Goal: Task Accomplishment & Management: Manage account settings

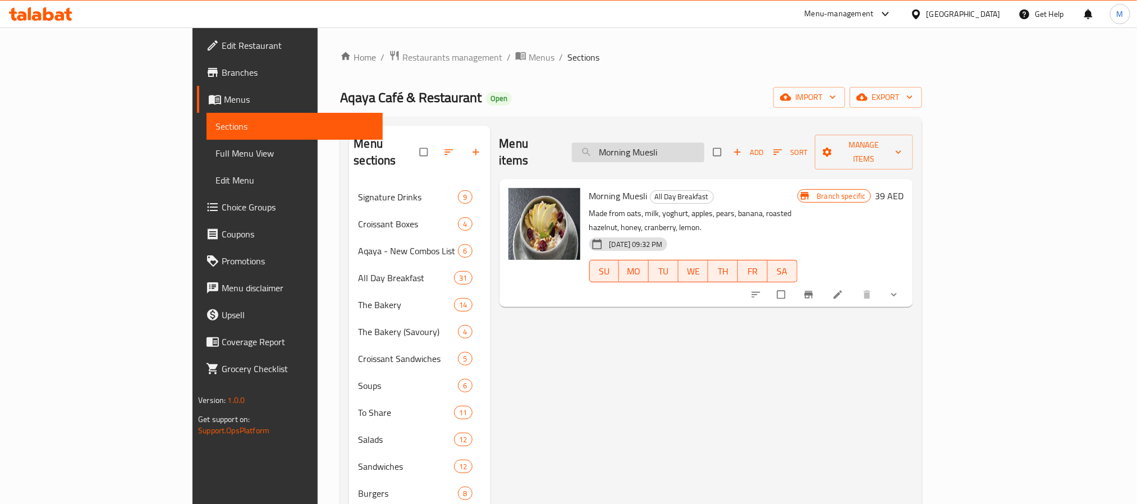
click at [703, 145] on input "Morning Muesli" at bounding box center [638, 153] width 132 height 20
click at [900, 289] on icon "show more" at bounding box center [893, 294] width 11 height 11
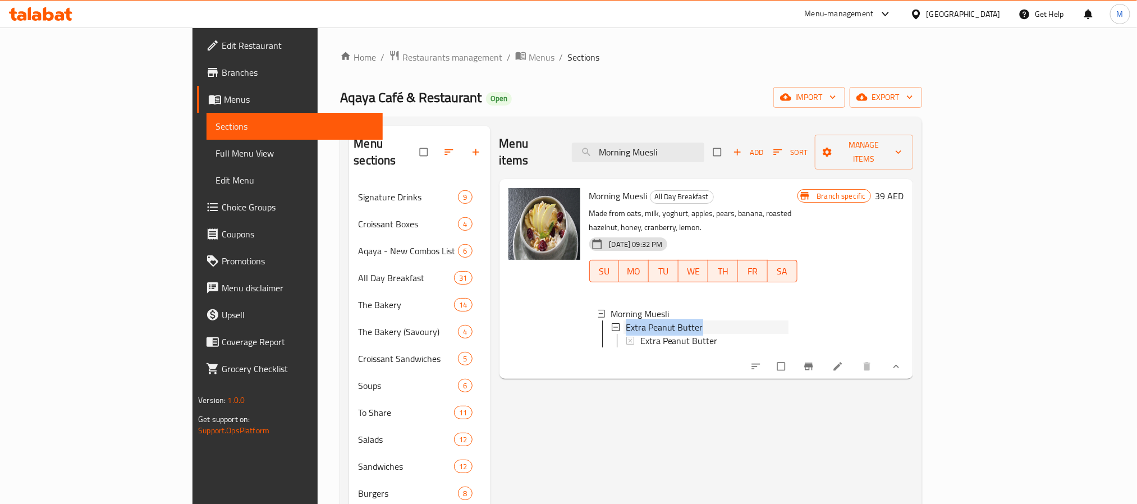
drag, startPoint x: 659, startPoint y: 299, endPoint x: 574, endPoint y: 300, distance: 84.7
click at [613, 320] on div "Extra Peanut Butter" at bounding box center [701, 326] width 176 height 13
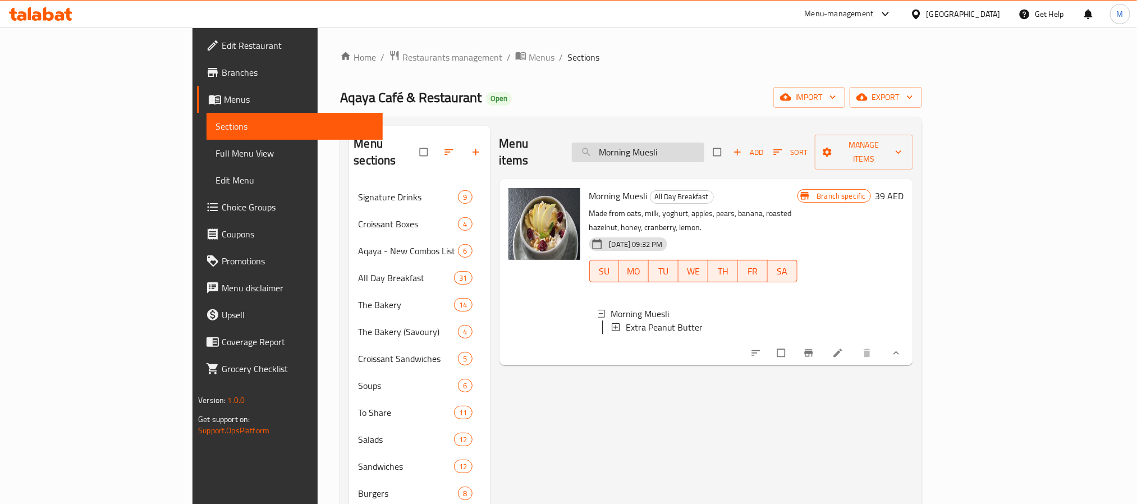
click at [704, 148] on input "Morning Muesli" at bounding box center [638, 153] width 132 height 20
paste input "The Bakery"
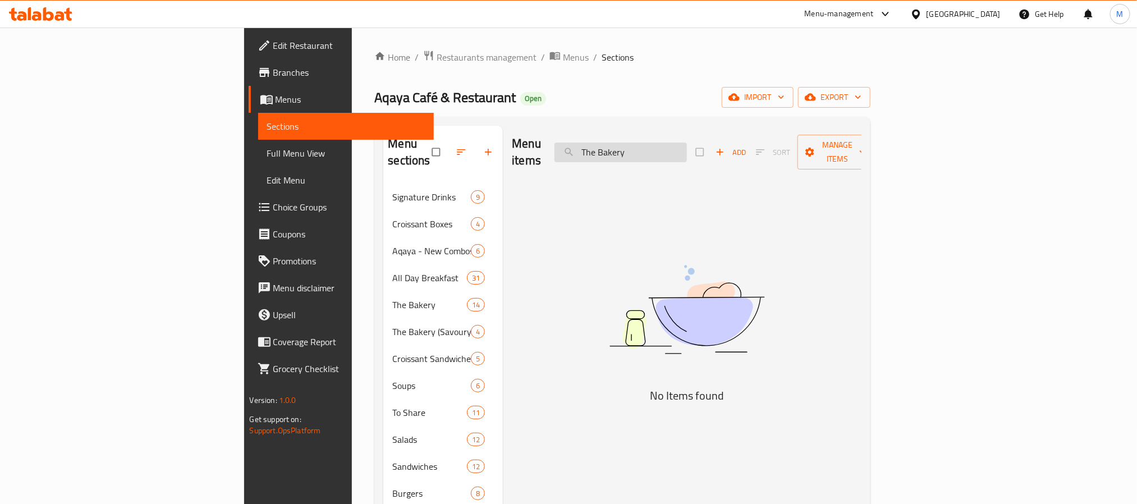
drag, startPoint x: 721, startPoint y: 140, endPoint x: 664, endPoint y: 140, distance: 56.7
click at [664, 143] on input "The Bakery" at bounding box center [620, 153] width 132 height 20
click at [687, 143] on input "The Bakery" at bounding box center [620, 153] width 132 height 20
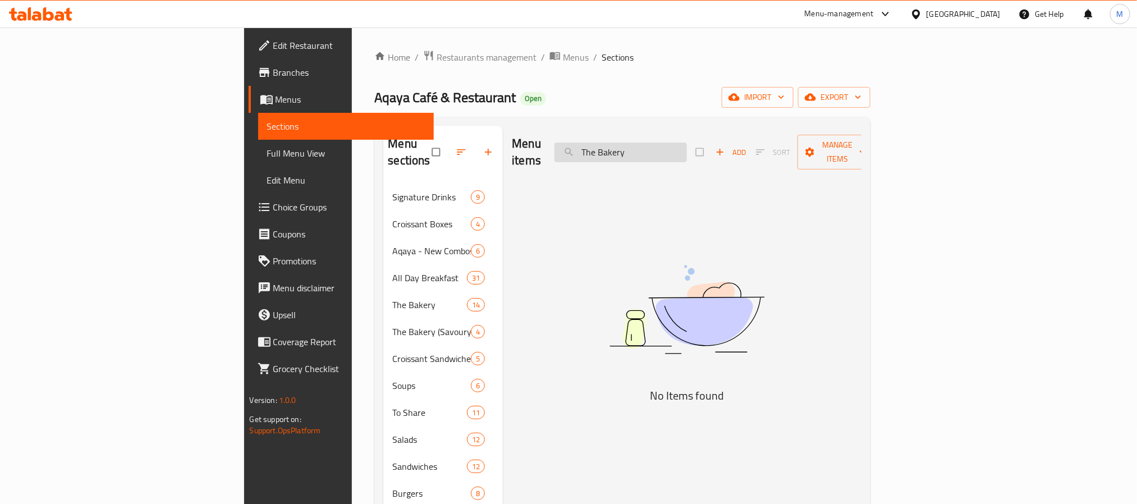
click at [687, 143] on input "The Bakery" at bounding box center [620, 153] width 132 height 20
paste input "search"
type input "Bakery"
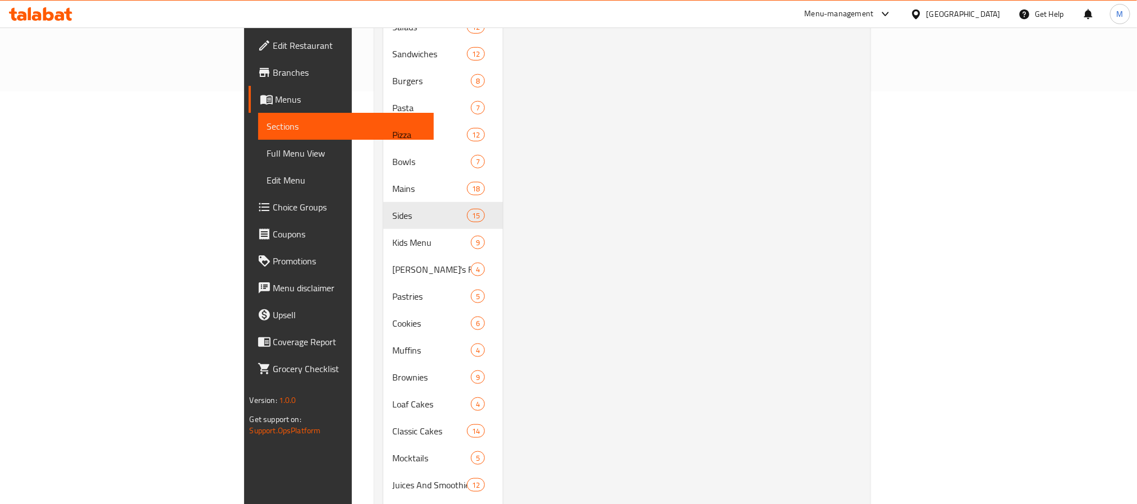
click at [503, 164] on div "Menu items Bakery Add Sort Manage items No Items found" at bounding box center [682, 161] width 359 height 897
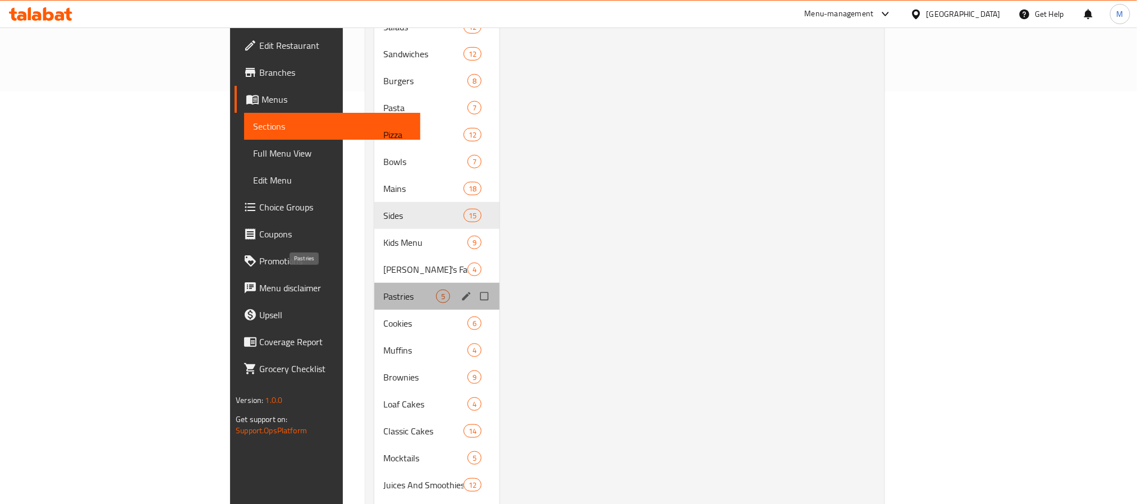
click at [383, 290] on span "Pastries" at bounding box center [409, 296] width 53 height 13
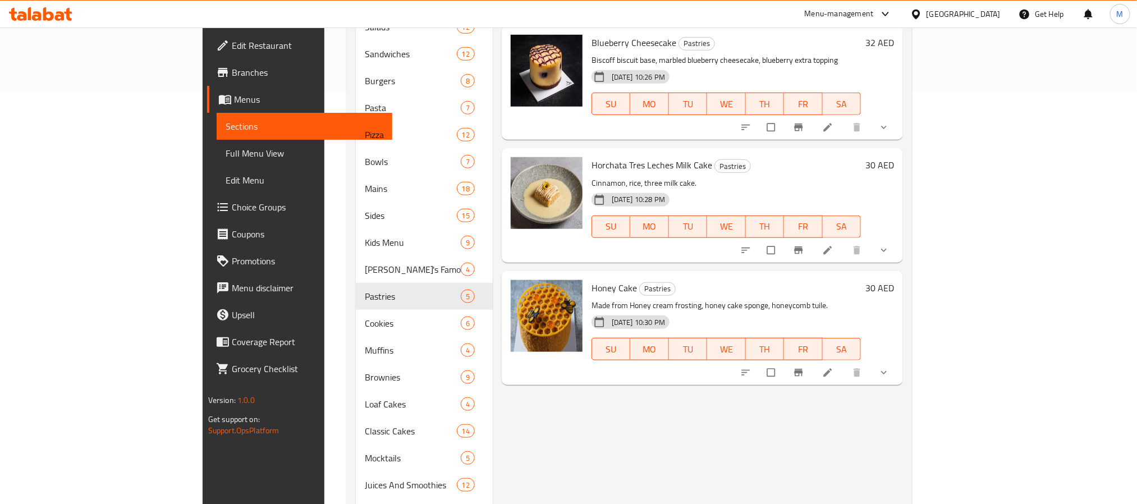
click at [536, 370] on div "Menu items Bakery Add Sort Manage items Aqayas Tiramisu Pastries Made with Espr…" at bounding box center [698, 161] width 410 height 897
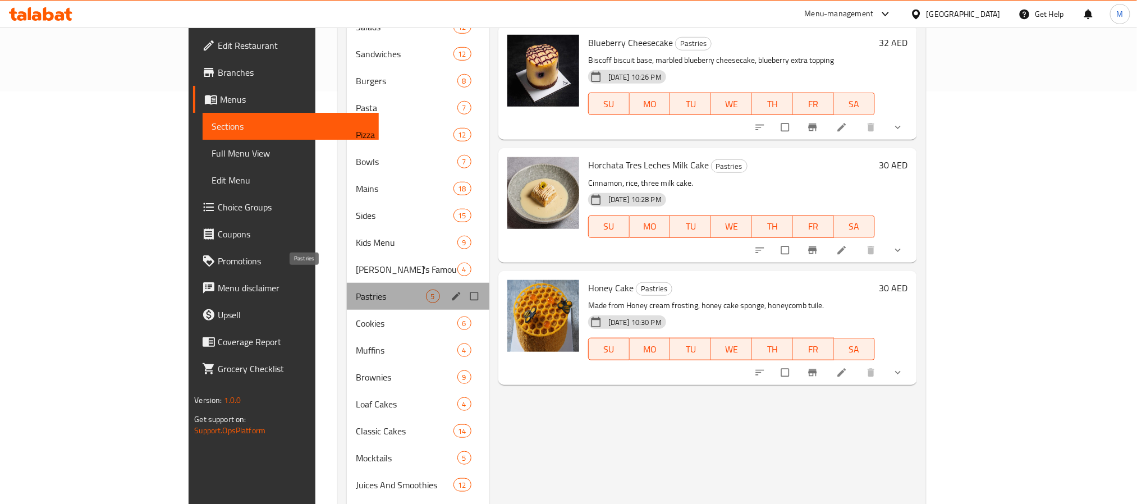
click at [356, 290] on span "Pastries" at bounding box center [391, 296] width 70 height 13
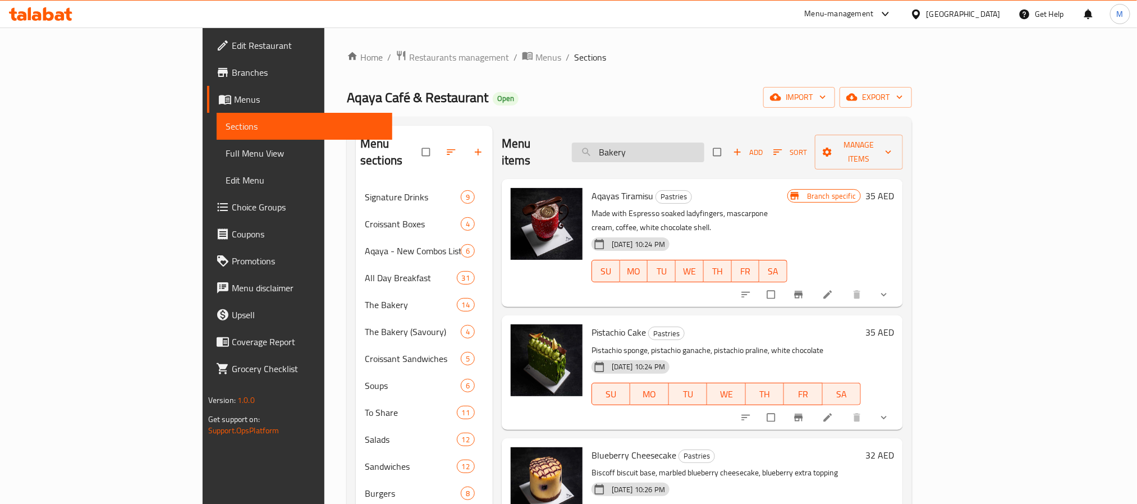
drag, startPoint x: 725, startPoint y: 140, endPoint x: 672, endPoint y: 149, distance: 53.5
click at [672, 149] on input "Bakery" at bounding box center [638, 153] width 132 height 20
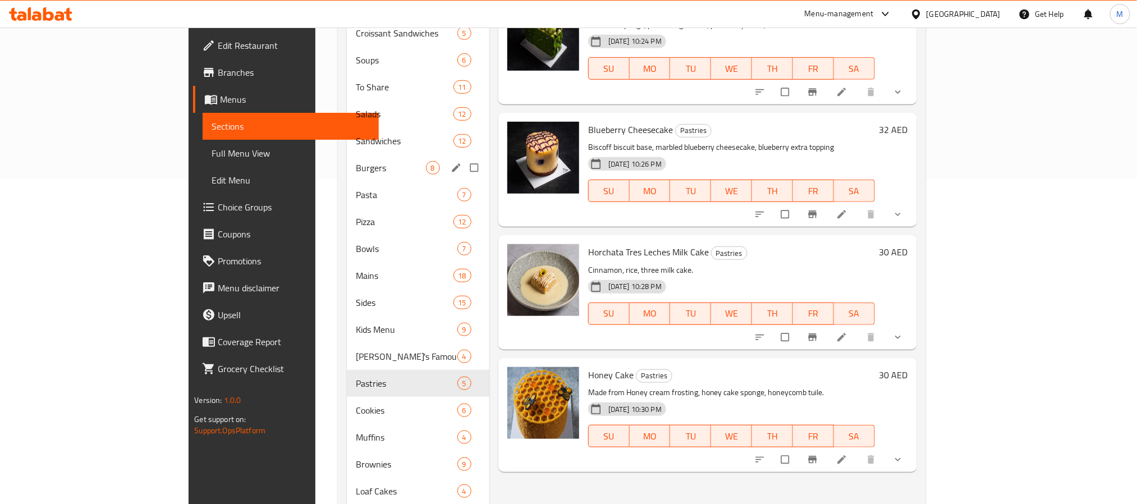
scroll to position [337, 0]
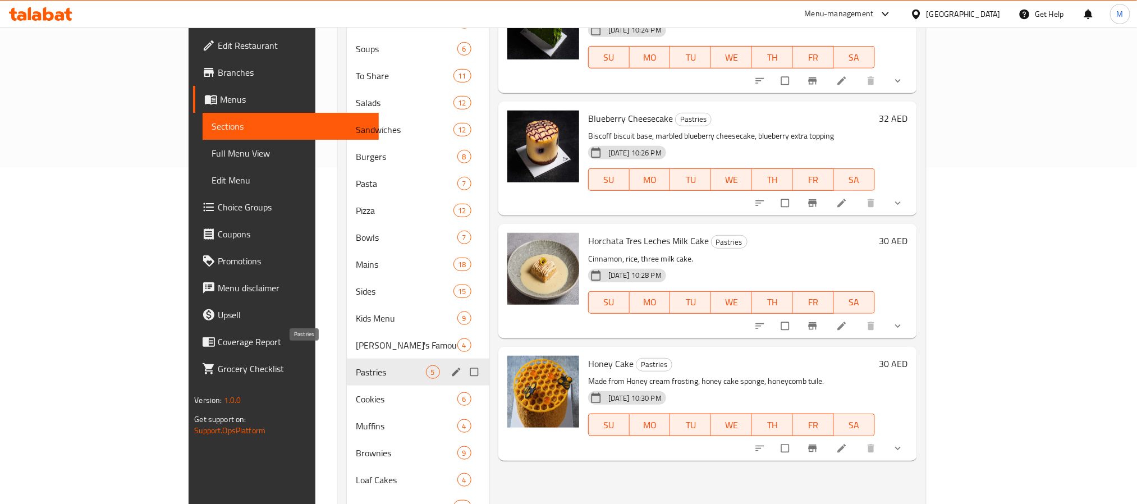
click at [356, 365] on span "Pastries" at bounding box center [391, 371] width 70 height 13
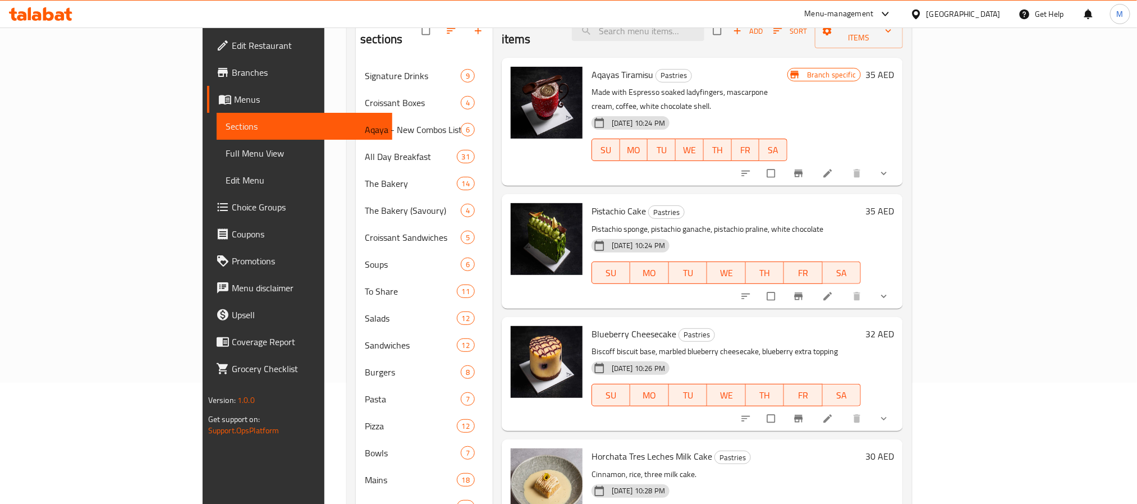
scroll to position [0, 0]
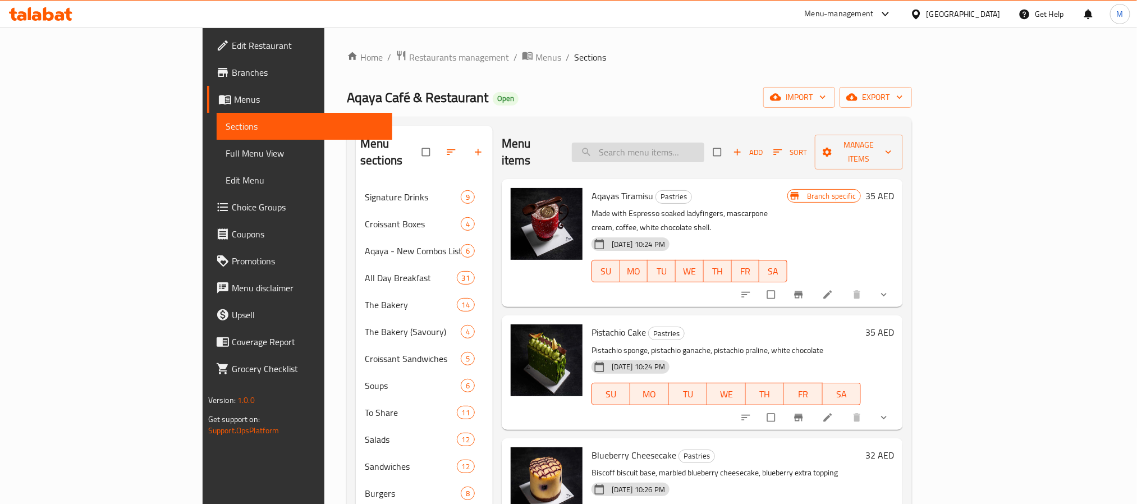
click at [696, 143] on input "search" at bounding box center [638, 153] width 132 height 20
paste input "Cookies"
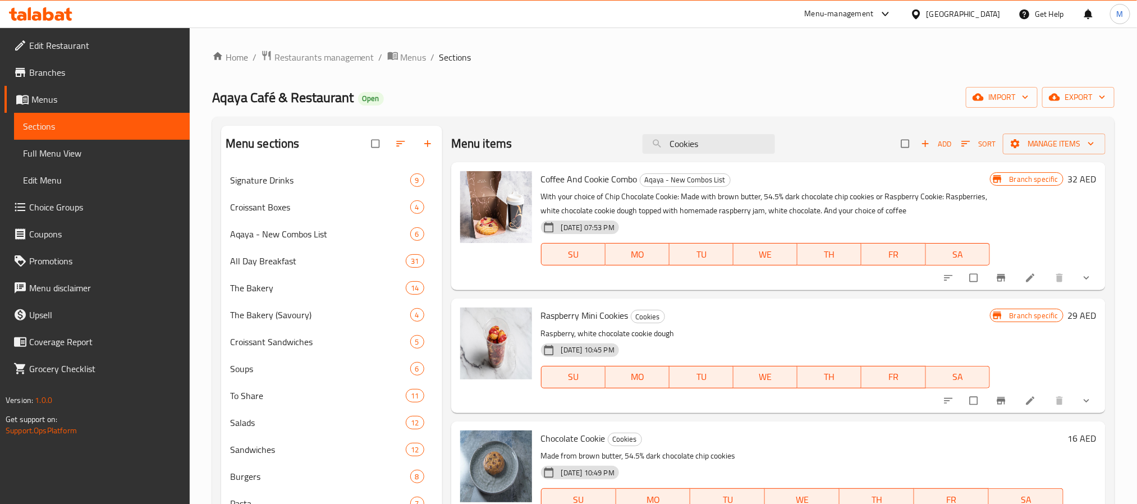
type input "Cookies"
click at [717, 87] on div "Aqaya Café & Restaurant Open import export" at bounding box center [663, 97] width 902 height 21
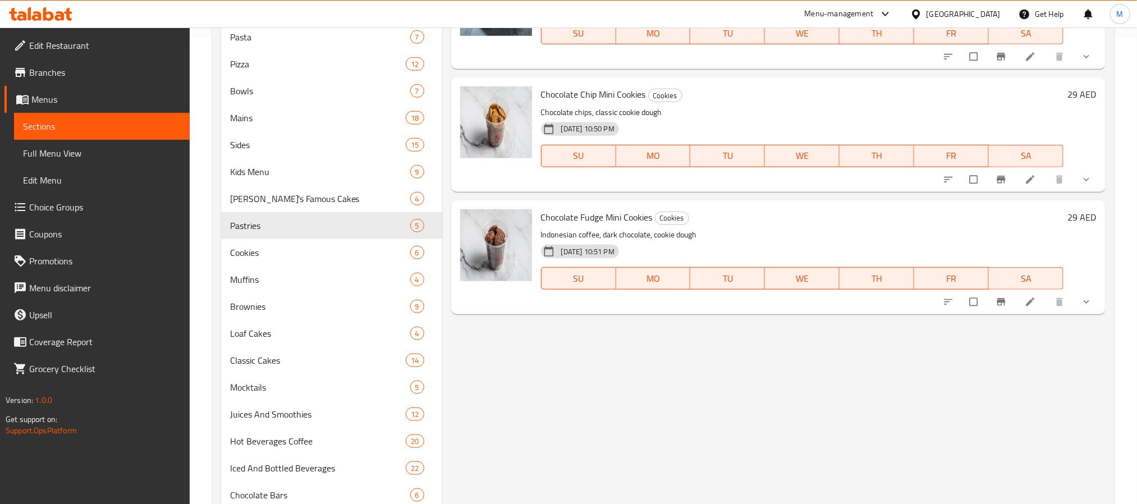
click at [742, 102] on h6 "Chocolate Chip Mini Cookies Cookies" at bounding box center [802, 94] width 522 height 16
click at [526, 418] on div "Menu items Cookies Add Sort Manage items Coffee And Cookie Combo Aqaya - New Co…" at bounding box center [773, 99] width 663 height 881
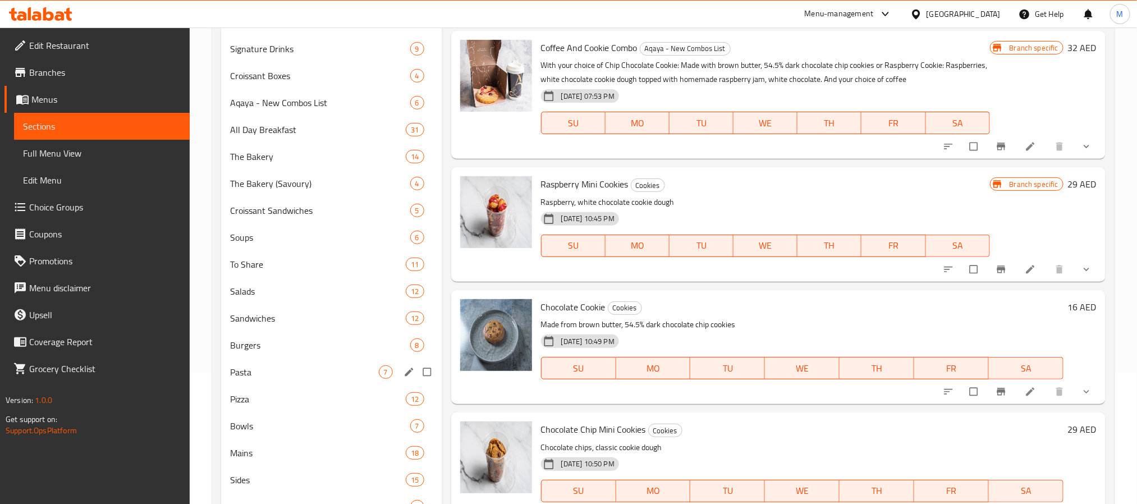
scroll to position [130, 0]
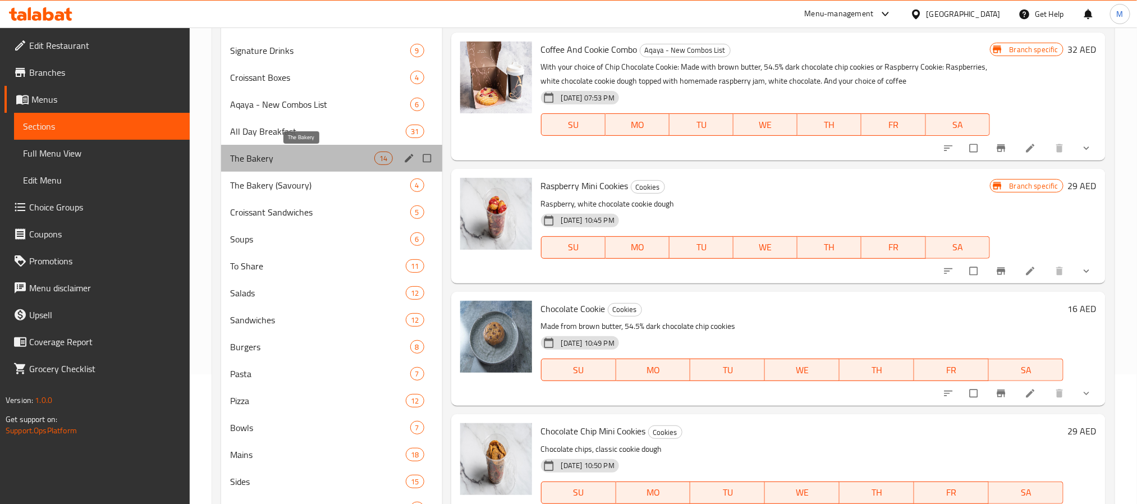
click at [290, 154] on span "The Bakery" at bounding box center [302, 158] width 145 height 13
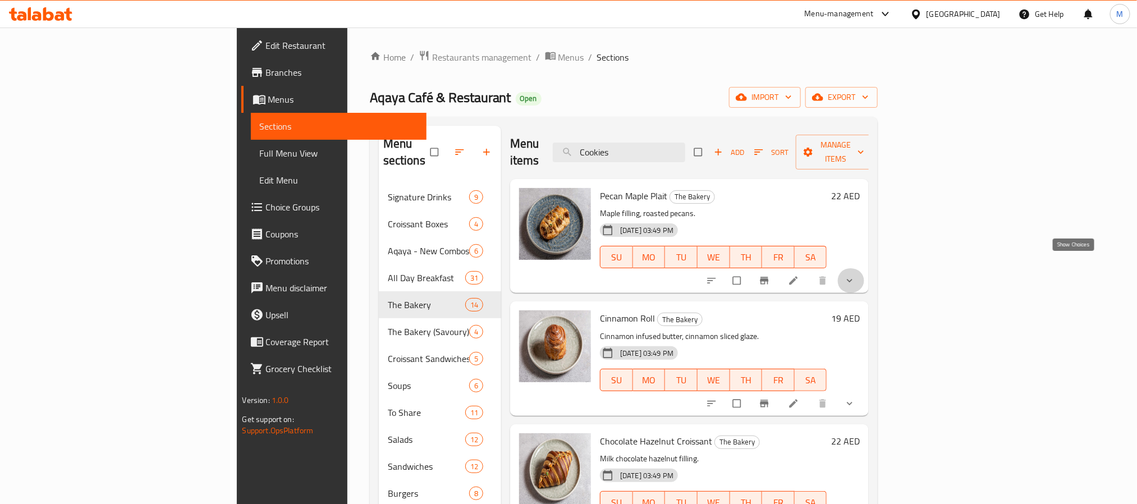
click at [855, 275] on icon "show more" at bounding box center [849, 280] width 11 height 11
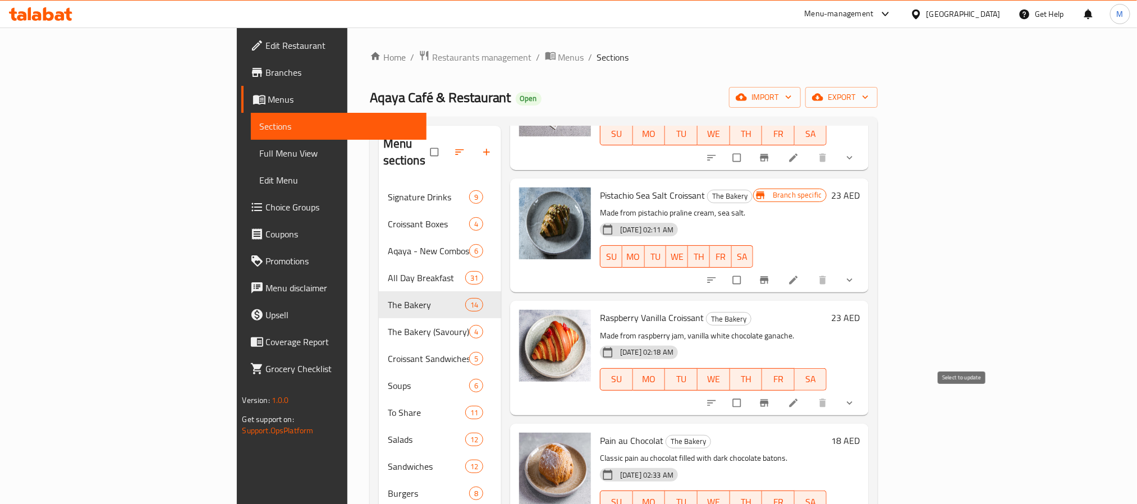
scroll to position [975, 0]
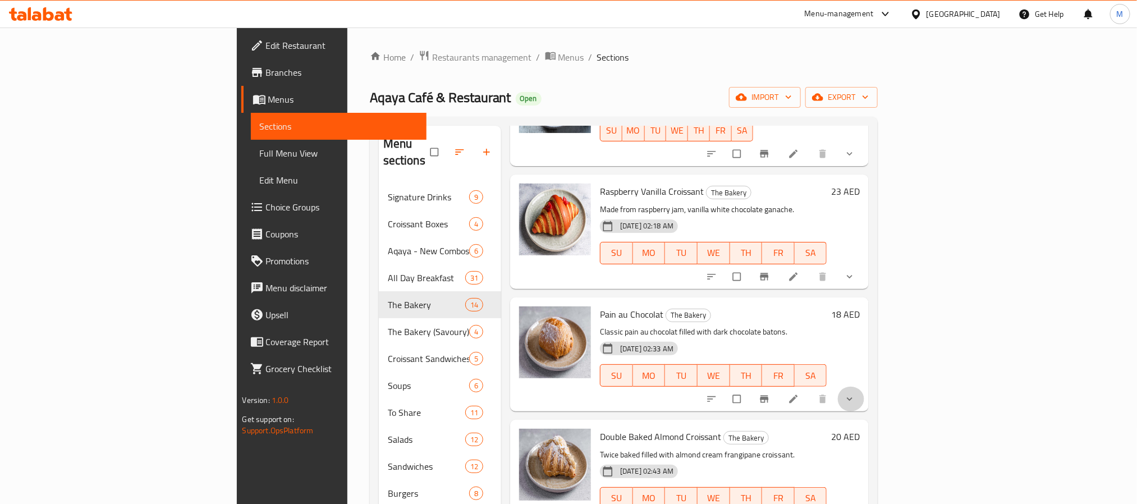
click at [864, 387] on button "show more" at bounding box center [850, 399] width 27 height 25
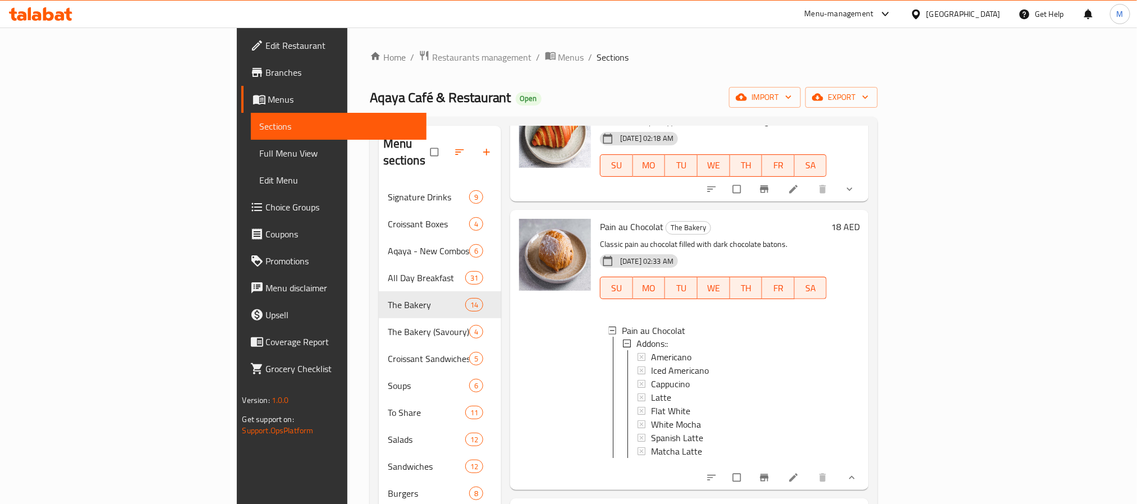
scroll to position [1154, 0]
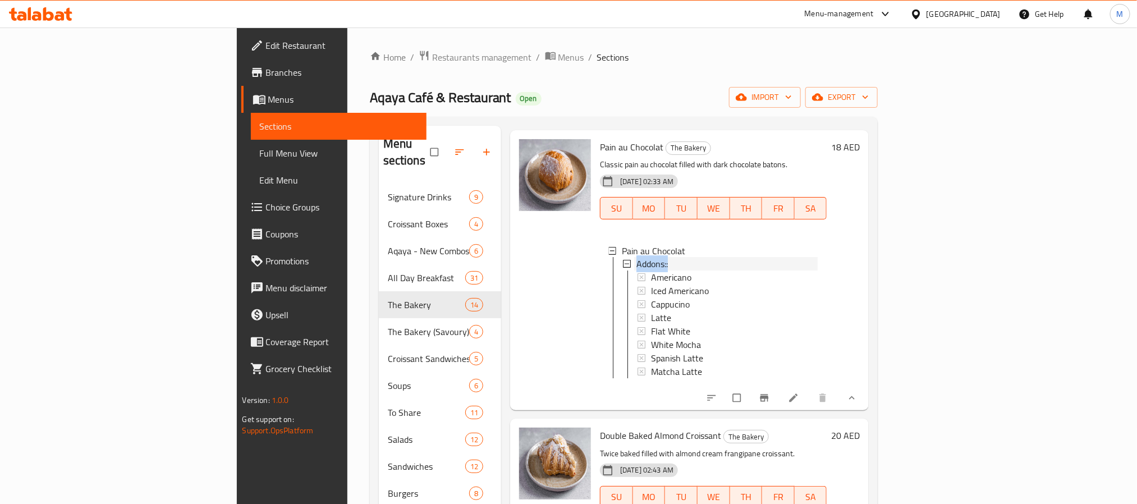
drag, startPoint x: 612, startPoint y: 237, endPoint x: 577, endPoint y: 238, distance: 34.2
click at [636, 258] on div "Addons::" at bounding box center [726, 264] width 181 height 13
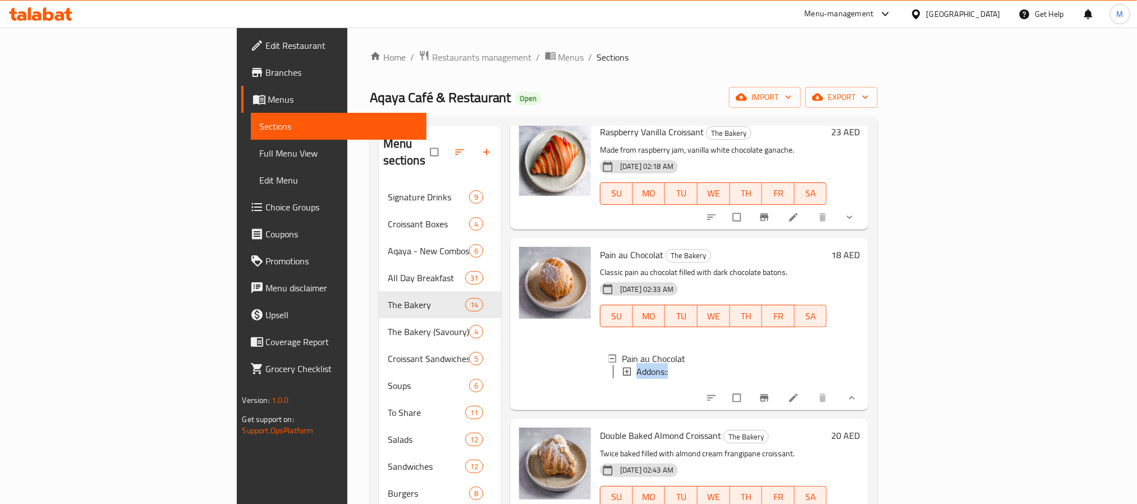
scroll to position [1046, 0]
copy span "Addons::"
click at [623, 368] on icon at bounding box center [627, 372] width 8 height 8
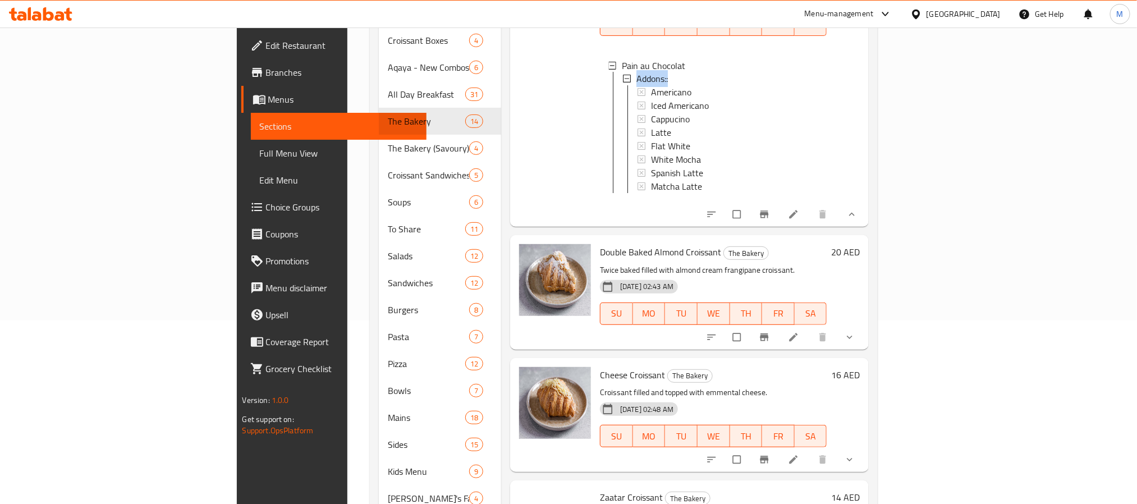
scroll to position [253, 0]
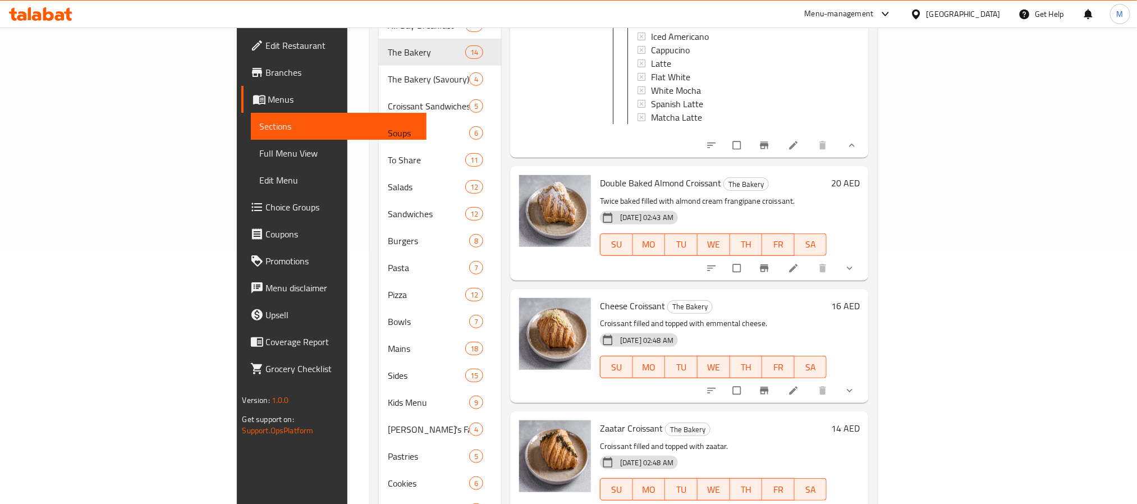
click at [855, 385] on icon "show more" at bounding box center [849, 390] width 11 height 11
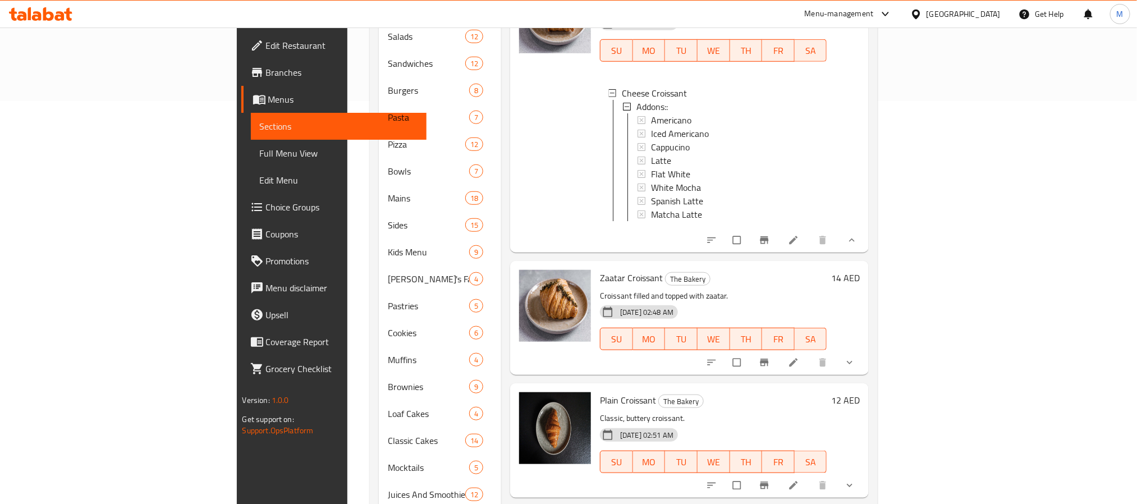
scroll to position [533, 0]
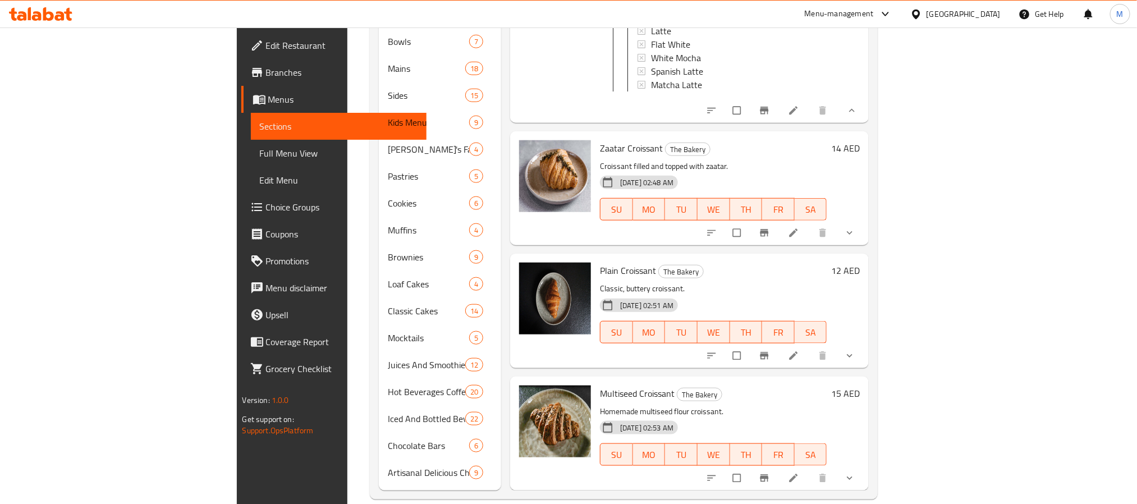
click at [855, 350] on icon "show more" at bounding box center [849, 355] width 11 height 11
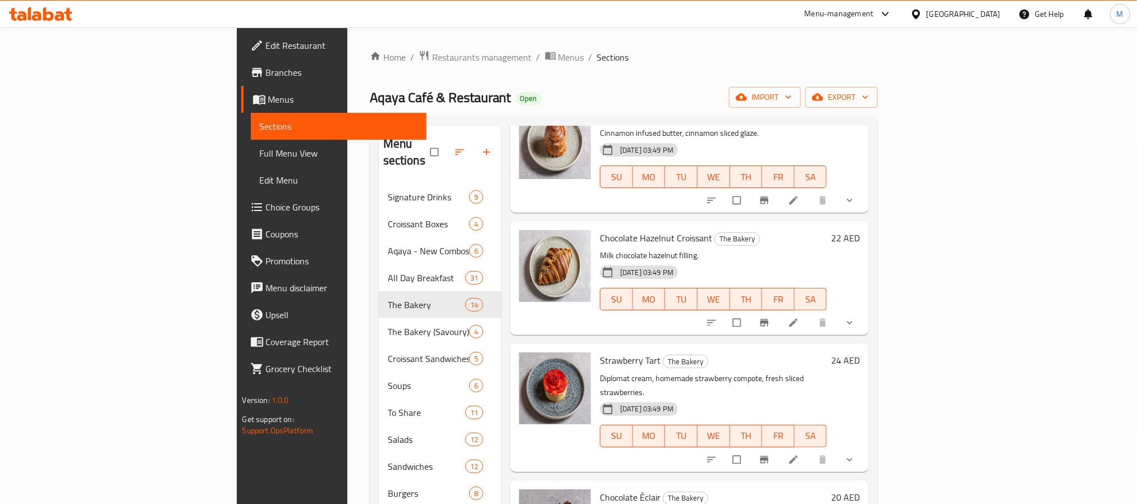
scroll to position [0, 0]
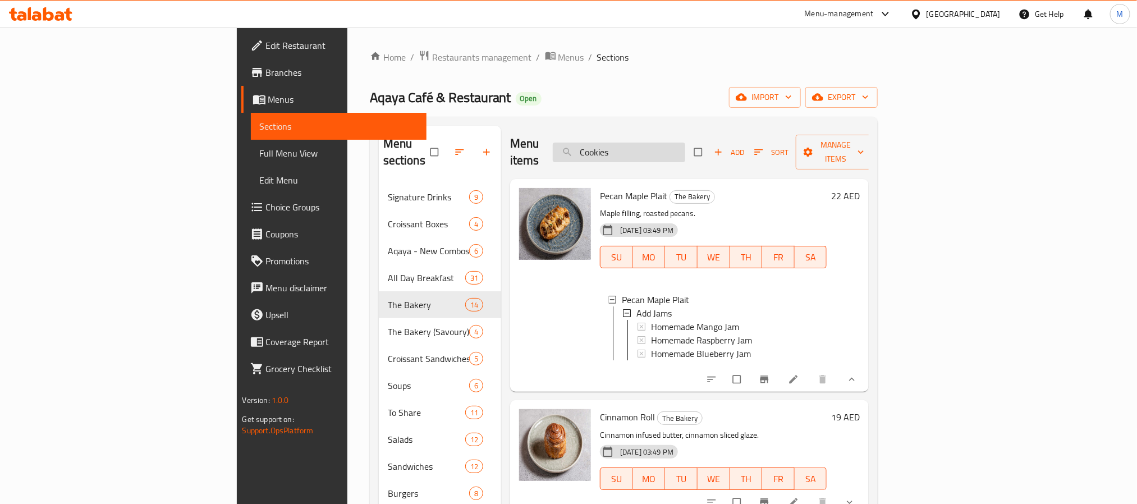
click at [685, 143] on input "Cookies" at bounding box center [619, 153] width 132 height 20
paste input "Hazelnut Chocolate"
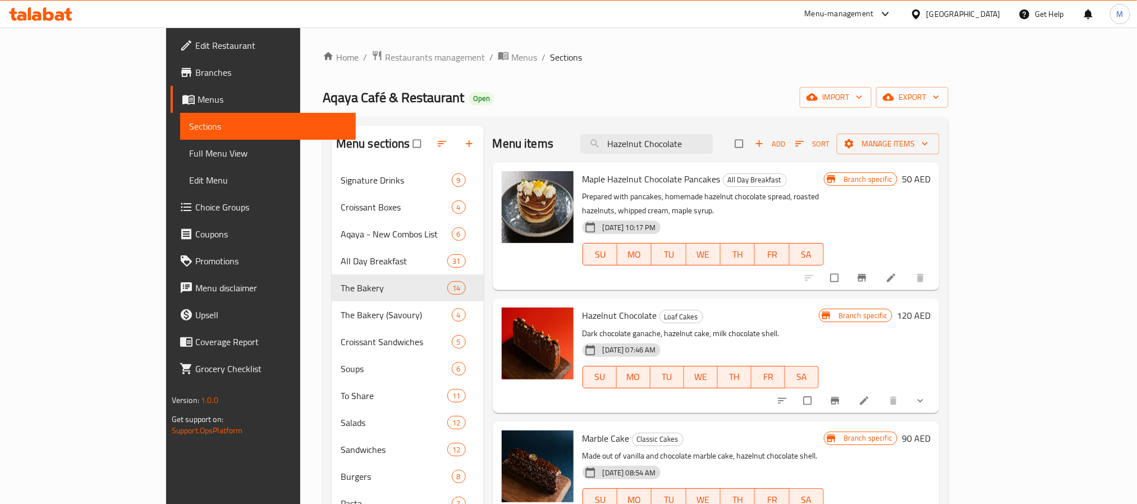
type input "Hazelnut Chocolate"
click at [713, 141] on input "Hazelnut Chocolate" at bounding box center [646, 144] width 132 height 20
drag, startPoint x: 744, startPoint y: 144, endPoint x: 654, endPoint y: 140, distance: 90.4
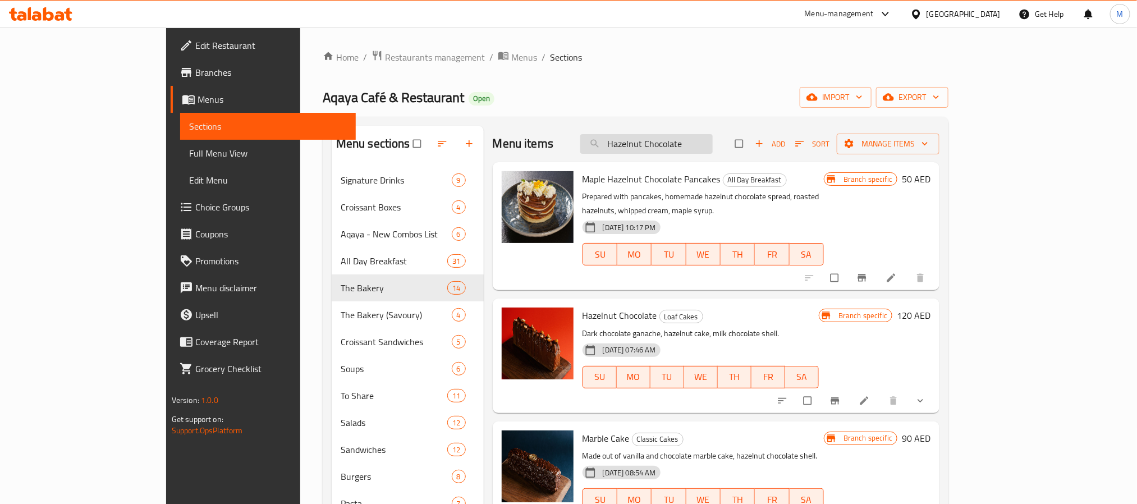
click at [654, 140] on input "Hazelnut Chocolate" at bounding box center [646, 144] width 132 height 20
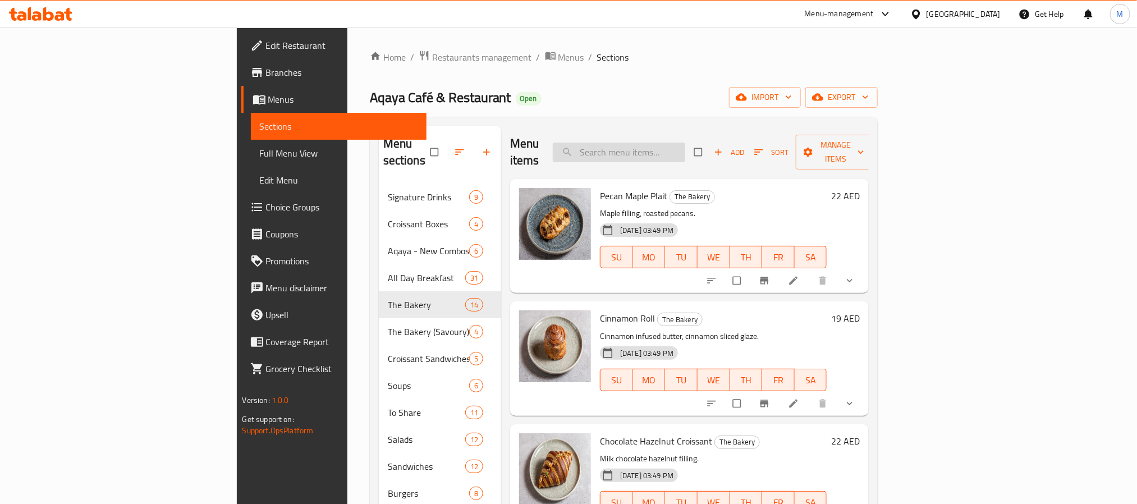
paste input "Hazelnut Chocolate"
type input "Hazelnut Chocolate"
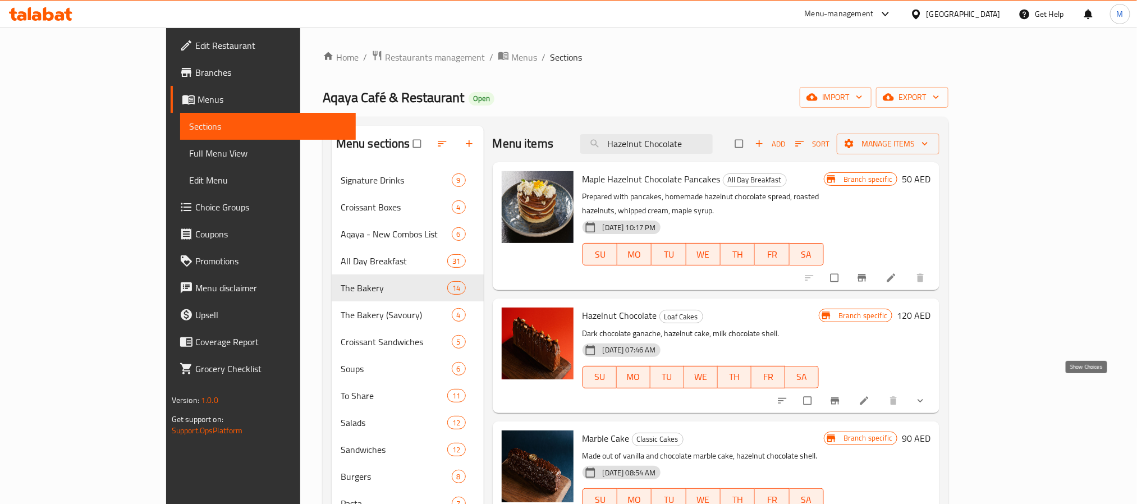
click at [926, 395] on icon "show more" at bounding box center [920, 400] width 11 height 11
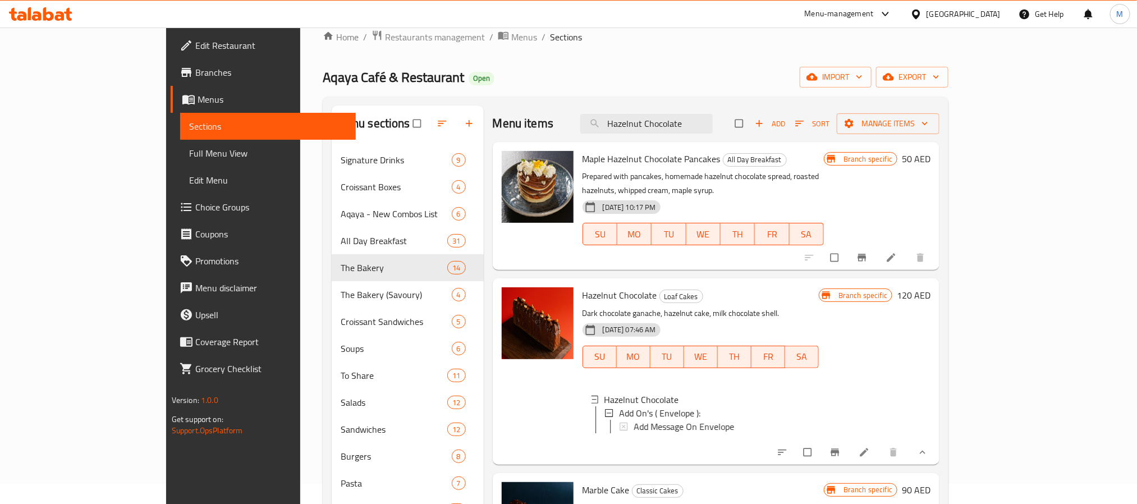
scroll to position [168, 0]
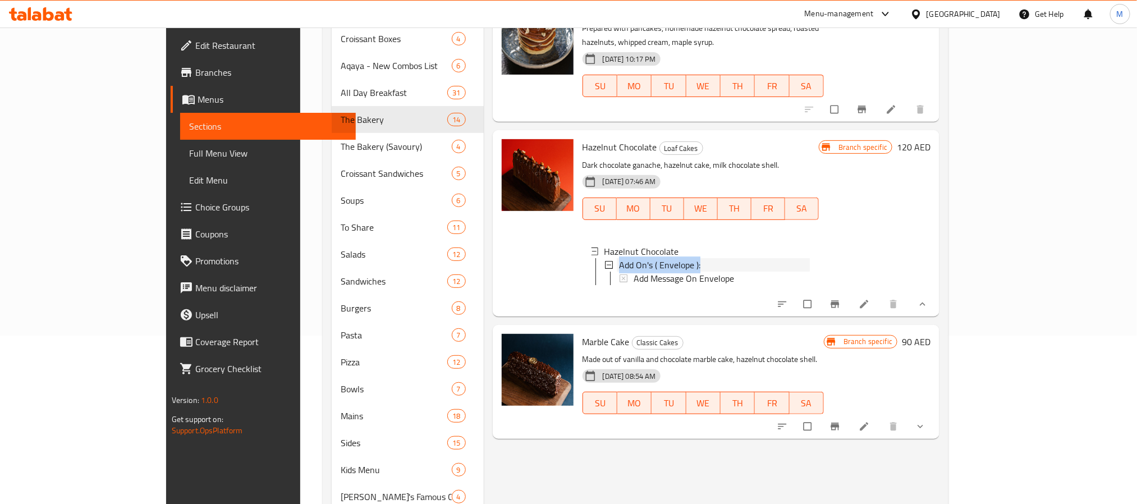
drag, startPoint x: 657, startPoint y: 247, endPoint x: 579, endPoint y: 245, distance: 78.1
click at [619, 258] on div "Add On's ( Envelope ):" at bounding box center [714, 264] width 191 height 13
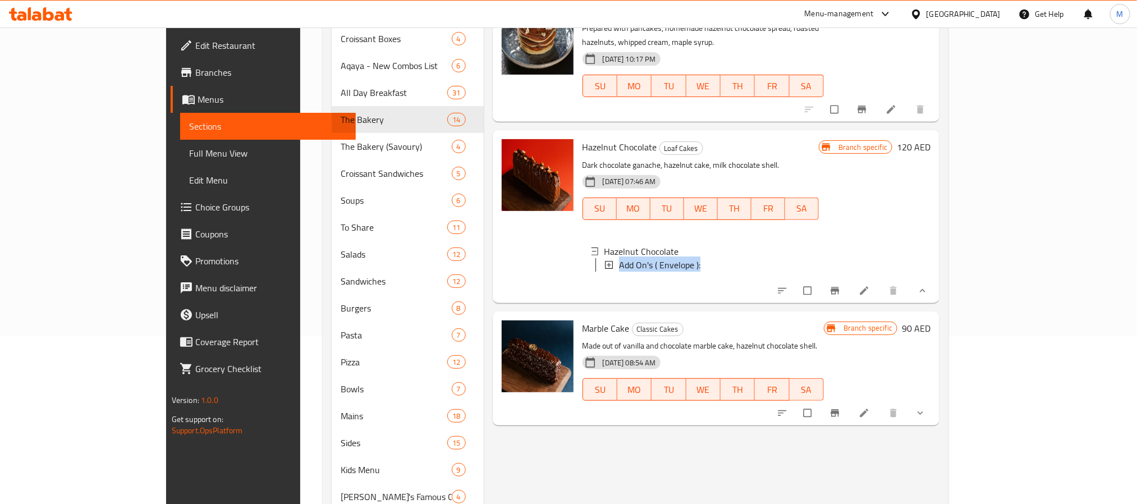
copy span "Add On's ( Envelope ):"
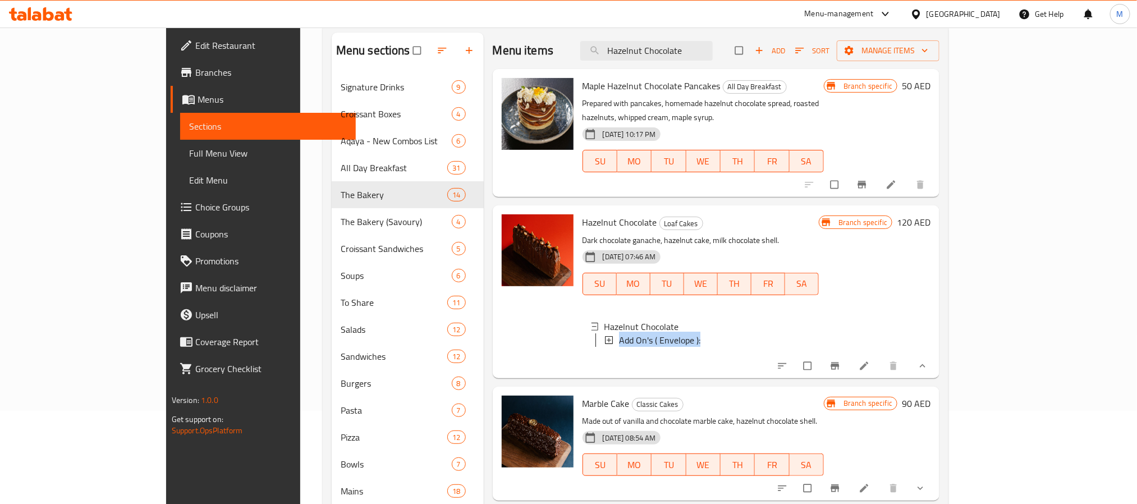
scroll to position [0, 0]
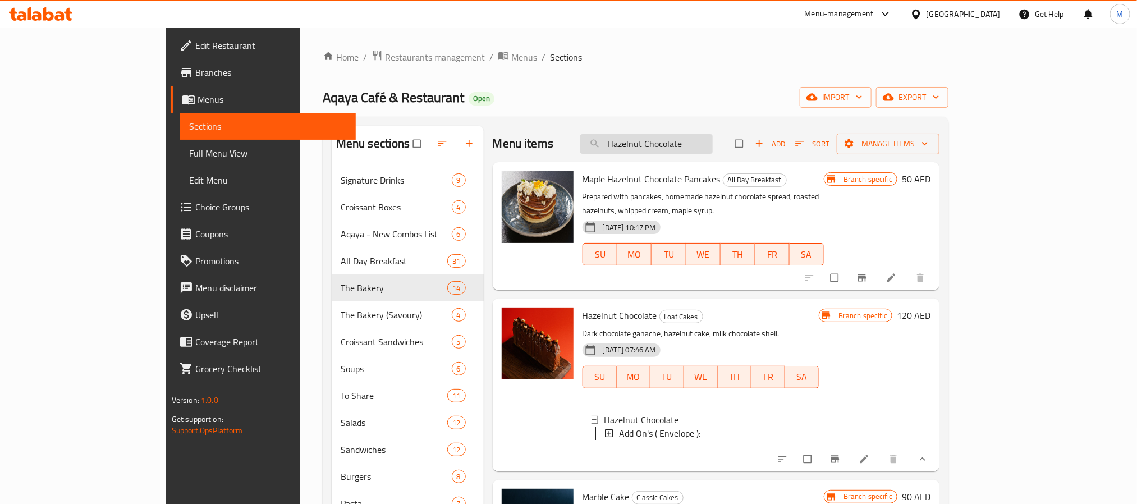
click at [704, 142] on input "Hazelnut Chocolate" at bounding box center [646, 144] width 132 height 20
paste input "Add On's ( Envelope ):"
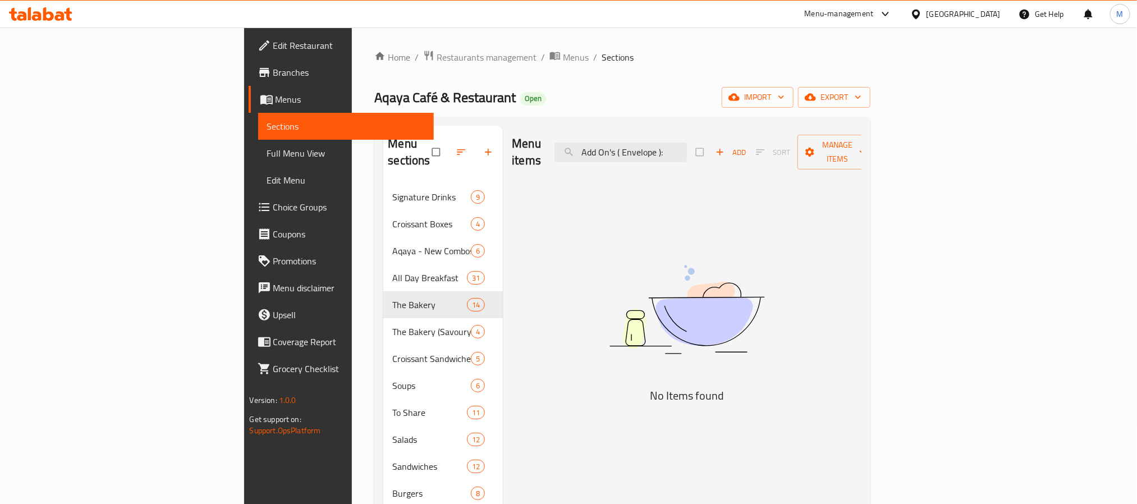
type input "Add On's ( Envelope ):"
click at [687, 143] on input "Add On's ( Envelope ):" at bounding box center [620, 153] width 132 height 20
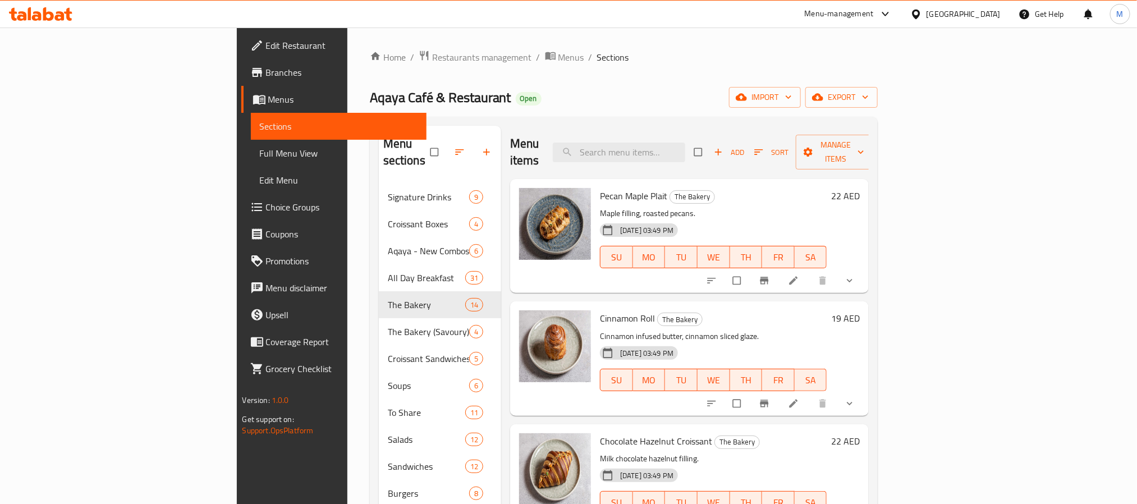
click at [685, 143] on input "search" at bounding box center [619, 153] width 132 height 20
paste input "Spicy Jalapeño Burger"
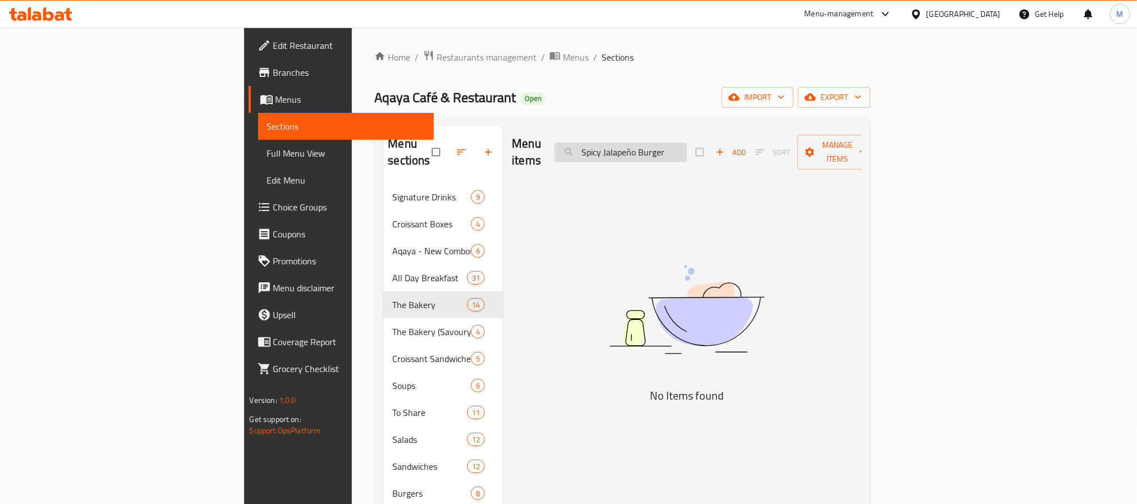
click at [687, 148] on input "Spicy Jalapeño Burger" at bounding box center [620, 153] width 132 height 20
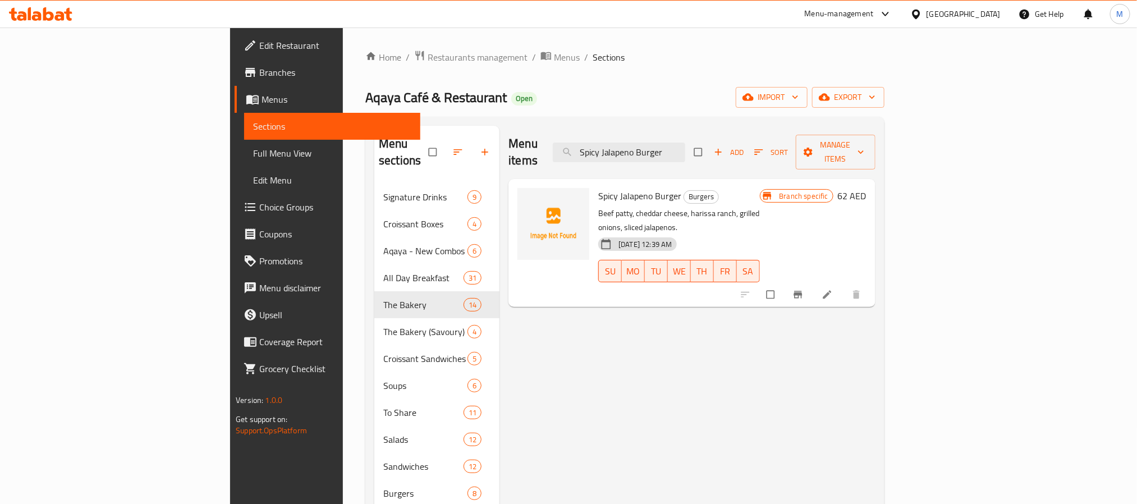
type input "Spicy Jalapeno Burger"
click at [802, 291] on icon "Branch-specific-item" at bounding box center [798, 294] width 8 height 7
click at [866, 213] on div "Branch specific 62 AED" at bounding box center [813, 243] width 107 height 110
click at [685, 144] on input "Spicy Jalapeno Burger" at bounding box center [619, 153] width 132 height 20
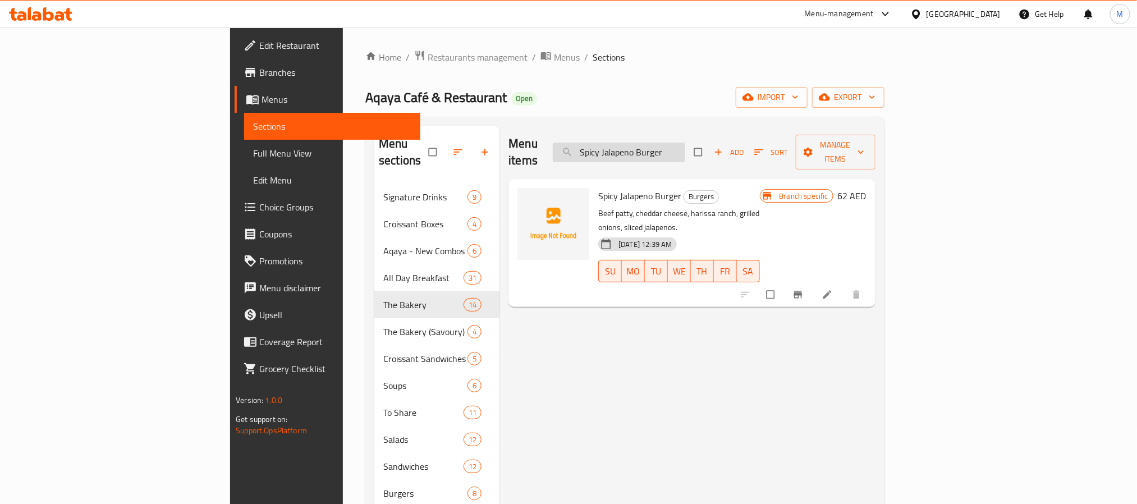
click at [685, 144] on input "Spicy Jalapeno Burger" at bounding box center [619, 153] width 132 height 20
paste input "Mushroom and Swiss"
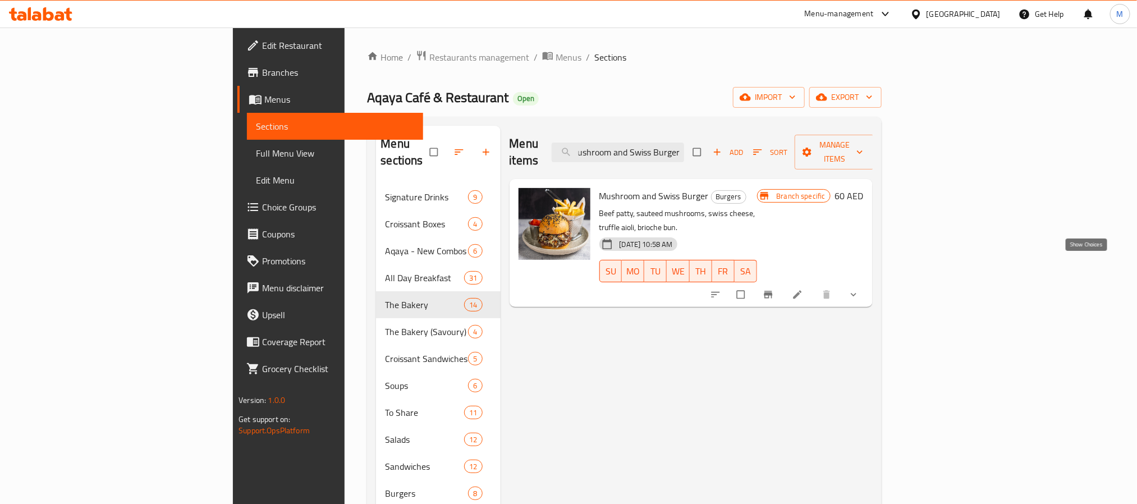
type input "Mushroom and Swiss Burger"
click at [859, 289] on icon "show more" at bounding box center [853, 294] width 11 height 11
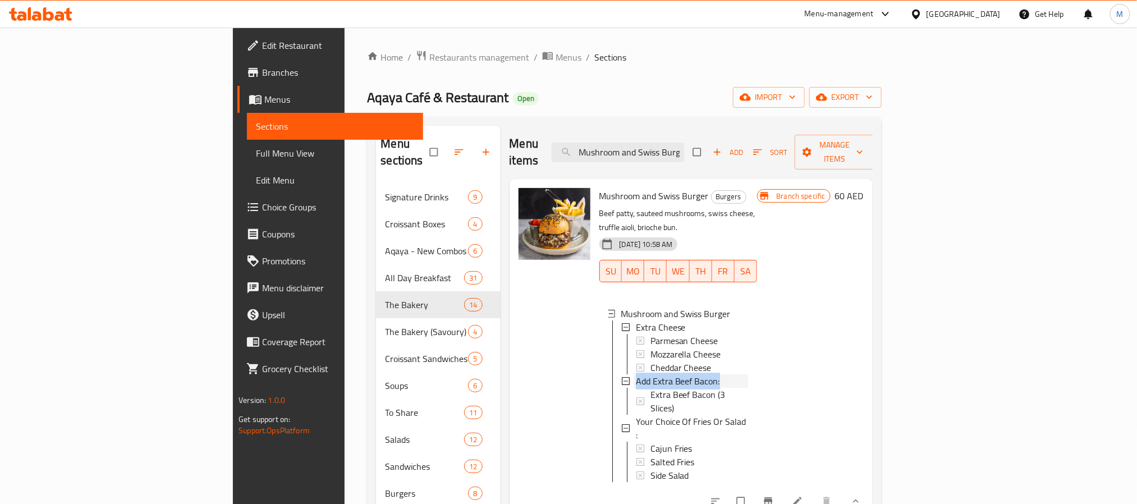
drag, startPoint x: 664, startPoint y: 349, endPoint x: 580, endPoint y: 354, distance: 84.3
click at [636, 374] on div "Add Extra Beef Bacon:" at bounding box center [692, 380] width 112 height 13
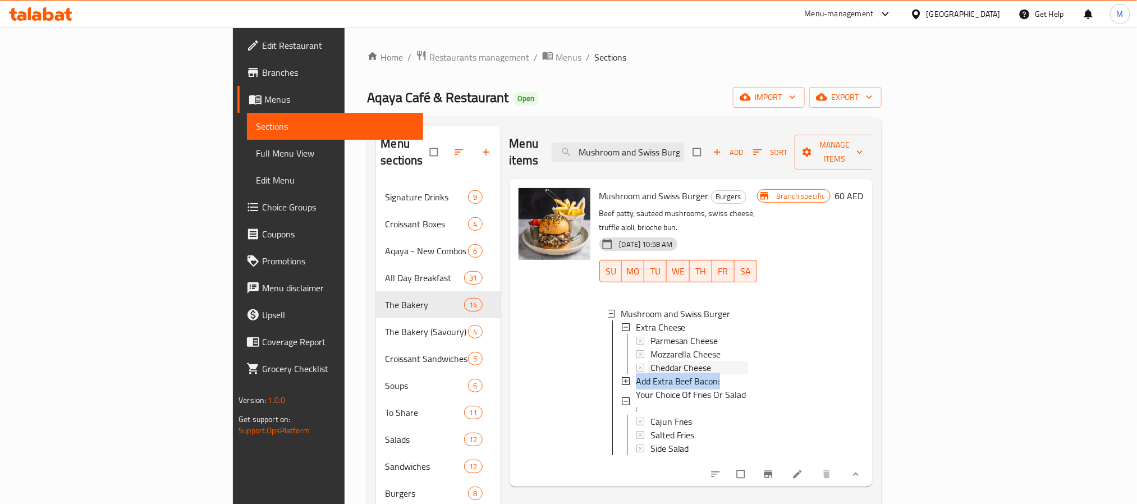
copy span "Add Extra Beef Bacon:"
click at [522, 325] on div at bounding box center [554, 333] width 81 height 299
click at [684, 150] on input "Mushroom and Swiss Burger" at bounding box center [618, 153] width 132 height 20
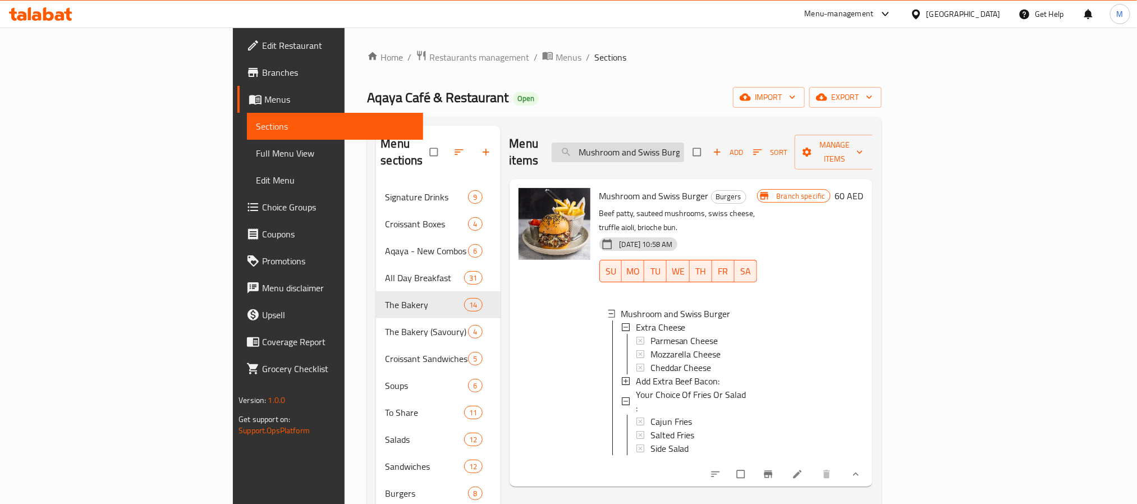
paste input "Aqaya Cheese"
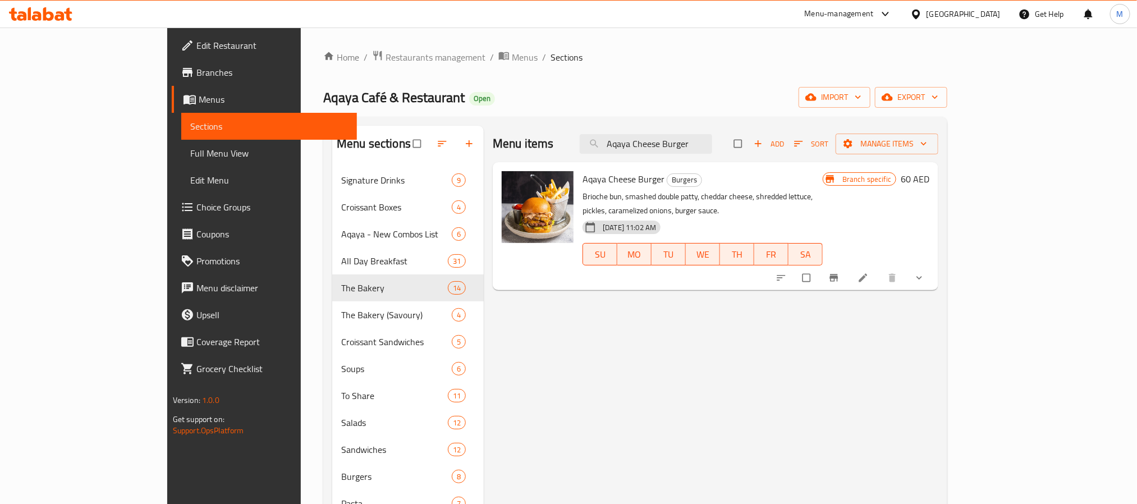
click at [925, 272] on icon "show more" at bounding box center [919, 277] width 11 height 11
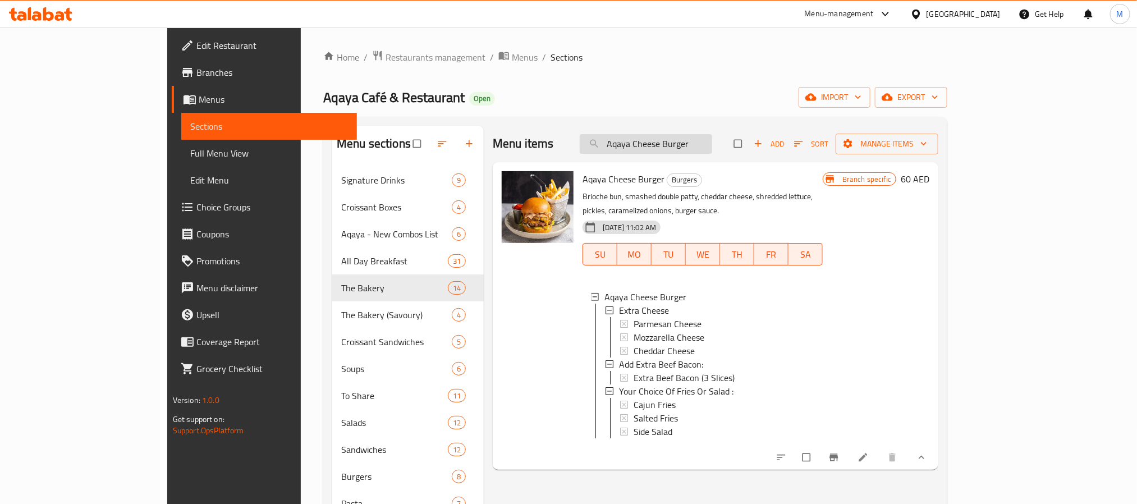
click at [704, 152] on input "Aqaya Cheese Burger" at bounding box center [646, 144] width 132 height 20
paste input "BBQ Bacon"
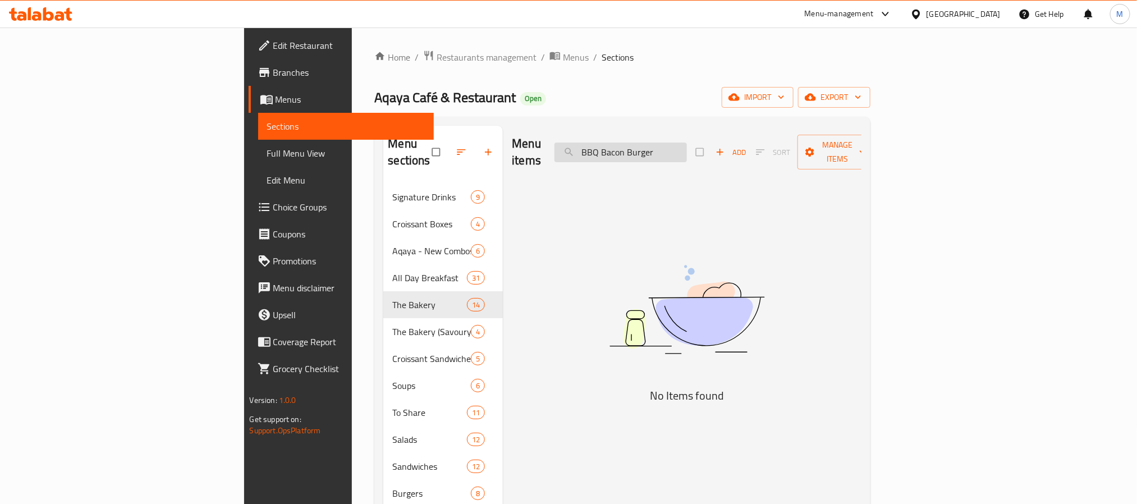
drag, startPoint x: 712, startPoint y: 144, endPoint x: 756, endPoint y: 141, distance: 43.8
click at [687, 143] on input "BBQ Bacon Burger" at bounding box center [620, 153] width 132 height 20
drag, startPoint x: 741, startPoint y: 144, endPoint x: 709, endPoint y: 145, distance: 32.0
click at [687, 145] on input "BBQ Bacon Burger" at bounding box center [620, 153] width 132 height 20
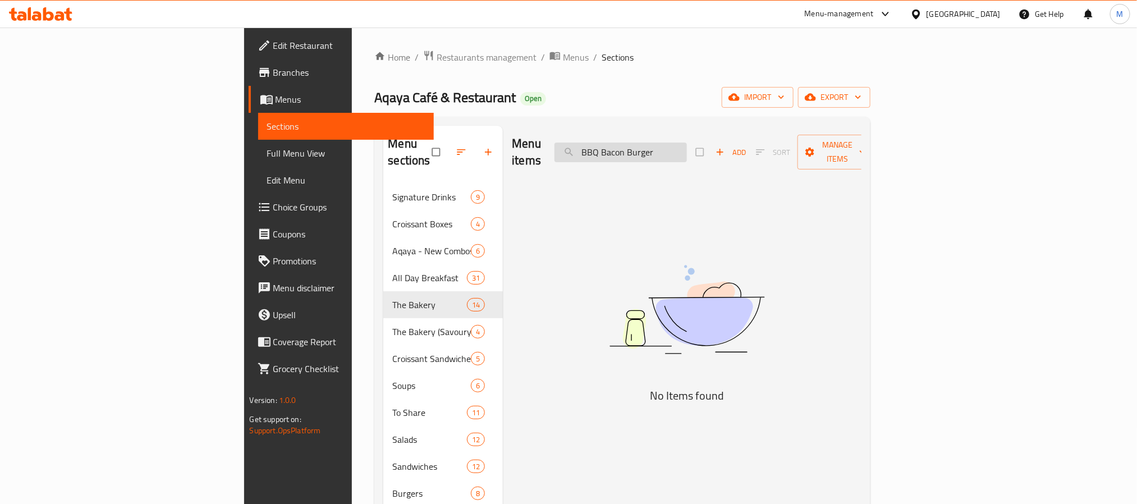
click at [687, 145] on input "BBQ Bacon Burger" at bounding box center [620, 153] width 132 height 20
drag, startPoint x: 686, startPoint y: 141, endPoint x: 773, endPoint y: 142, distance: 87.5
click at [687, 143] on input "BBQ Bacon Burger" at bounding box center [620, 153] width 132 height 20
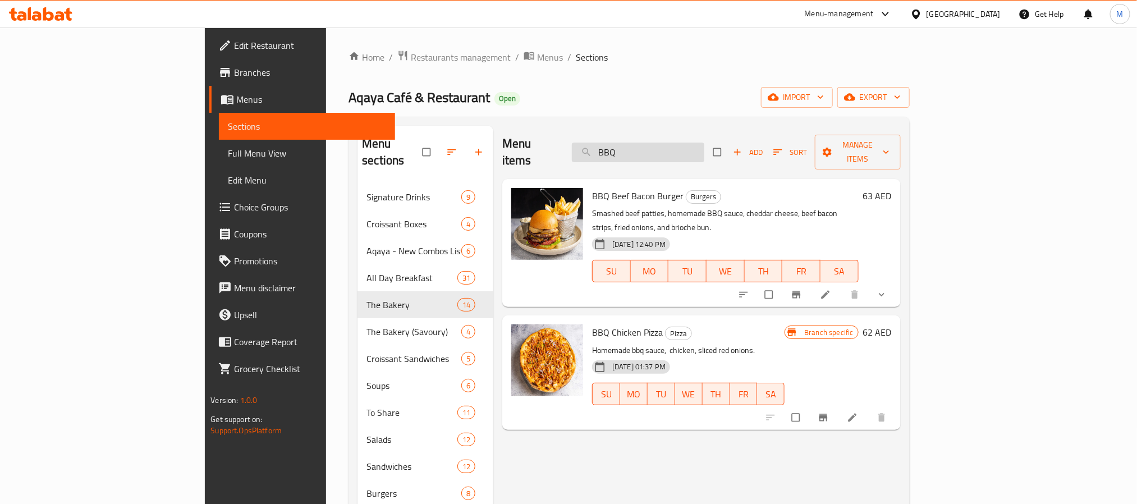
click at [704, 146] on input "BBQ" at bounding box center [638, 153] width 132 height 20
paste input "Bacon Burger"
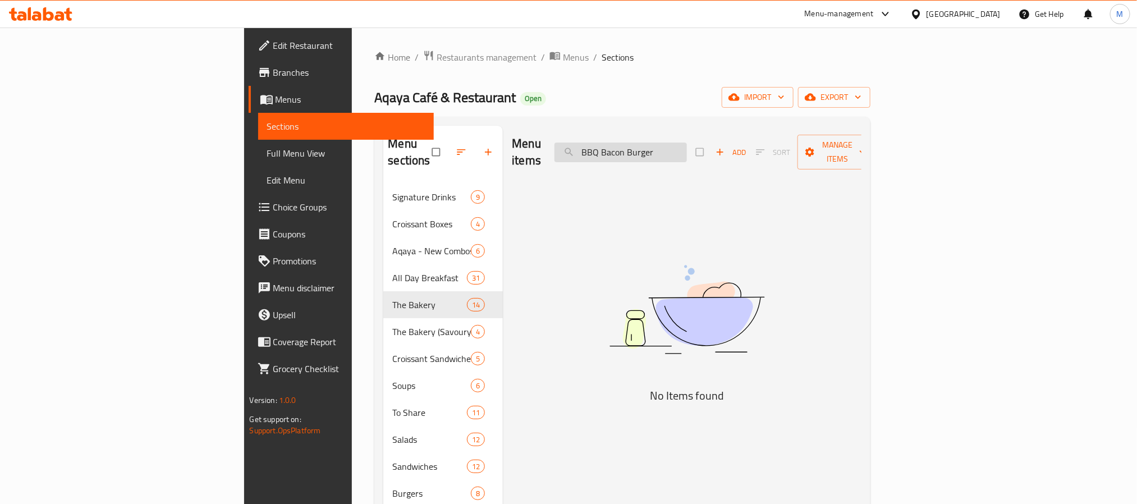
drag, startPoint x: 689, startPoint y: 141, endPoint x: 650, endPoint y: 137, distance: 39.0
click at [650, 143] on input "BBQ Bacon Burger" at bounding box center [620, 153] width 132 height 20
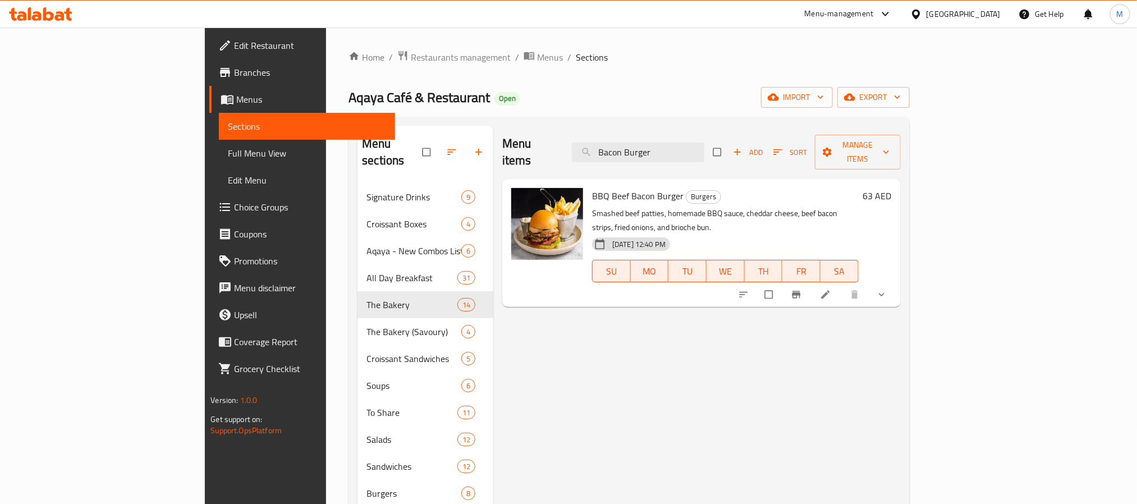
type input "Bacon Burger"
click at [731, 188] on h6 "BBQ Beef Bacon Burger Burgers" at bounding box center [725, 196] width 267 height 16
click at [887, 289] on icon "show more" at bounding box center [881, 294] width 11 height 11
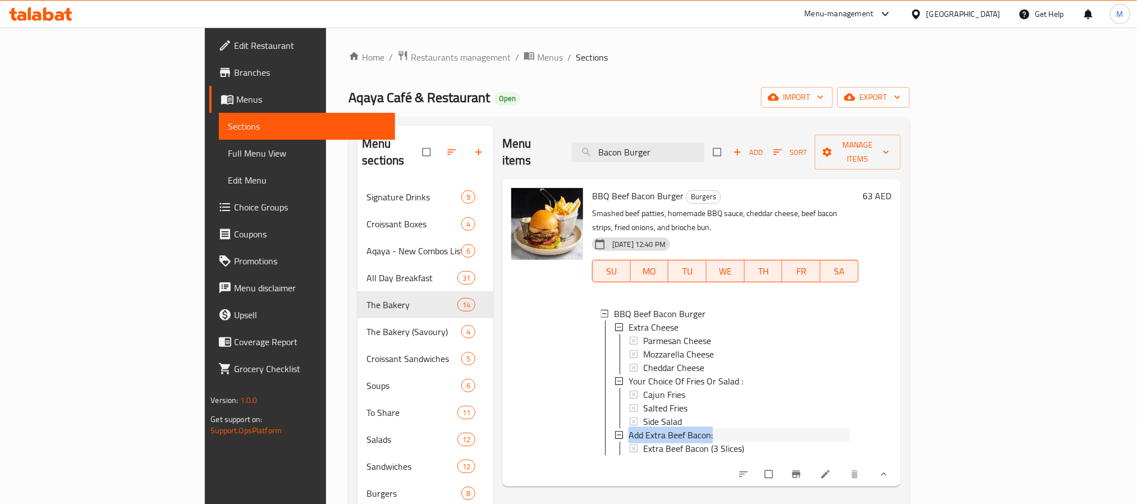
drag, startPoint x: 665, startPoint y: 405, endPoint x: 579, endPoint y: 401, distance: 85.9
click at [629, 428] on div "Add Extra Beef Bacon:" at bounding box center [739, 434] width 221 height 13
click at [615, 431] on icon at bounding box center [619, 435] width 8 height 8
click at [643, 442] on span "Extra Beef Bacon (3 Slices)" at bounding box center [693, 448] width 101 height 13
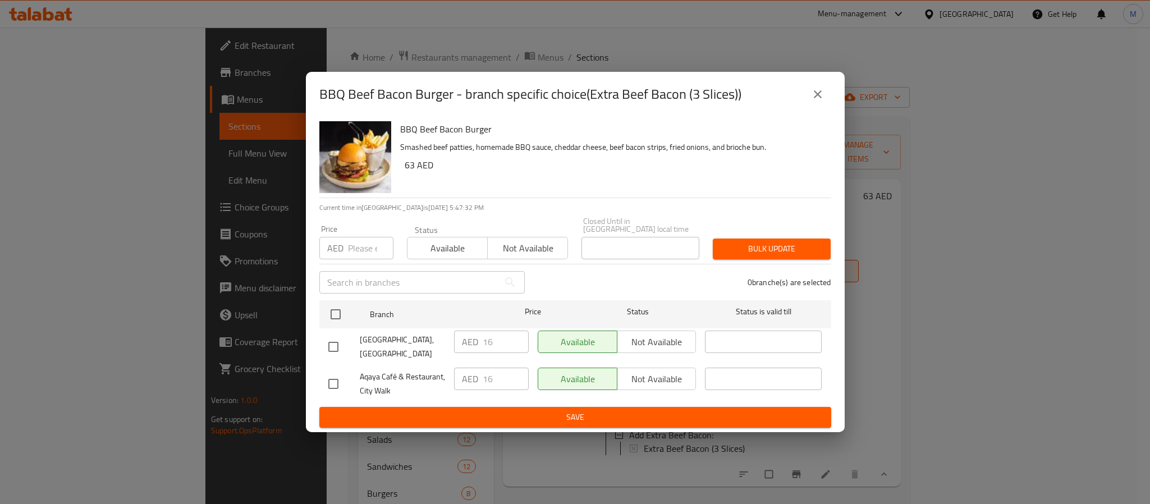
click at [586, 281] on div "0 branche(s) are selected" at bounding box center [684, 282] width 306 height 40
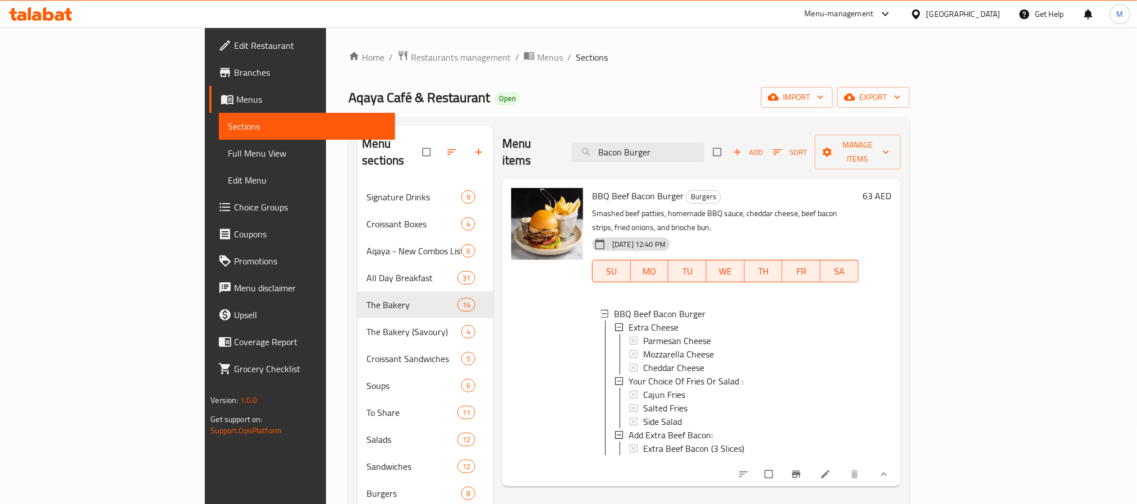
click at [643, 442] on span "Extra Beef Bacon (3 Slices)" at bounding box center [693, 448] width 101 height 13
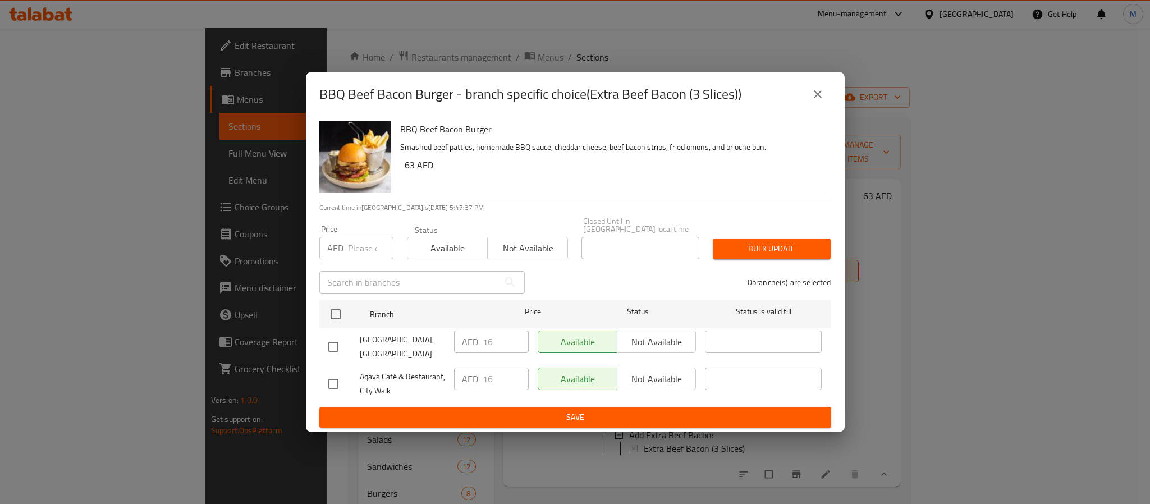
click at [615, 278] on div "0 branche(s) are selected" at bounding box center [684, 282] width 306 height 40
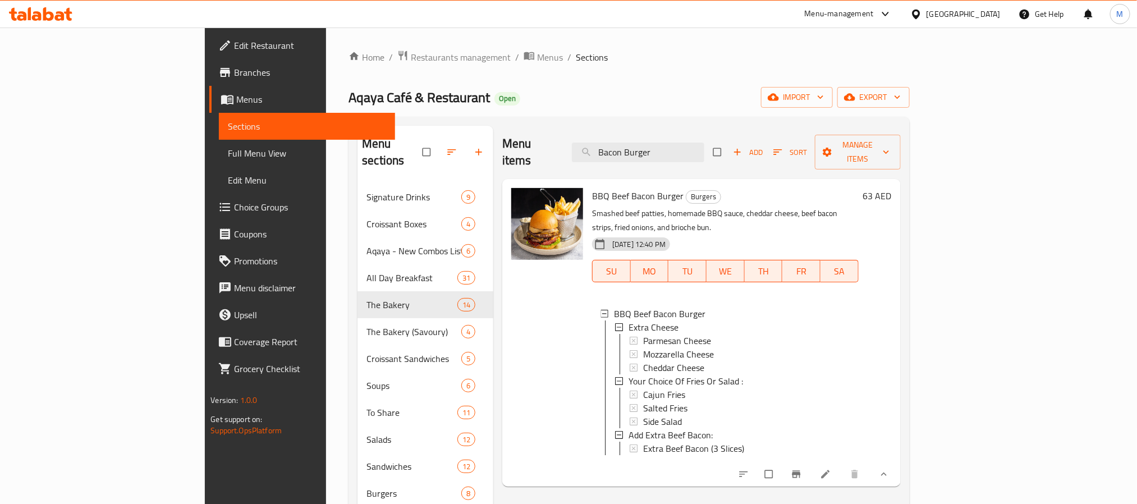
click at [643, 442] on span "Extra Beef Bacon (3 Slices)" at bounding box center [693, 448] width 101 height 13
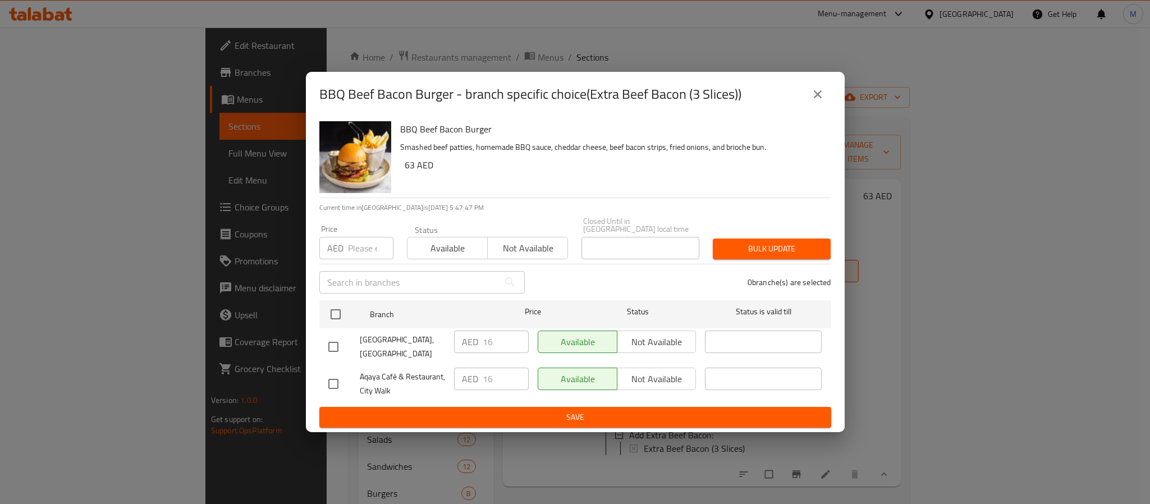
click at [571, 282] on div "0 branche(s) are selected" at bounding box center [684, 282] width 306 height 40
click at [543, 282] on div "0 branche(s) are selected" at bounding box center [684, 282] width 306 height 40
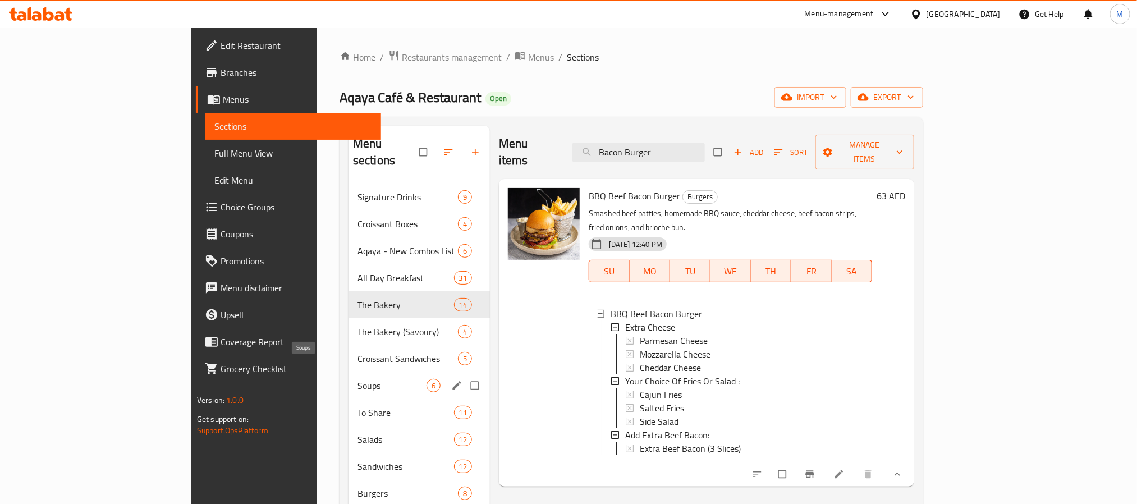
click at [357, 379] on span "Soups" at bounding box center [391, 385] width 69 height 13
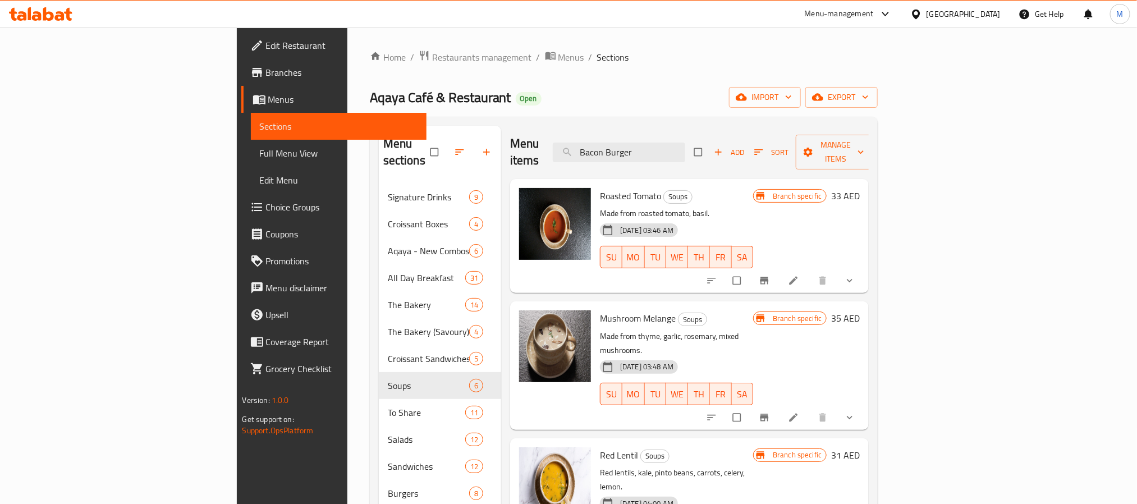
click at [864, 268] on button "show more" at bounding box center [850, 280] width 27 height 25
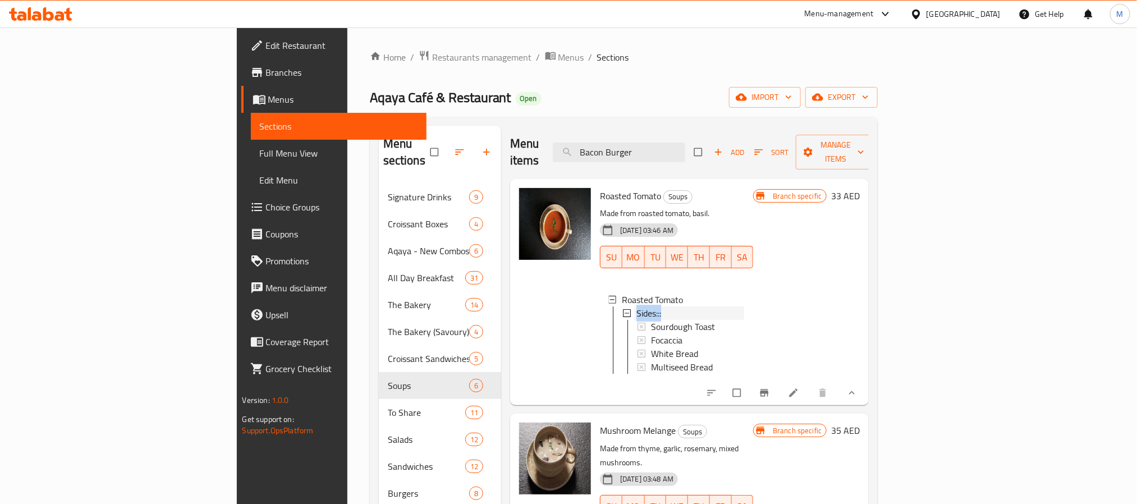
drag, startPoint x: 607, startPoint y: 296, endPoint x: 576, endPoint y: 302, distance: 31.4
click at [634, 306] on div "Sides:::" at bounding box center [689, 312] width 110 height 13
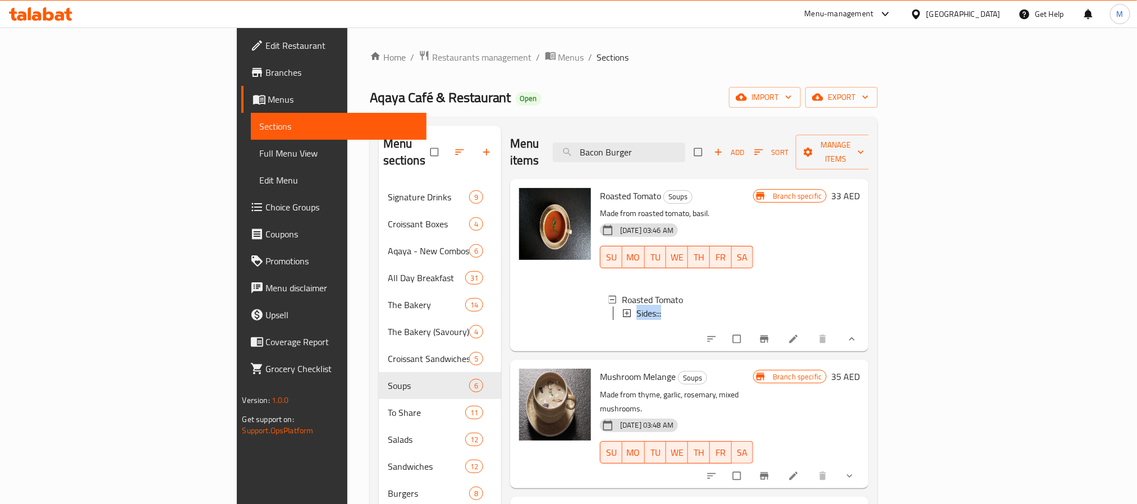
copy span "Sides:::"
click at [534, 91] on div "Aqaya Café & Restaurant Open import export" at bounding box center [624, 97] width 508 height 21
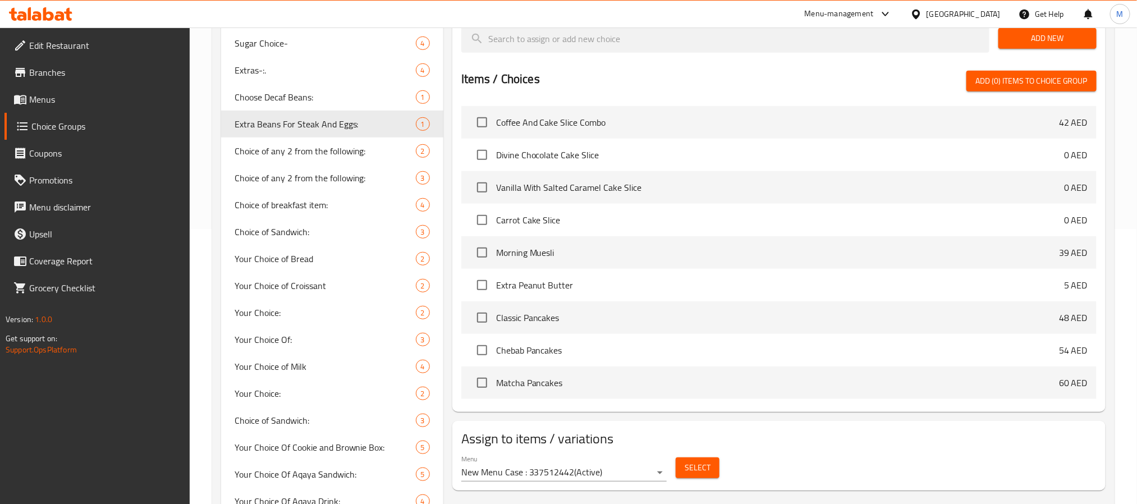
scroll to position [4196, 0]
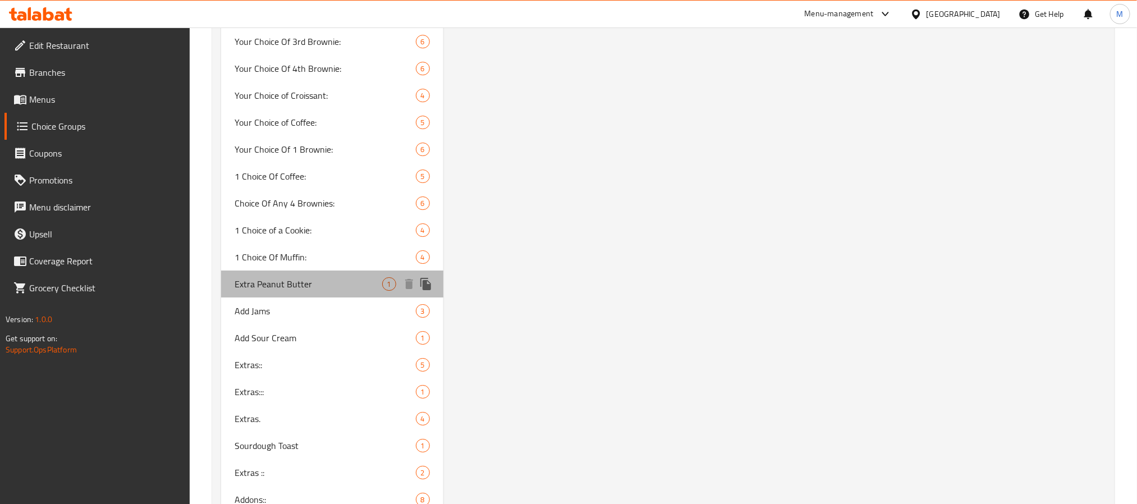
click at [247, 277] on span "Extra Peanut Butter" at bounding box center [309, 283] width 148 height 13
type input "Extra Peanut Butter"
type input "زبدة فول سوداني إضافية"
type input "1"
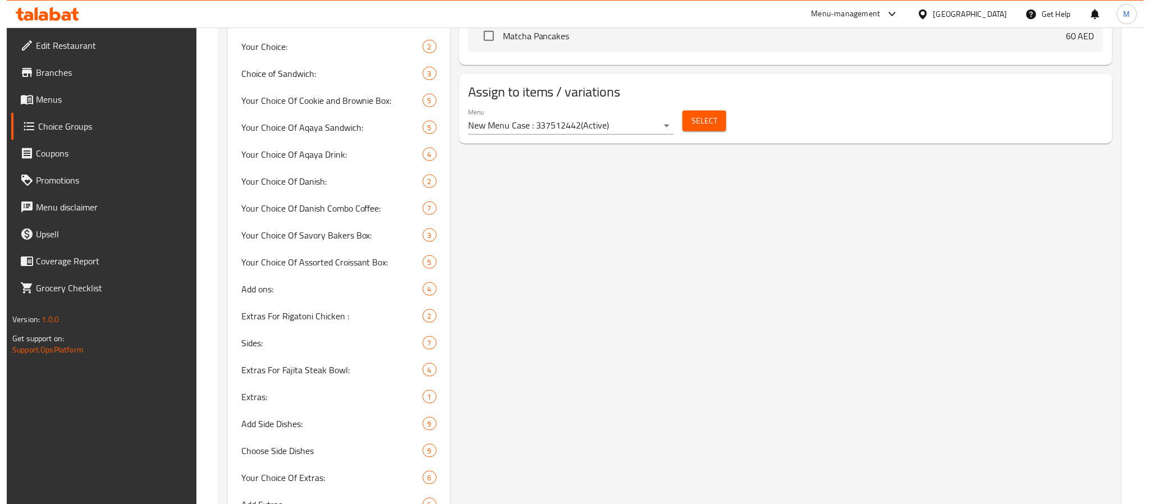
scroll to position [408, 0]
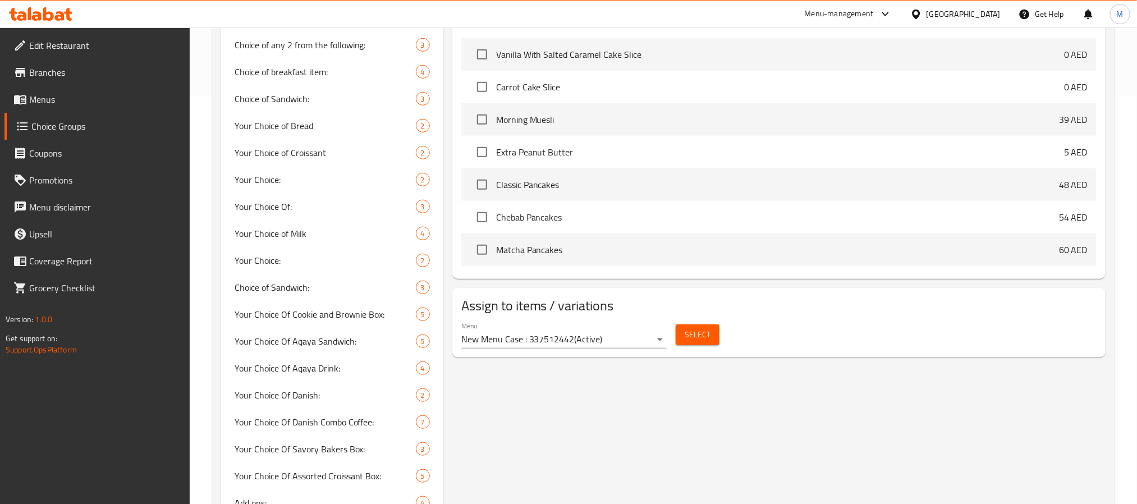
click at [697, 340] on span "Select" at bounding box center [698, 335] width 26 height 14
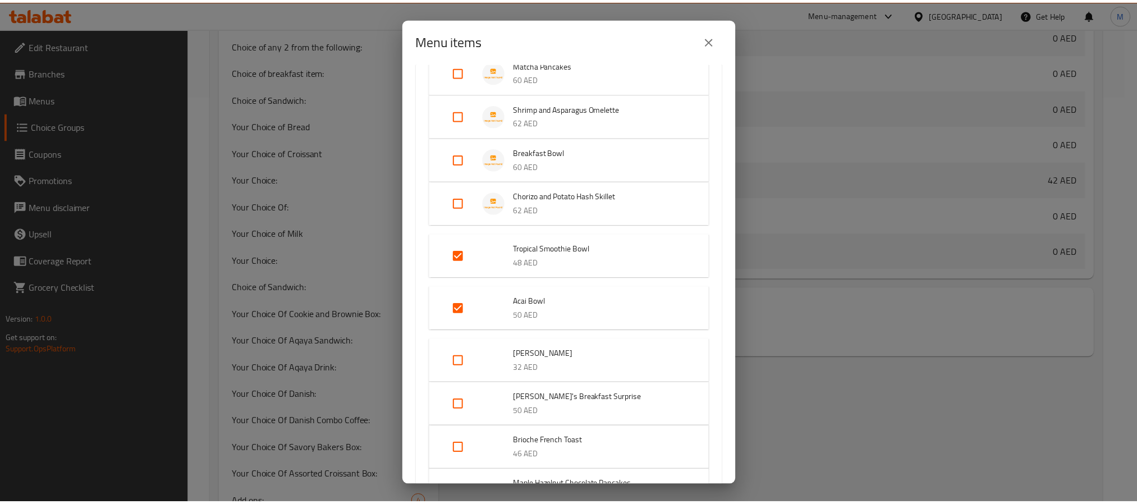
scroll to position [0, 0]
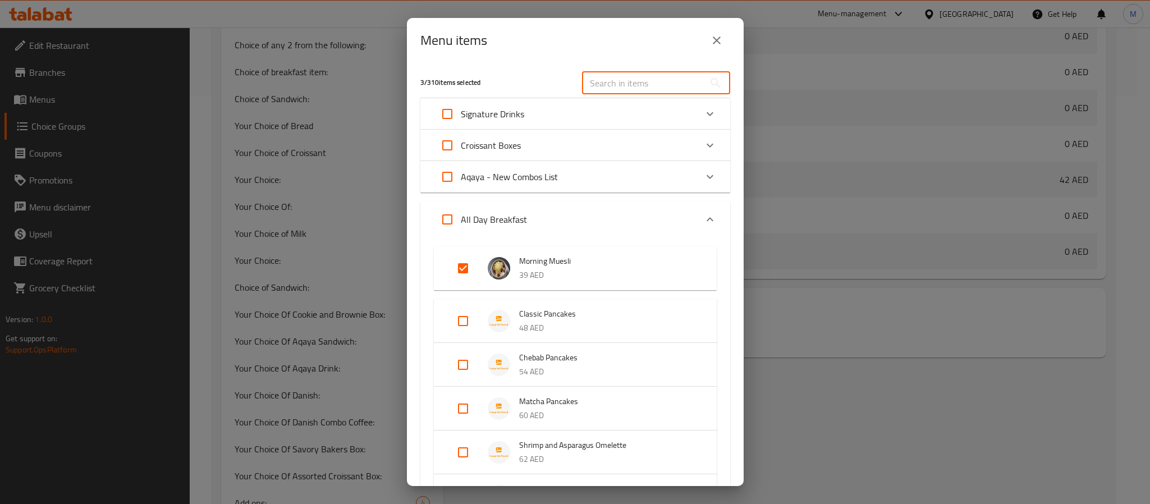
click at [623, 79] on input "text" at bounding box center [643, 83] width 122 height 22
paste input "Berry Granola"
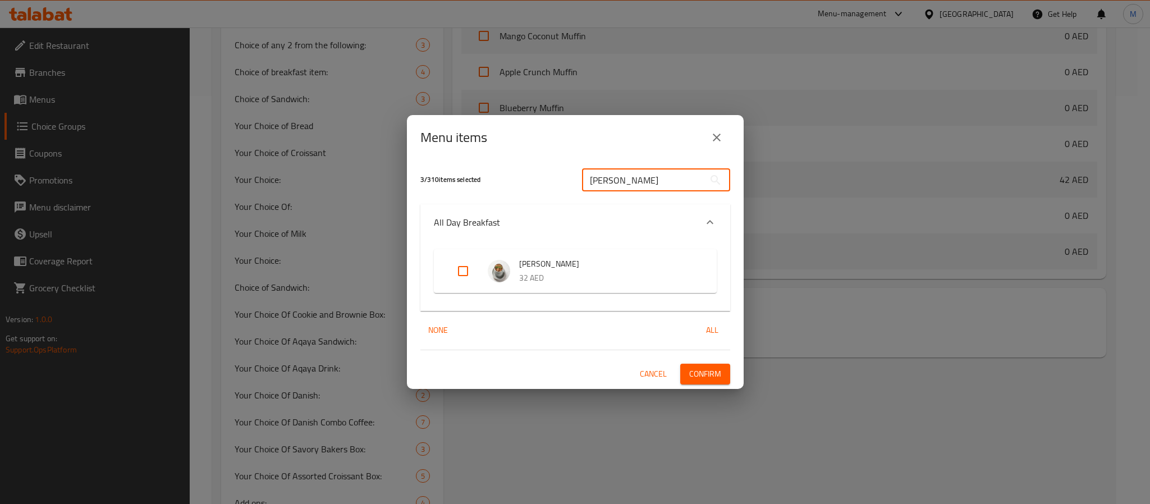
type input "Berry Granola"
click at [465, 268] on input "Expand" at bounding box center [463, 271] width 27 height 27
checkbox input "true"
click at [703, 370] on span "Confirm" at bounding box center [705, 374] width 32 height 14
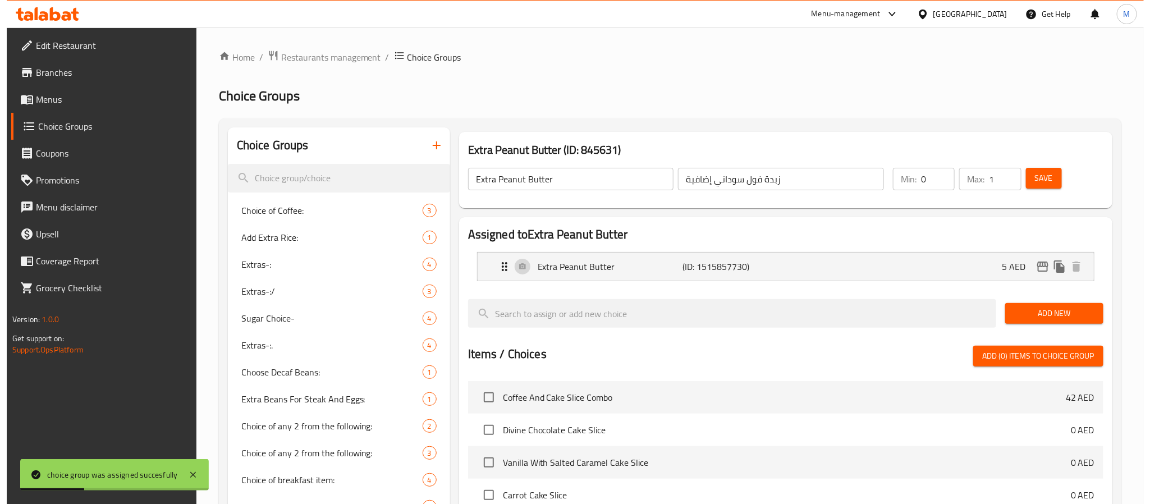
scroll to position [505, 0]
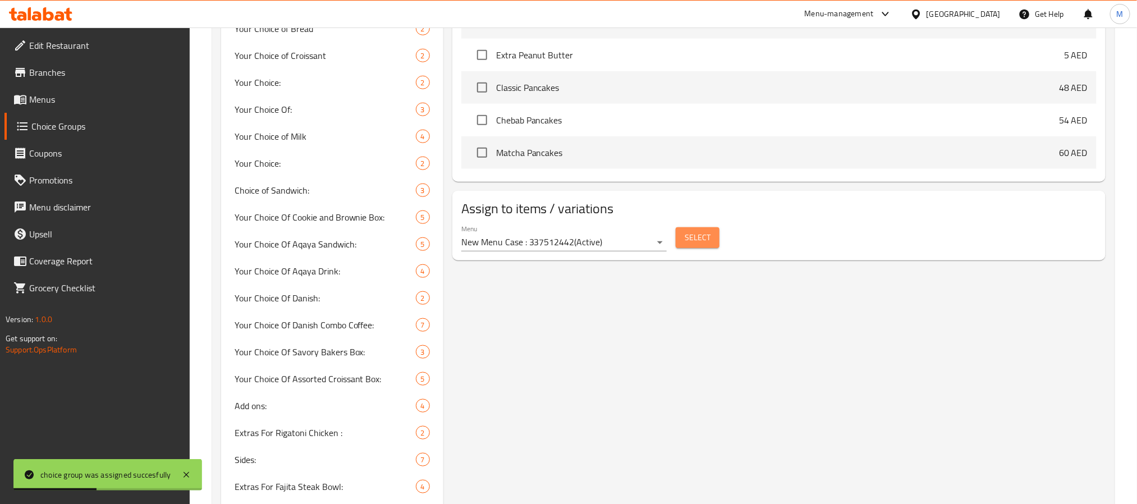
click at [698, 236] on span "Select" at bounding box center [698, 238] width 26 height 14
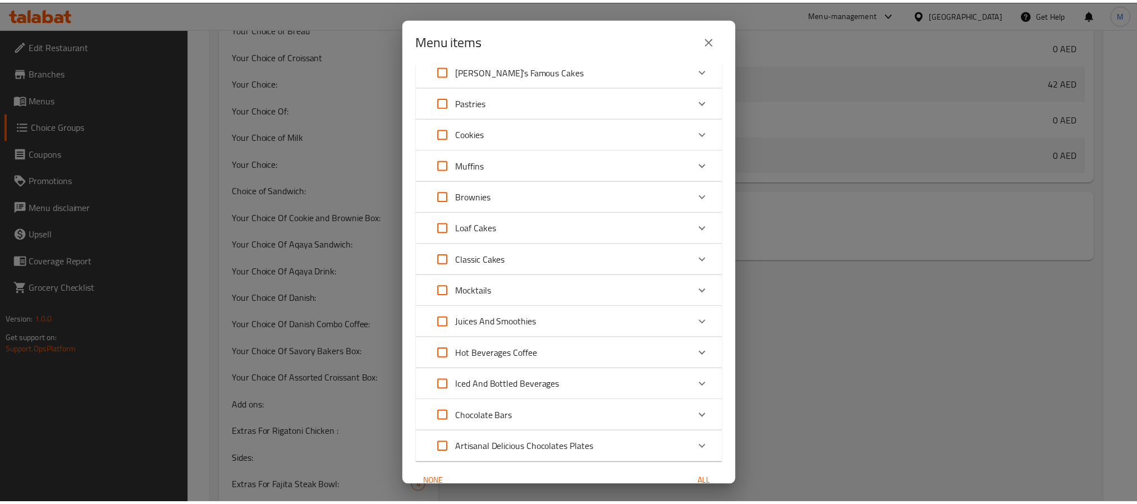
scroll to position [2112, 0]
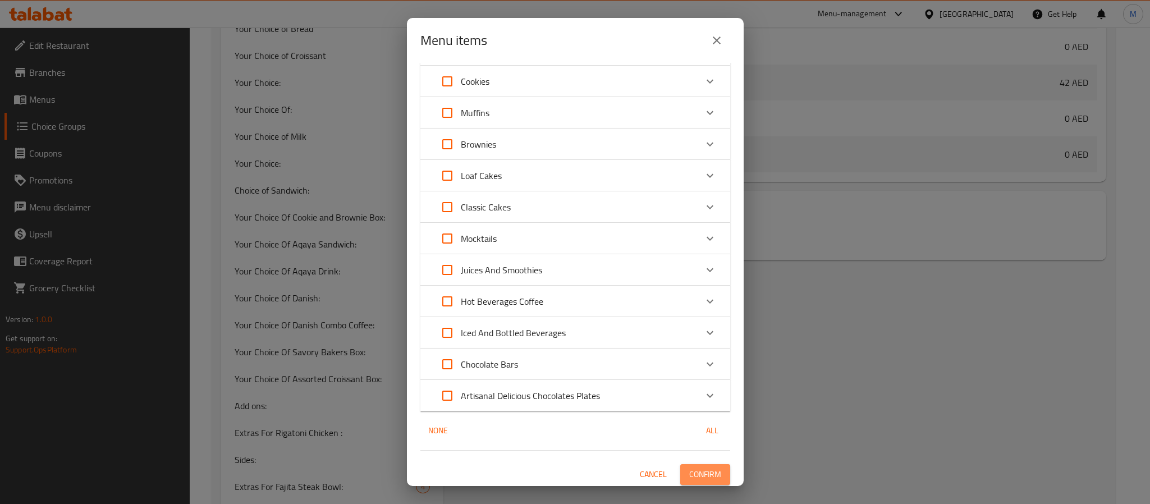
click at [693, 470] on span "Confirm" at bounding box center [705, 474] width 32 height 14
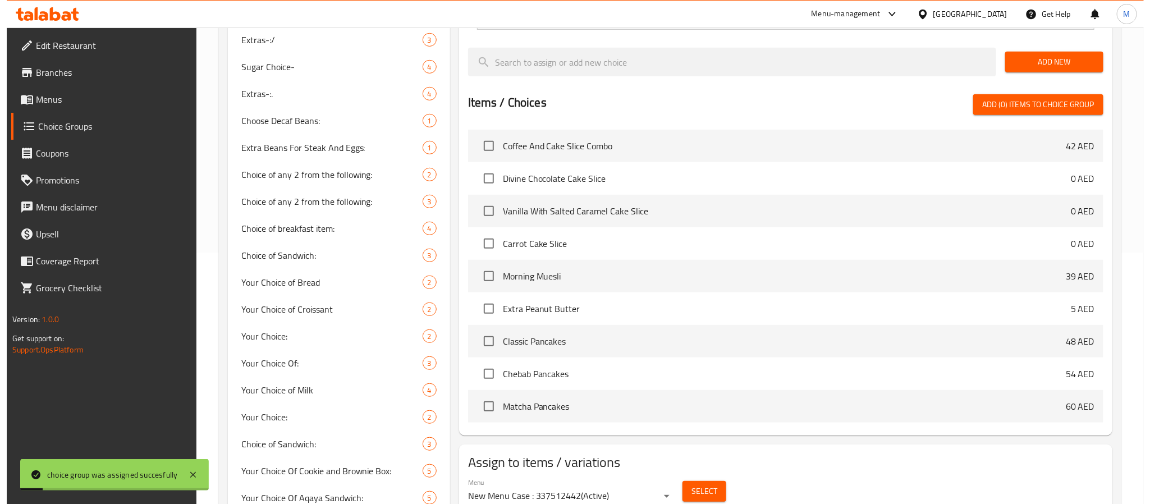
scroll to position [84, 0]
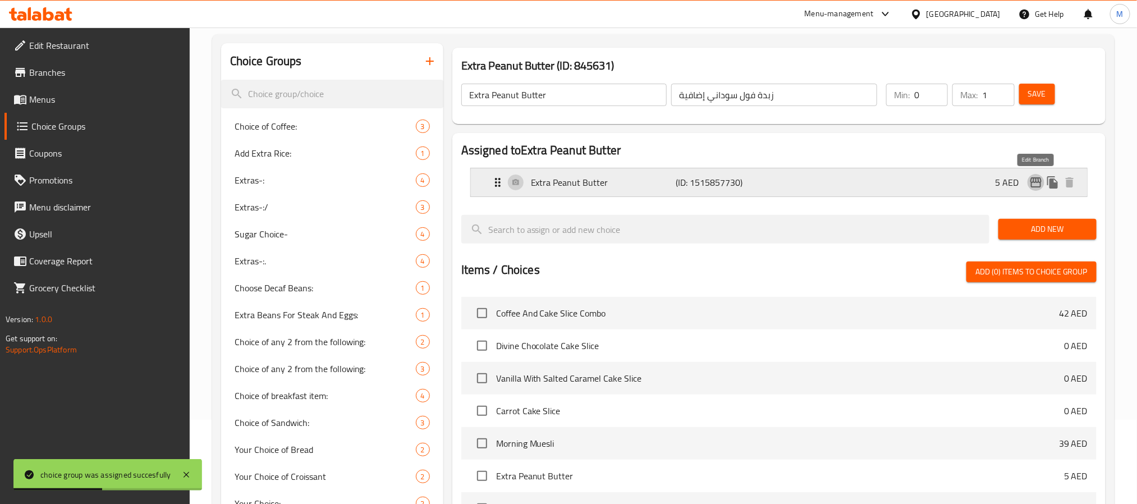
click at [1030, 185] on icon "edit" at bounding box center [1035, 182] width 13 height 13
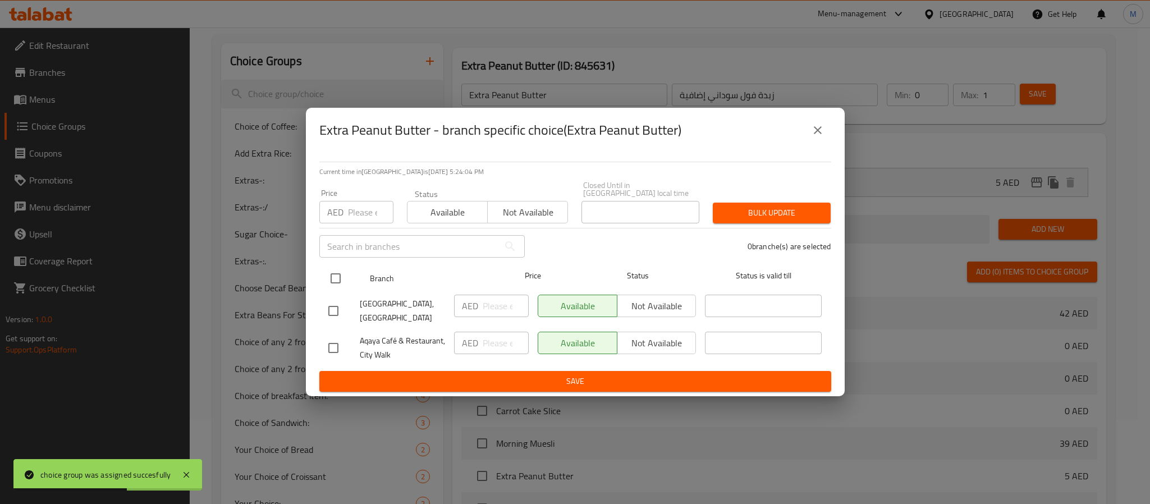
click at [333, 281] on input "checkbox" at bounding box center [336, 279] width 24 height 24
checkbox input "true"
click at [363, 214] on input "number" at bounding box center [370, 212] width 45 height 22
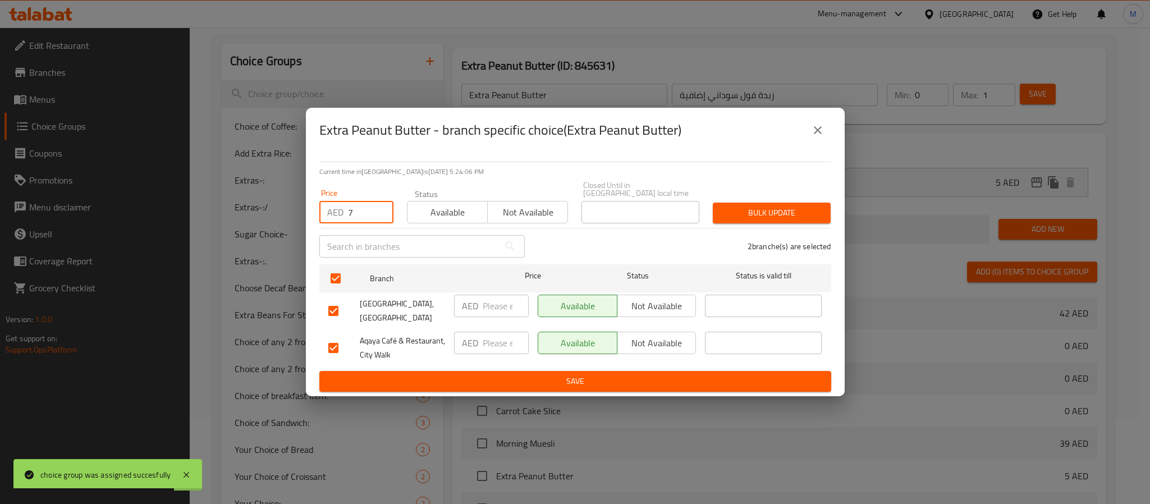
type input "7"
click at [780, 215] on span "Bulk update" at bounding box center [772, 213] width 100 height 14
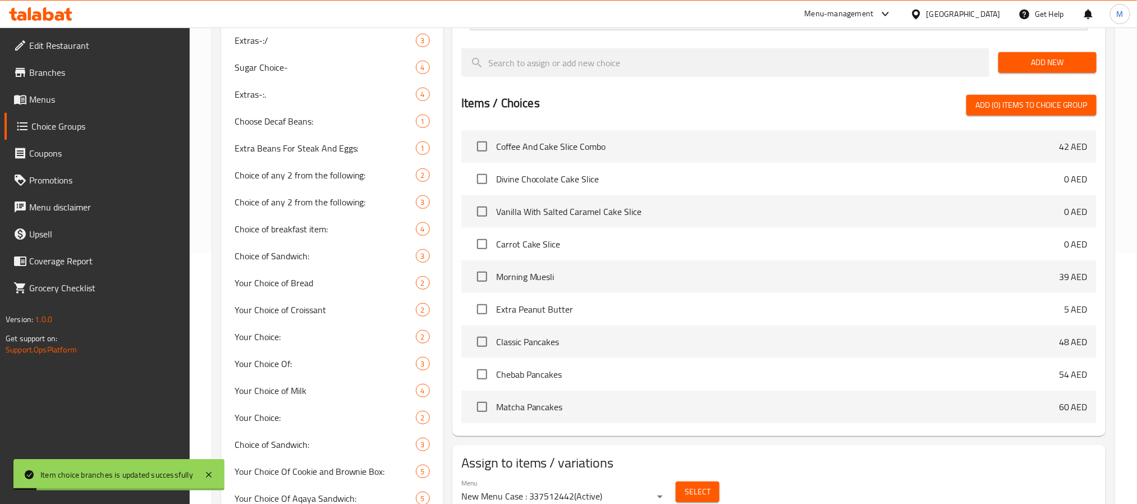
scroll to position [0, 0]
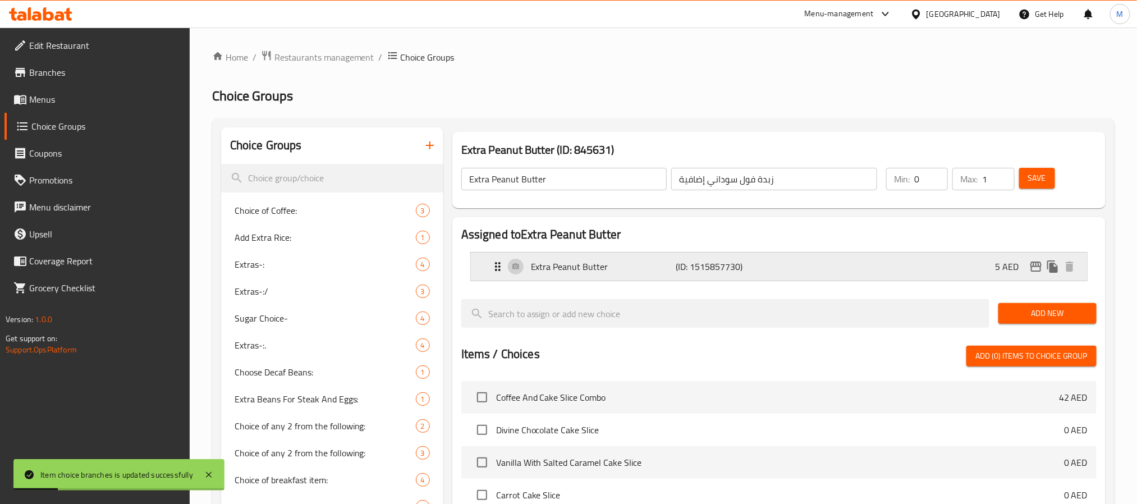
click at [1006, 266] on p "5 AED" at bounding box center [1011, 266] width 33 height 13
click at [838, 270] on div "Extra Peanut Butter (ID: 1515857730) 5 AED" at bounding box center [782, 267] width 583 height 28
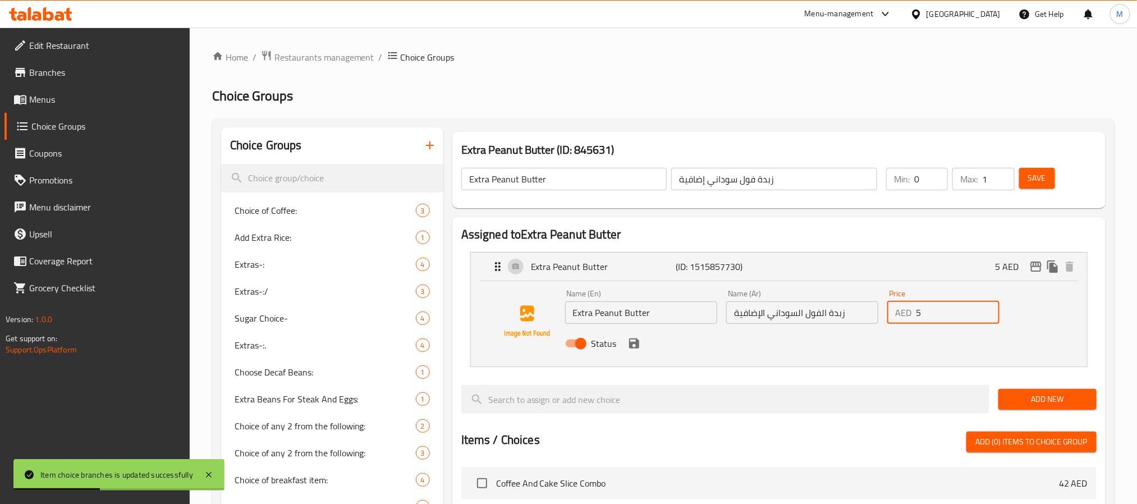
drag, startPoint x: 920, startPoint y: 315, endPoint x: 911, endPoint y: 318, distance: 9.1
click at [911, 318] on div "AED 5 Price" at bounding box center [943, 312] width 112 height 22
click at [633, 346] on icon "save" at bounding box center [633, 343] width 13 height 13
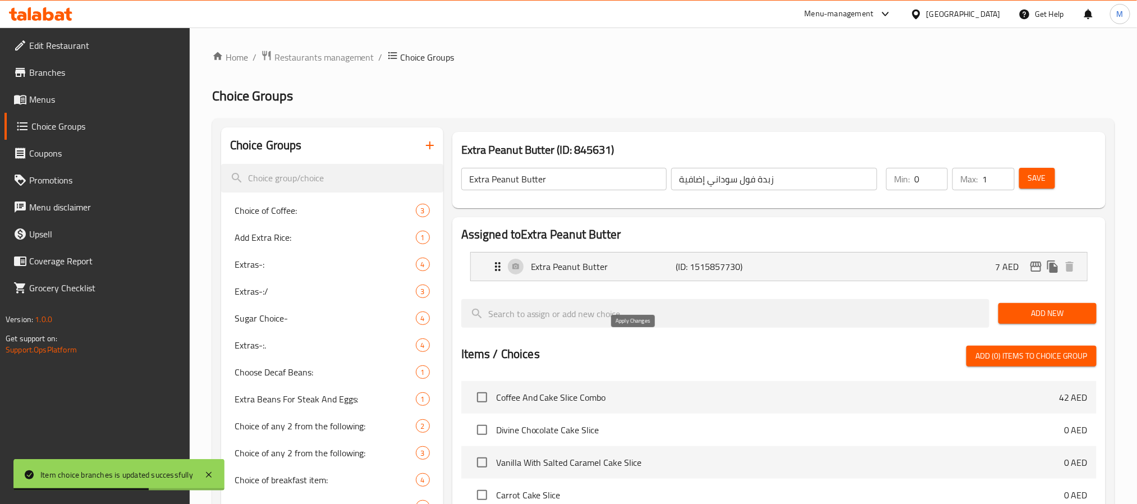
type input "7"
click at [1034, 171] on span "Save" at bounding box center [1037, 178] width 18 height 14
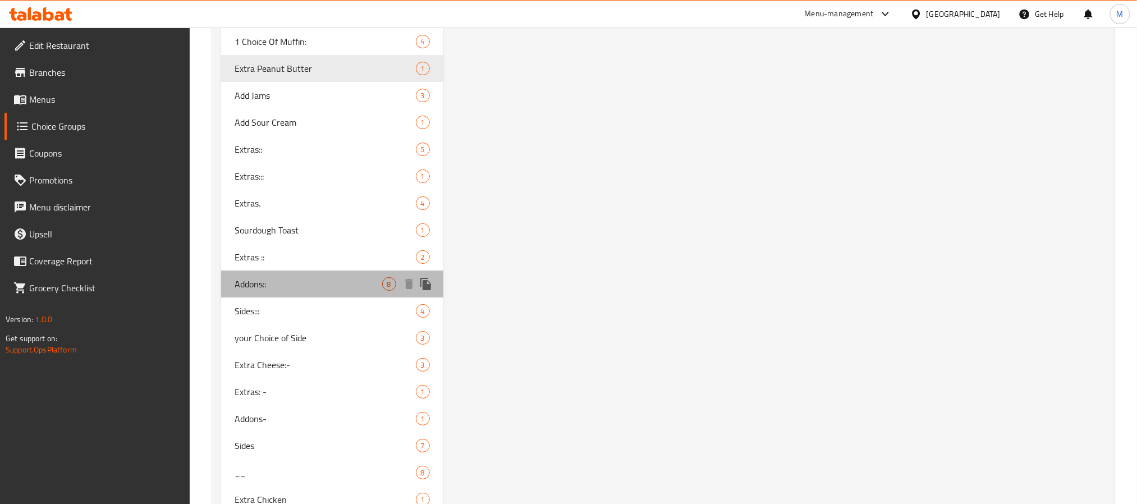
click at [310, 277] on span "Addons::" at bounding box center [309, 283] width 148 height 13
type input "Addons::"
type input "الاضافات"
type input "8"
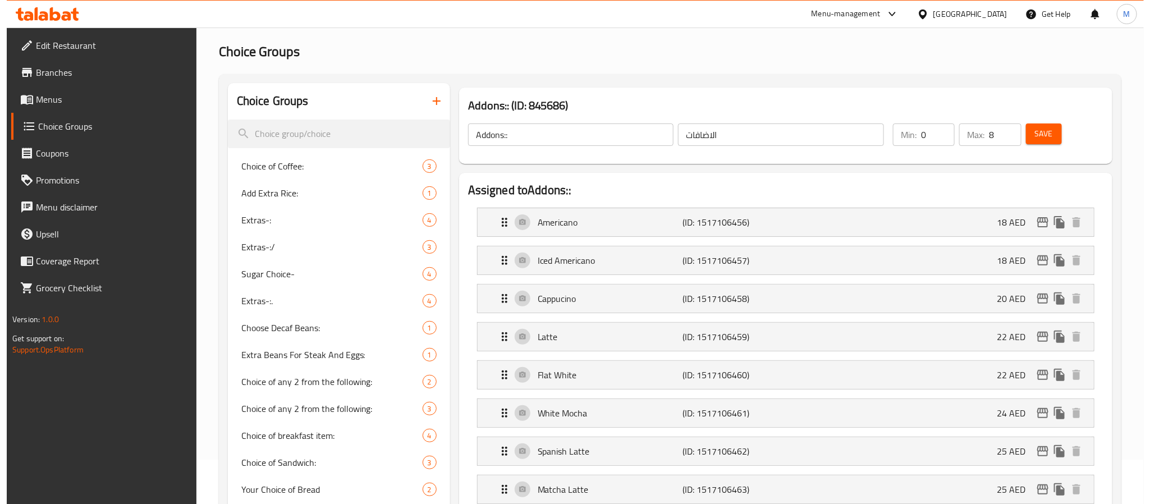
scroll to position [84, 0]
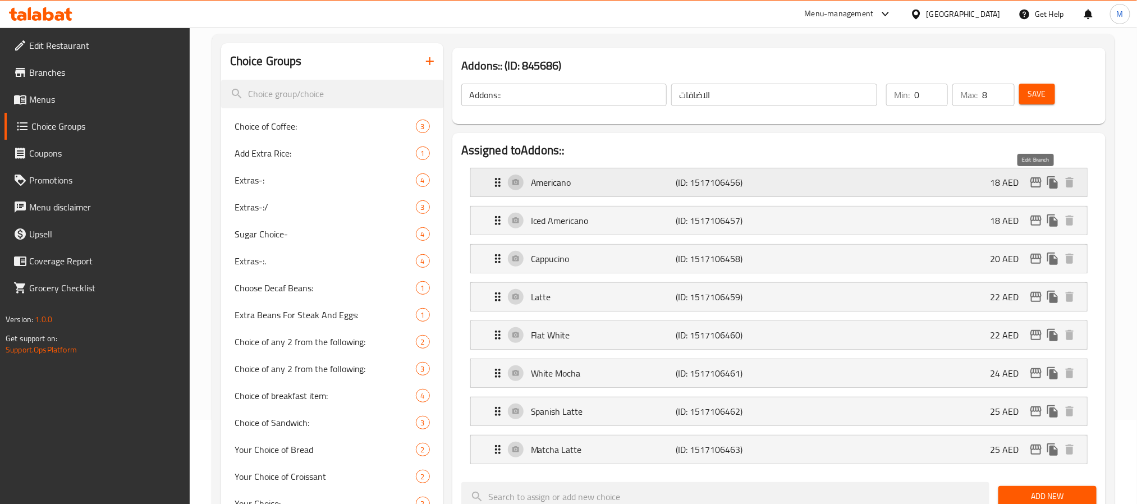
click at [1033, 184] on icon "edit" at bounding box center [1035, 182] width 13 height 13
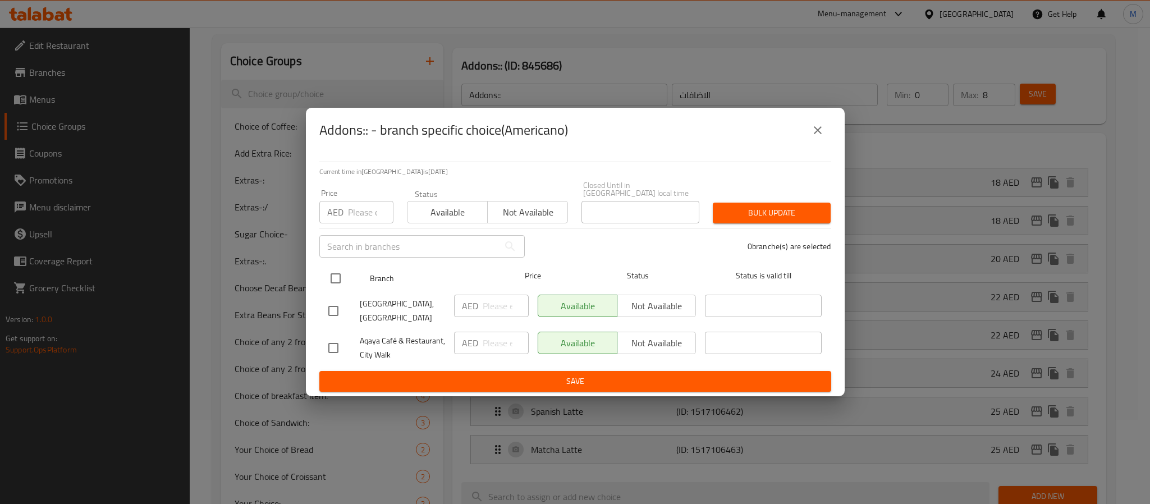
click at [333, 280] on input "checkbox" at bounding box center [336, 279] width 24 height 24
checkbox input "true"
click at [359, 205] on input "number" at bounding box center [370, 212] width 45 height 22
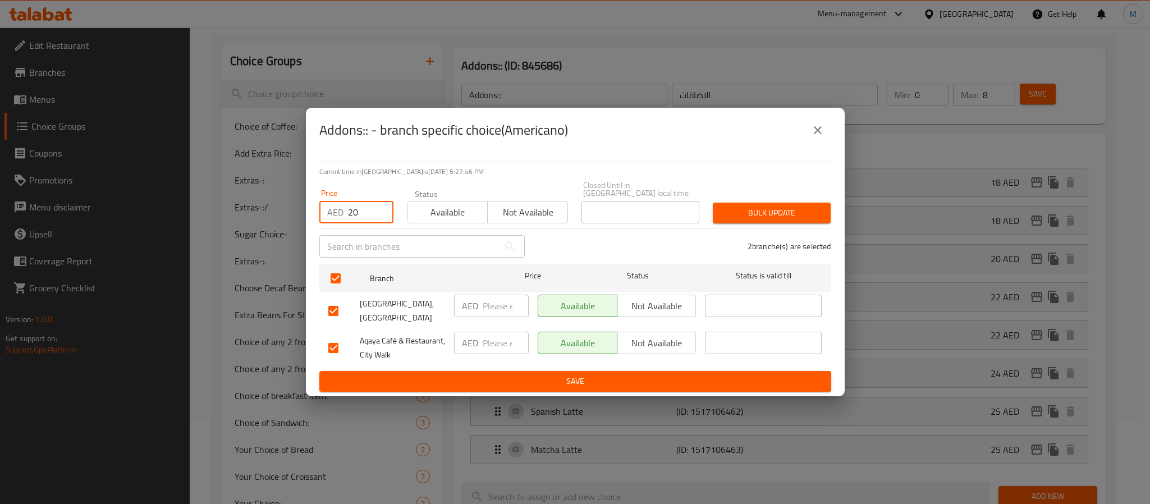
type input "20"
click at [780, 198] on div "Bulk update" at bounding box center [771, 213] width 131 height 34
drag, startPoint x: 780, startPoint y: 198, endPoint x: 782, endPoint y: 213, distance: 15.2
click at [781, 205] on div "Bulk update" at bounding box center [771, 213] width 131 height 34
click at [782, 214] on span "Bulk update" at bounding box center [772, 213] width 100 height 14
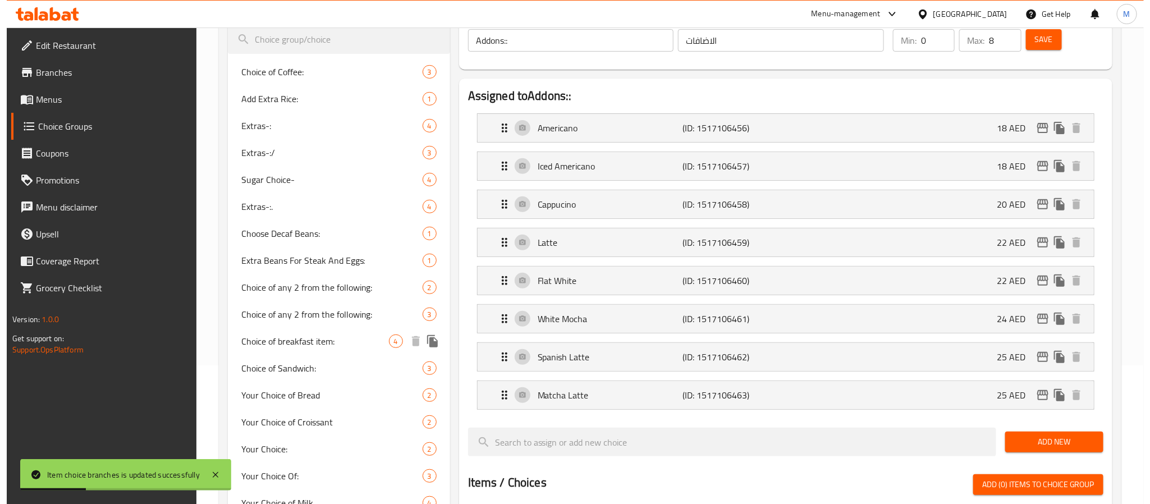
scroll to position [0, 0]
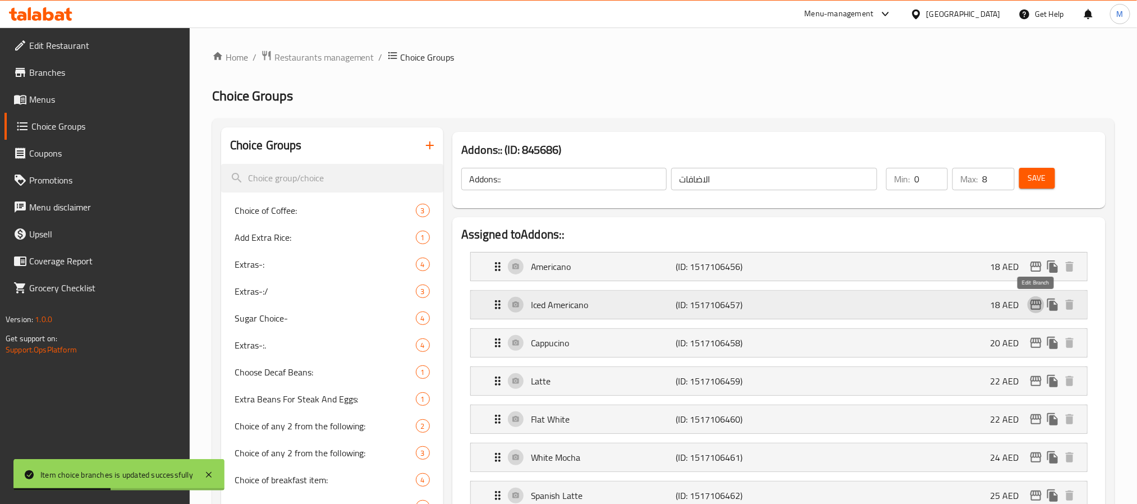
click at [1036, 305] on icon "edit" at bounding box center [1035, 305] width 11 height 10
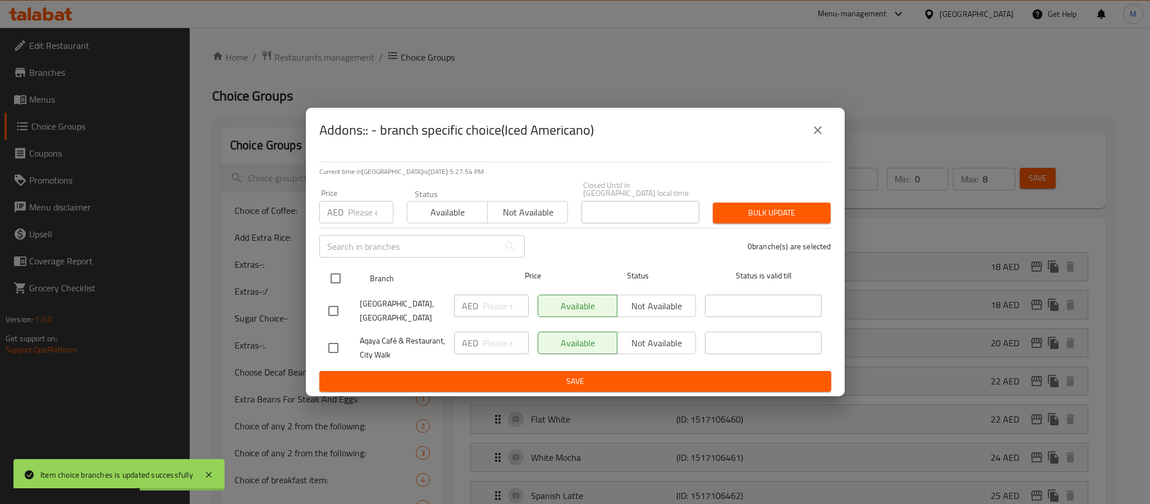
click at [335, 273] on input "checkbox" at bounding box center [336, 279] width 24 height 24
checkbox input "true"
click at [364, 205] on input "number" at bounding box center [370, 212] width 45 height 22
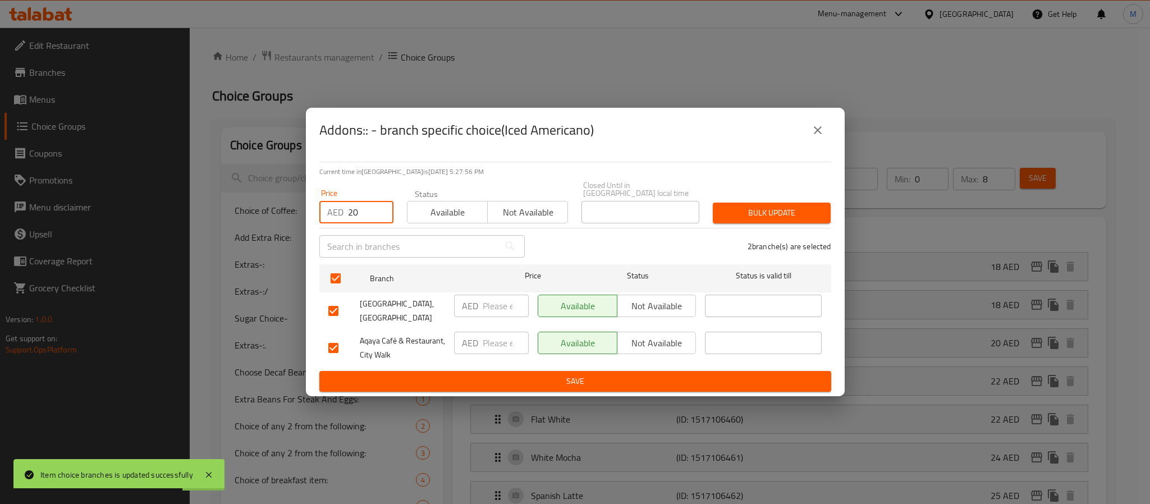
type input "20"
click at [732, 212] on span "Bulk update" at bounding box center [772, 213] width 100 height 14
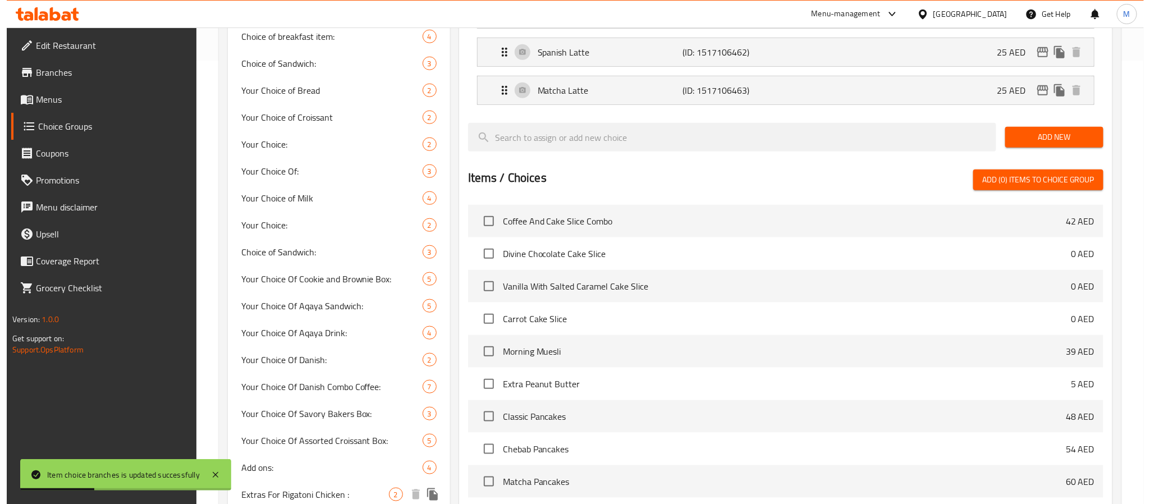
scroll to position [203, 0]
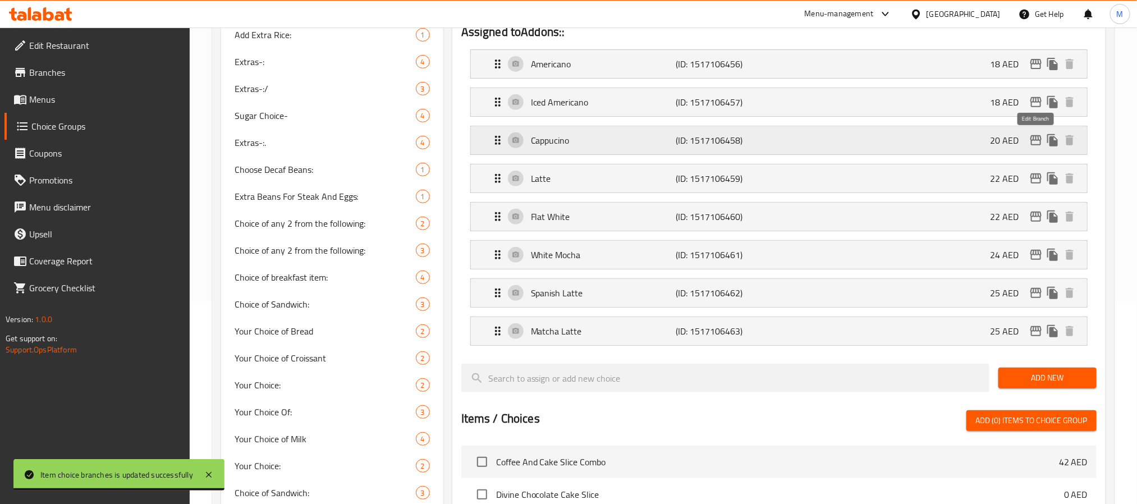
click at [1036, 144] on icon "edit" at bounding box center [1035, 140] width 13 height 13
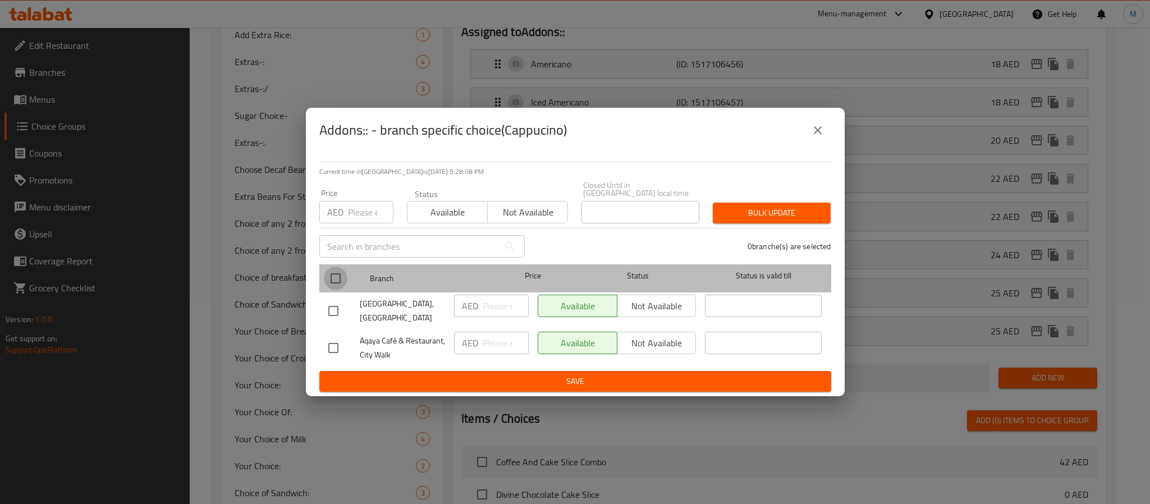
click at [334, 272] on input "checkbox" at bounding box center [336, 279] width 24 height 24
checkbox input "true"
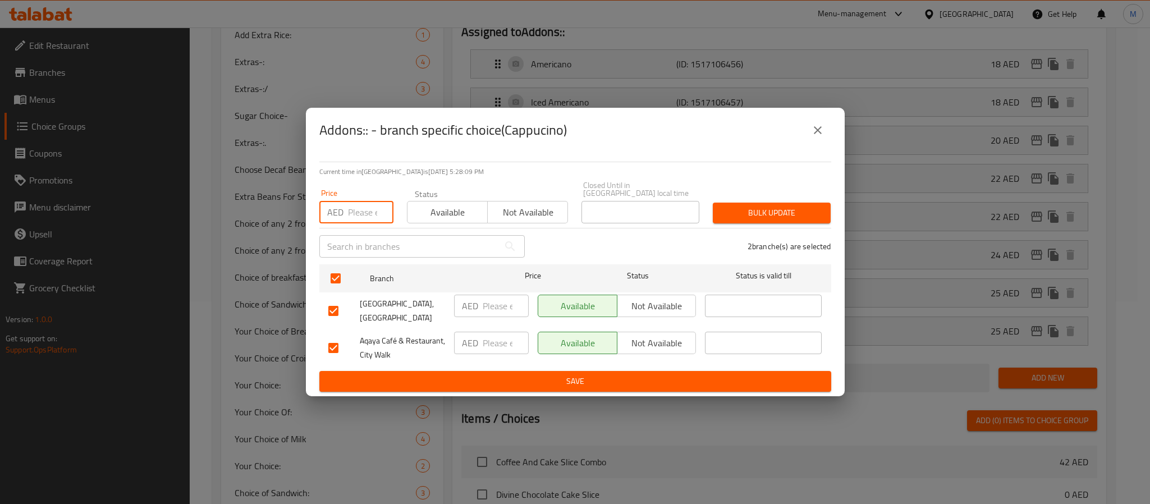
click at [363, 209] on input "number" at bounding box center [370, 212] width 45 height 22
type input "23"
click at [756, 208] on span "Bulk update" at bounding box center [772, 213] width 100 height 14
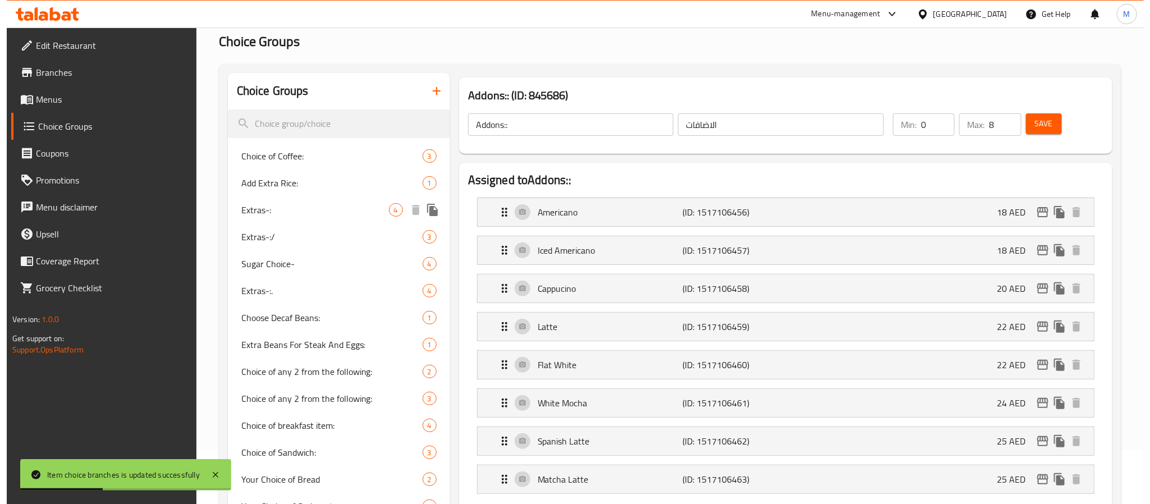
scroll to position [84, 0]
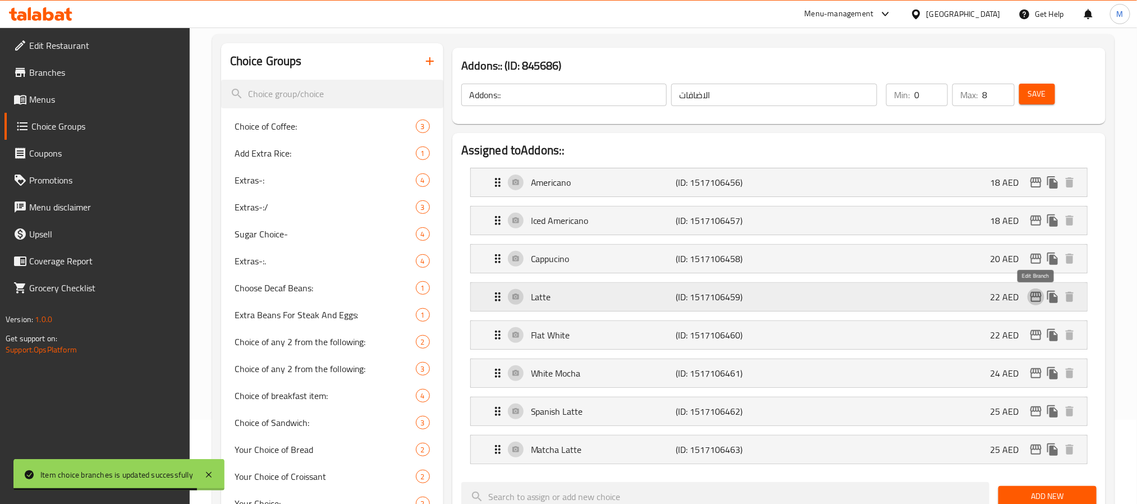
click at [1034, 298] on icon "edit" at bounding box center [1035, 296] width 13 height 13
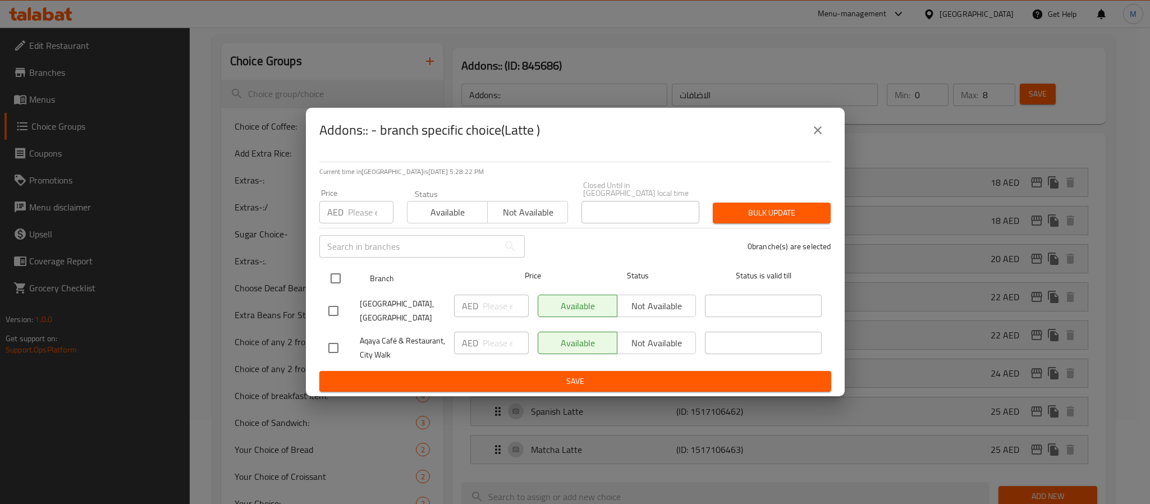
click at [328, 272] on input "checkbox" at bounding box center [336, 279] width 24 height 24
checkbox input "true"
click at [357, 222] on input "number" at bounding box center [370, 212] width 45 height 22
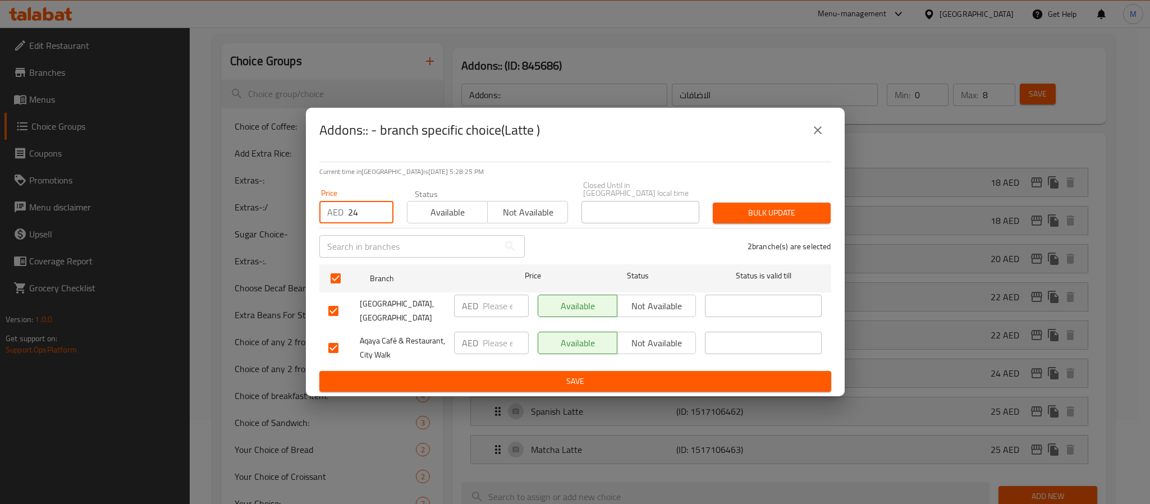
type input "24"
click at [740, 213] on span "Bulk update" at bounding box center [772, 213] width 100 height 14
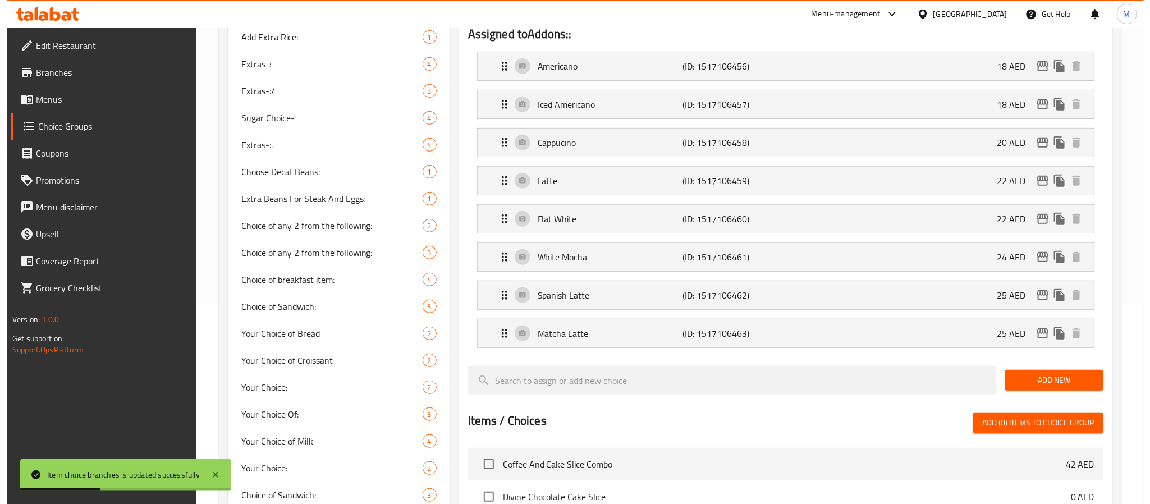
scroll to position [118, 0]
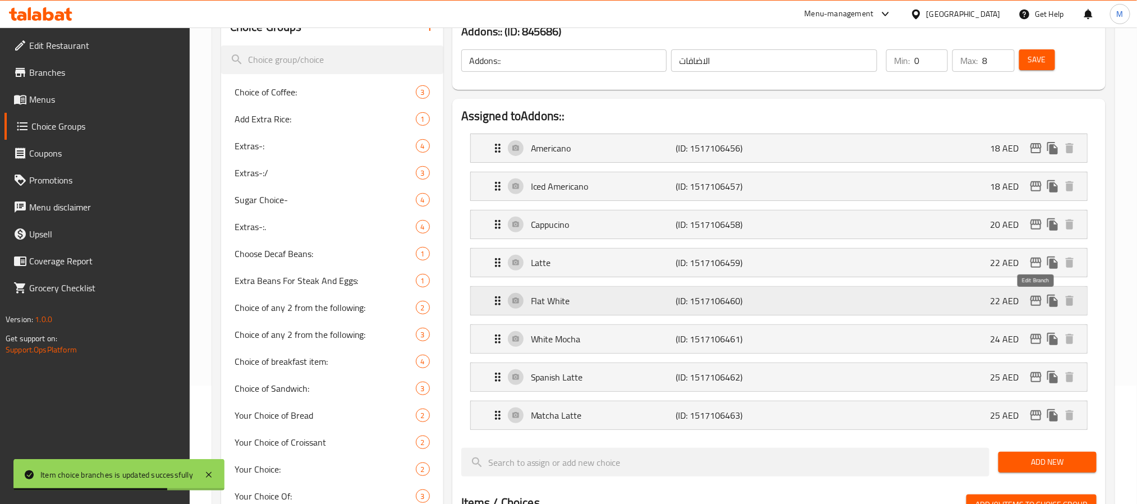
click at [1035, 304] on icon "edit" at bounding box center [1035, 300] width 13 height 13
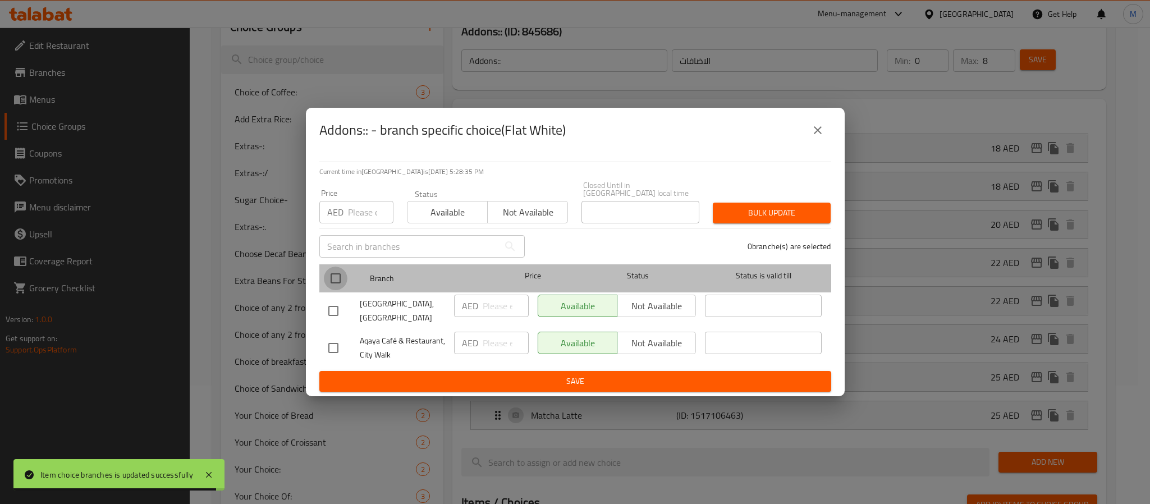
click at [338, 277] on input "checkbox" at bounding box center [336, 279] width 24 height 24
checkbox input "true"
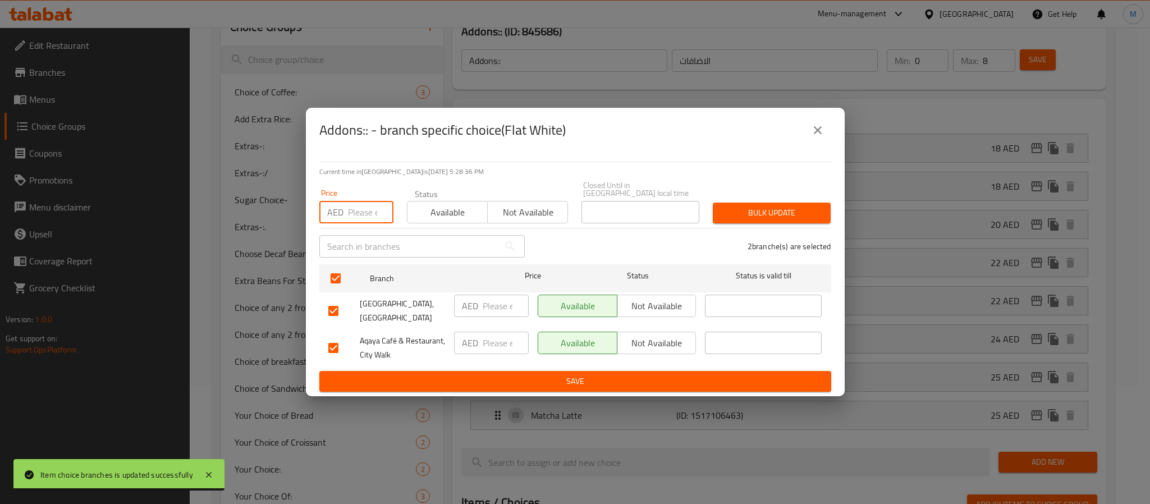
click at [354, 213] on input "number" at bounding box center [370, 212] width 45 height 22
type input "24"
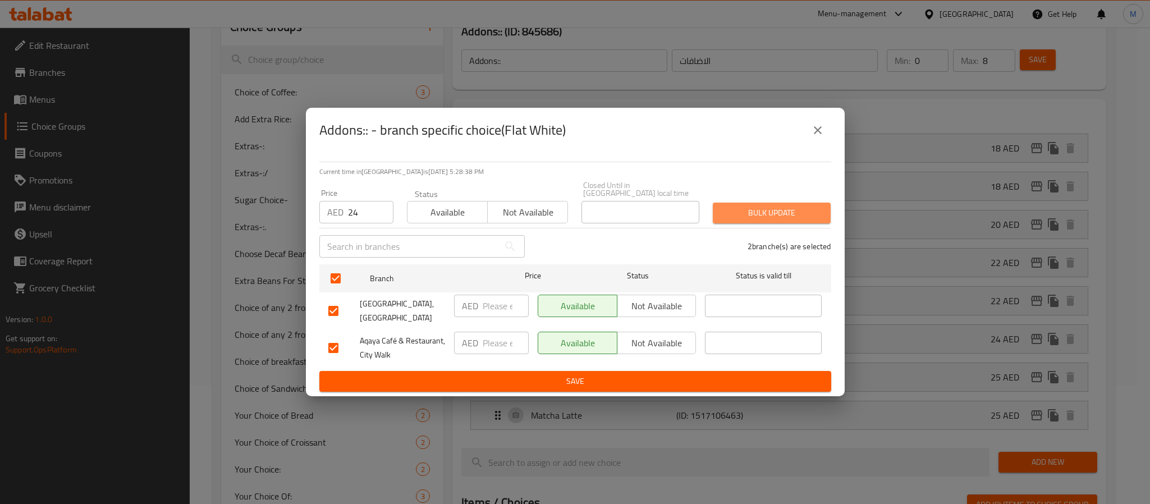
click at [780, 213] on span "Bulk update" at bounding box center [772, 213] width 100 height 14
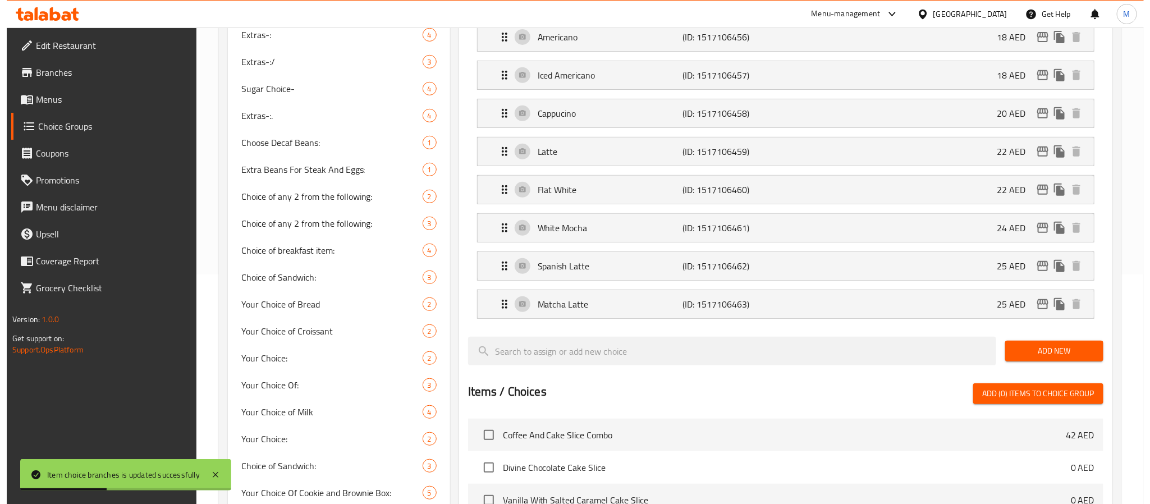
scroll to position [253, 0]
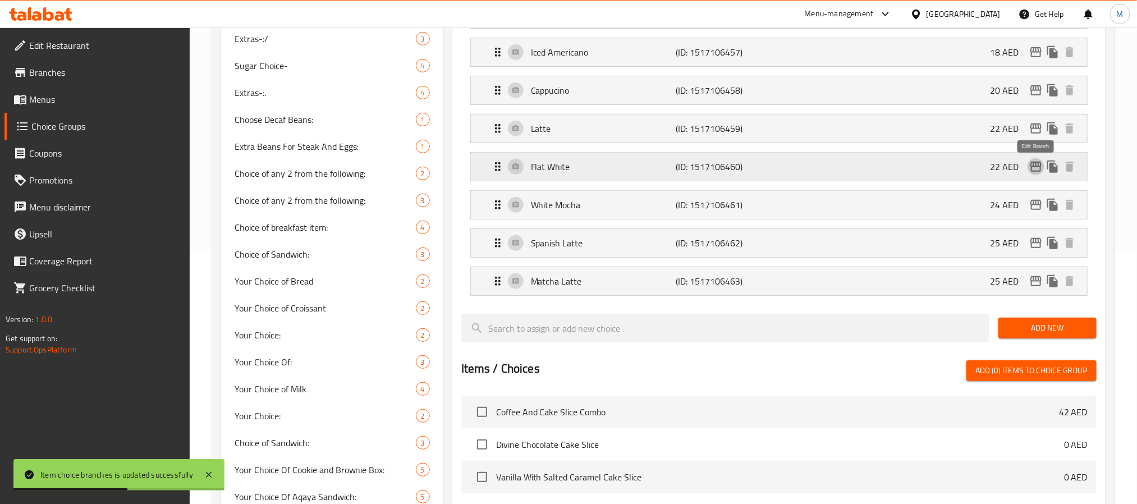
click at [1034, 168] on icon "edit" at bounding box center [1035, 166] width 13 height 13
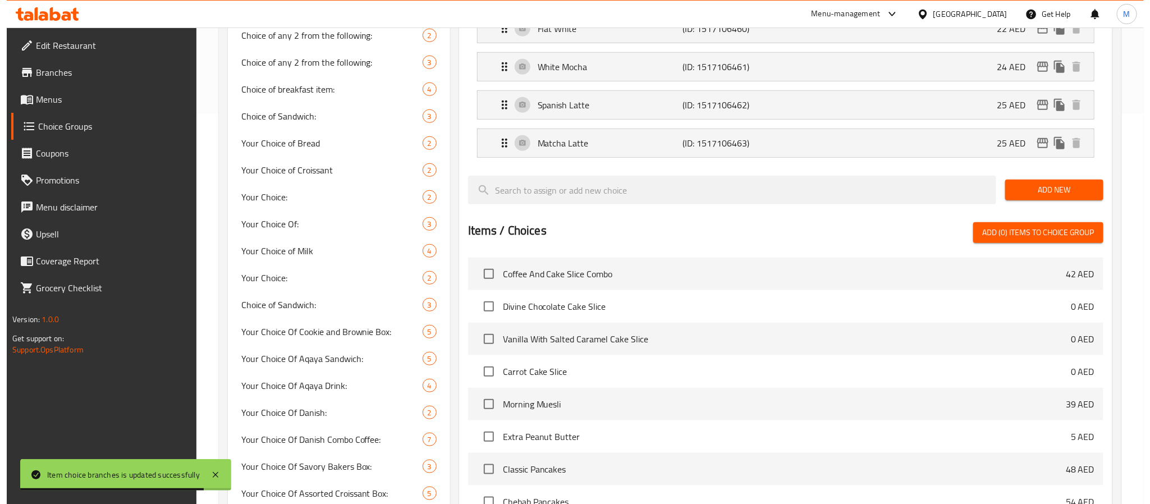
scroll to position [34, 0]
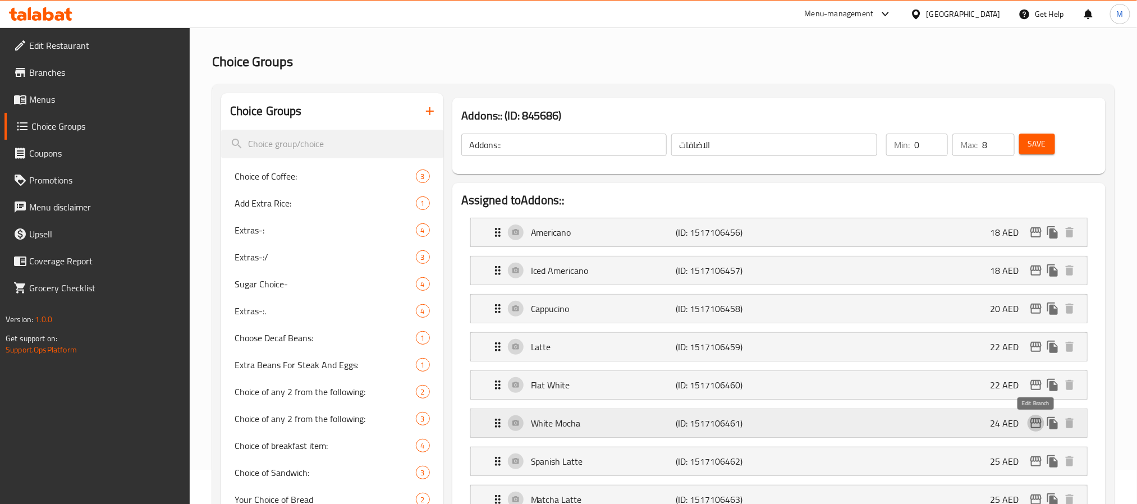
click at [1039, 425] on icon "edit" at bounding box center [1035, 423] width 11 height 10
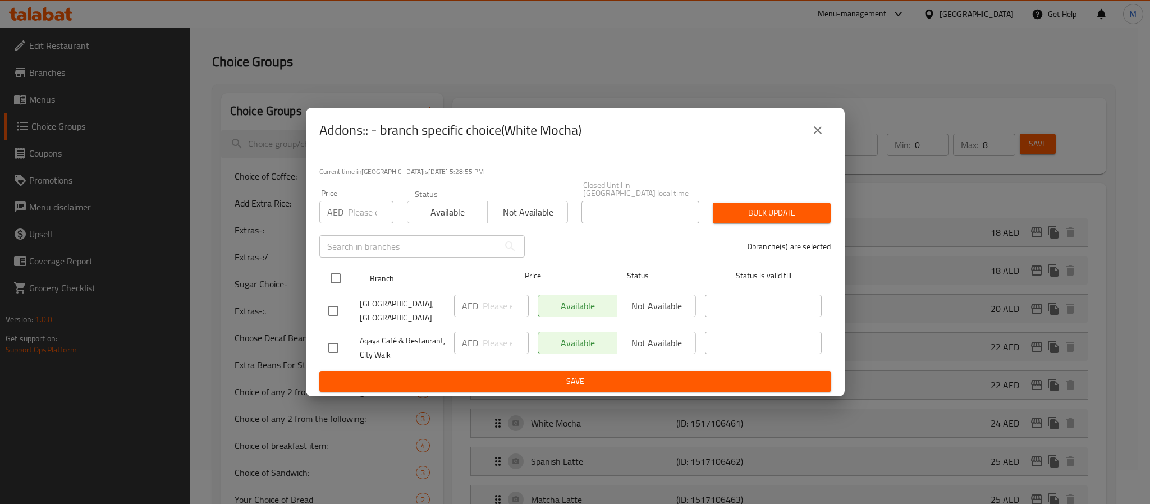
click at [336, 275] on input "checkbox" at bounding box center [336, 279] width 24 height 24
checkbox input "true"
click at [357, 214] on input "number" at bounding box center [370, 212] width 45 height 22
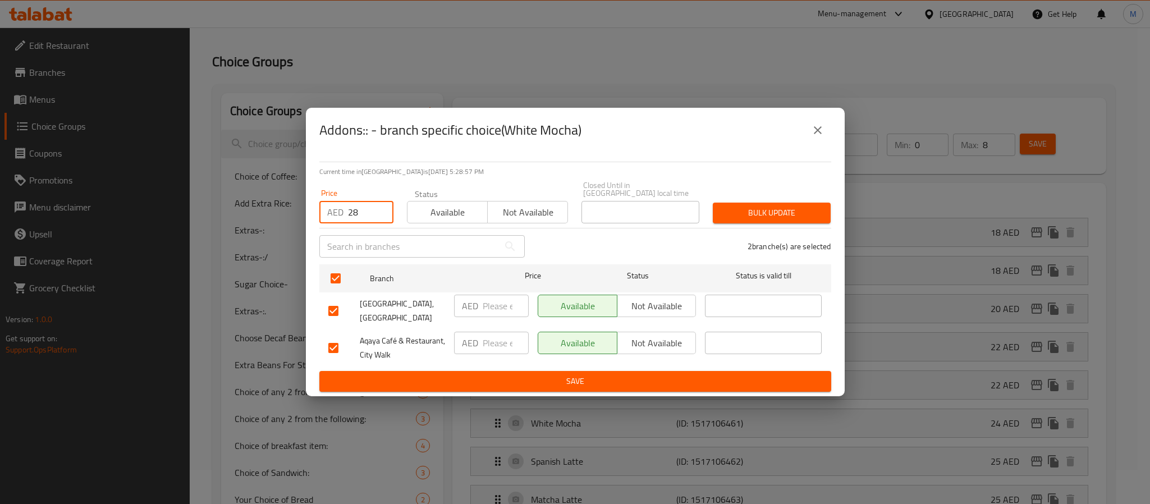
type input "28"
click at [753, 208] on span "Bulk update" at bounding box center [772, 213] width 100 height 14
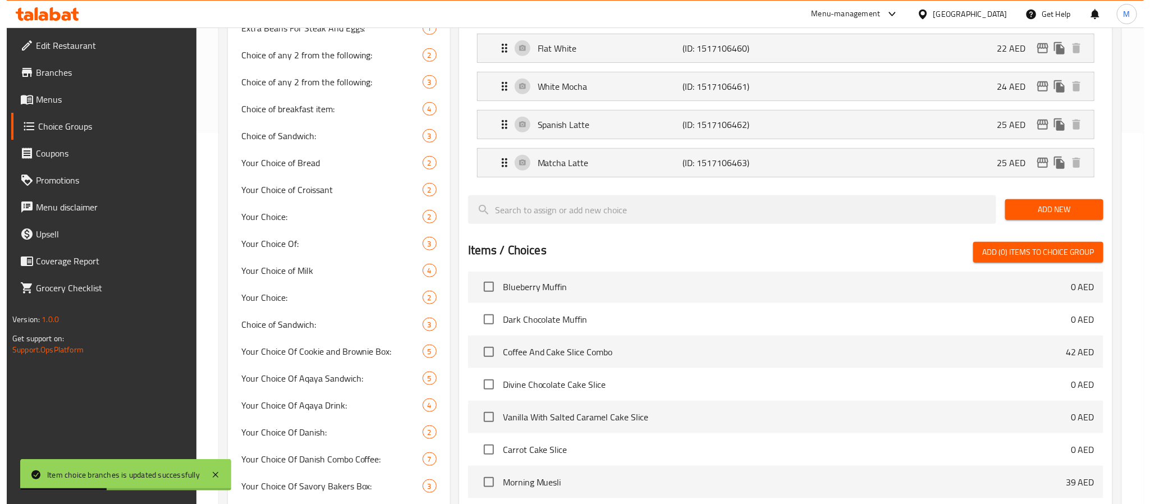
scroll to position [1653, 0]
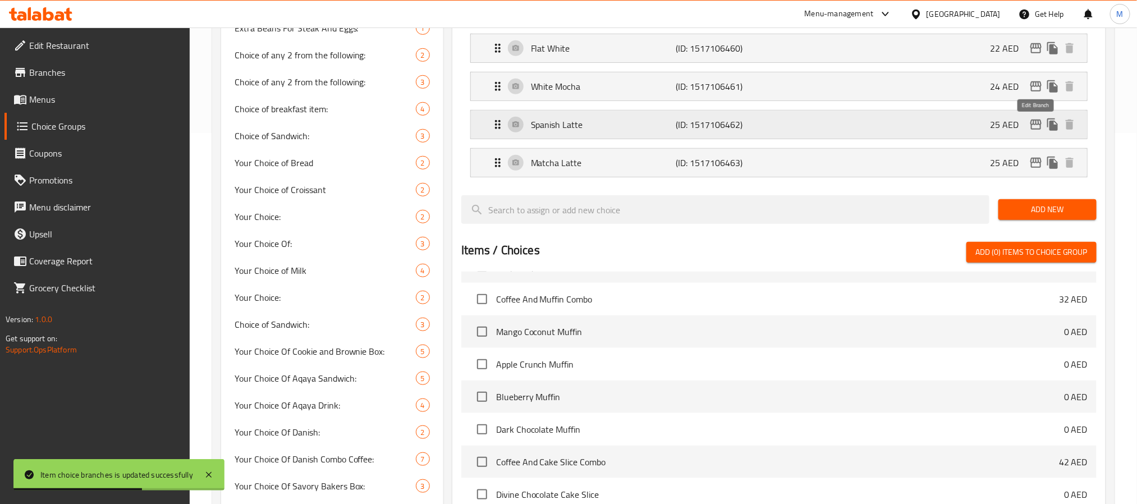
click at [1034, 129] on icon "edit" at bounding box center [1035, 124] width 13 height 13
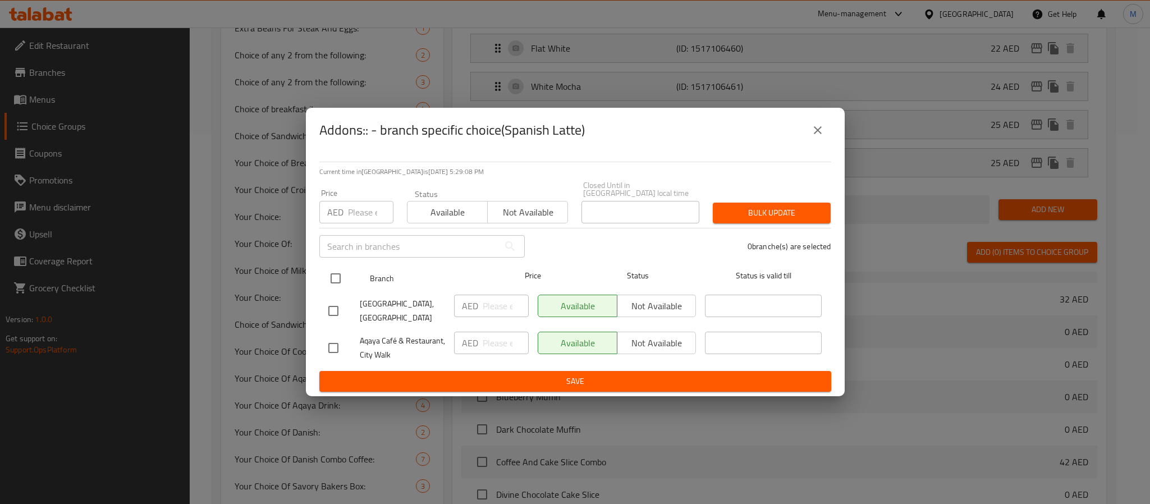
click at [338, 281] on input "checkbox" at bounding box center [336, 279] width 24 height 24
checkbox input "true"
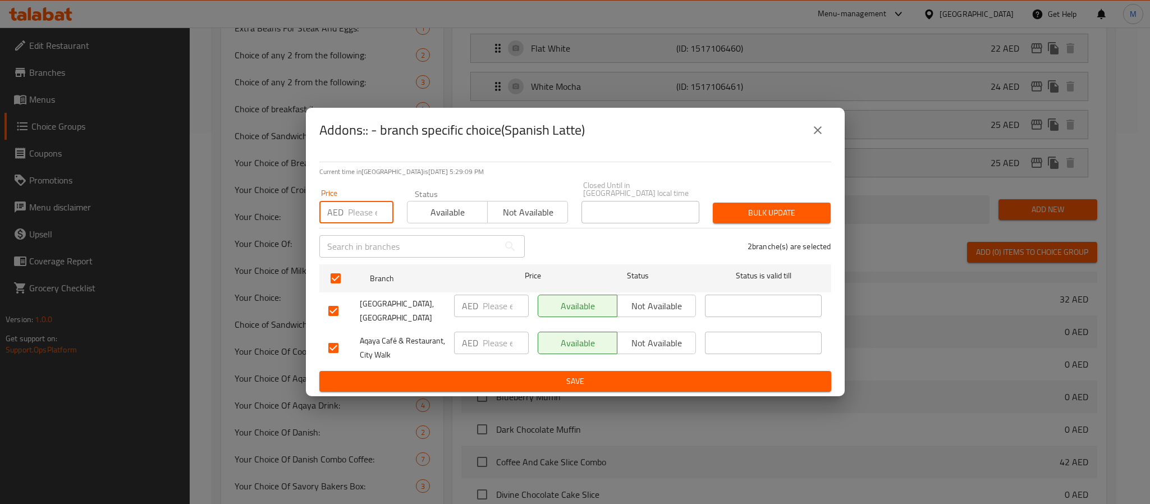
click at [359, 219] on input "number" at bounding box center [370, 212] width 45 height 22
type input "26"
click at [773, 219] on span "Bulk update" at bounding box center [772, 213] width 100 height 14
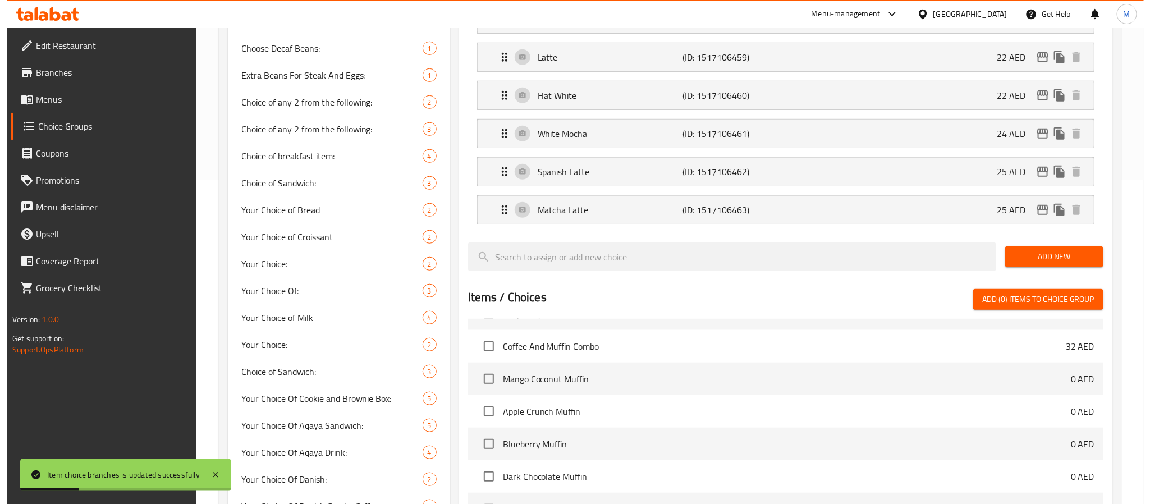
scroll to position [118, 0]
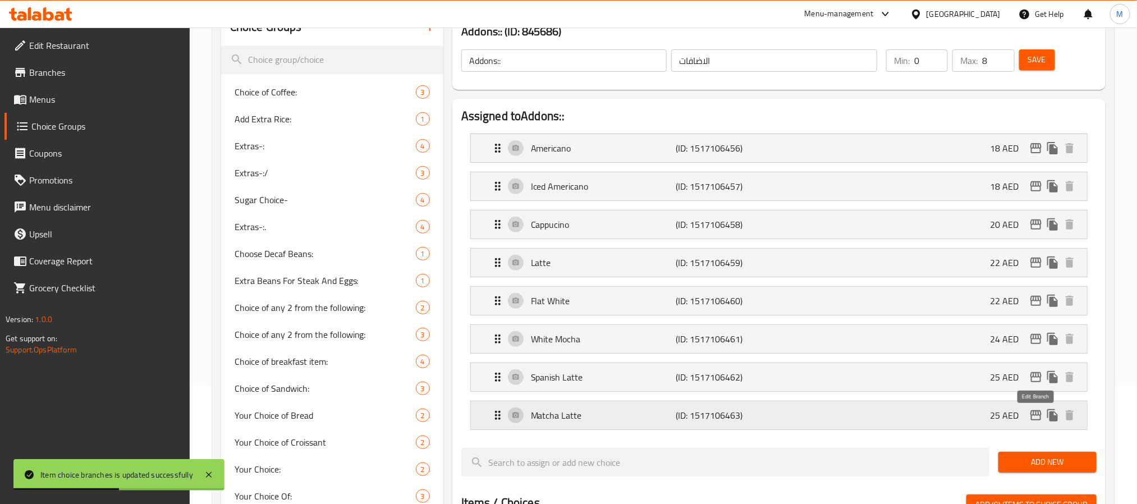
click at [1035, 420] on icon "edit" at bounding box center [1035, 415] width 13 height 13
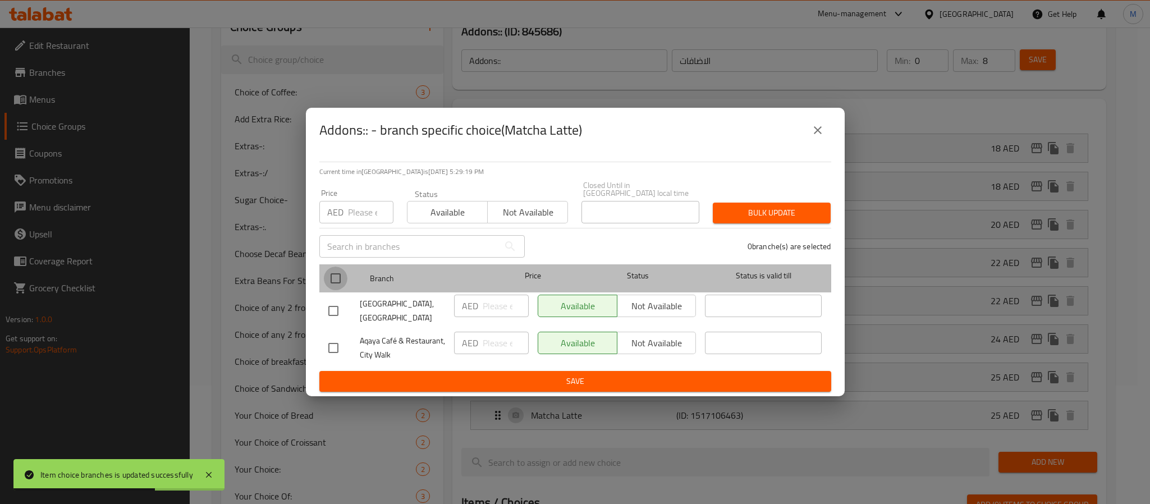
click at [327, 275] on input "checkbox" at bounding box center [336, 279] width 24 height 24
checkbox input "true"
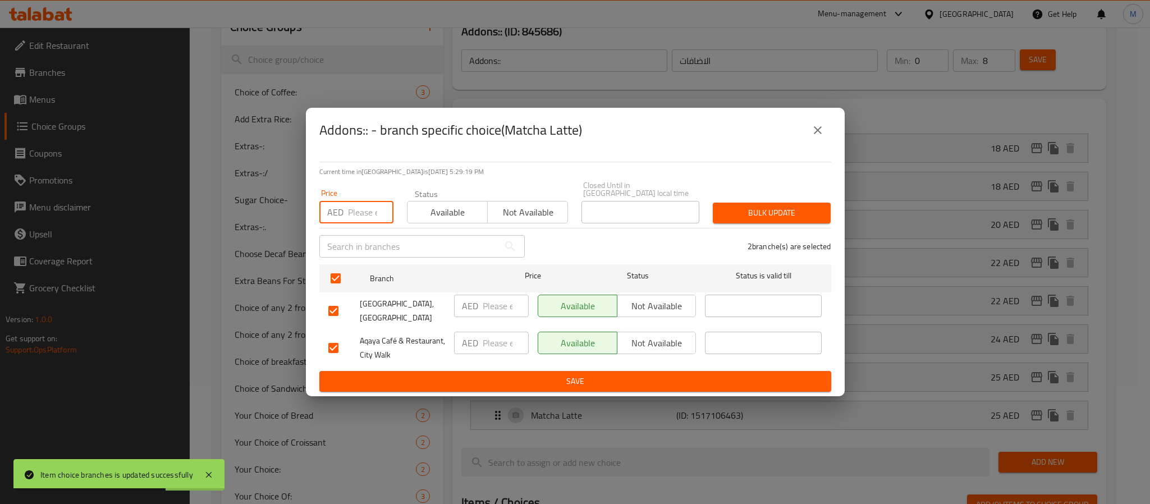
click at [359, 216] on input "number" at bounding box center [370, 212] width 45 height 22
type input "25"
click at [746, 216] on span "Bulk update" at bounding box center [772, 213] width 100 height 14
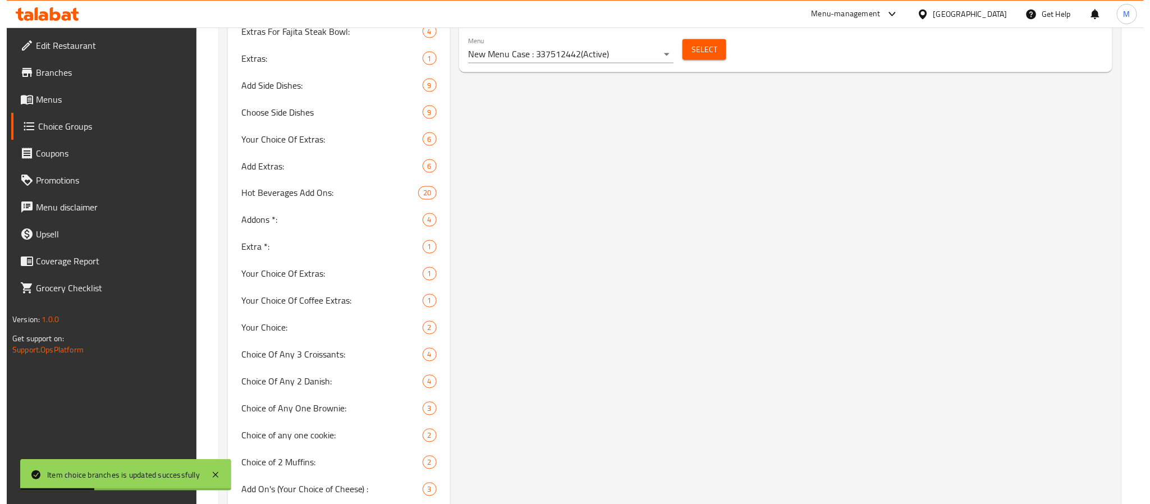
scroll to position [792, 0]
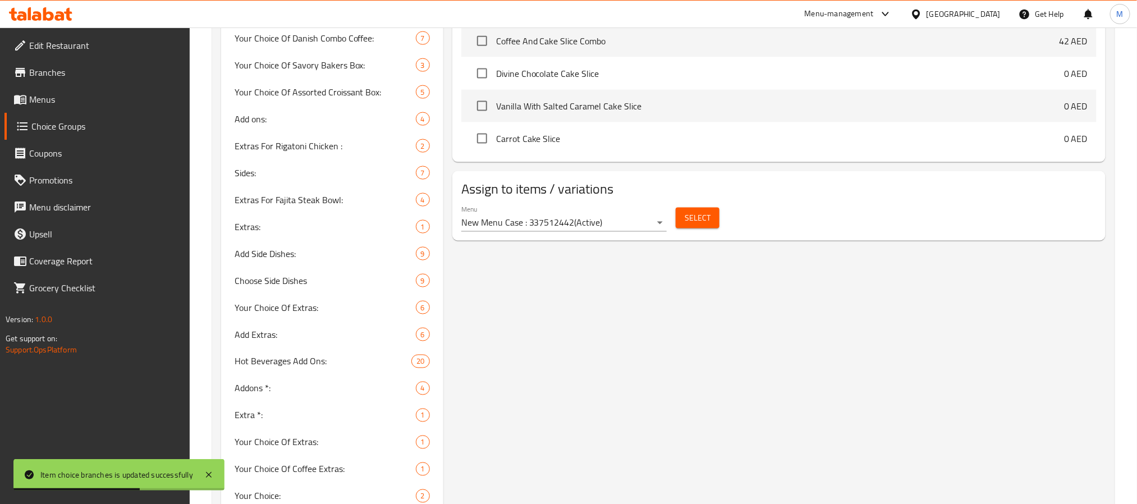
click at [706, 225] on span "Select" at bounding box center [698, 218] width 26 height 14
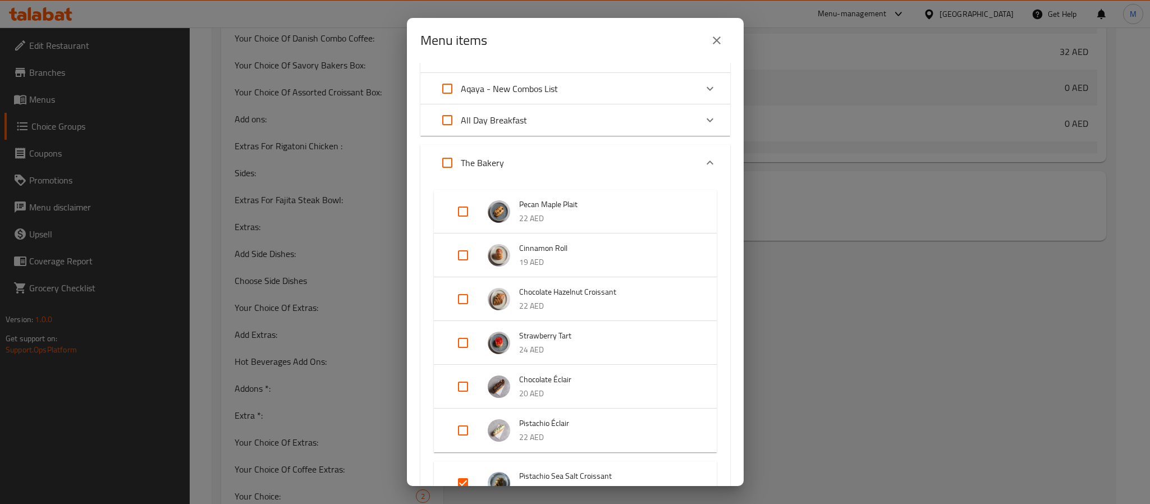
scroll to position [168, 0]
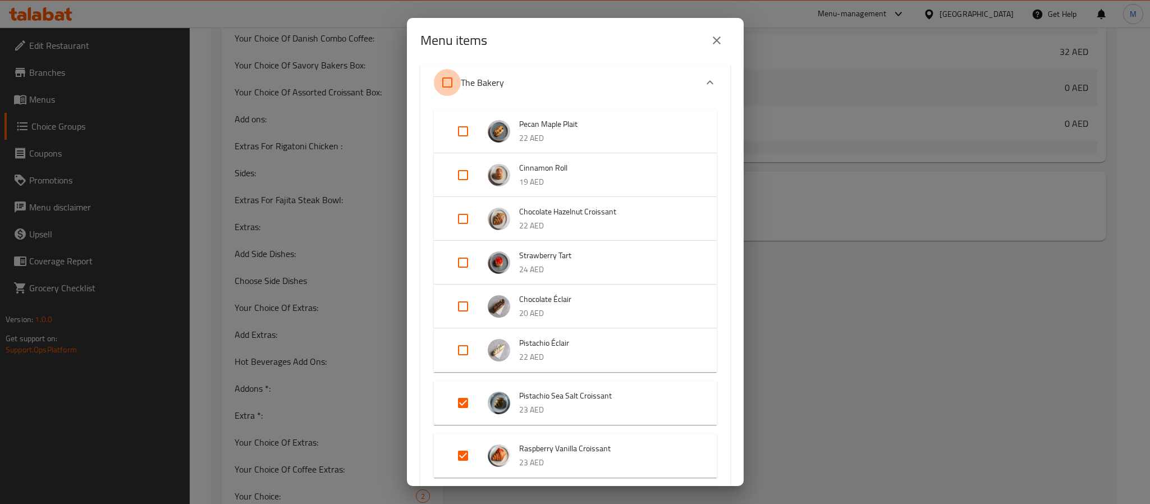
click at [443, 79] on input "Expand" at bounding box center [447, 82] width 27 height 27
checkbox input "true"
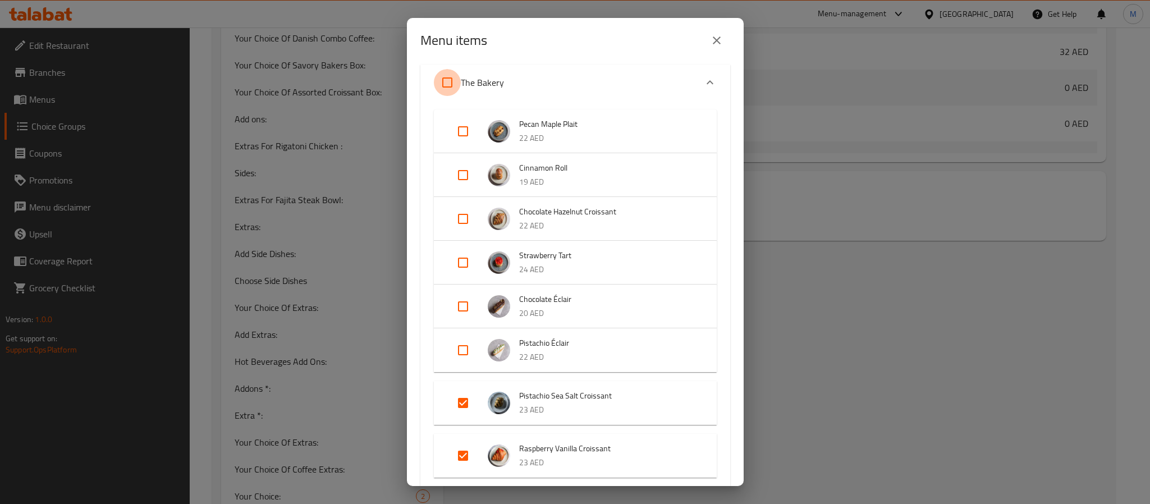
checkbox input "true"
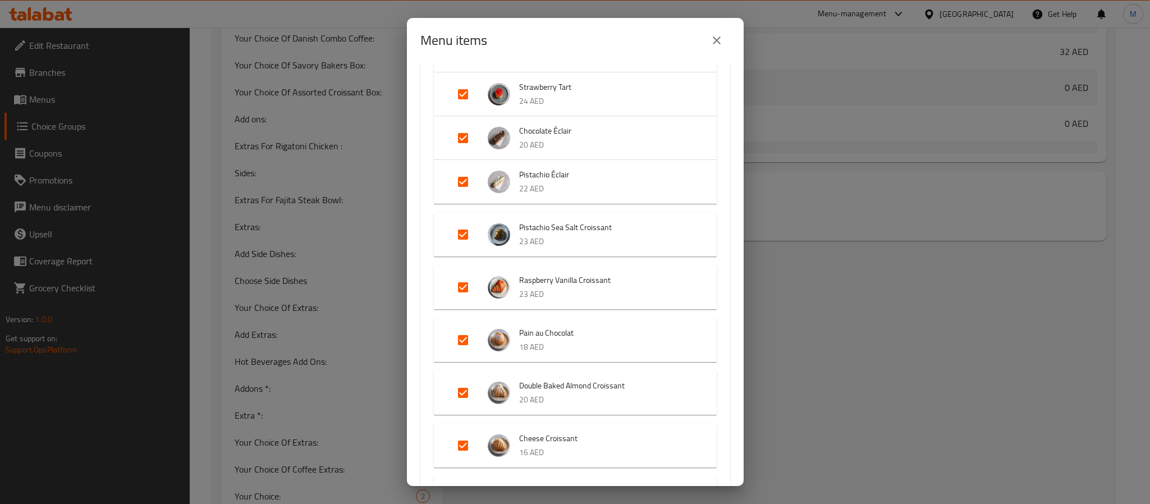
scroll to position [0, 0]
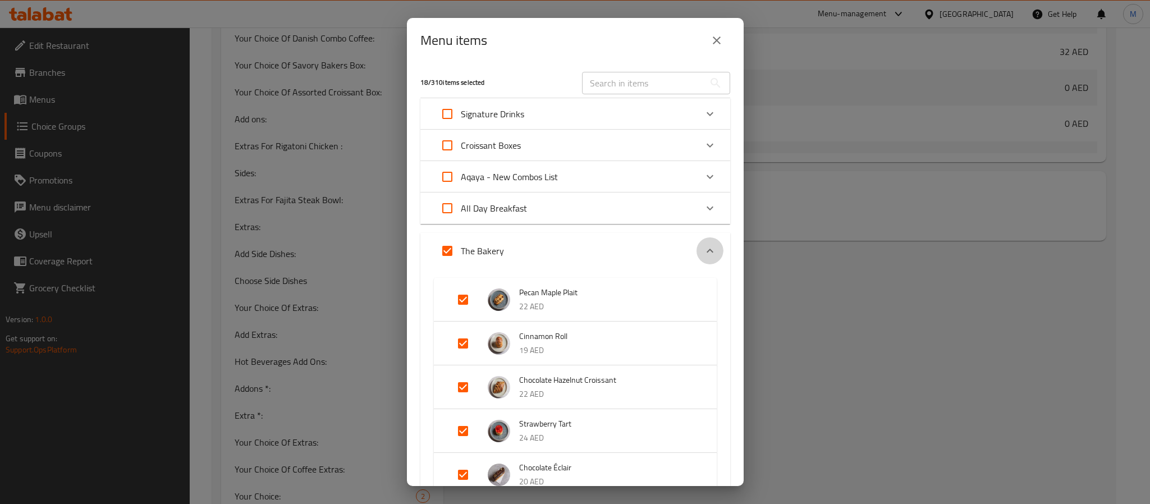
click at [703, 253] on icon "Expand" at bounding box center [709, 250] width 13 height 13
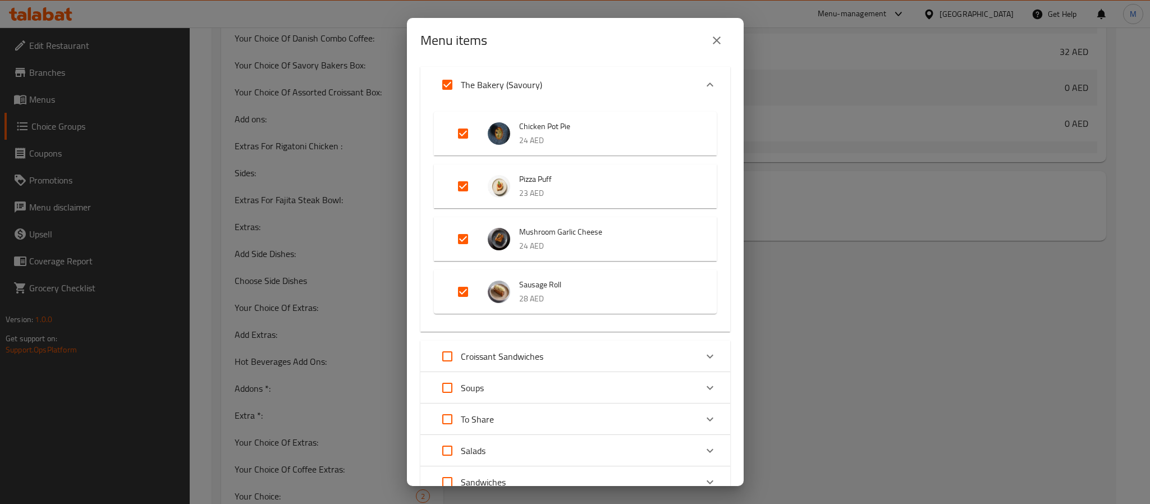
scroll to position [168, 0]
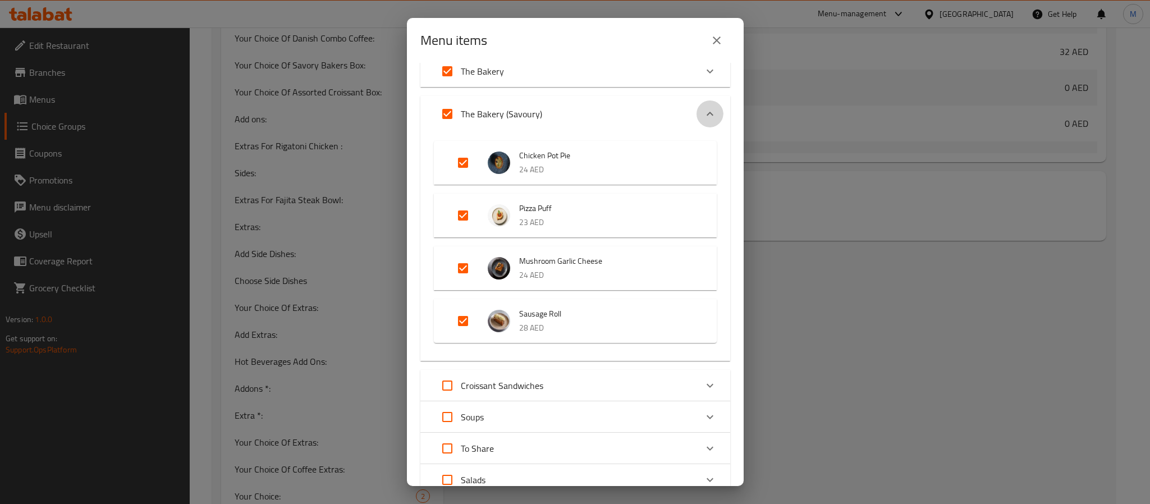
click at [703, 108] on icon "Expand" at bounding box center [709, 113] width 13 height 13
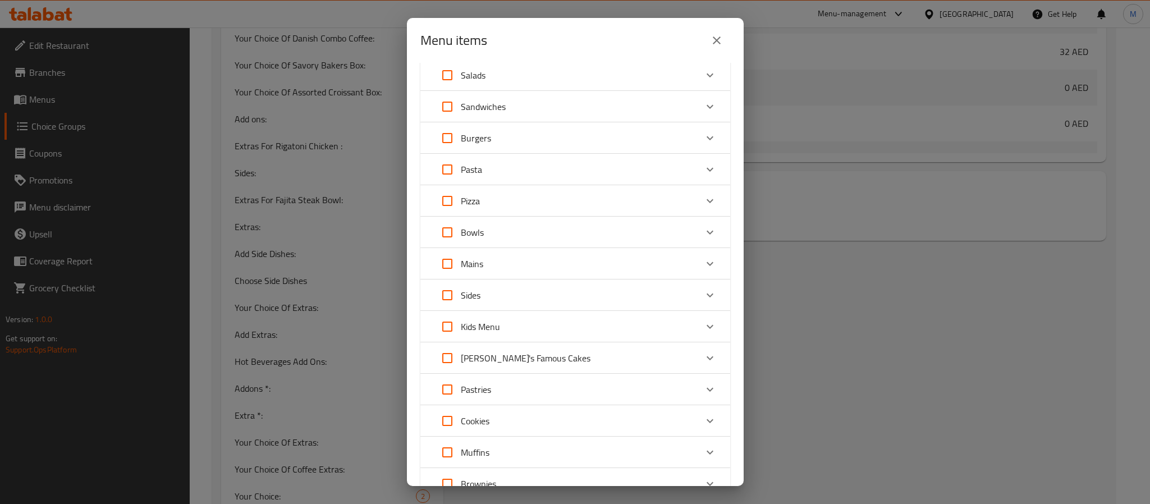
scroll to position [411, 0]
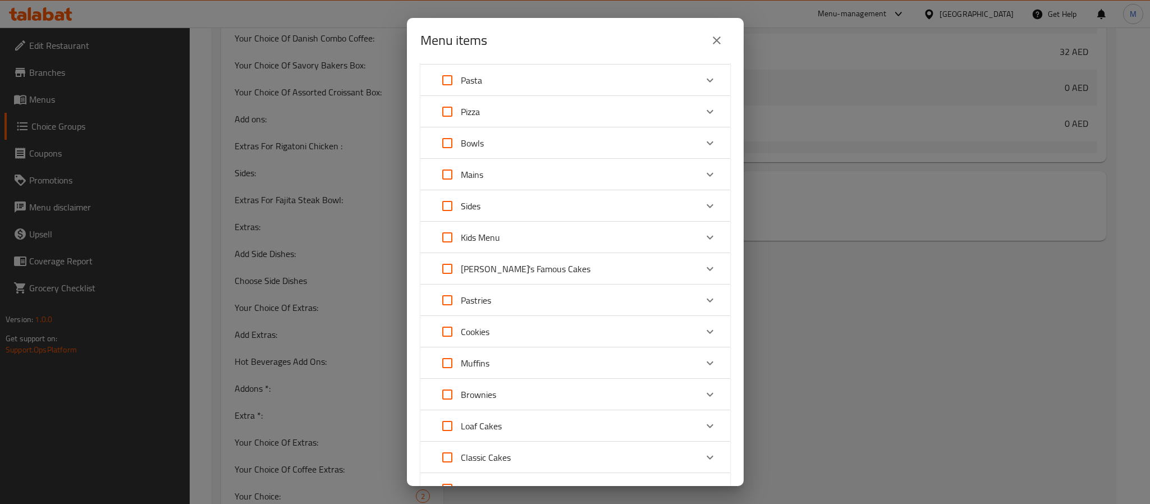
click at [707, 270] on icon "Expand" at bounding box center [710, 269] width 7 height 4
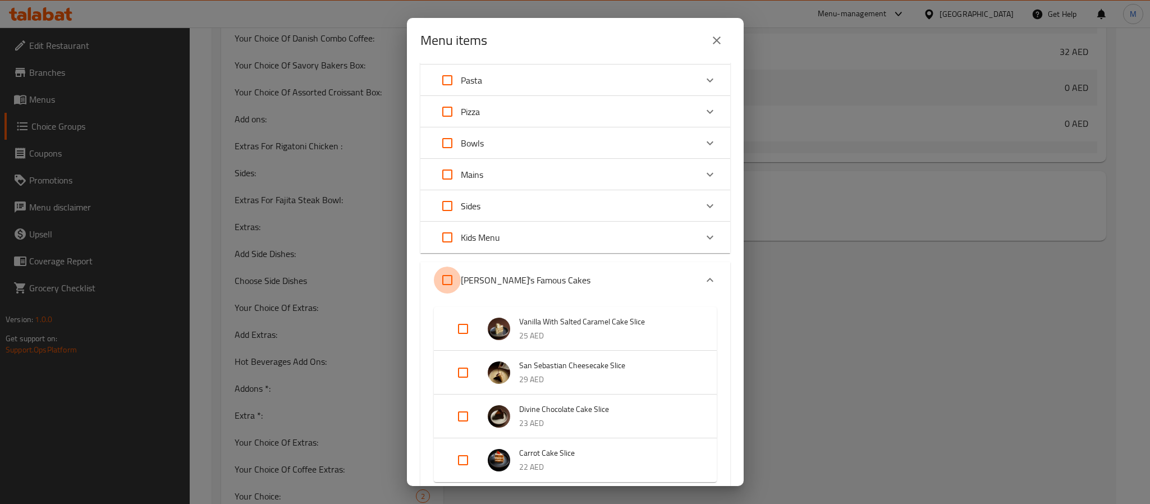
click at [446, 275] on input "Expand" at bounding box center [447, 280] width 27 height 27
checkbox input "true"
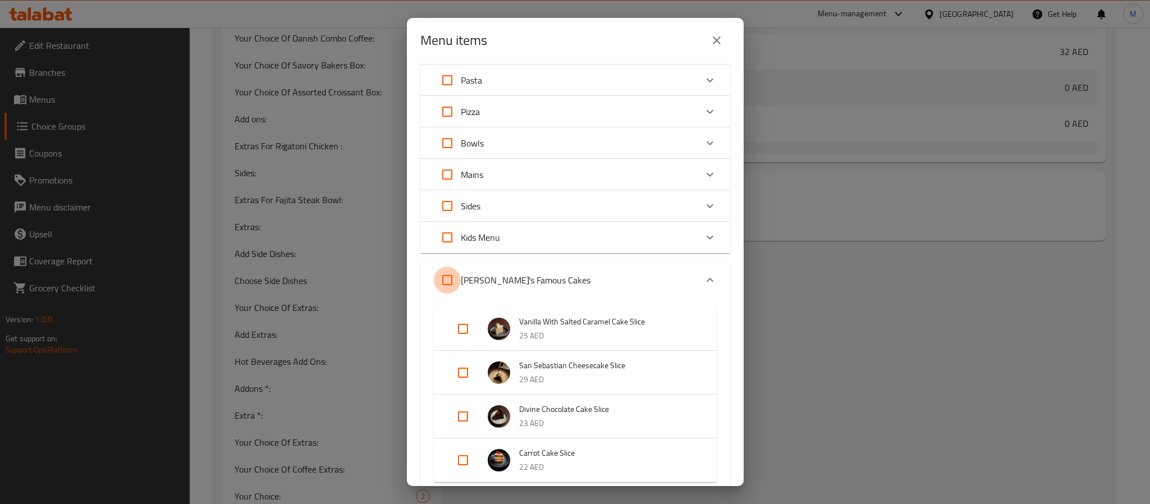
checkbox input "true"
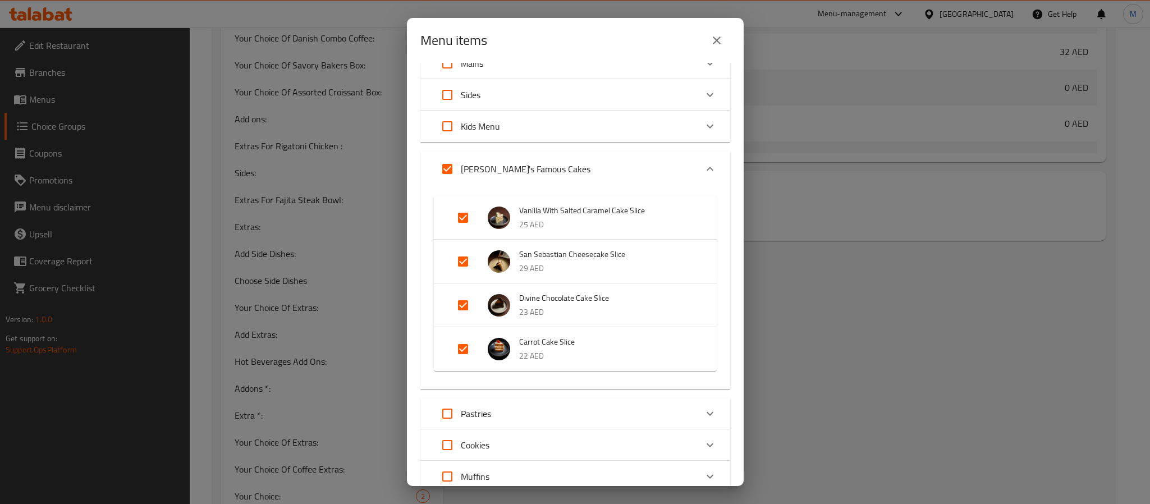
scroll to position [327, 0]
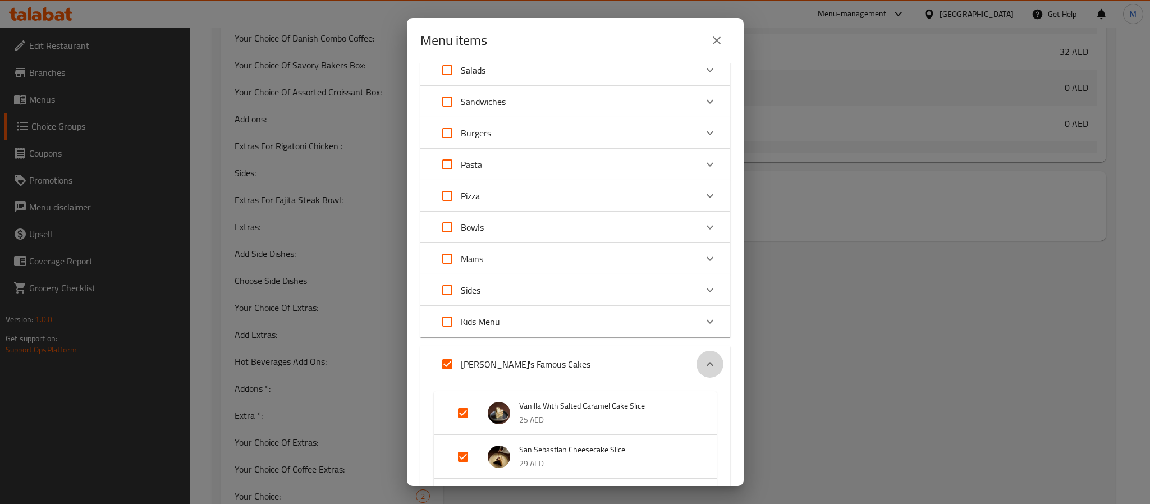
click at [703, 367] on icon "Expand" at bounding box center [709, 363] width 13 height 13
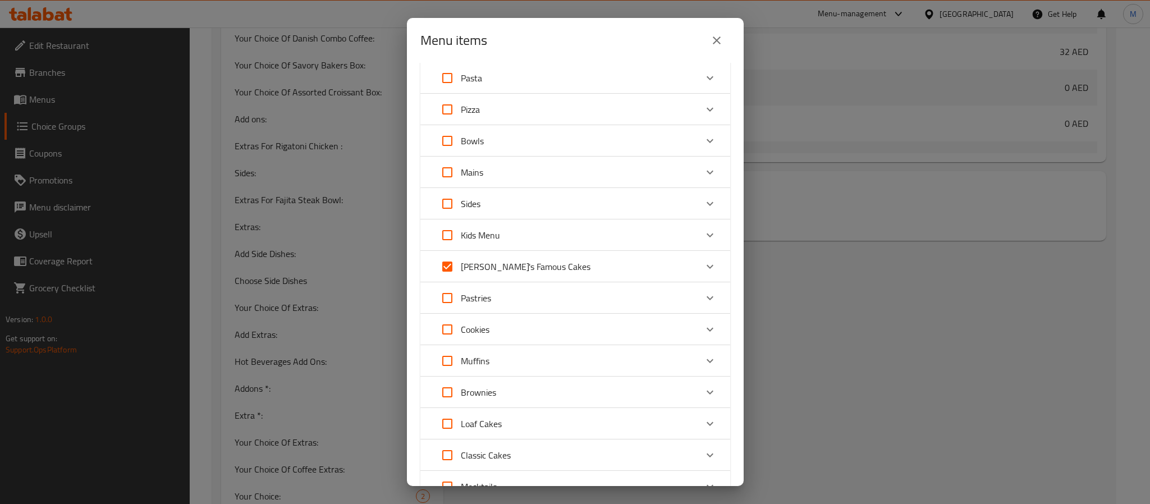
scroll to position [495, 0]
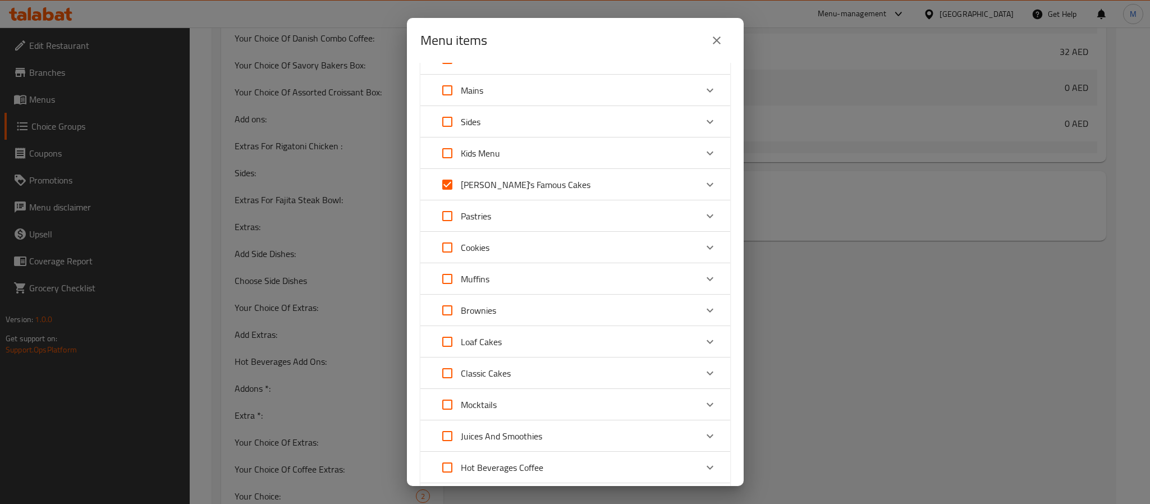
click at [667, 212] on div "Pastries" at bounding box center [565, 216] width 263 height 27
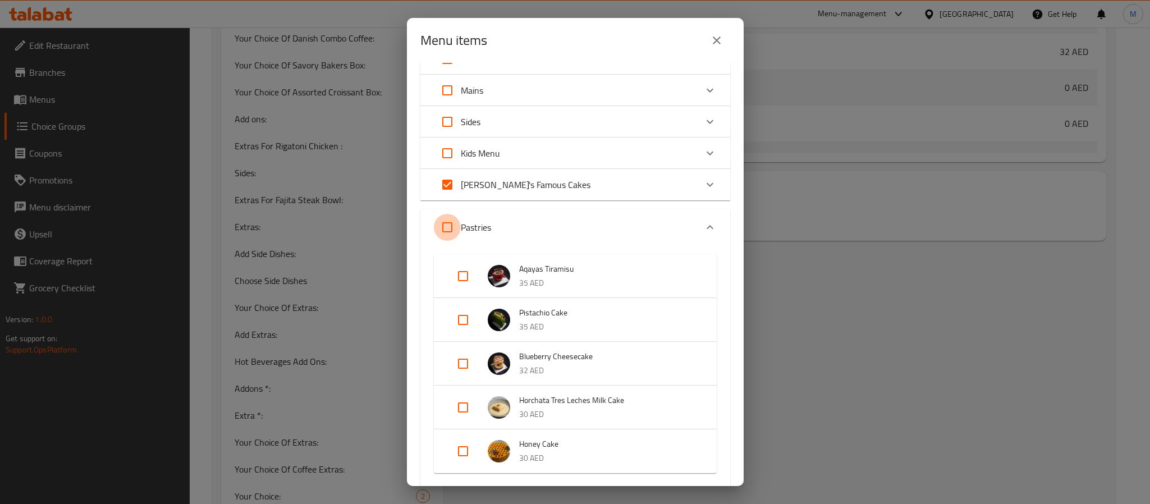
click at [447, 224] on input "Expand" at bounding box center [447, 227] width 27 height 27
checkbox input "true"
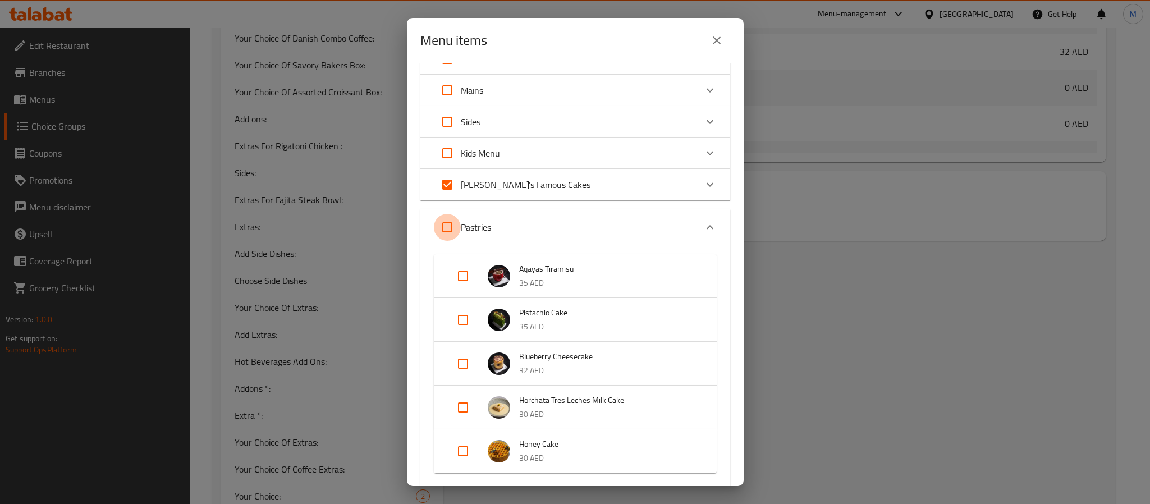
checkbox input "true"
click at [703, 224] on icon "Expand" at bounding box center [709, 227] width 13 height 13
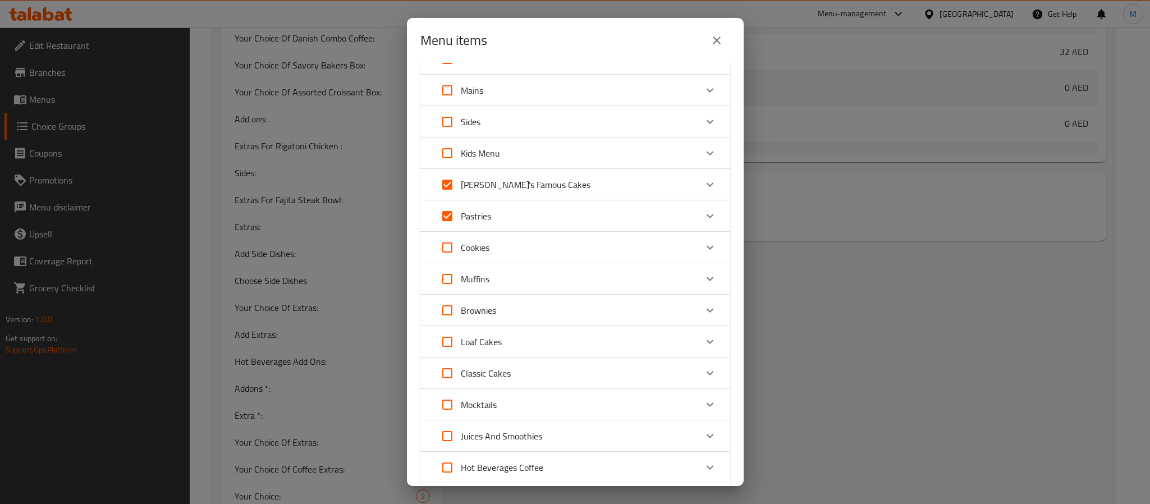
click at [661, 246] on div "Cookies" at bounding box center [565, 247] width 263 height 27
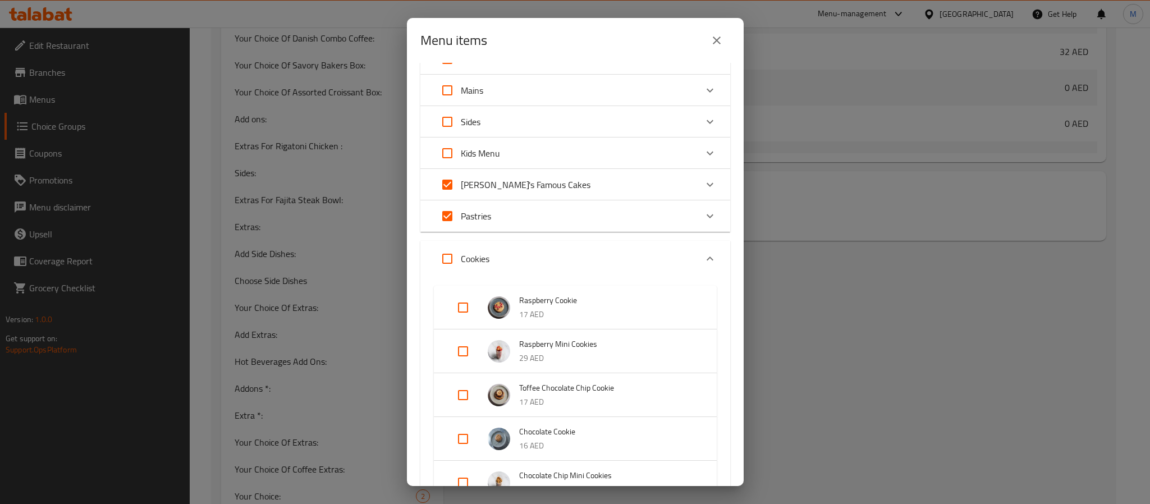
click at [451, 256] on input "Expand" at bounding box center [447, 258] width 27 height 27
checkbox input "true"
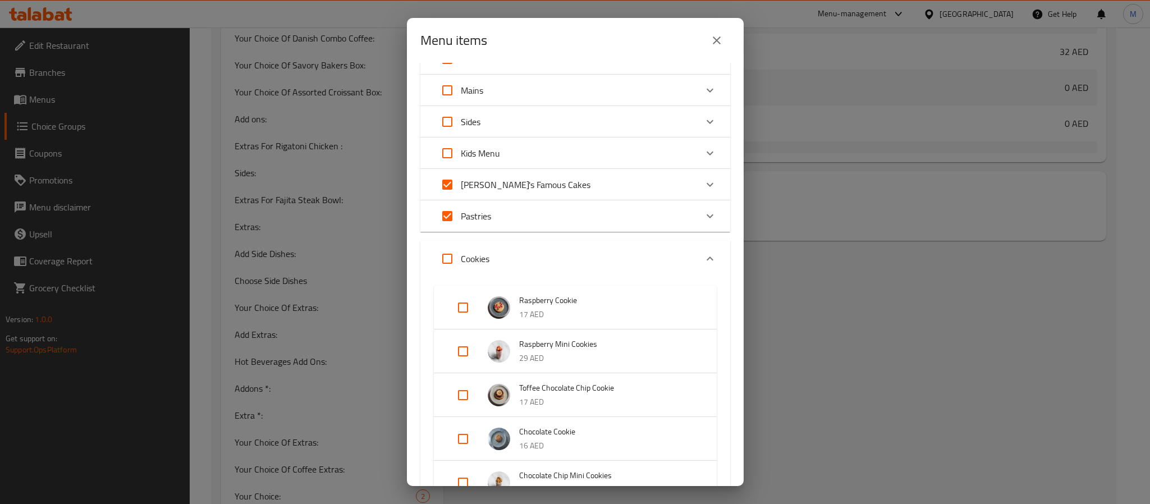
checkbox input "true"
click at [703, 256] on icon "Expand" at bounding box center [709, 258] width 13 height 13
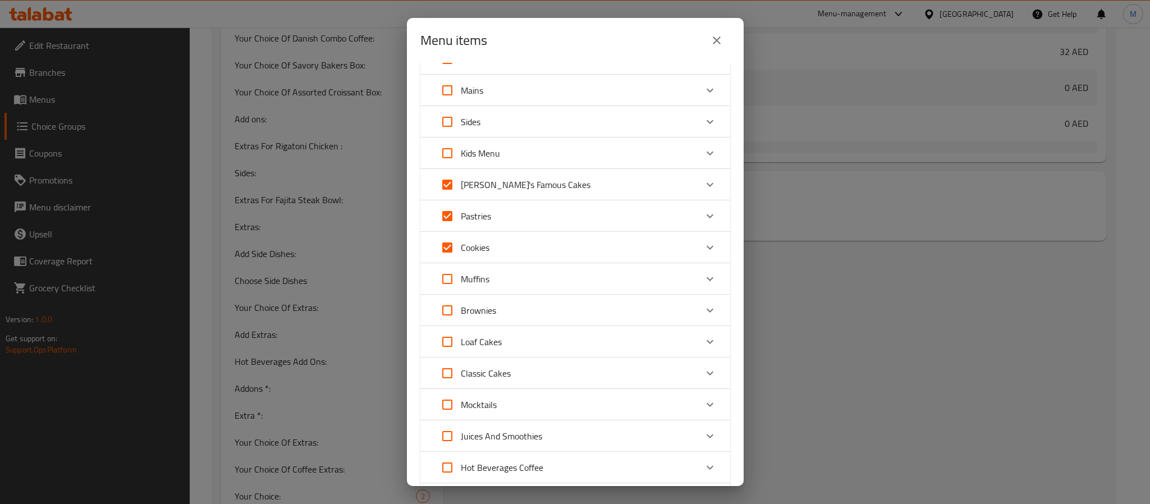
click at [576, 280] on div "Muffins" at bounding box center [565, 278] width 263 height 27
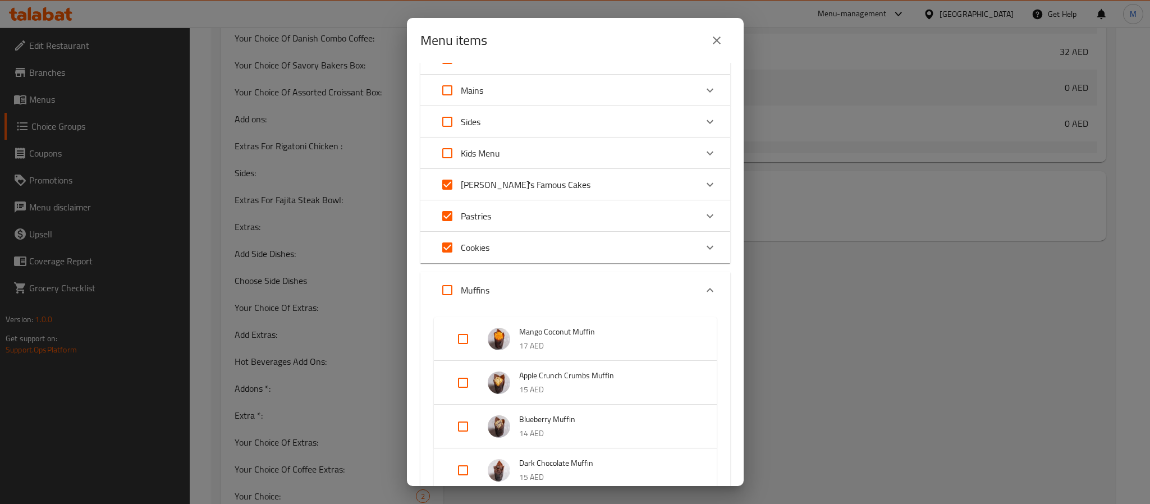
click at [445, 287] on input "Expand" at bounding box center [447, 290] width 27 height 27
checkbox input "true"
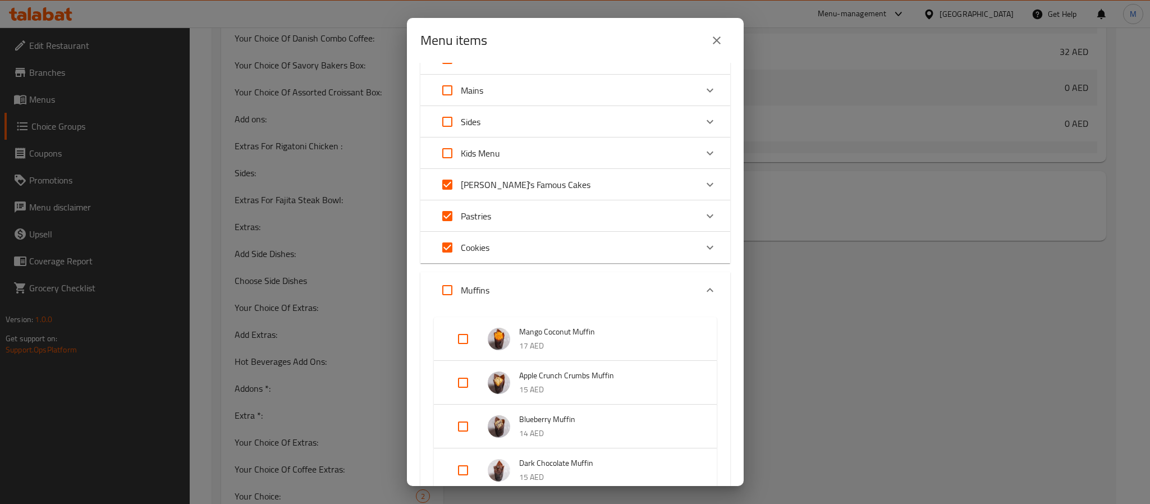
checkbox input "true"
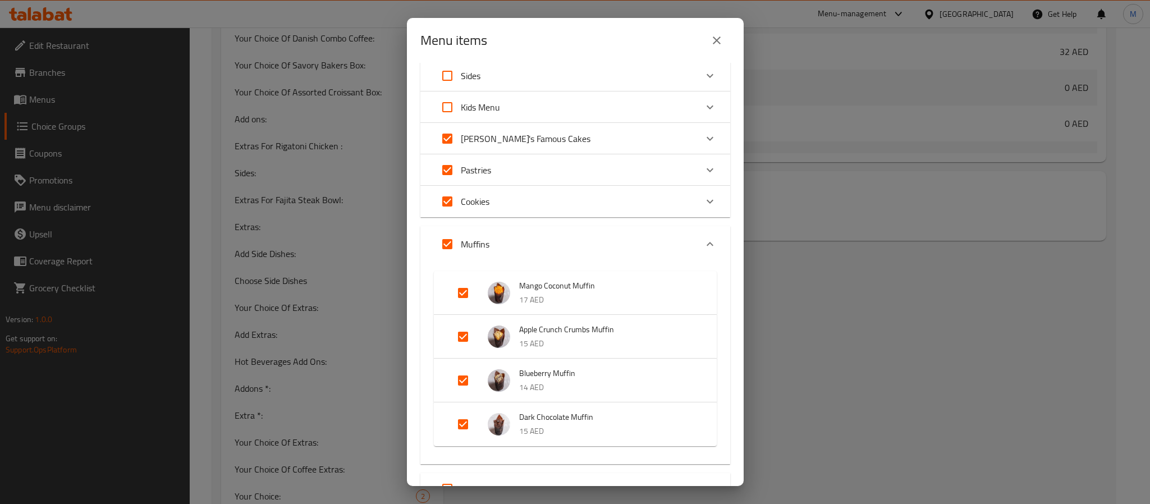
scroll to position [579, 0]
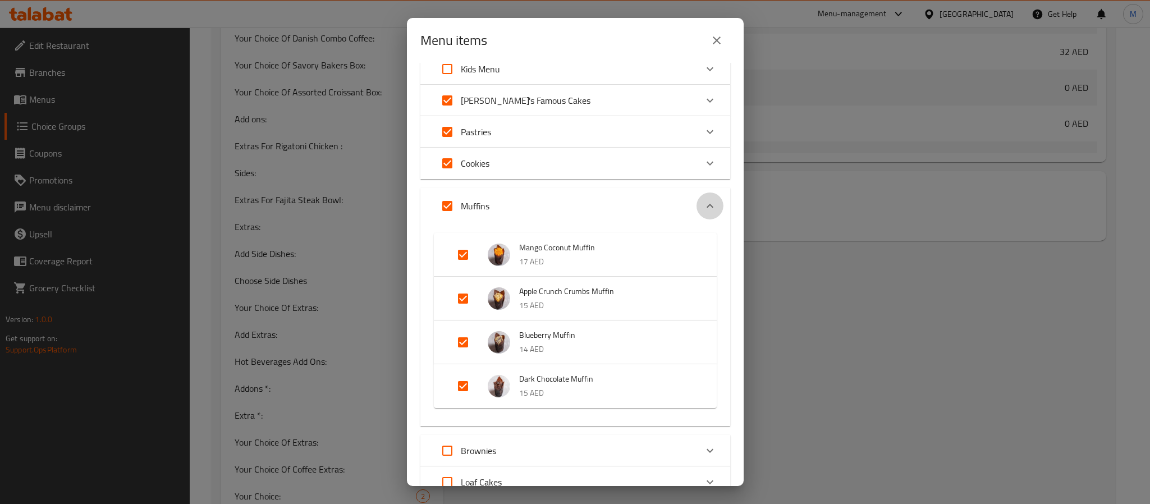
click at [703, 204] on icon "Expand" at bounding box center [709, 205] width 13 height 13
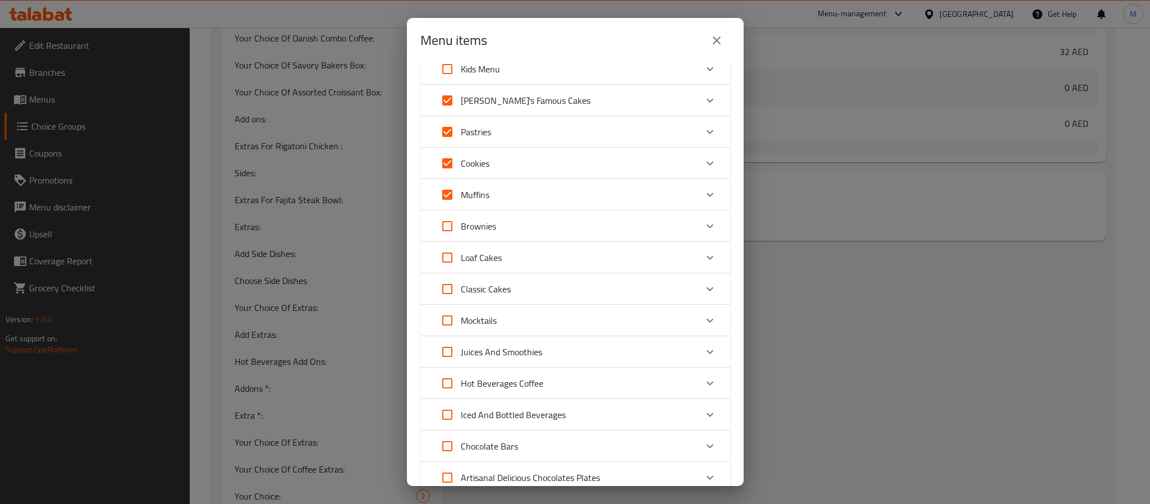
click at [446, 224] on input "Expand" at bounding box center [447, 226] width 27 height 27
checkbox input "true"
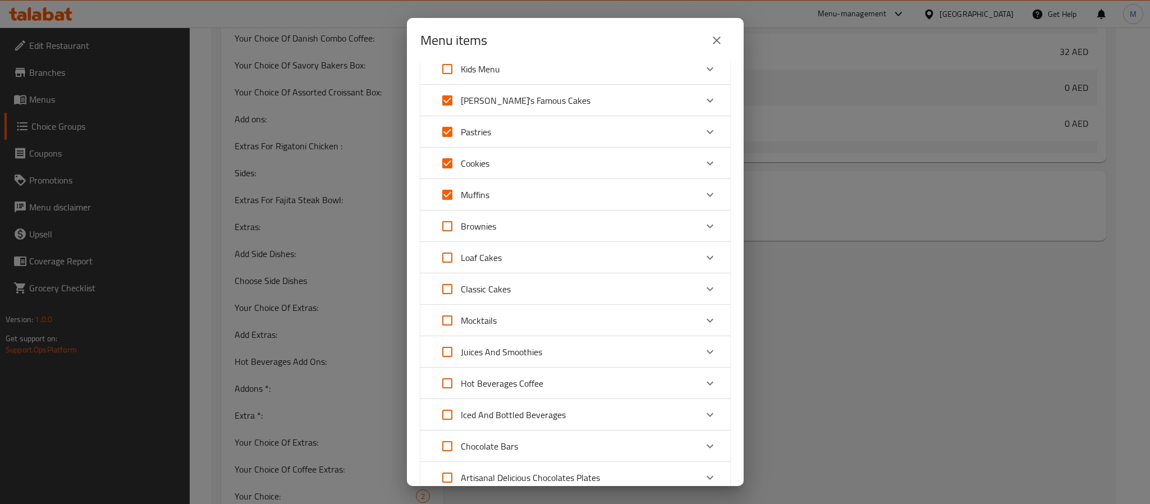
checkbox input "true"
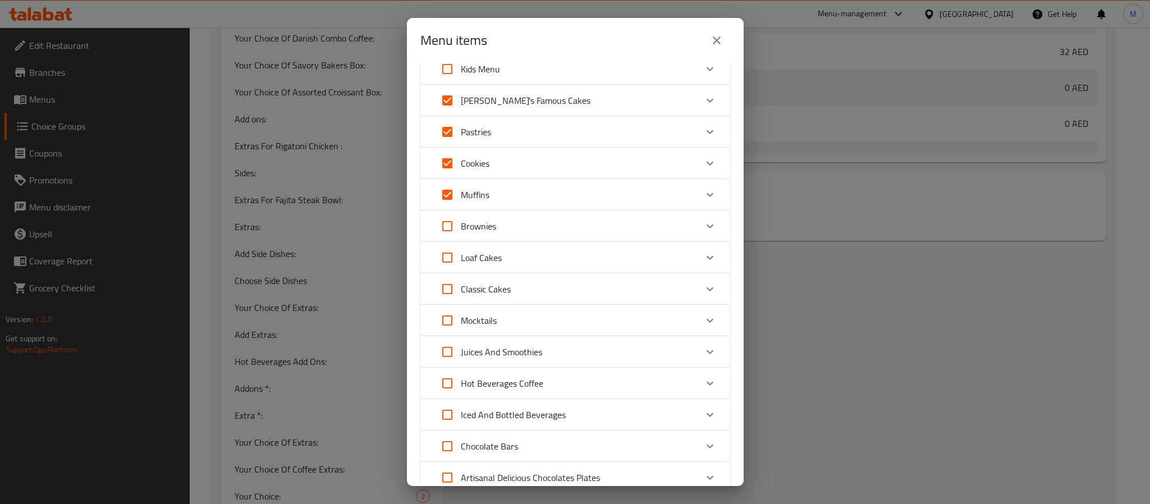
checkbox input "true"
click at [703, 221] on icon "Expand" at bounding box center [709, 225] width 13 height 13
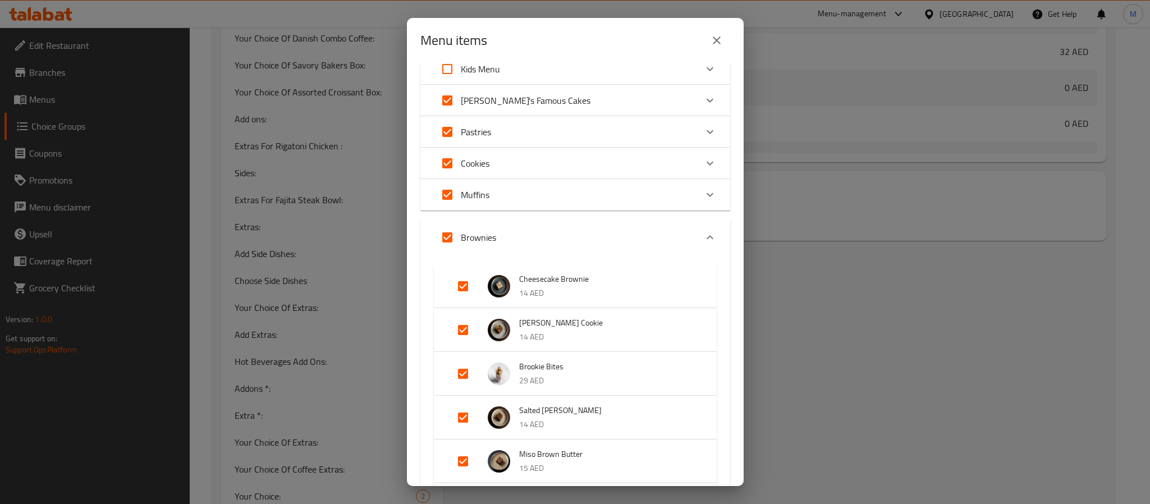
click at [703, 233] on icon "Expand" at bounding box center [709, 237] width 13 height 13
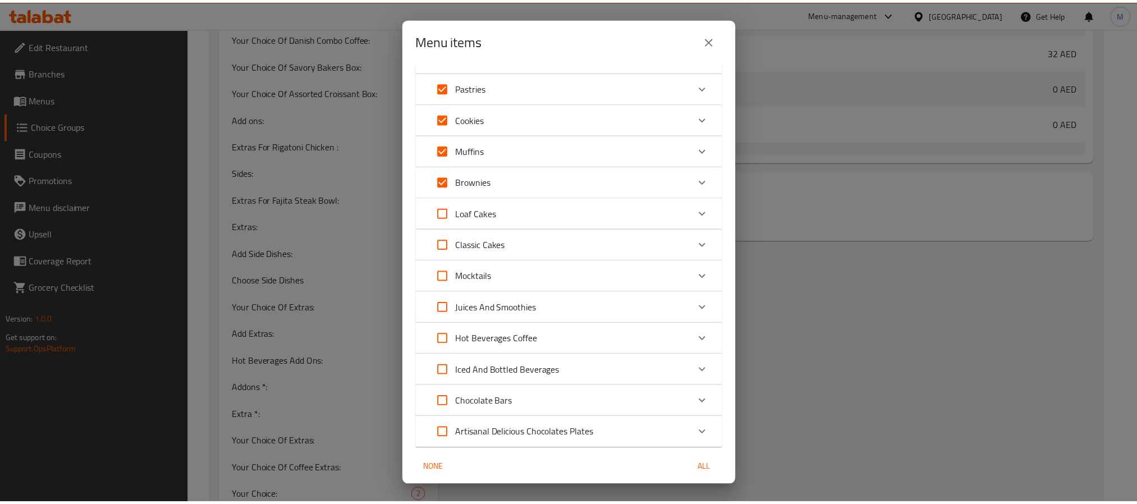
scroll to position [663, 0]
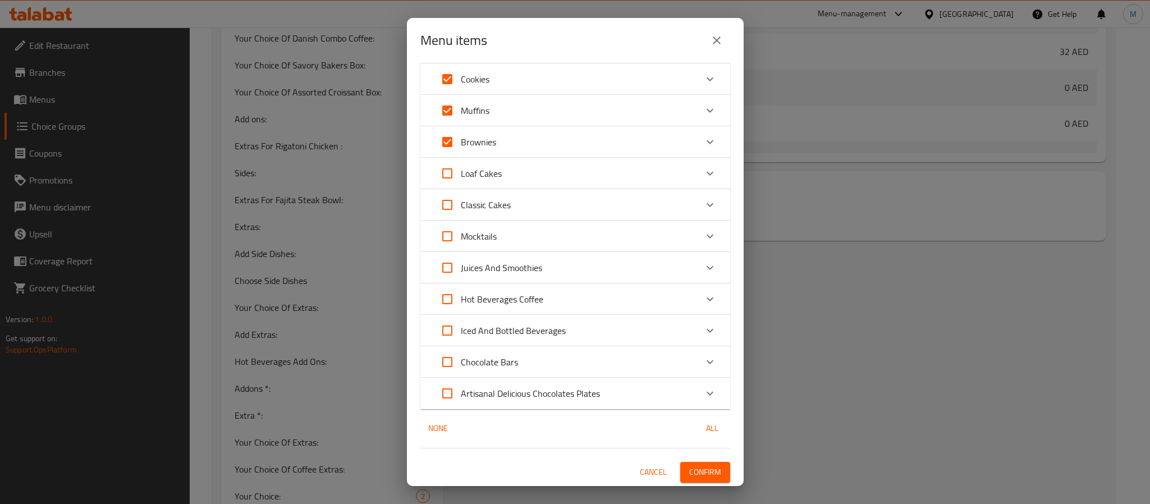
click at [691, 463] on button "Confirm" at bounding box center [705, 472] width 50 height 21
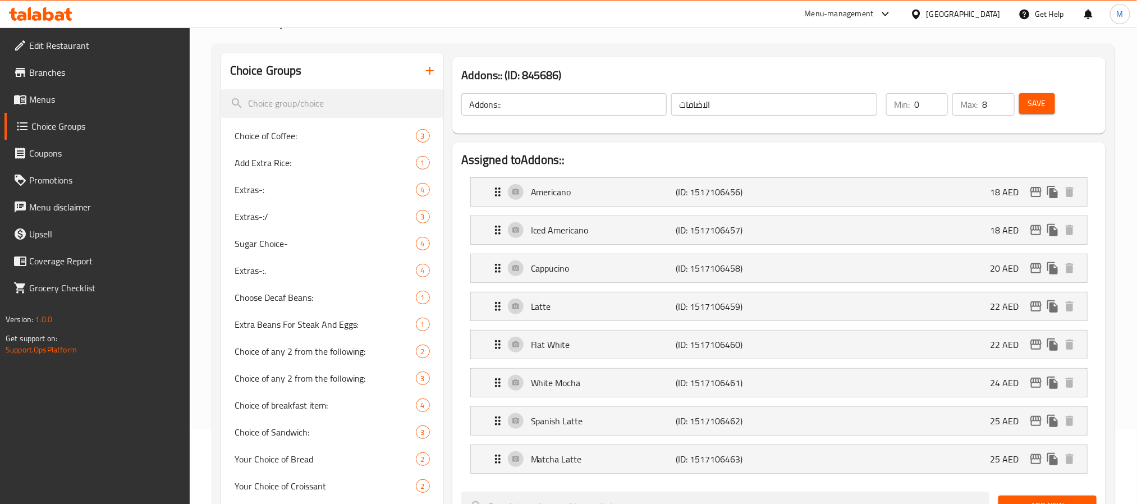
scroll to position [0, 0]
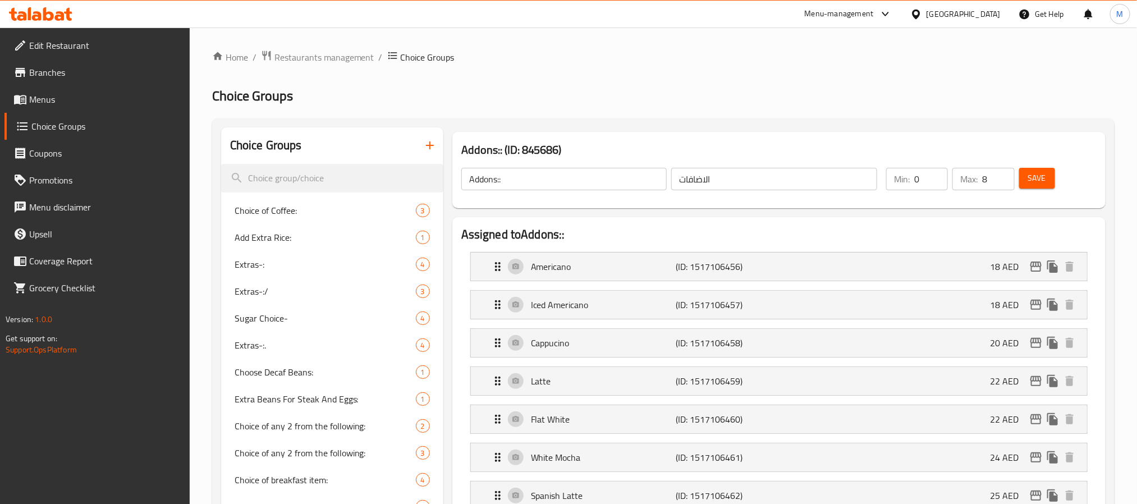
click at [1038, 180] on span "Save" at bounding box center [1037, 178] width 18 height 14
click at [504, 52] on ol "Home / Restaurants management / Choice Groups" at bounding box center [663, 57] width 902 height 15
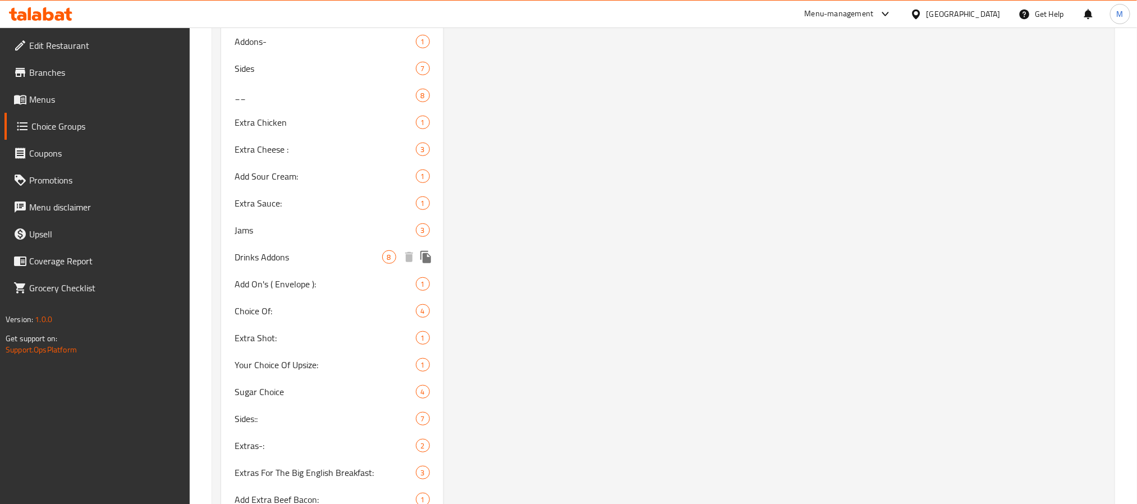
click at [302, 277] on span "Add On's ( Envelope ):" at bounding box center [325, 283] width 181 height 13
type input "Add On's ( Envelope ):"
type input "إضافات ( ظرف ):"
type input "1"
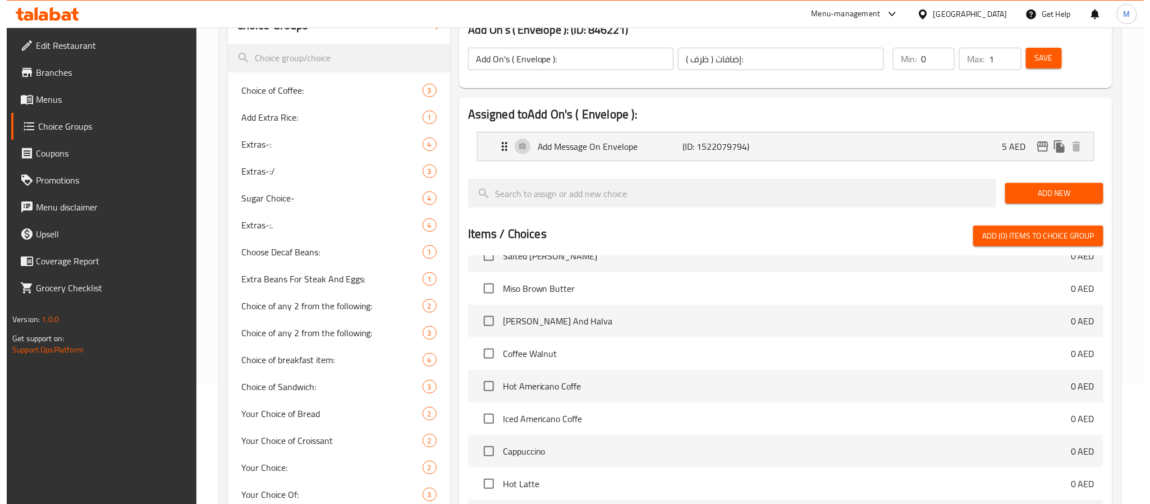
scroll to position [0, 0]
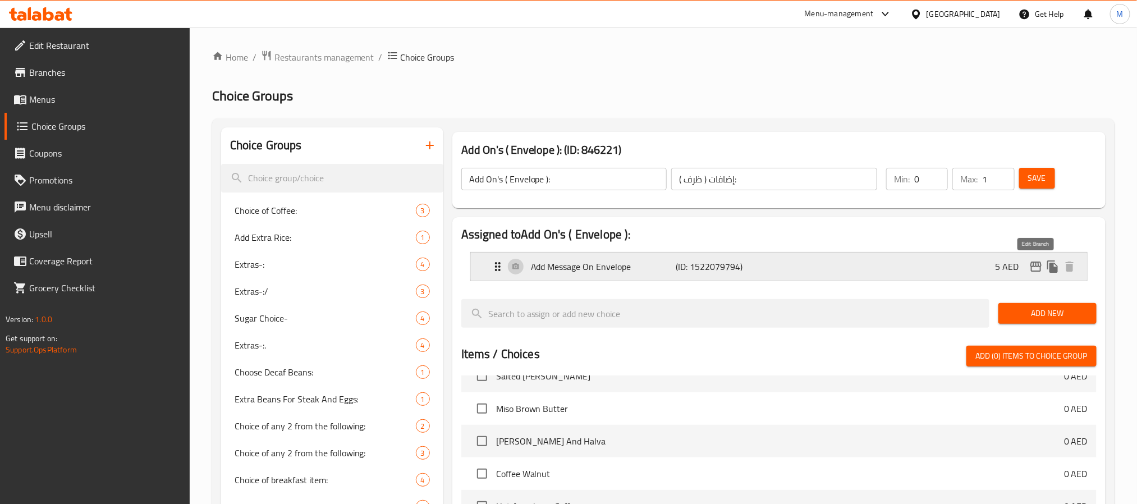
click at [1034, 265] on icon "edit" at bounding box center [1035, 266] width 13 height 13
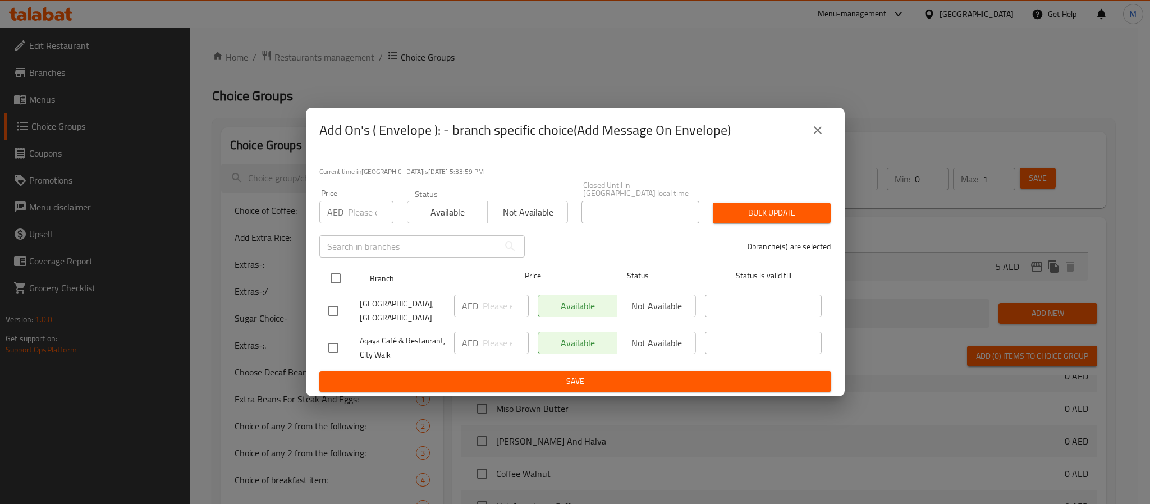
click at [342, 275] on input "checkbox" at bounding box center [336, 279] width 24 height 24
checkbox input "true"
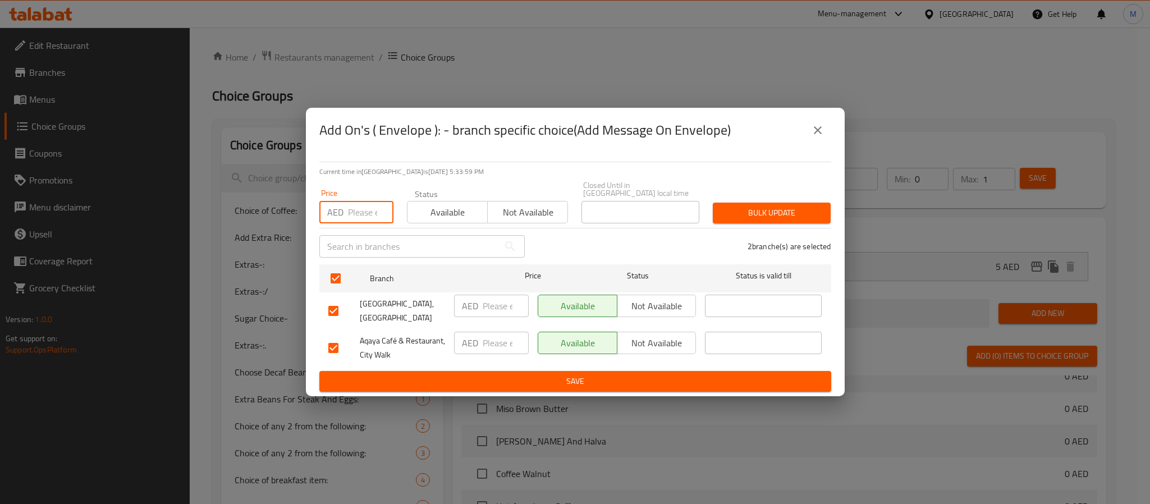
click at [352, 208] on input "number" at bounding box center [370, 212] width 45 height 22
type input "5"
click at [744, 206] on span "Bulk update" at bounding box center [772, 213] width 100 height 14
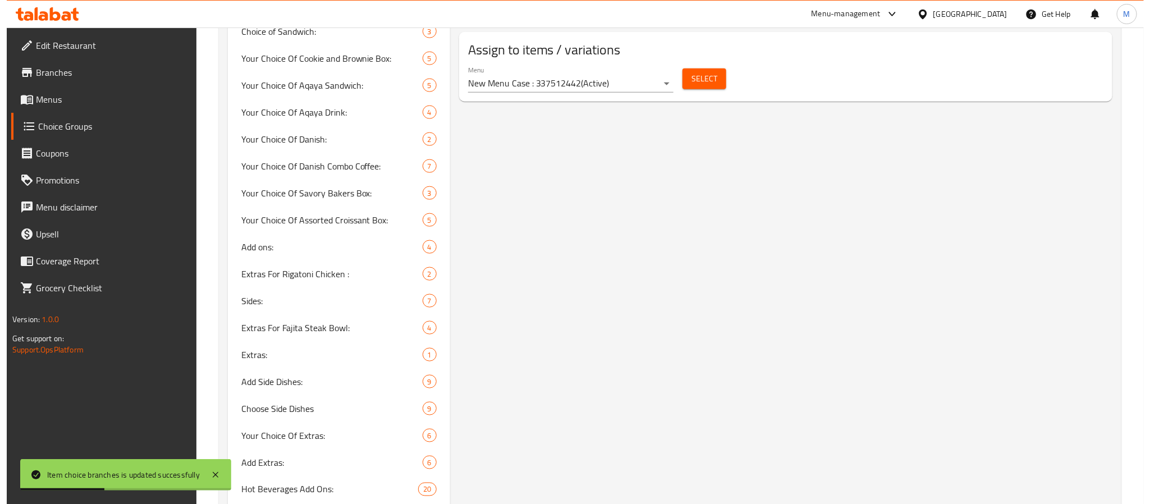
scroll to position [411, 0]
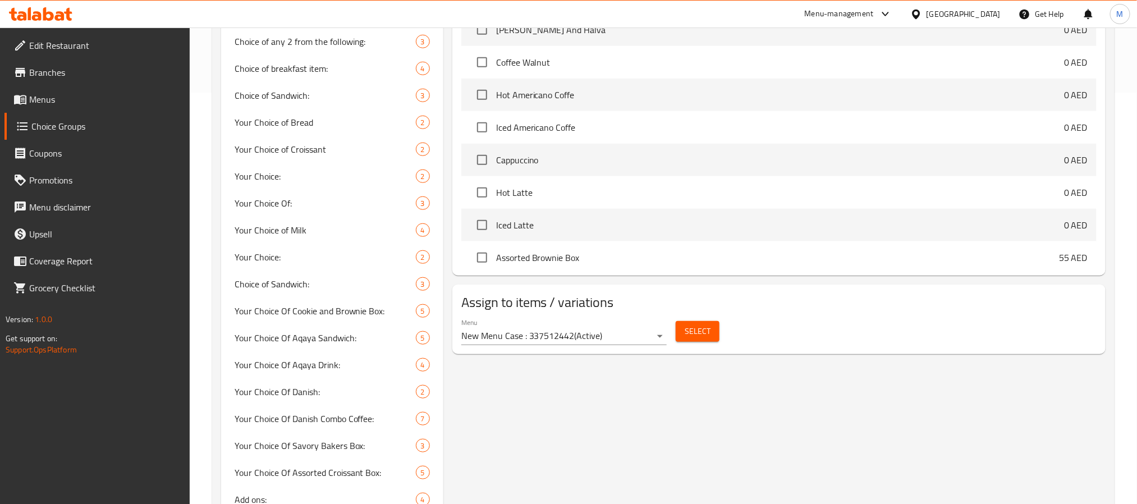
click at [700, 332] on span "Select" at bounding box center [698, 331] width 26 height 14
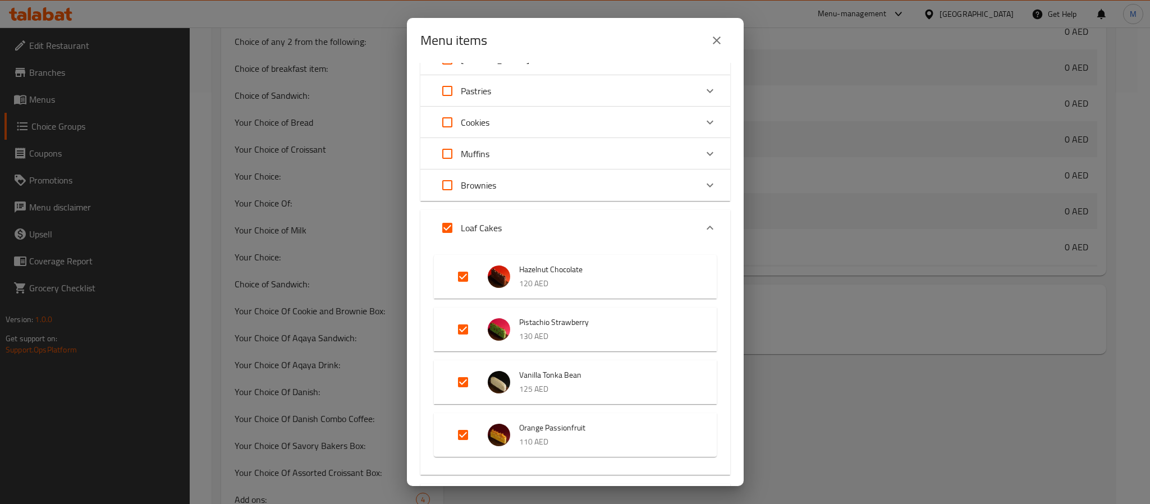
scroll to position [758, 0]
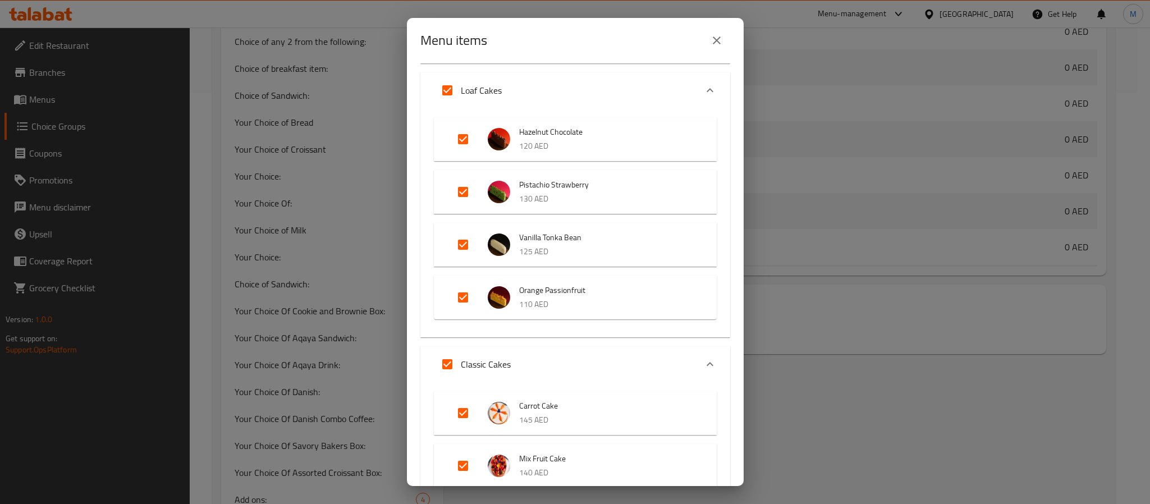
click at [698, 82] on div "Expand" at bounding box center [709, 90] width 27 height 27
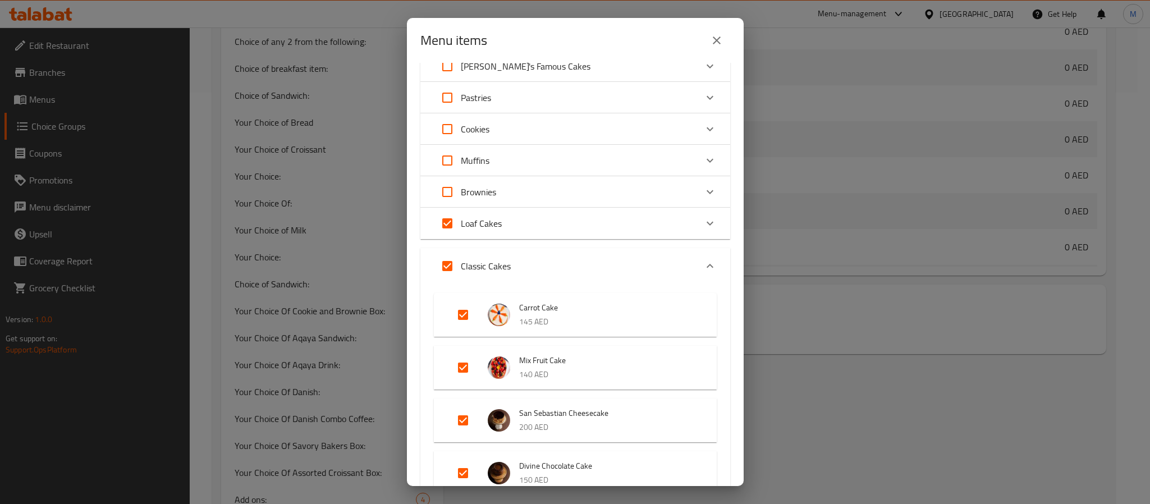
scroll to position [598, 0]
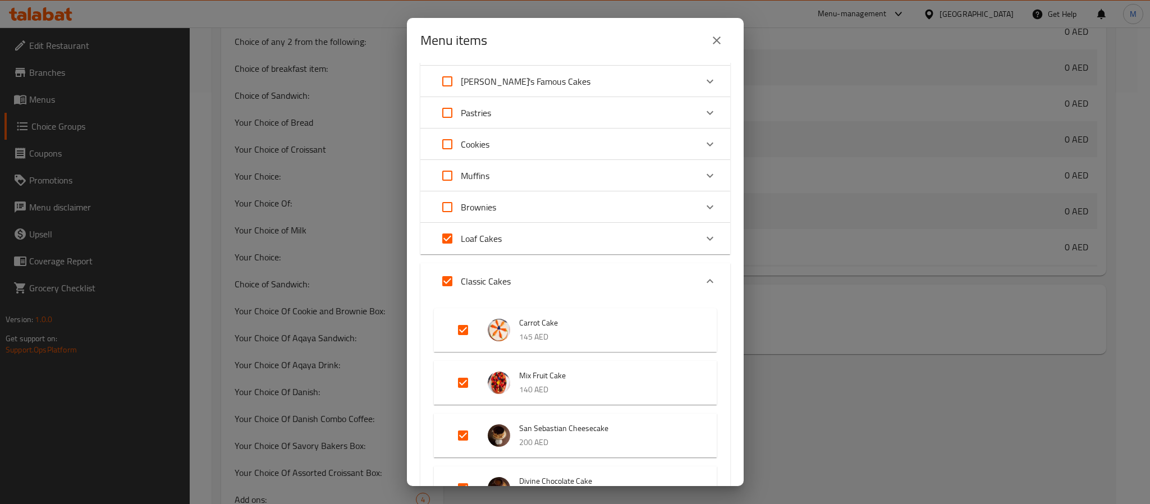
click at [703, 282] on icon "Expand" at bounding box center [709, 280] width 13 height 13
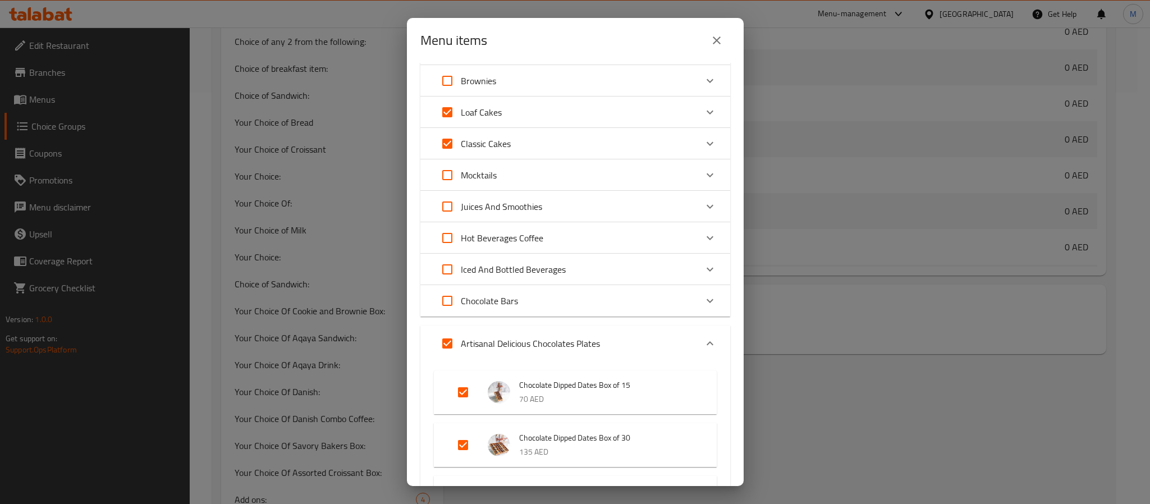
scroll to position [680, 0]
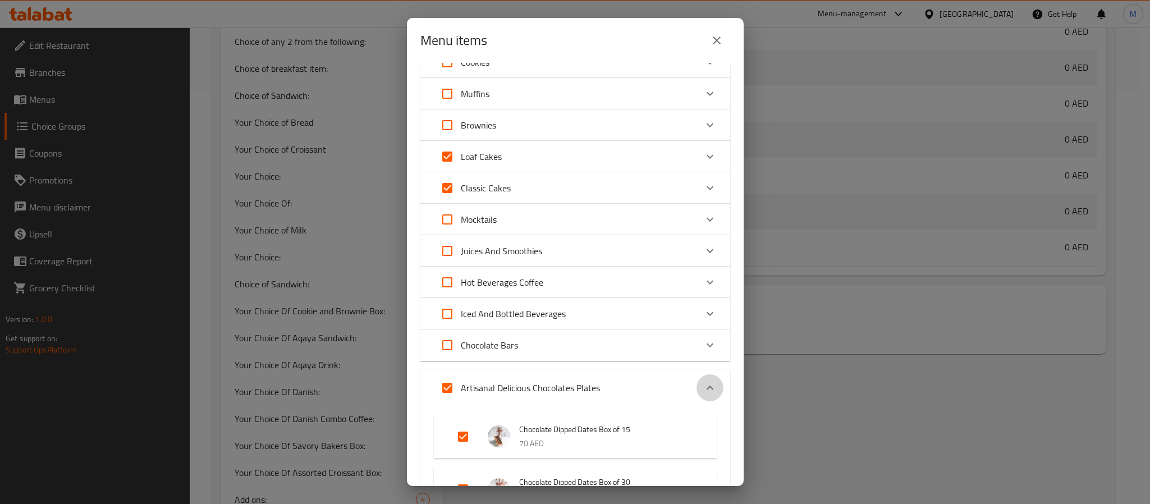
click at [703, 382] on icon "Expand" at bounding box center [709, 387] width 13 height 13
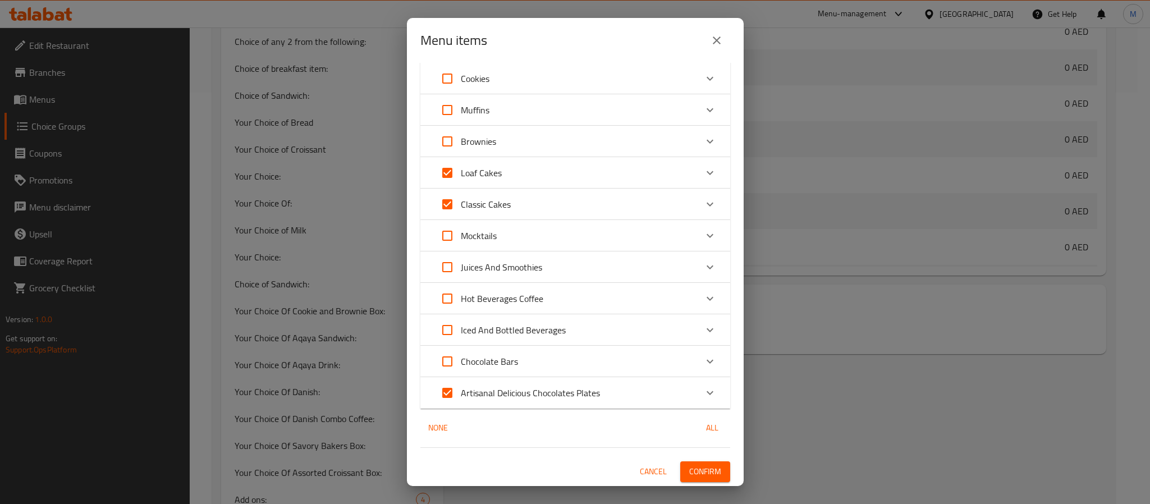
scroll to position [663, 0]
click at [703, 389] on icon "Expand" at bounding box center [709, 393] width 13 height 13
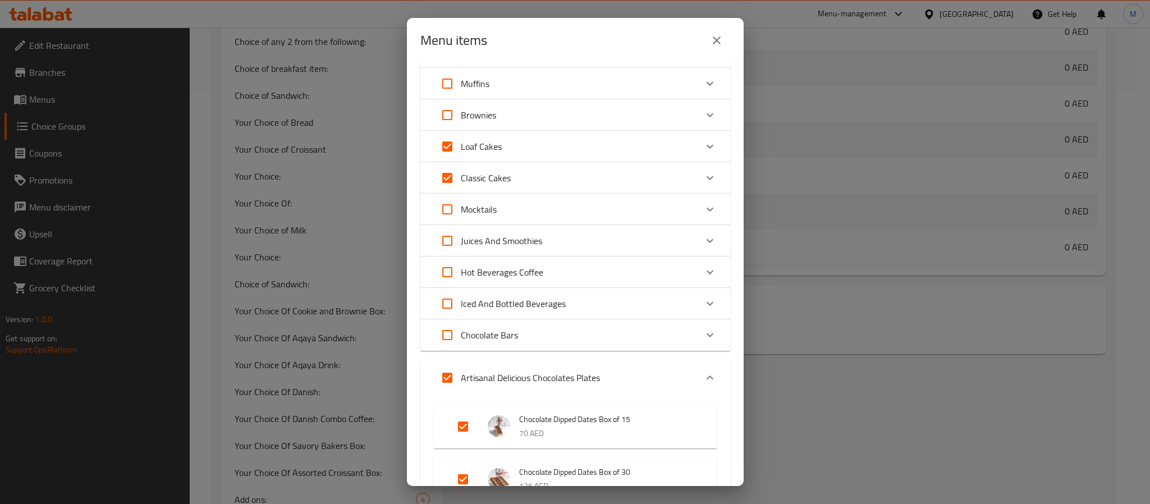
scroll to position [694, 0]
click at [703, 374] on icon "Expand" at bounding box center [709, 374] width 13 height 13
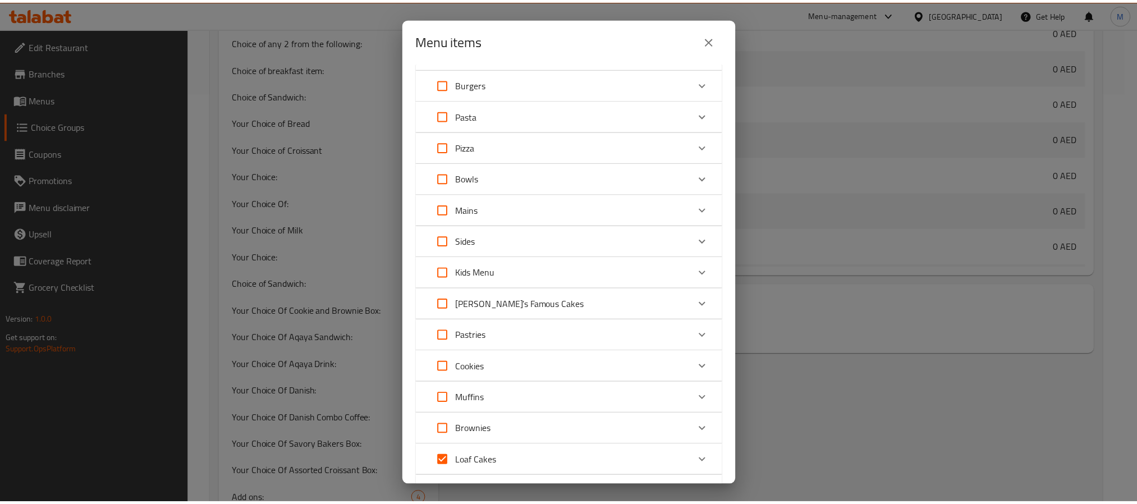
scroll to position [663, 0]
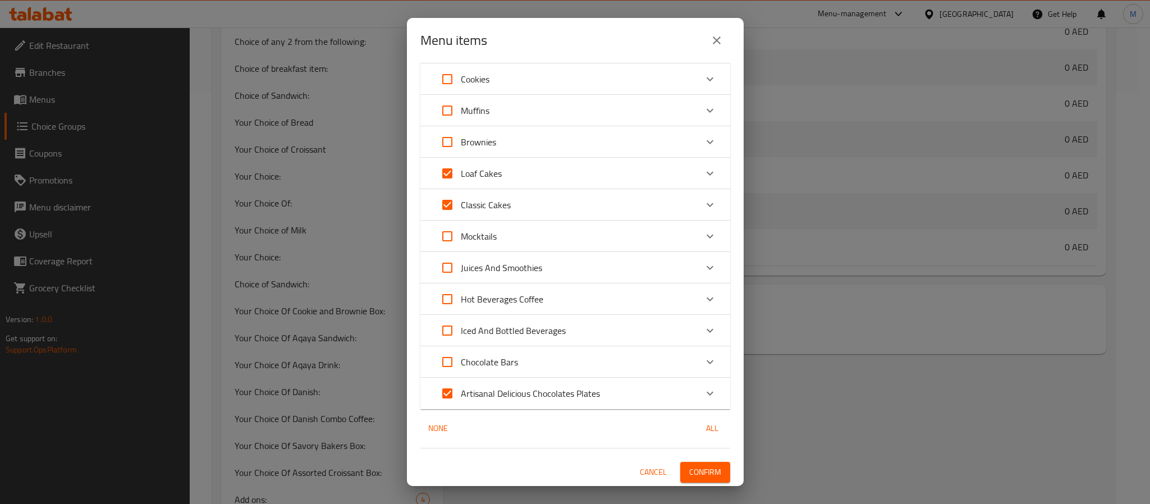
click at [689, 474] on span "Confirm" at bounding box center [705, 472] width 32 height 14
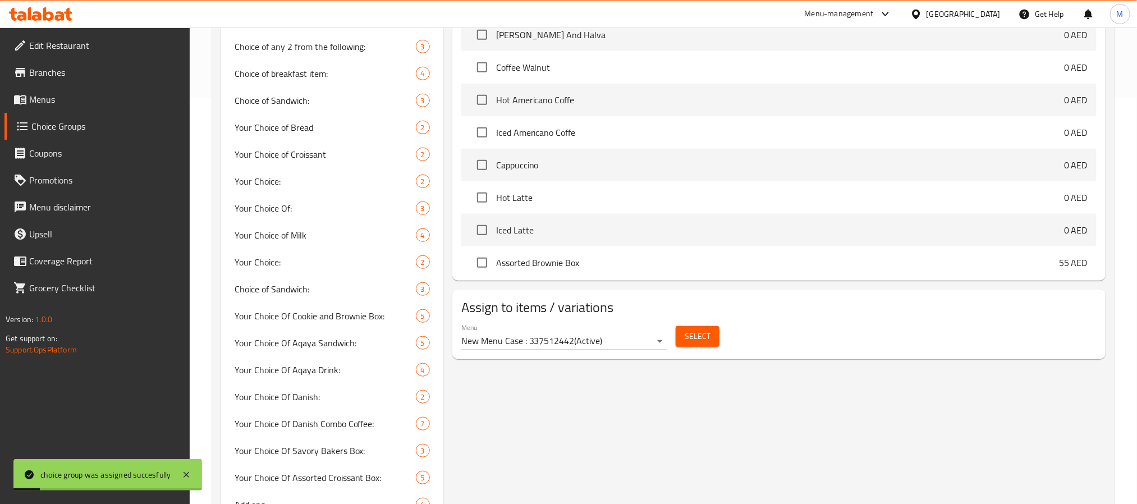
scroll to position [0, 0]
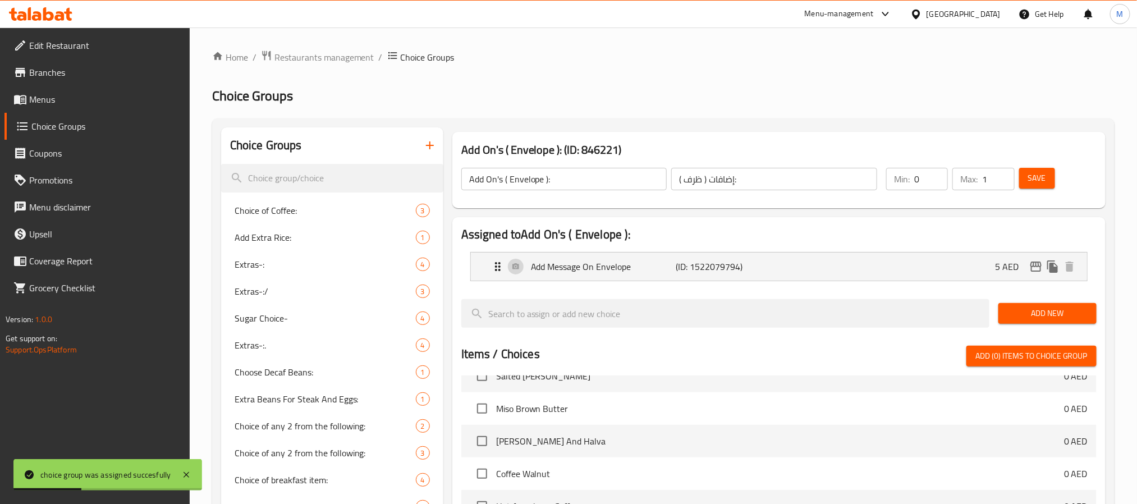
click at [1035, 182] on span "Save" at bounding box center [1037, 178] width 18 height 14
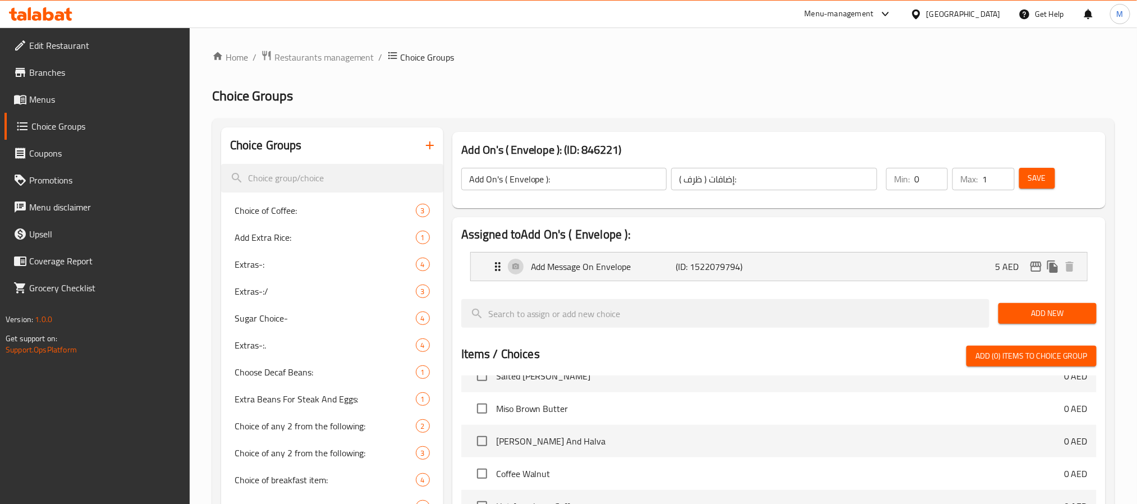
scroll to position [5004, 0]
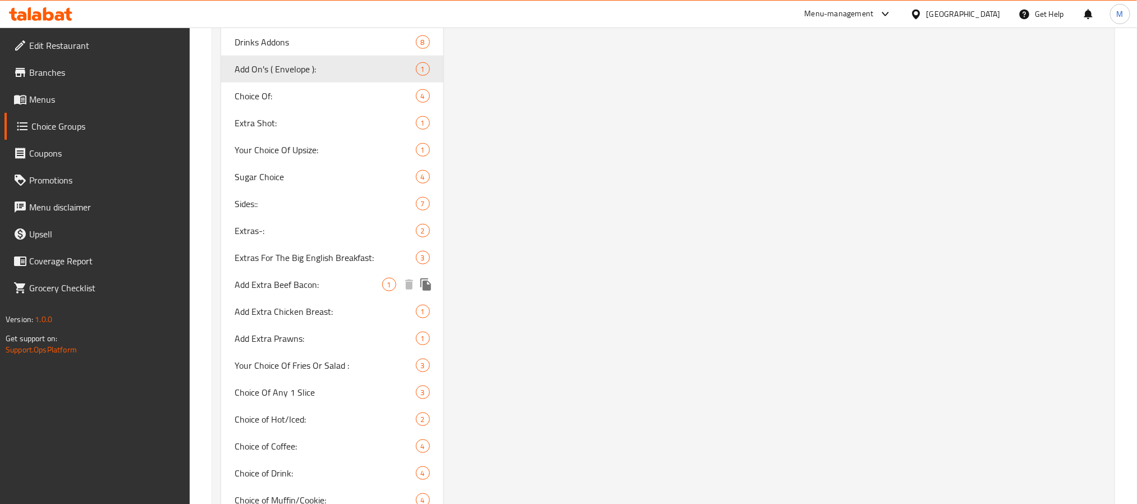
click at [334, 278] on span "Add Extra Beef Bacon:" at bounding box center [309, 284] width 148 height 13
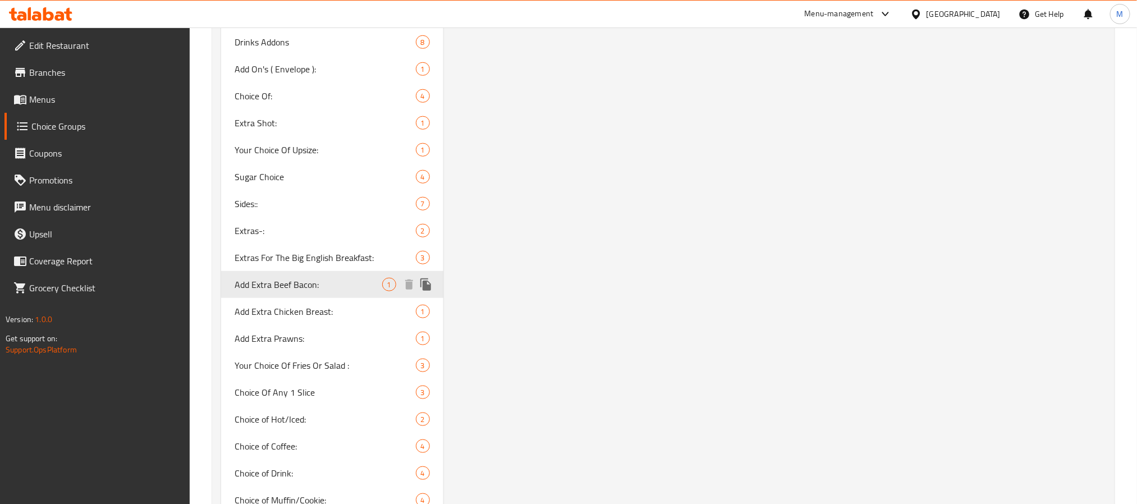
type input "Add Extra Beef Bacon:"
type input "لحم بقري مقدد إضافي:"
type input "0"
click at [344, 278] on span "Add Extra Beef Bacon:" at bounding box center [309, 284] width 148 height 13
click at [376, 278] on span "Add Extra Beef Bacon:" at bounding box center [309, 284] width 148 height 13
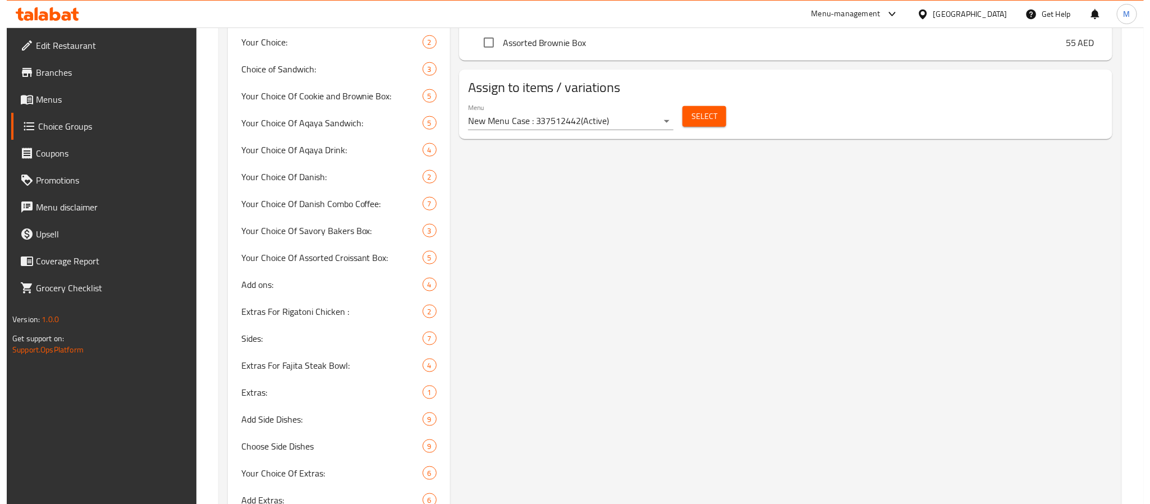
scroll to position [458, 0]
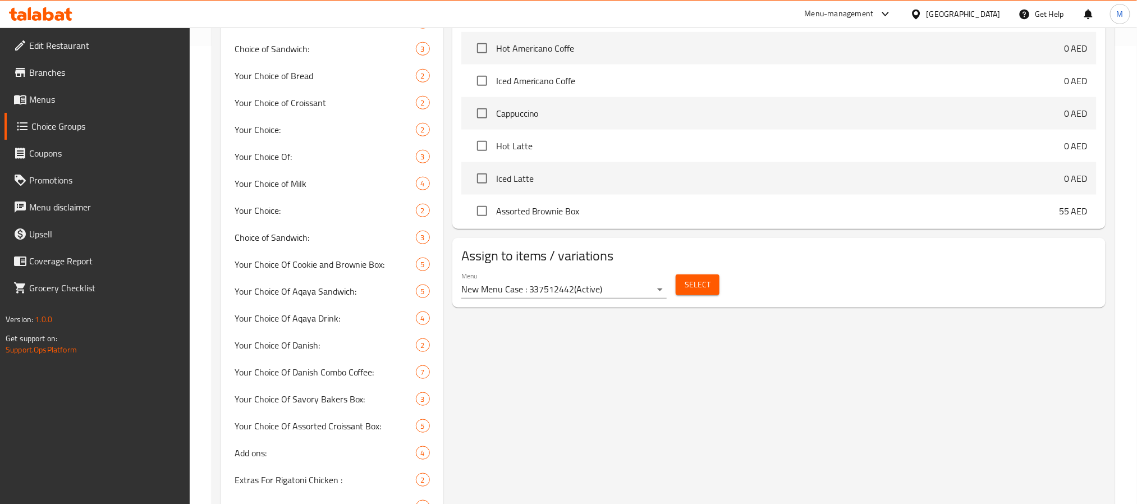
click at [707, 285] on span "Select" at bounding box center [698, 285] width 26 height 14
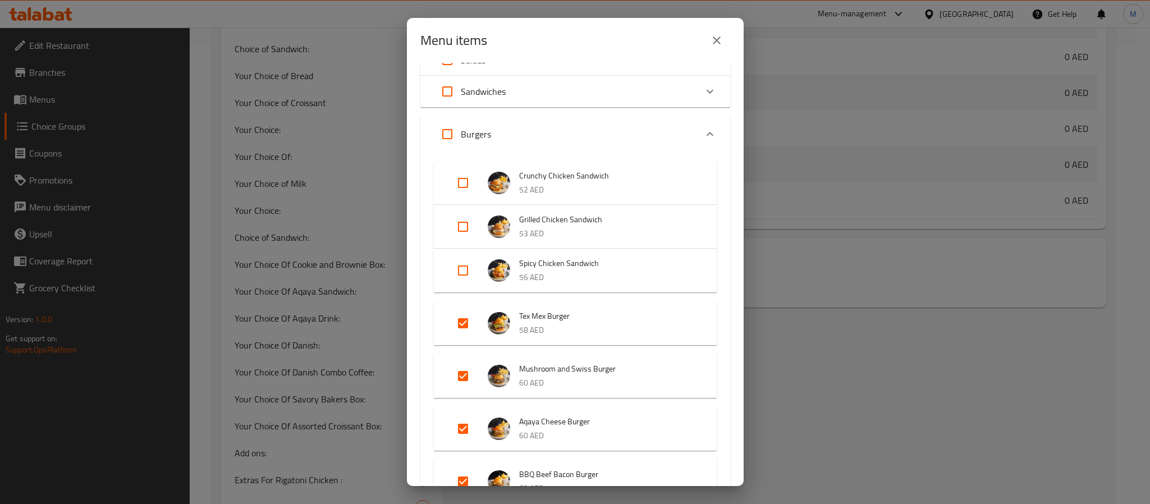
scroll to position [421, 0]
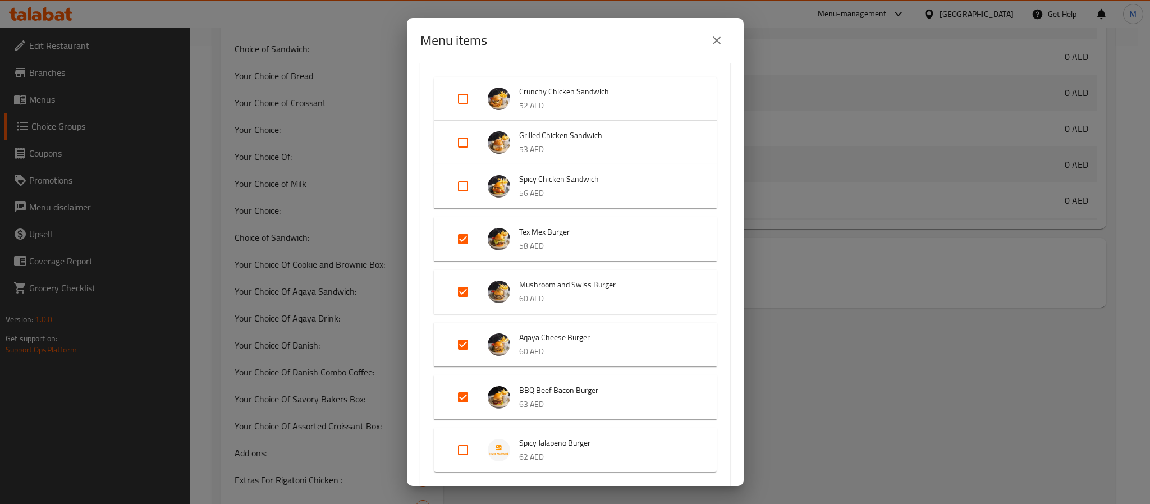
click at [464, 241] on input "Expand" at bounding box center [463, 239] width 27 height 27
checkbox input "false"
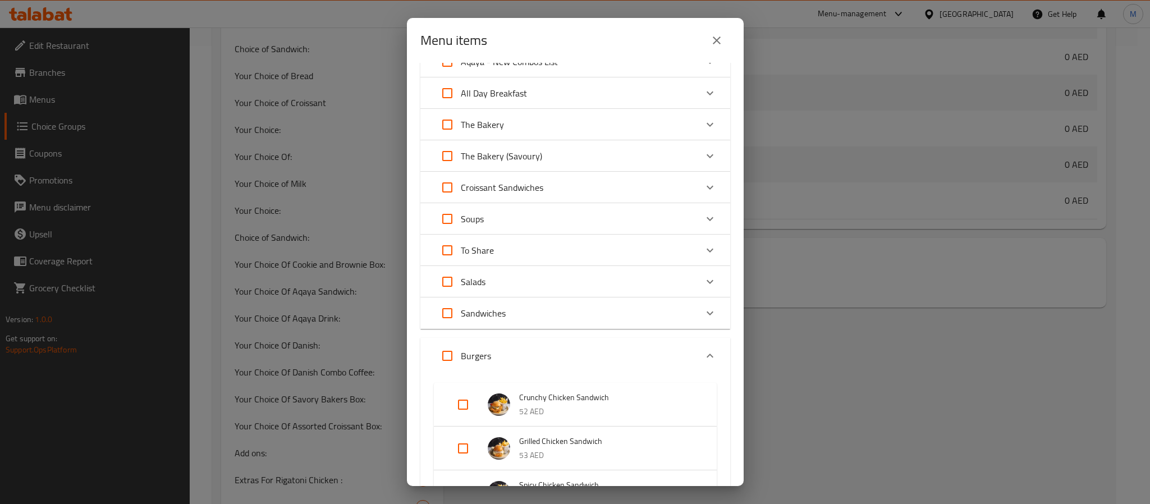
scroll to position [0, 0]
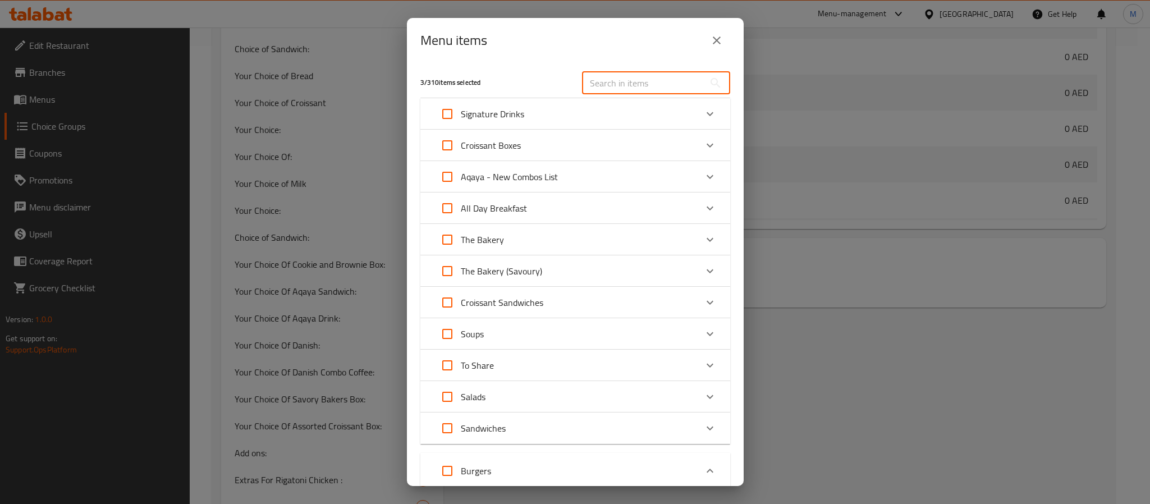
click at [626, 81] on input "text" at bounding box center [643, 83] width 122 height 22
paste input "Spicy Jalapeño Burger,"
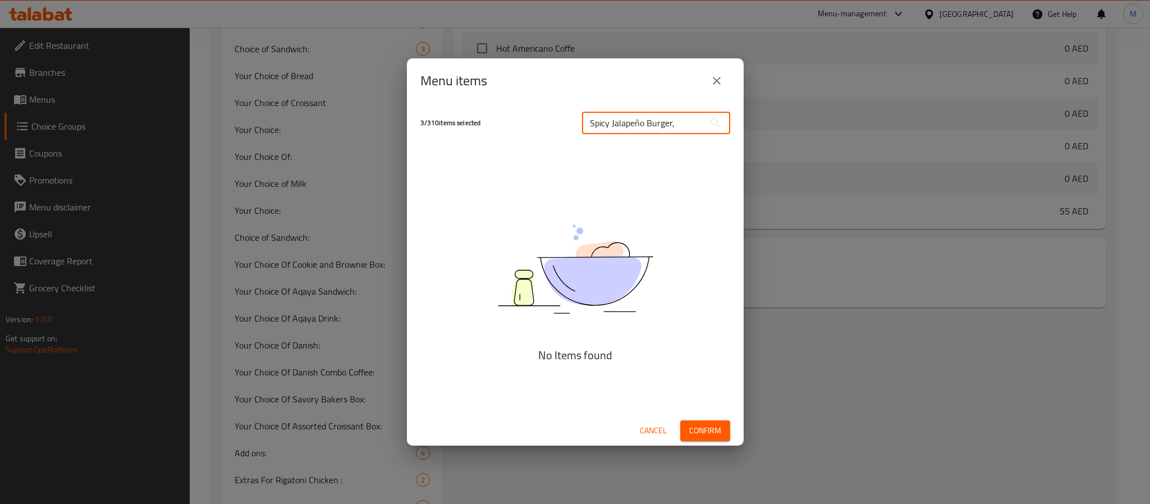
click at [638, 122] on input "Spicy Jalapeño Burger," at bounding box center [643, 123] width 122 height 22
click at [674, 122] on input "Spicy Jalapeno Burger," at bounding box center [643, 123] width 122 height 22
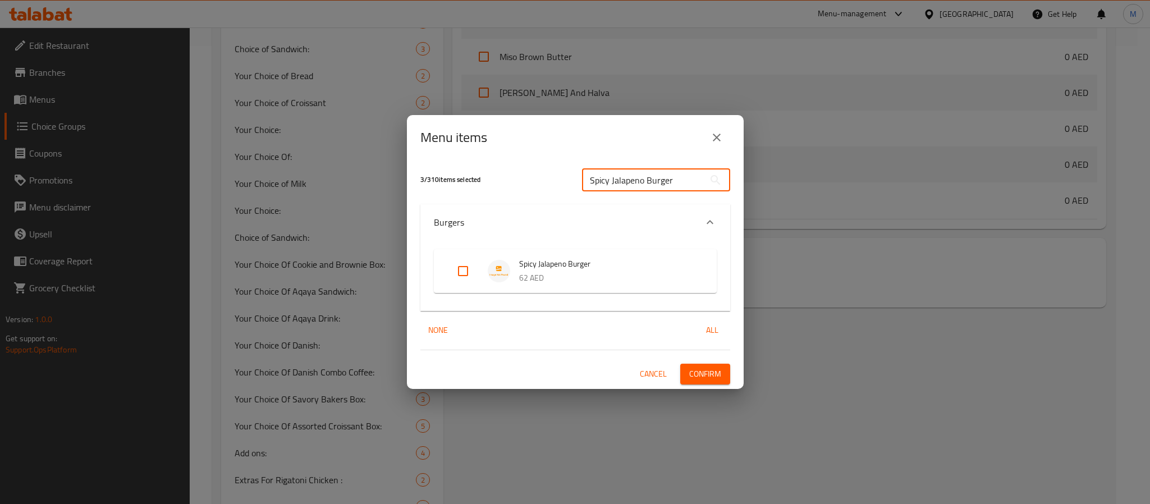
type input "Spicy Jalapeno Burger"
click at [463, 267] on input "Expand" at bounding box center [463, 271] width 27 height 27
checkbox input "true"
click at [704, 367] on span "Confirm" at bounding box center [705, 374] width 32 height 14
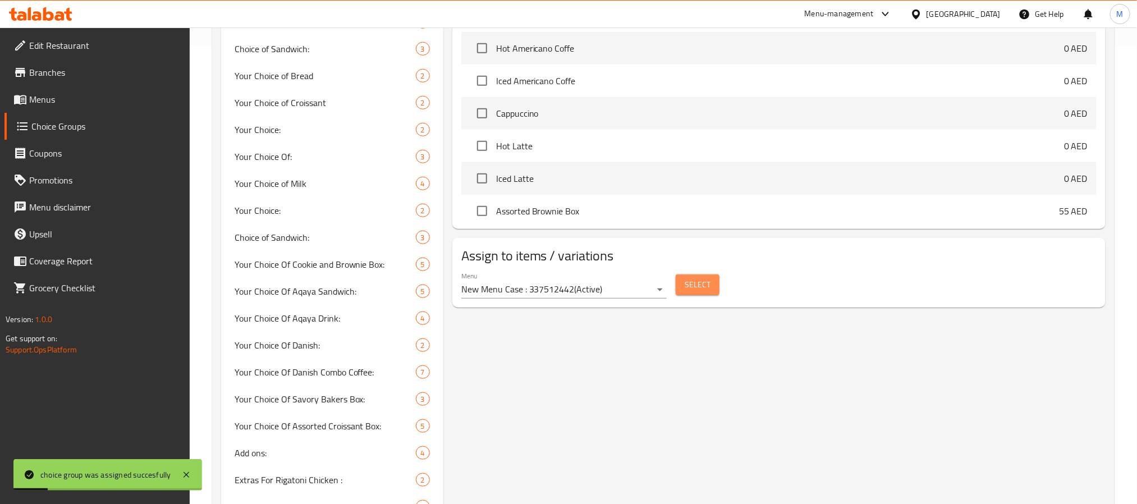
click at [704, 281] on span "Select" at bounding box center [698, 285] width 26 height 14
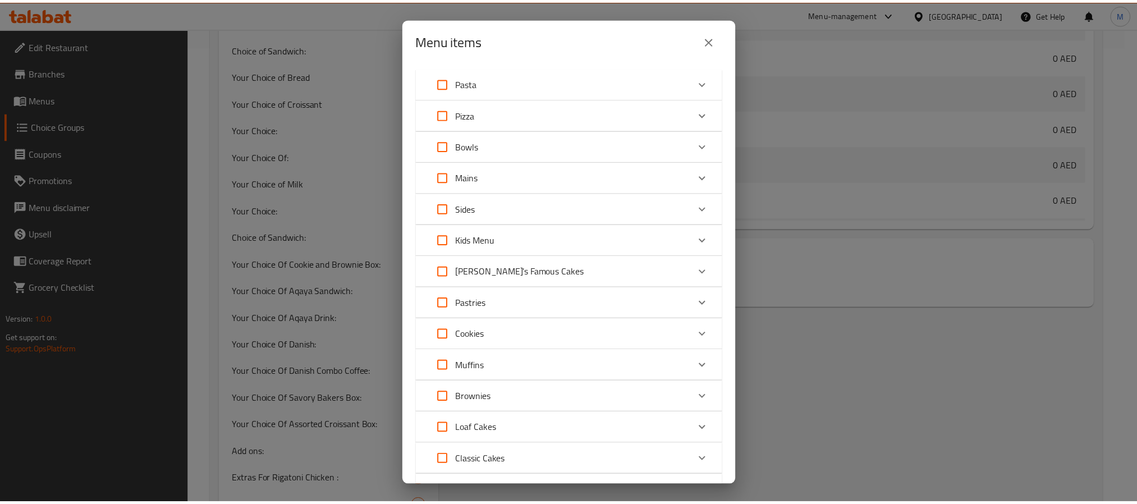
scroll to position [1098, 0]
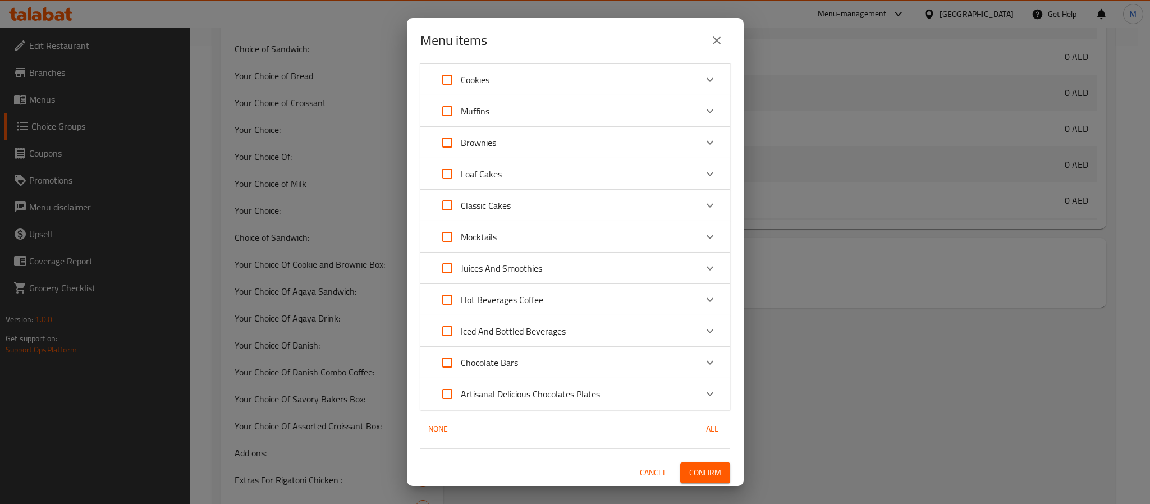
click at [699, 466] on span "Confirm" at bounding box center [705, 473] width 32 height 14
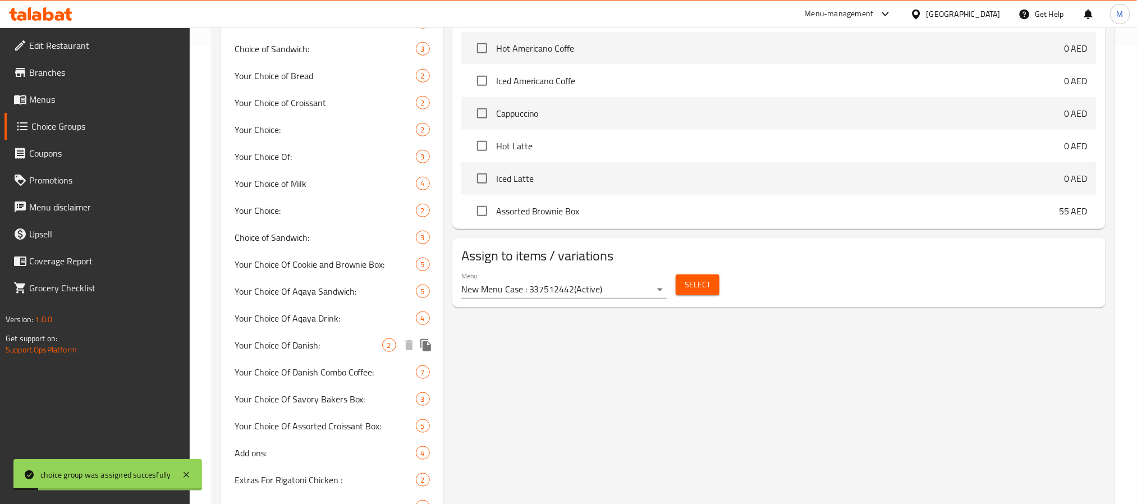
scroll to position [0, 0]
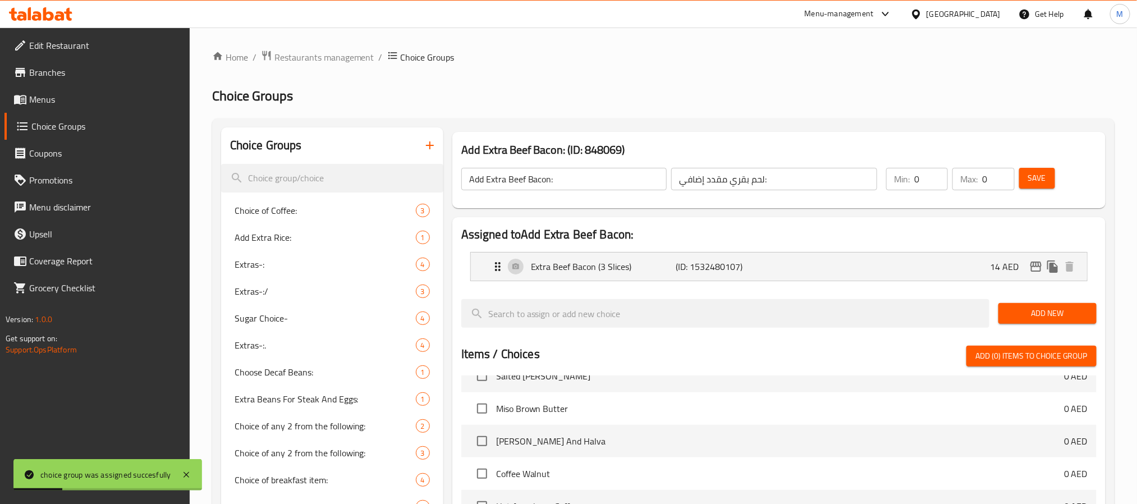
click at [455, 100] on h2 "Choice Groups" at bounding box center [663, 96] width 902 height 18
click at [1037, 265] on icon "edit" at bounding box center [1035, 266] width 13 height 13
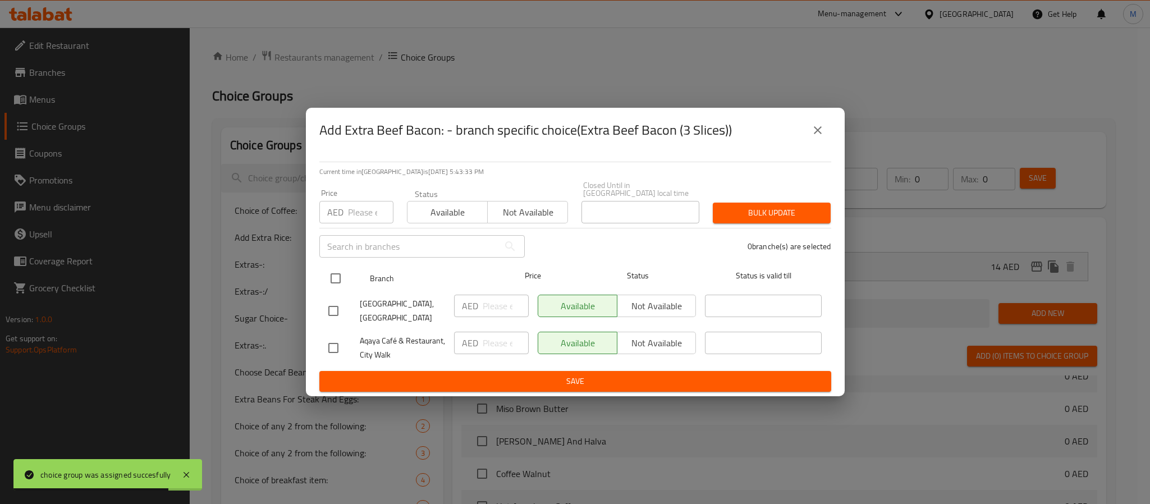
click at [333, 279] on input "checkbox" at bounding box center [336, 279] width 24 height 24
checkbox input "true"
click at [359, 209] on input "number" at bounding box center [370, 212] width 45 height 22
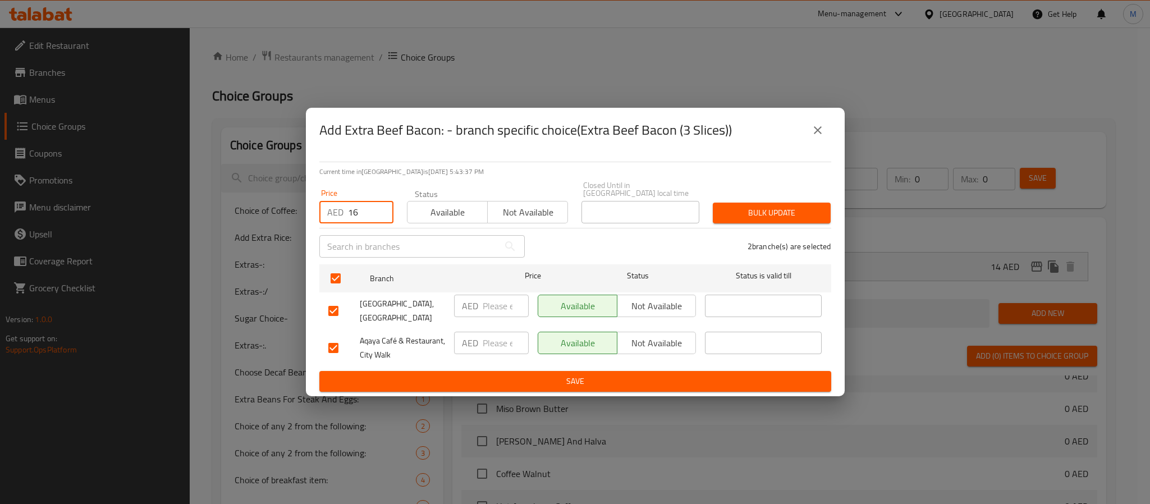
type input "16"
click at [733, 216] on span "Bulk update" at bounding box center [772, 213] width 100 height 14
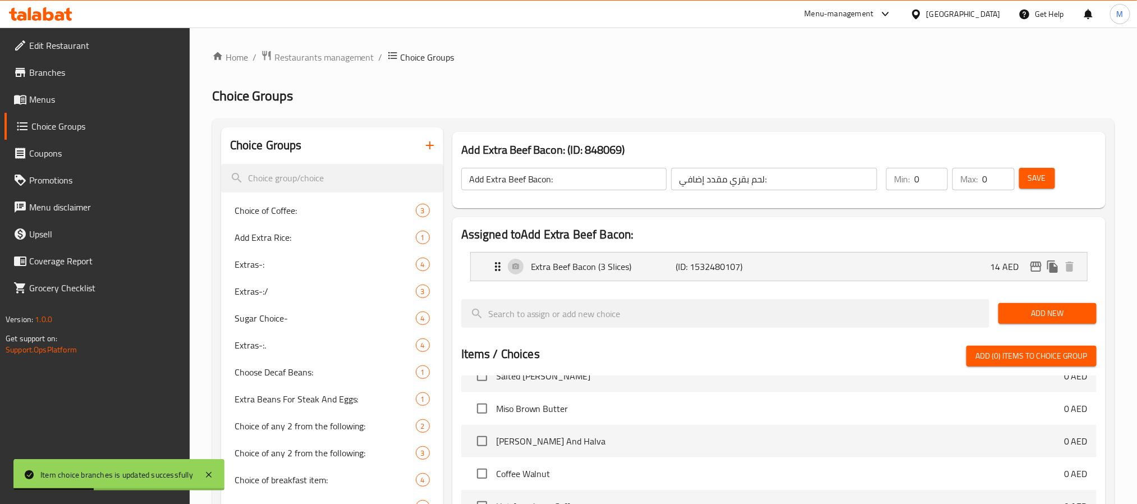
click at [1039, 171] on span "Save" at bounding box center [1037, 178] width 18 height 14
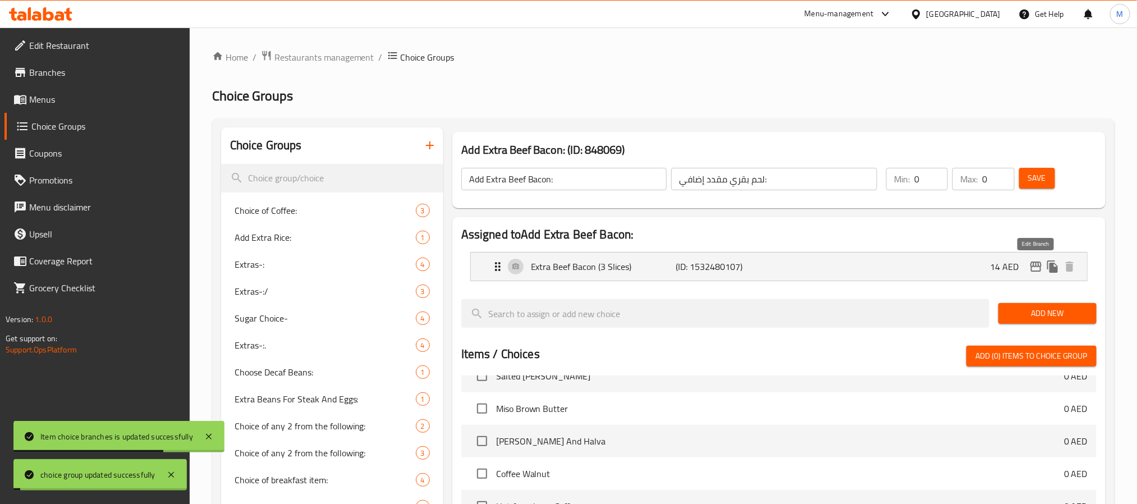
click at [1035, 265] on icon "edit" at bounding box center [1035, 266] width 13 height 13
click at [716, 214] on div "Assigned to Add Extra Beef Bacon: Extra Beef Bacon (3 Slices) (ID: 1532480107) …" at bounding box center [779, 452] width 662 height 479
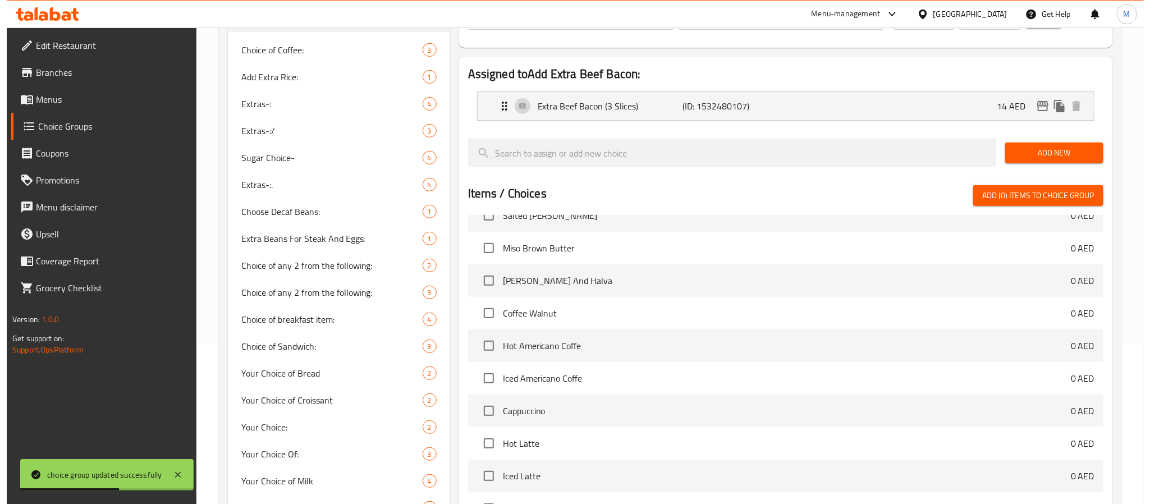
scroll to position [505, 0]
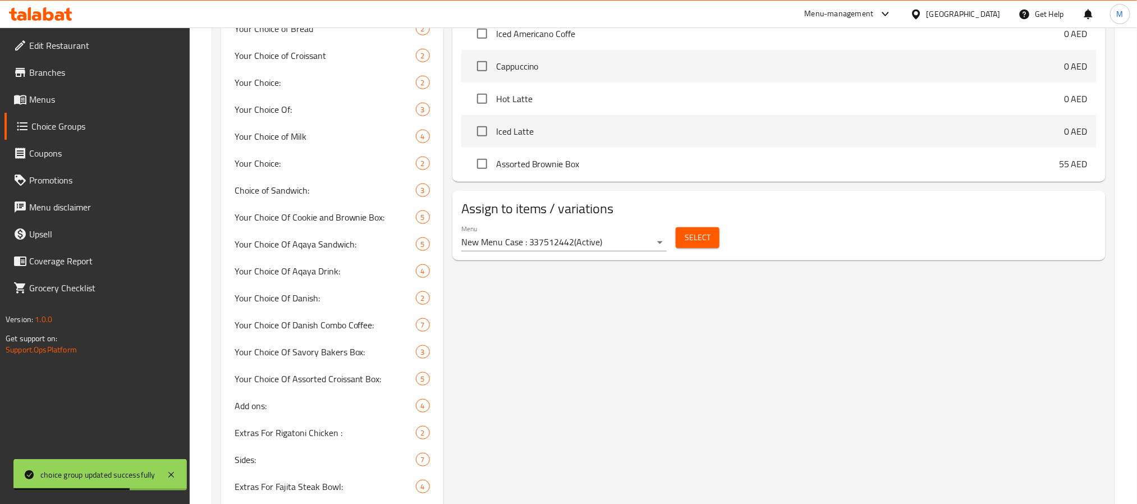
click at [685, 237] on span "Select" at bounding box center [698, 238] width 26 height 14
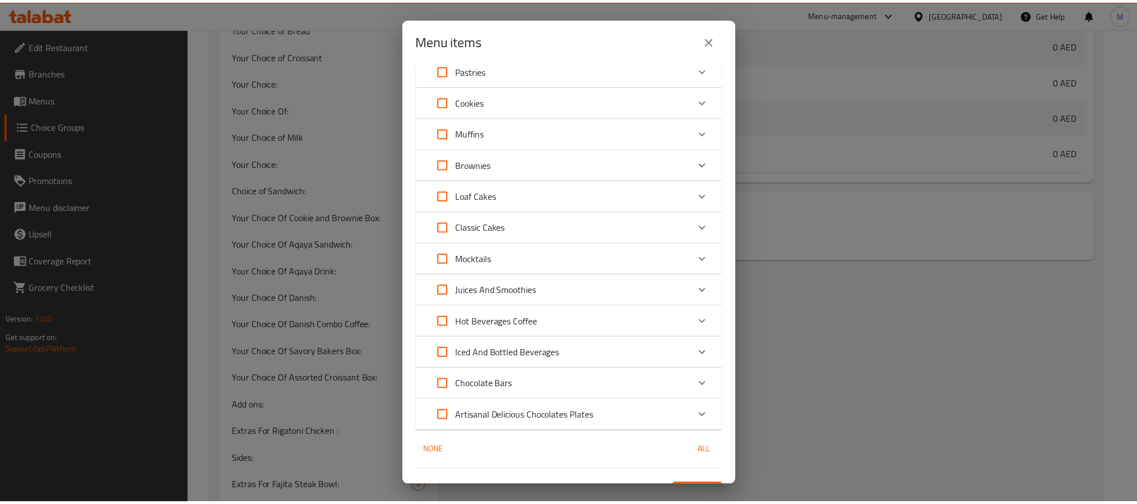
scroll to position [1098, 0]
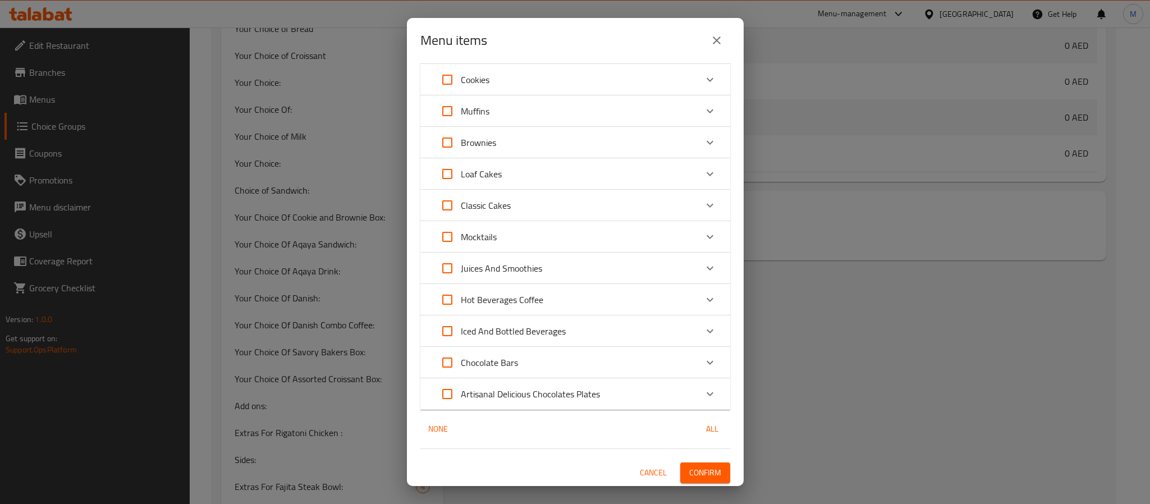
click at [693, 467] on span "Confirm" at bounding box center [705, 473] width 32 height 14
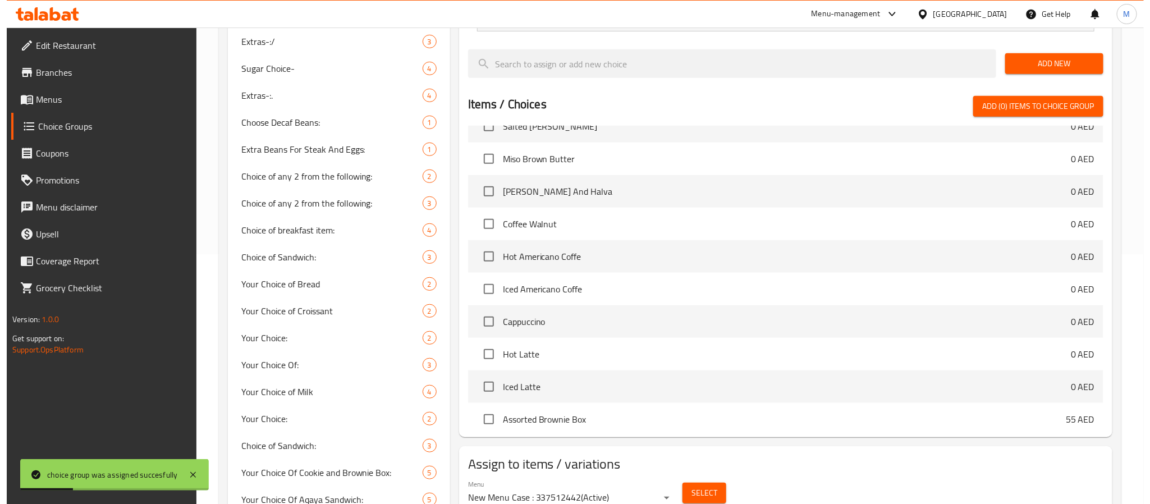
scroll to position [0, 0]
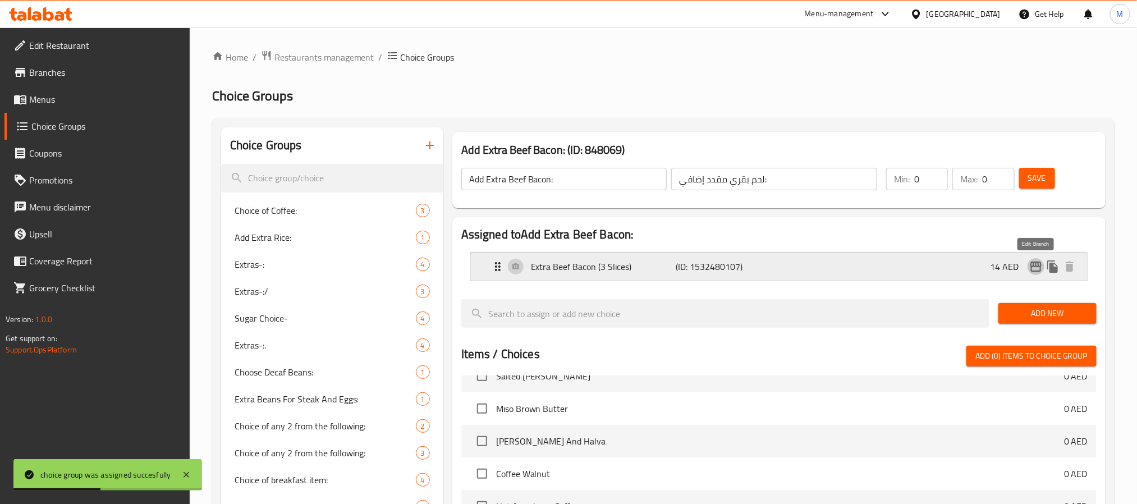
click at [1030, 267] on icon "edit" at bounding box center [1035, 266] width 13 height 13
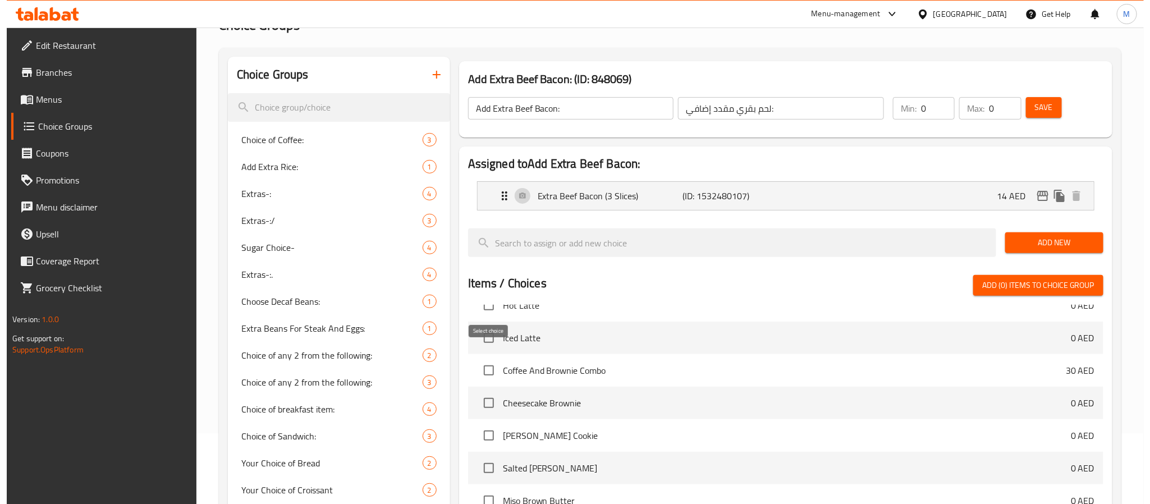
scroll to position [576, 0]
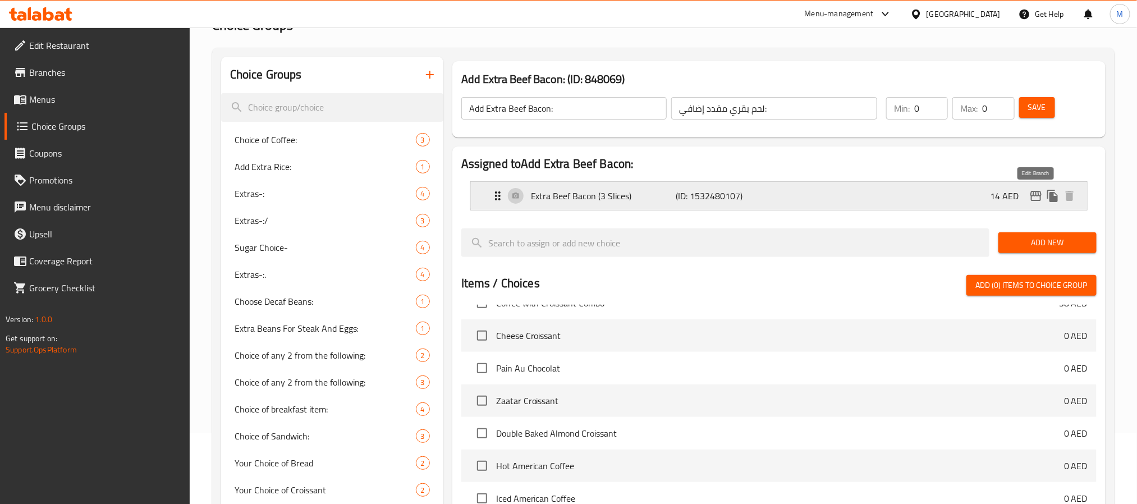
click at [1035, 196] on icon "edit" at bounding box center [1035, 196] width 11 height 10
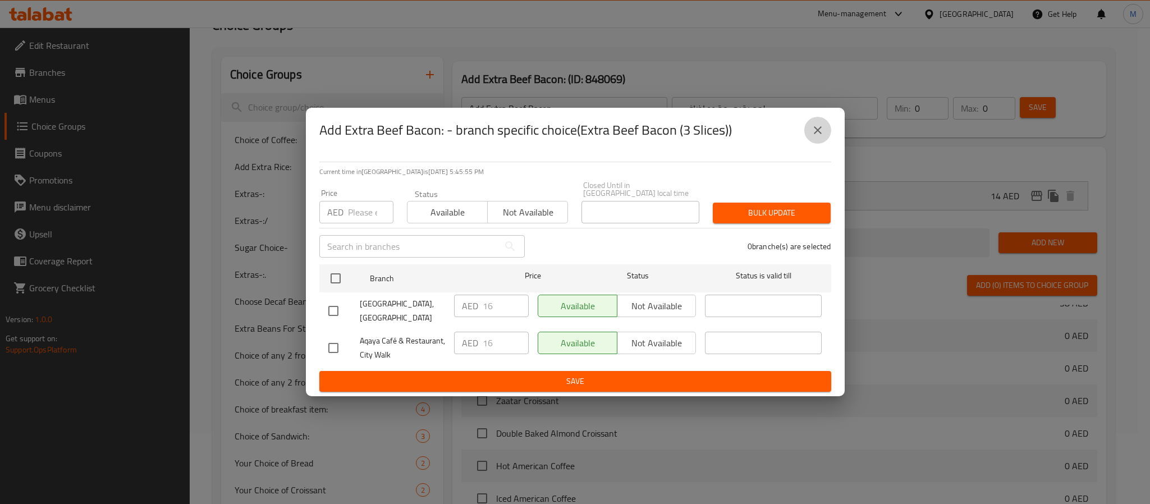
click at [817, 130] on icon "close" at bounding box center [818, 130] width 8 height 8
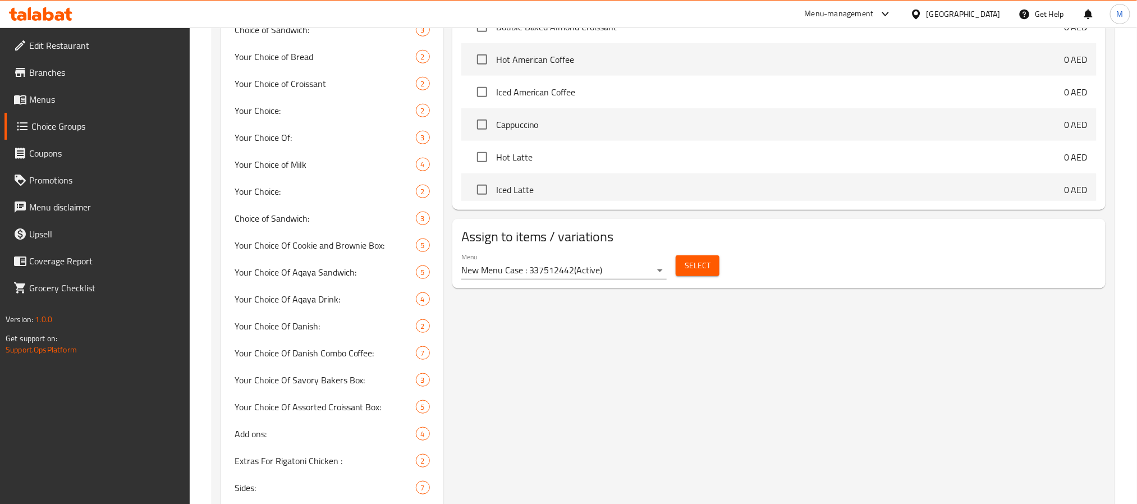
scroll to position [0, 0]
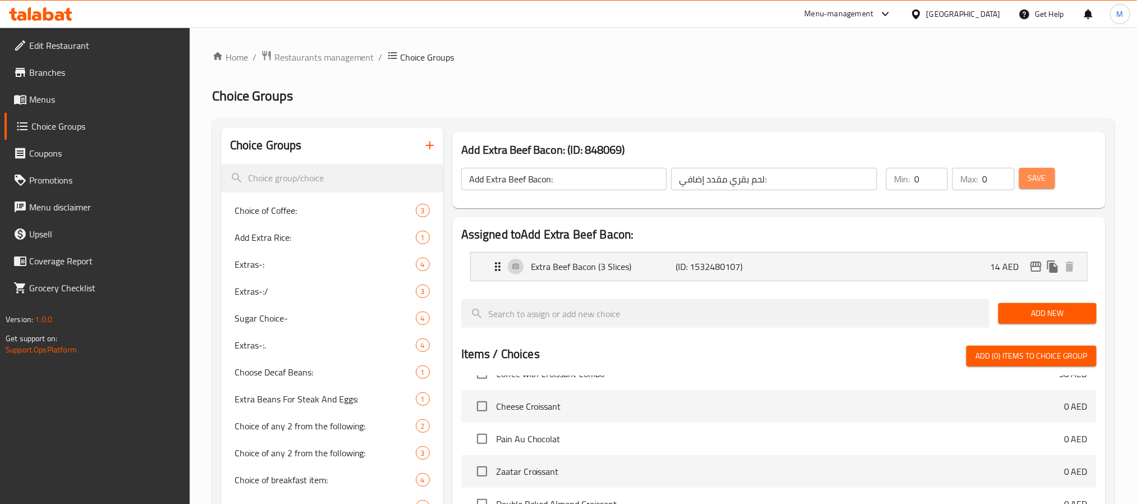
click at [1030, 171] on span "Save" at bounding box center [1037, 178] width 18 height 14
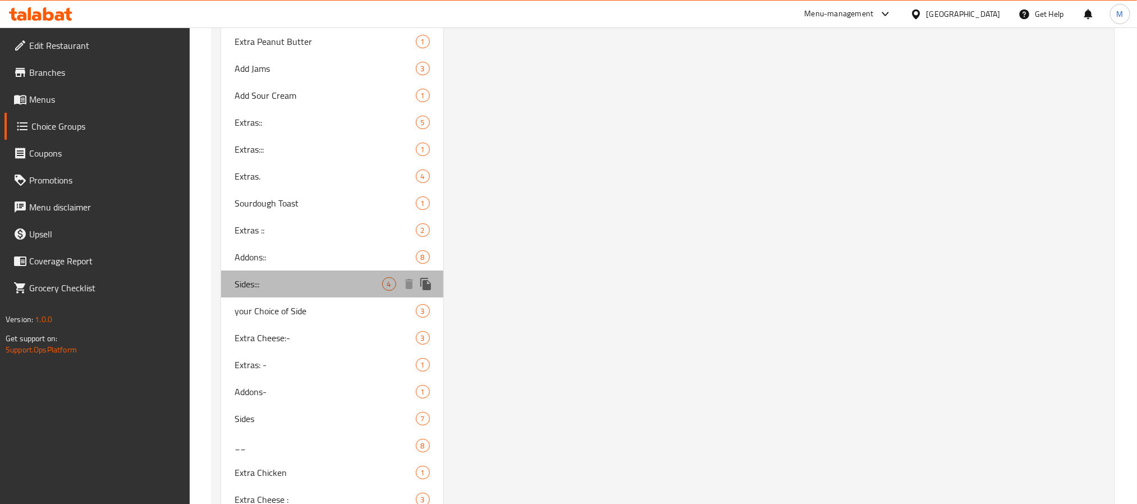
click at [286, 277] on span "Sides:::" at bounding box center [309, 283] width 148 height 13
type input "Sides:::"
type input "أطباق جانبية:"
type input "4"
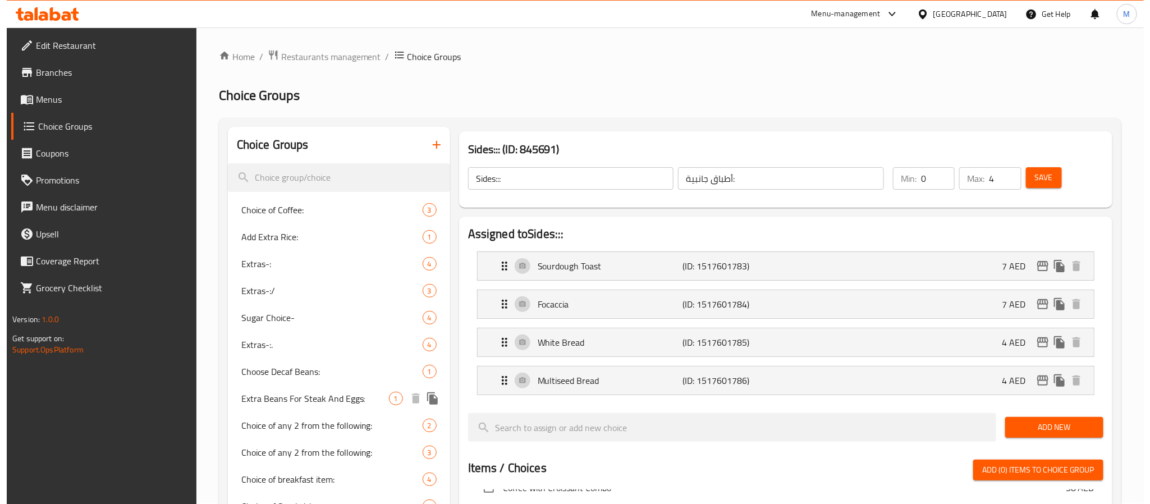
scroll to position [0, 0]
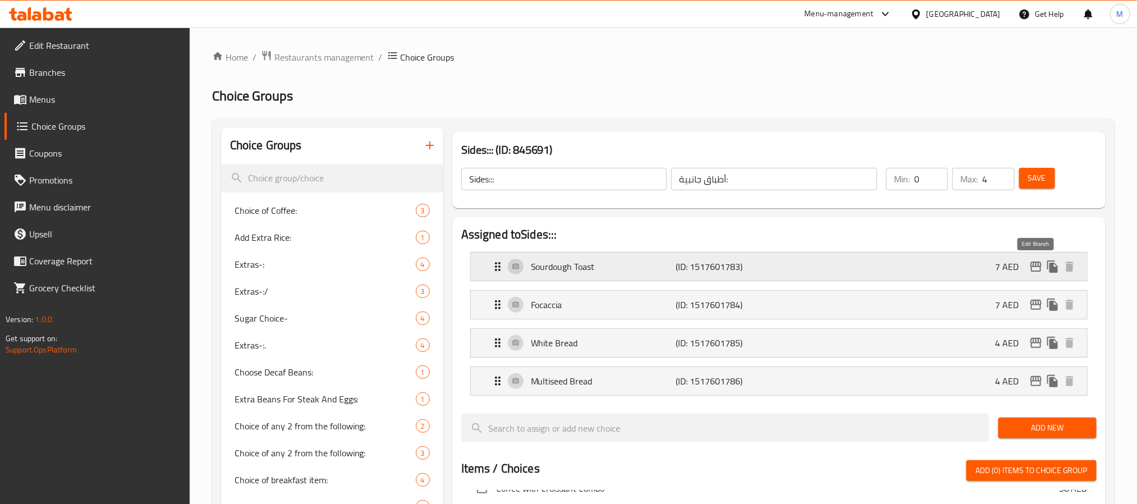
click at [1037, 267] on icon "edit" at bounding box center [1035, 267] width 11 height 10
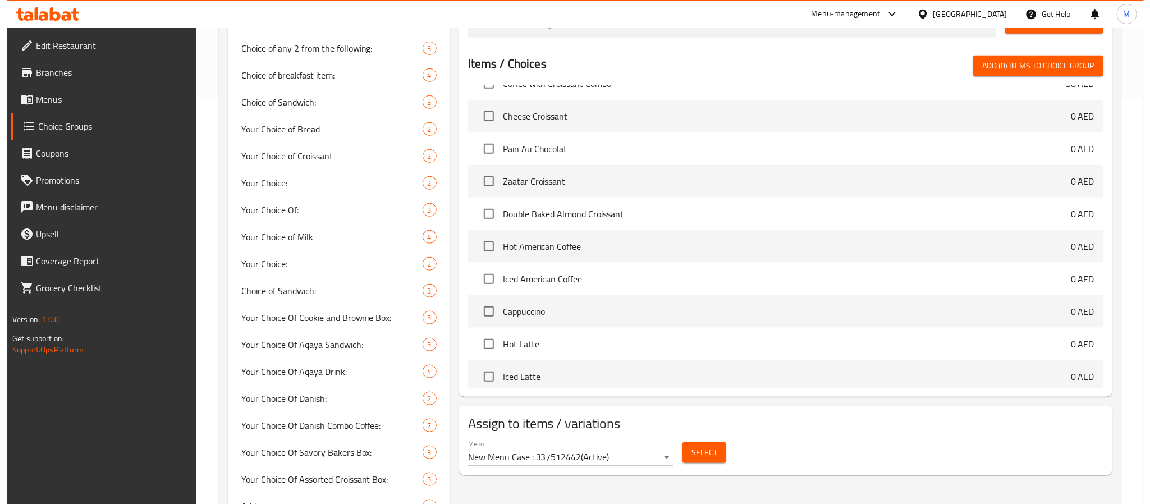
scroll to position [145, 0]
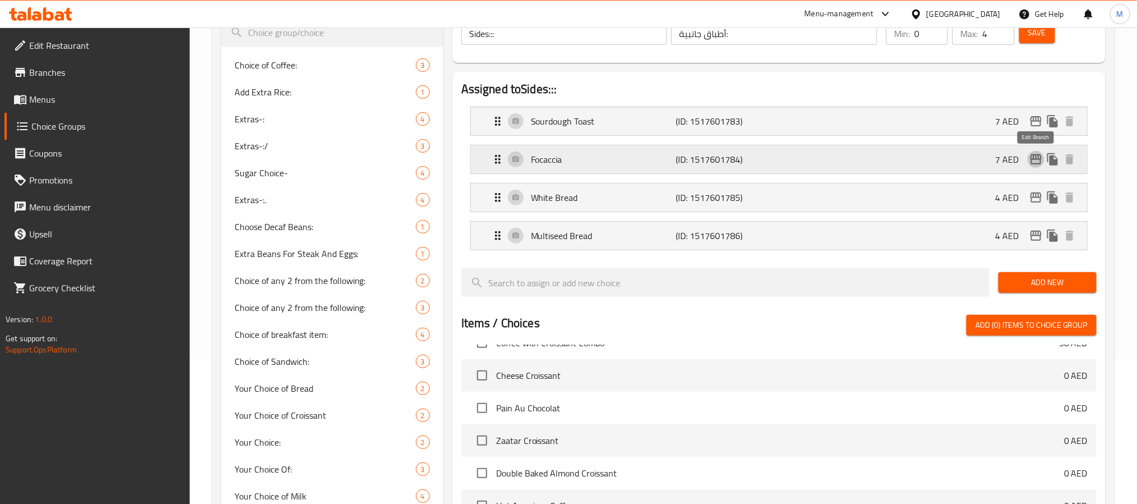
click at [1034, 155] on icon "edit" at bounding box center [1035, 159] width 11 height 10
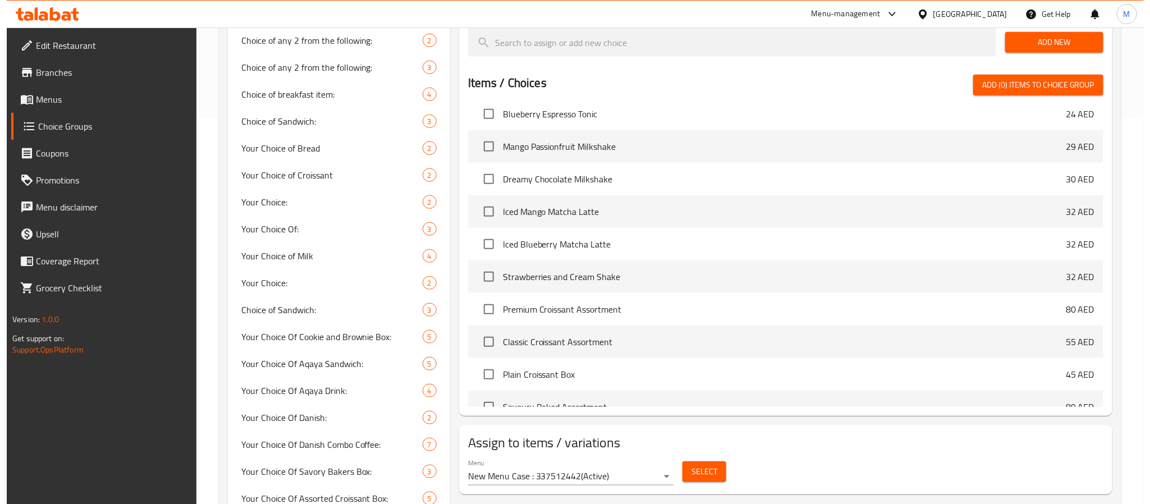
scroll to position [421, 0]
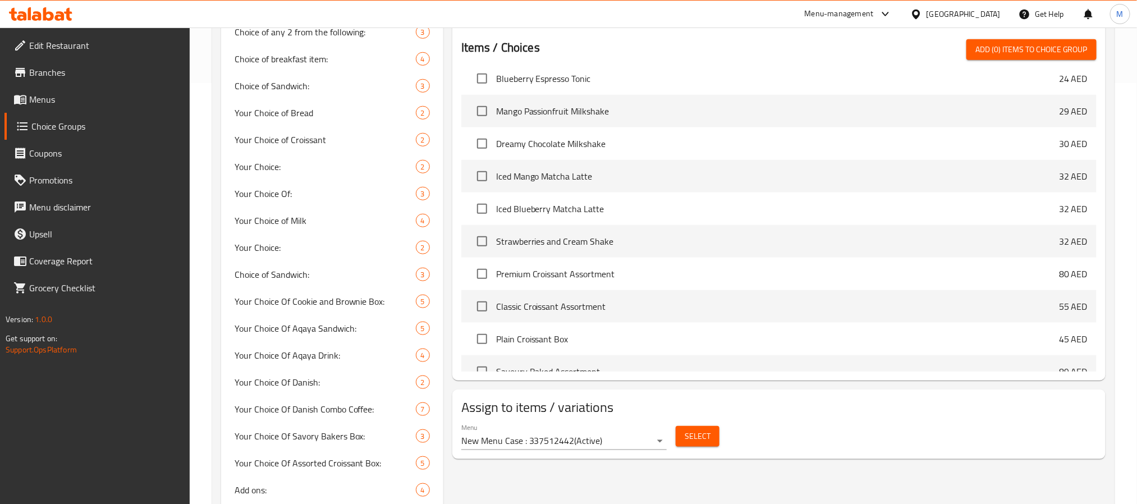
click at [699, 428] on button "Select" at bounding box center [698, 436] width 44 height 21
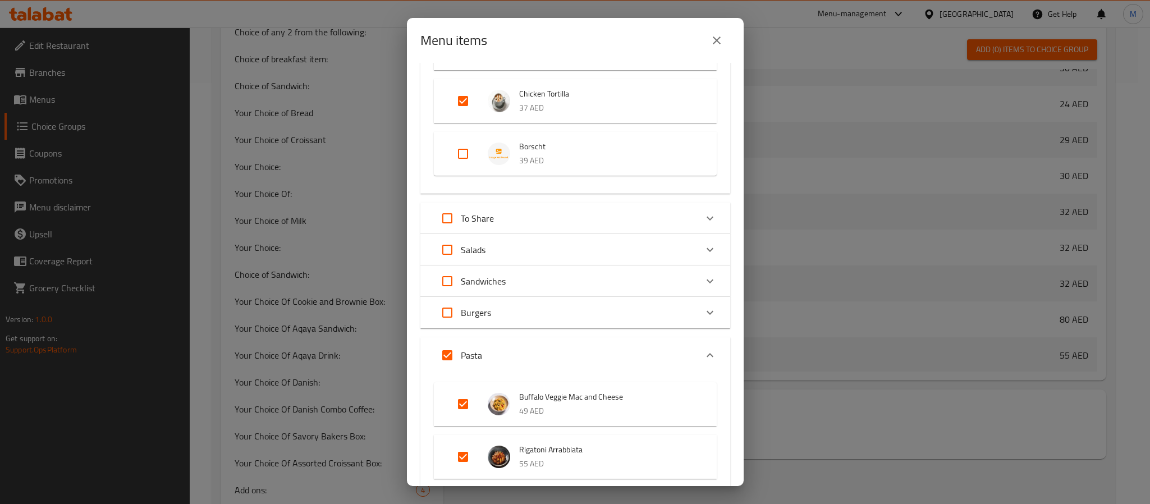
scroll to position [505, 0]
click at [470, 157] on input "Expand" at bounding box center [463, 152] width 27 height 27
checkbox input "true"
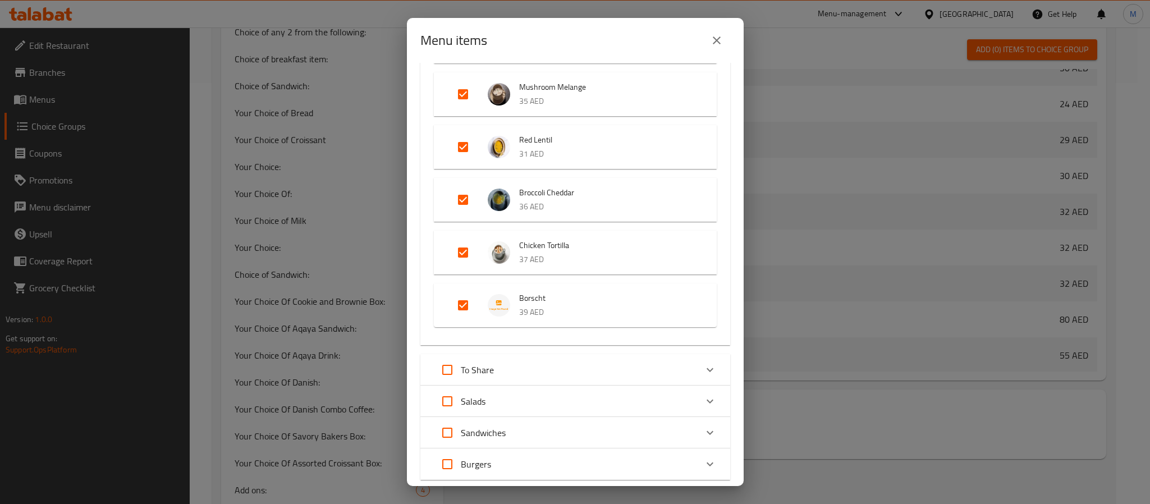
scroll to position [84, 0]
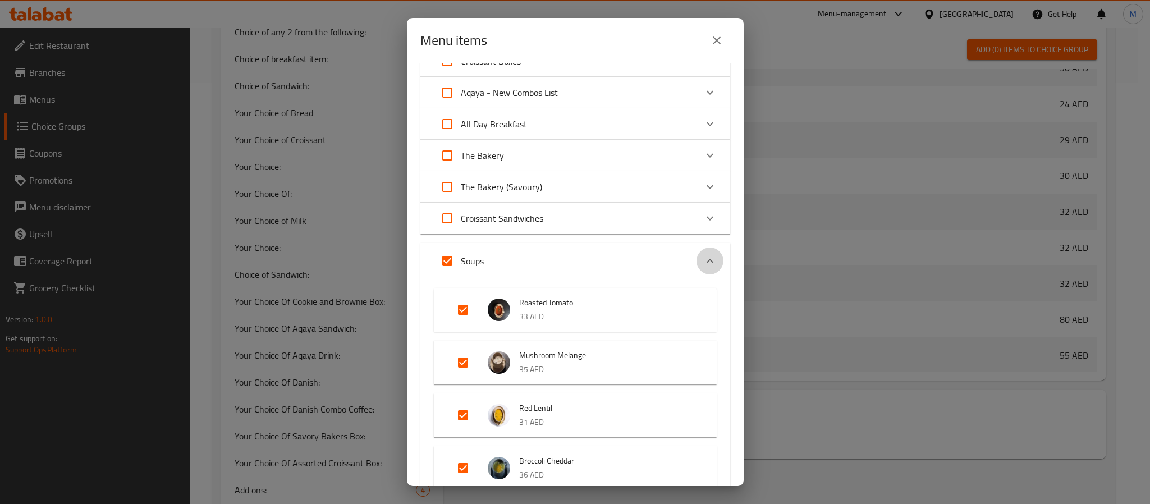
click at [703, 260] on icon "Expand" at bounding box center [709, 260] width 13 height 13
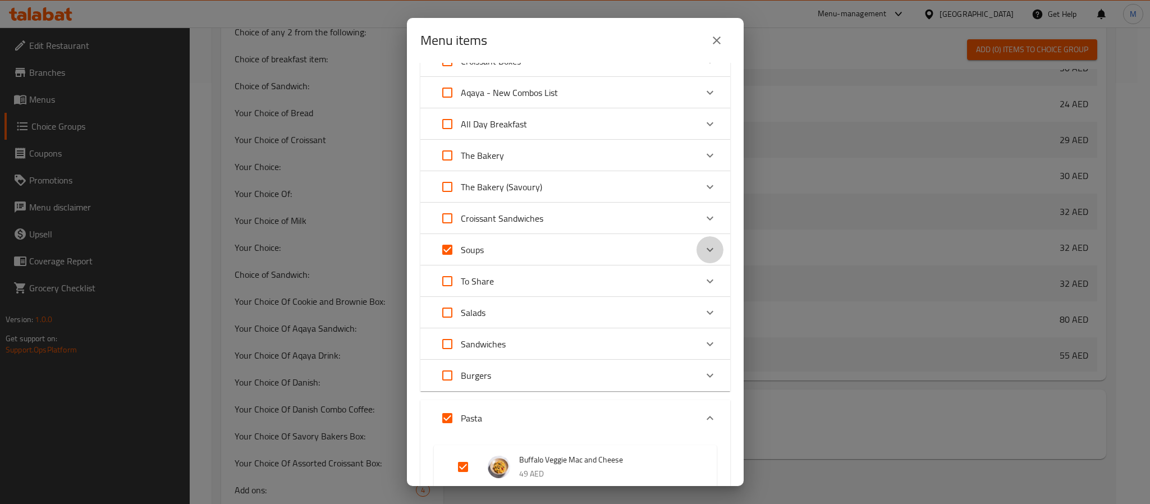
click at [703, 255] on icon "Expand" at bounding box center [709, 249] width 13 height 13
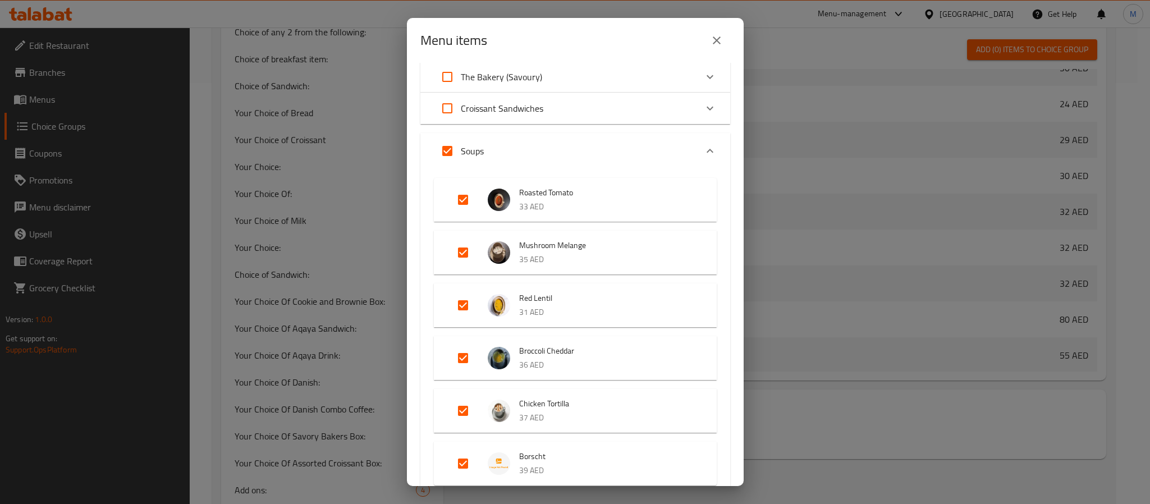
scroll to position [168, 0]
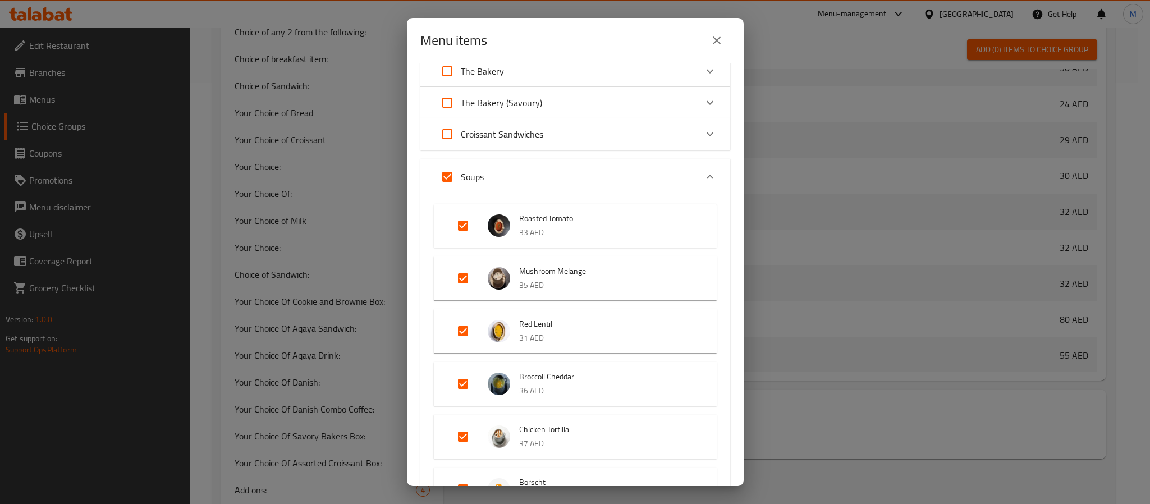
click at [703, 177] on icon "Expand" at bounding box center [709, 176] width 13 height 13
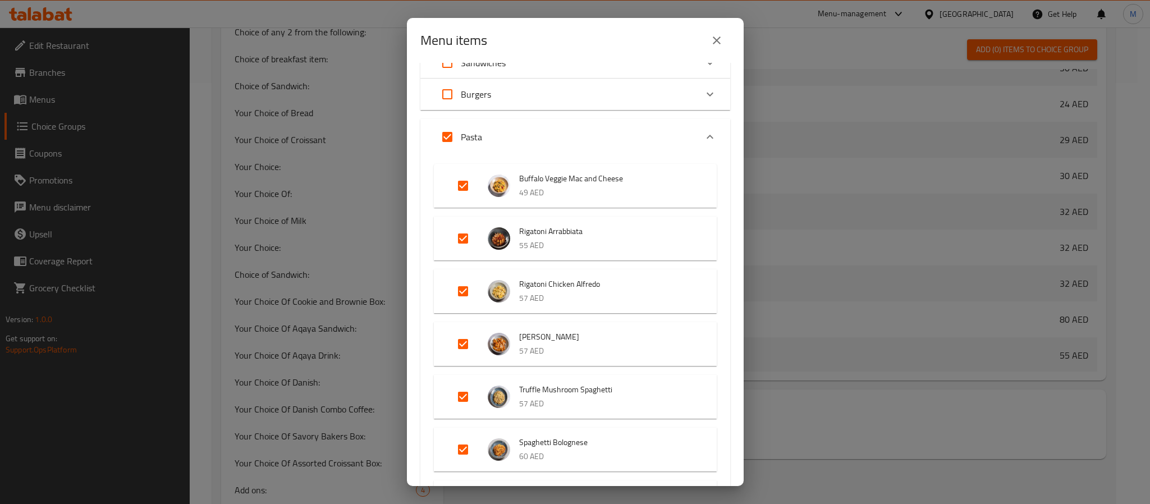
scroll to position [337, 0]
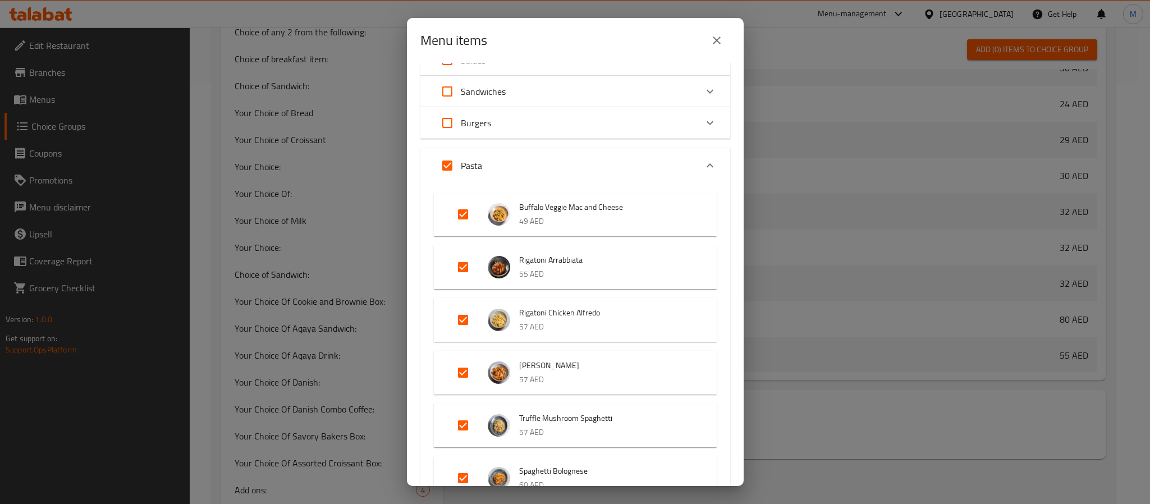
click at [703, 162] on icon "Expand" at bounding box center [709, 165] width 13 height 13
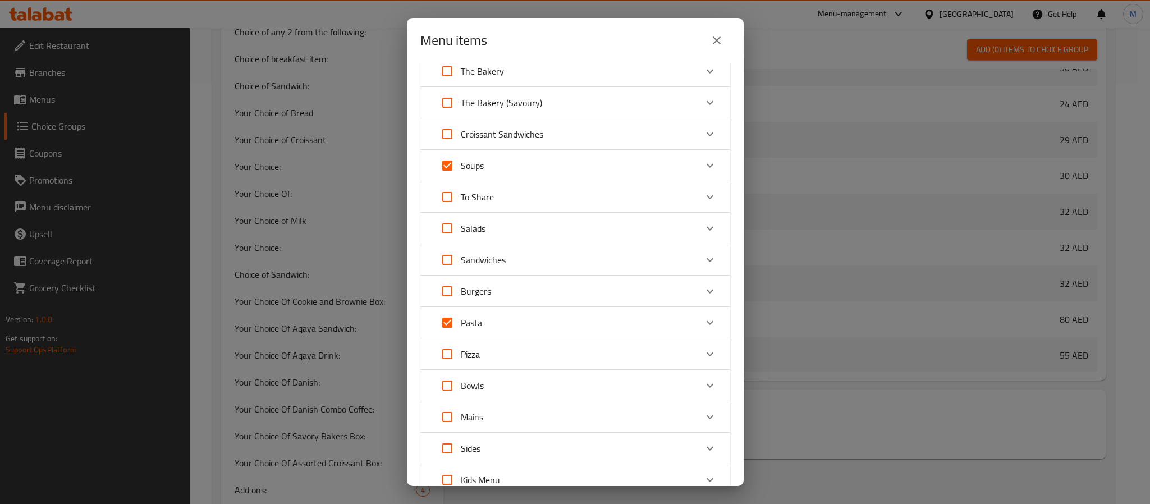
scroll to position [84, 0]
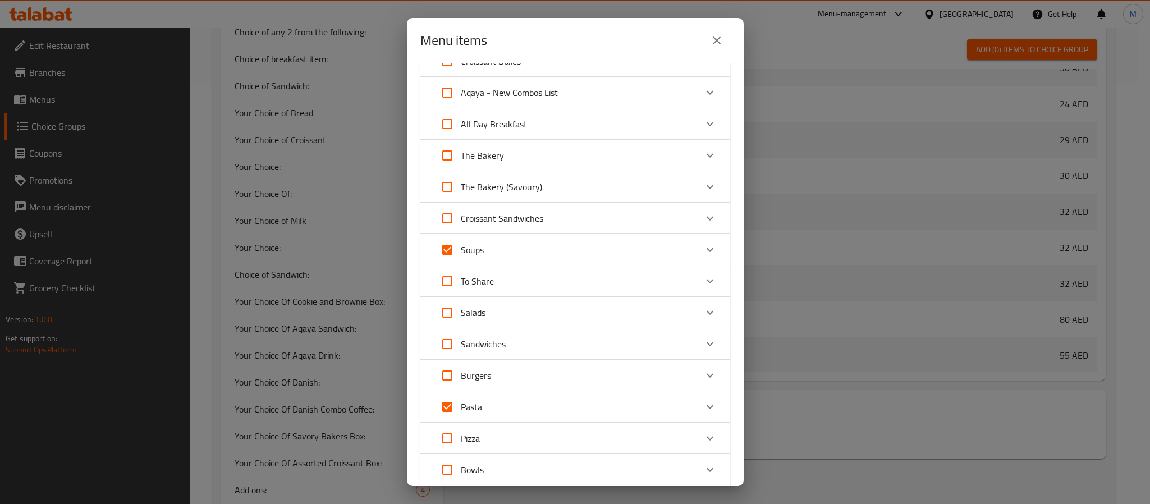
click at [703, 246] on icon "Expand" at bounding box center [709, 249] width 13 height 13
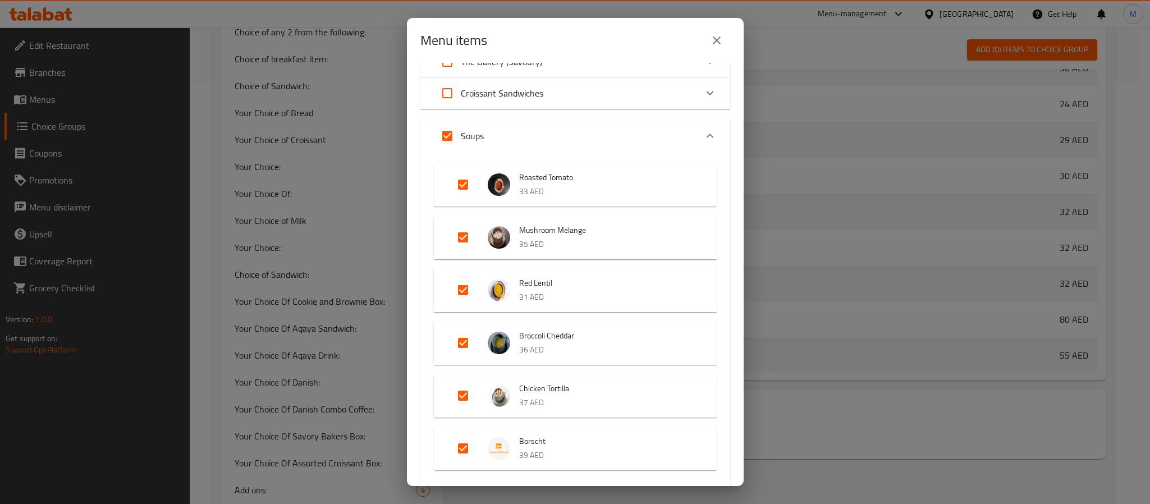
scroll to position [168, 0]
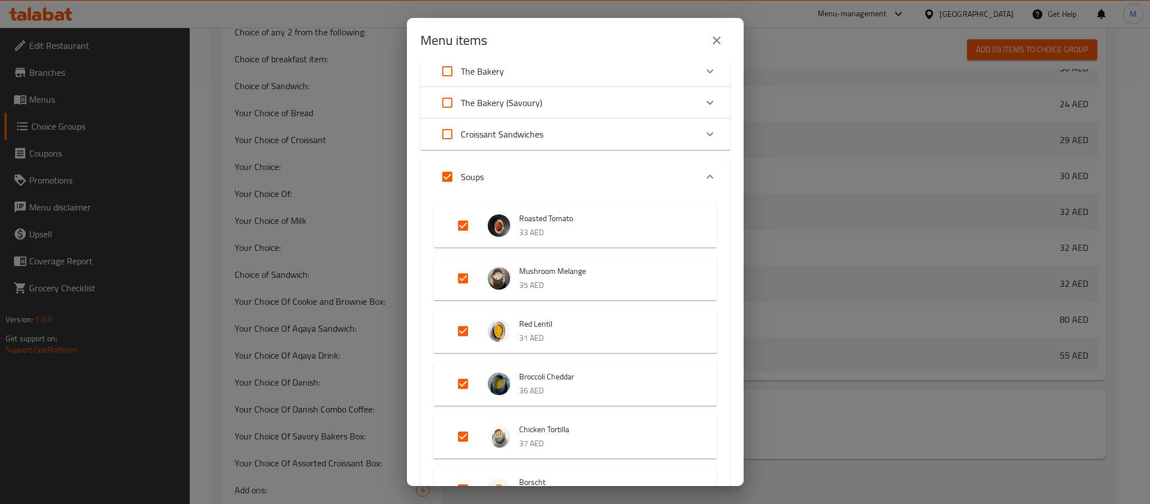
click at [703, 175] on icon "Expand" at bounding box center [709, 176] width 13 height 13
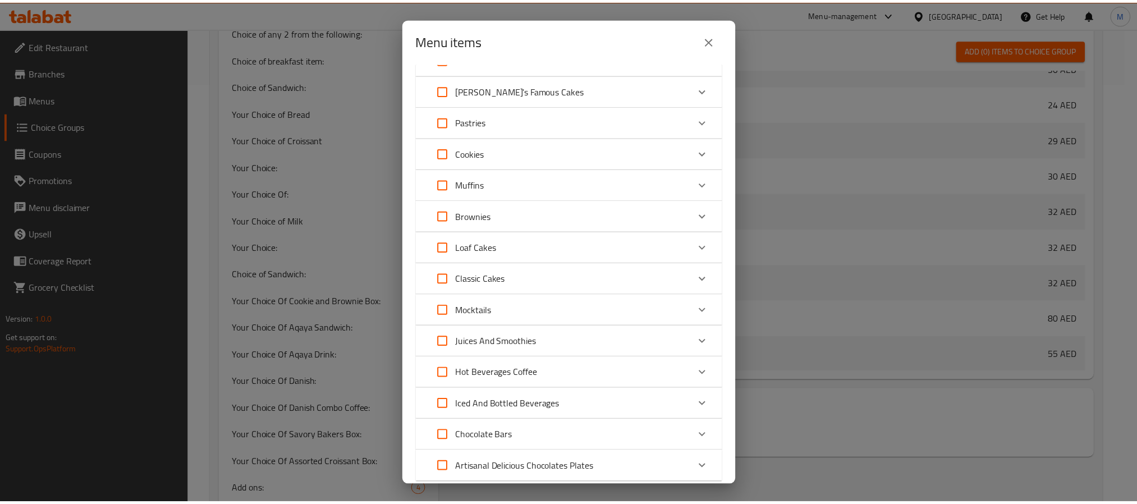
scroll to position [663, 0]
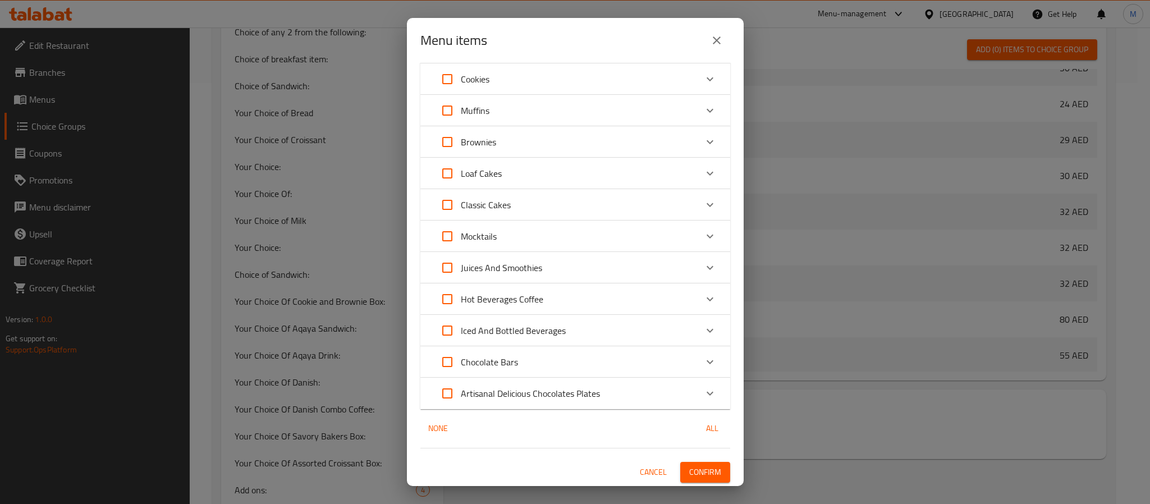
click at [689, 473] on span "Confirm" at bounding box center [705, 472] width 32 height 14
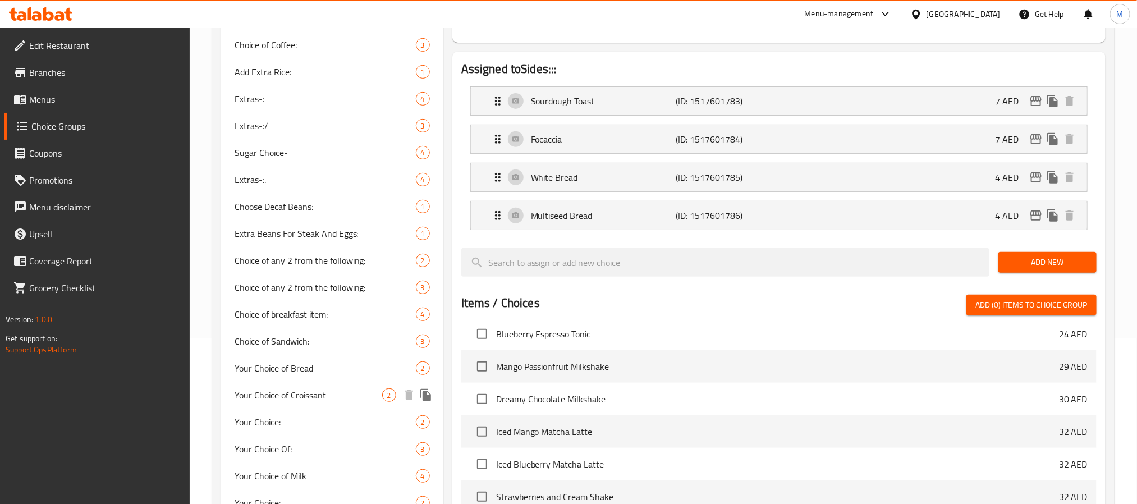
scroll to position [84, 0]
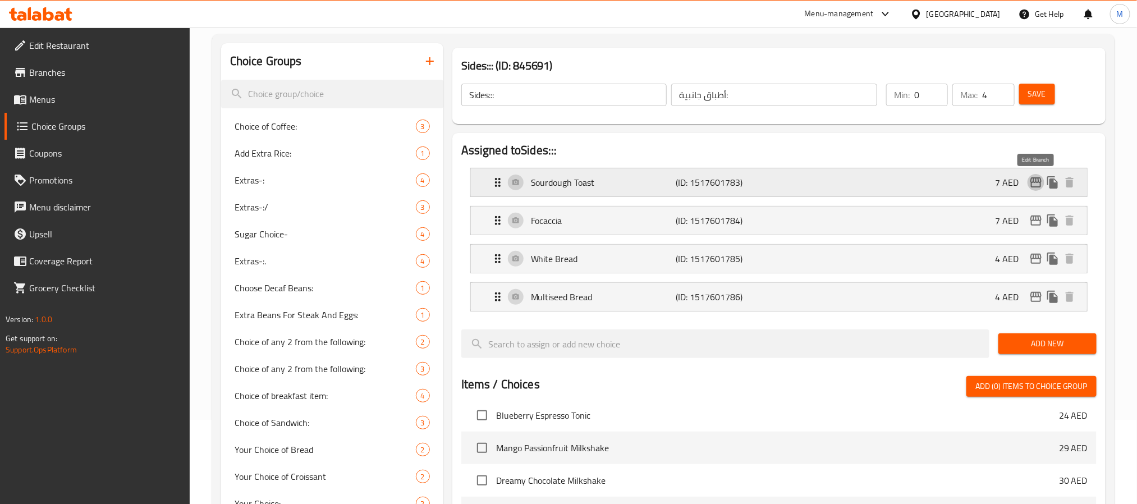
click at [1037, 174] on button "edit" at bounding box center [1036, 182] width 17 height 17
click at [1038, 88] on span "Save" at bounding box center [1037, 94] width 18 height 14
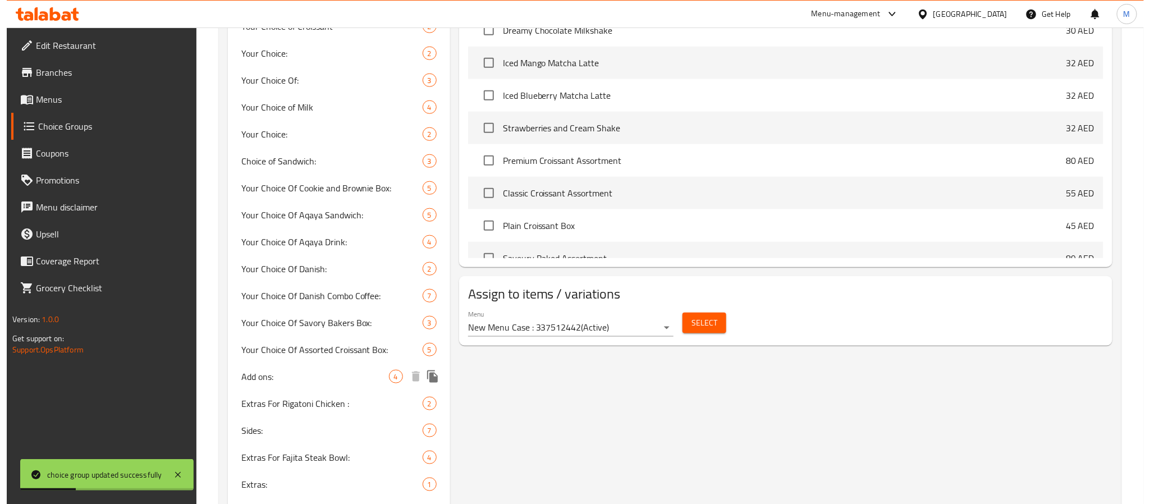
scroll to position [673, 0]
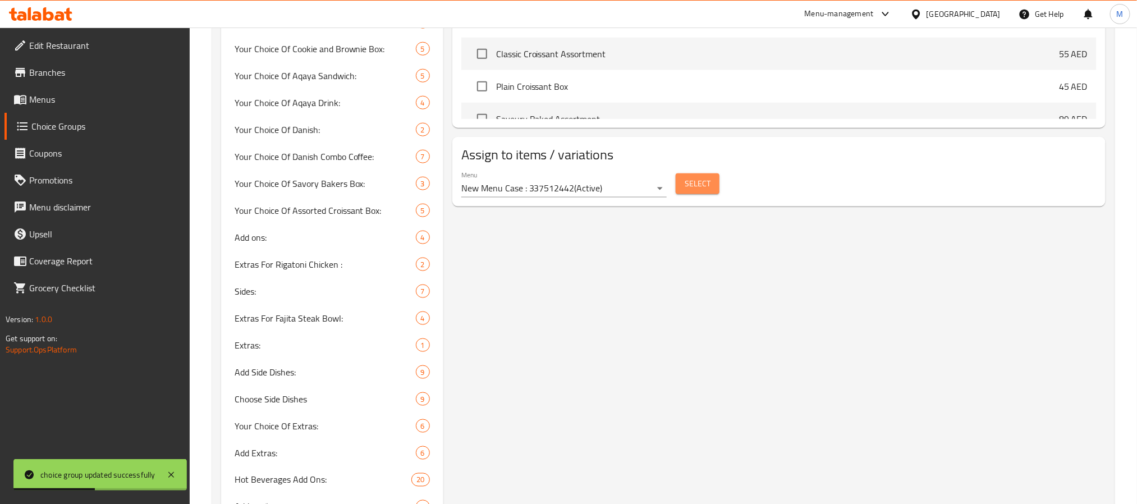
click at [697, 189] on span "Select" at bounding box center [698, 184] width 26 height 14
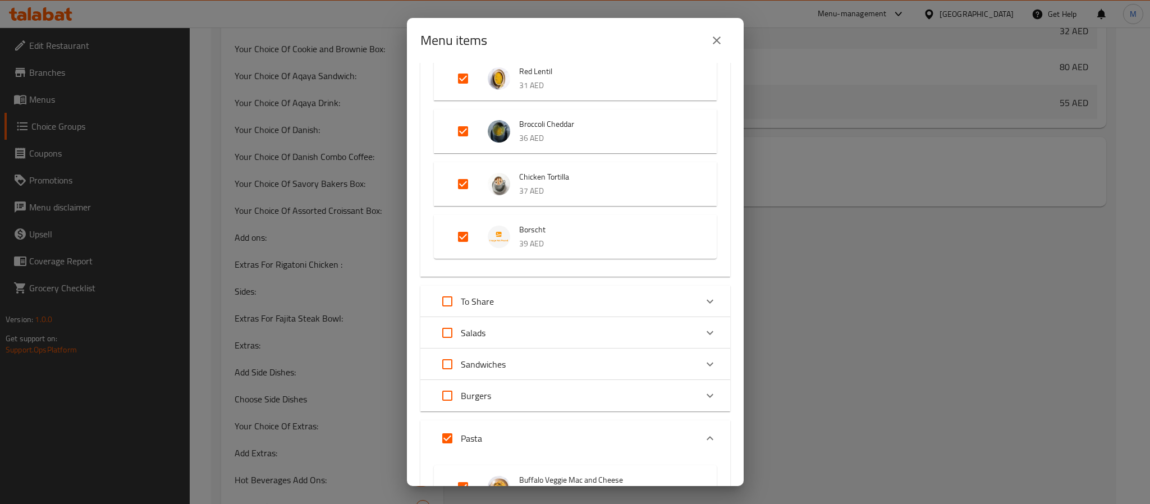
scroll to position [168, 0]
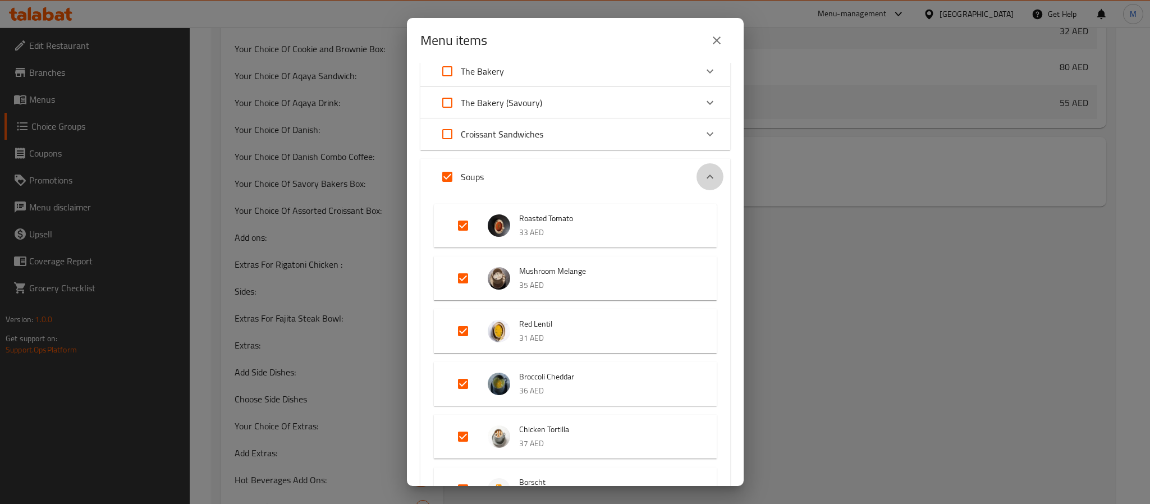
click at [703, 172] on icon "Expand" at bounding box center [709, 176] width 13 height 13
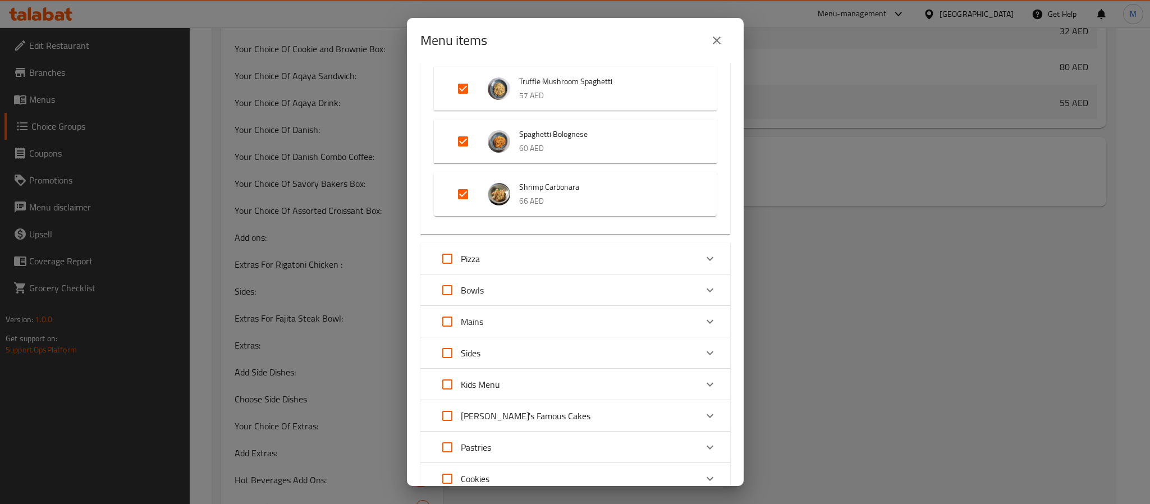
scroll to position [253, 0]
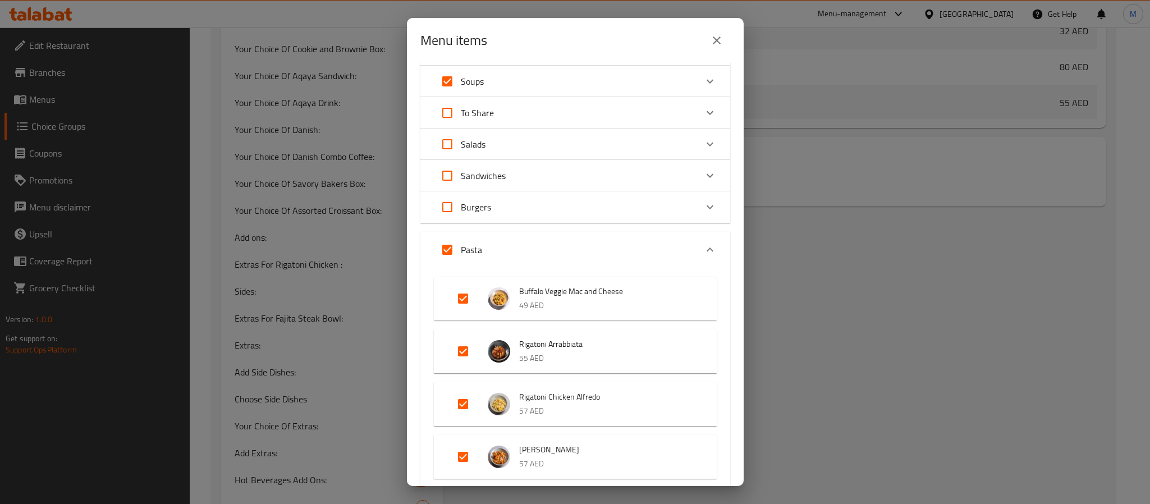
click at [703, 247] on icon "Expand" at bounding box center [709, 249] width 13 height 13
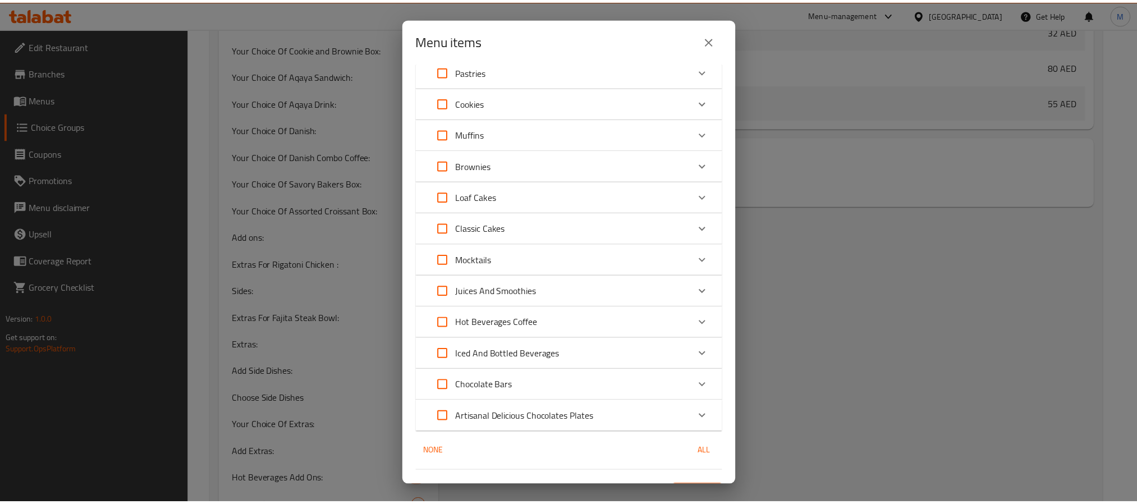
scroll to position [663, 0]
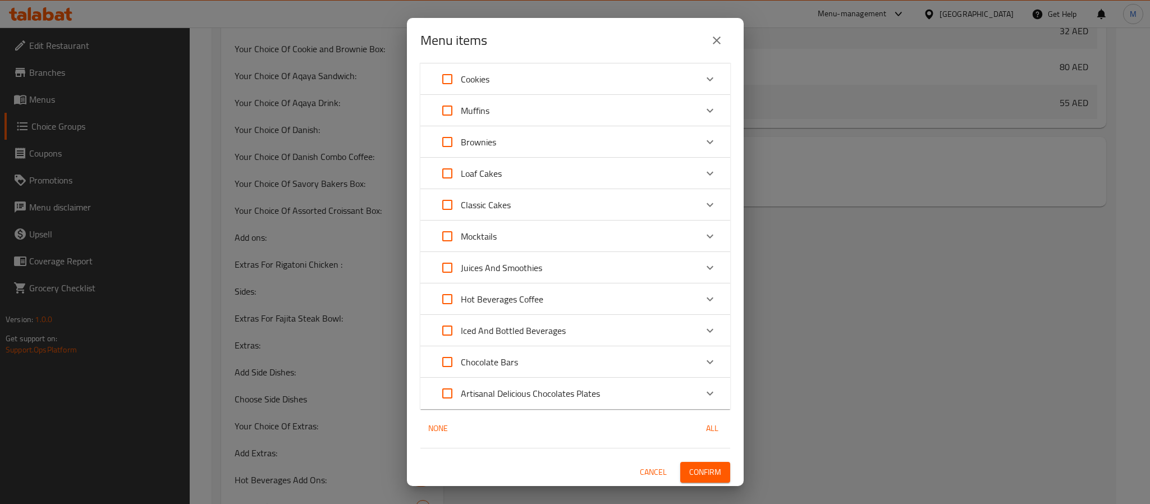
click at [698, 470] on span "Confirm" at bounding box center [705, 472] width 32 height 14
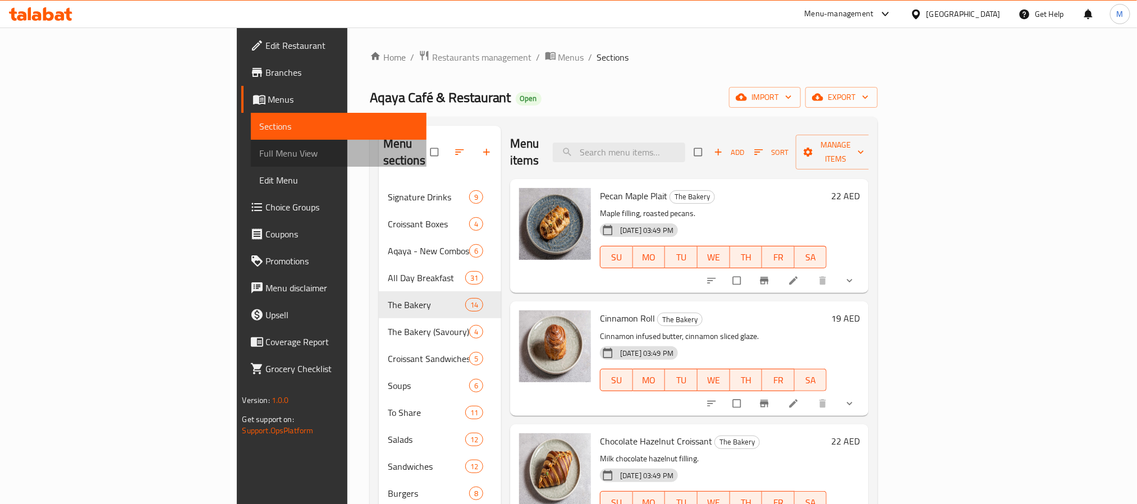
click at [260, 155] on span "Full Menu View" at bounding box center [339, 152] width 158 height 13
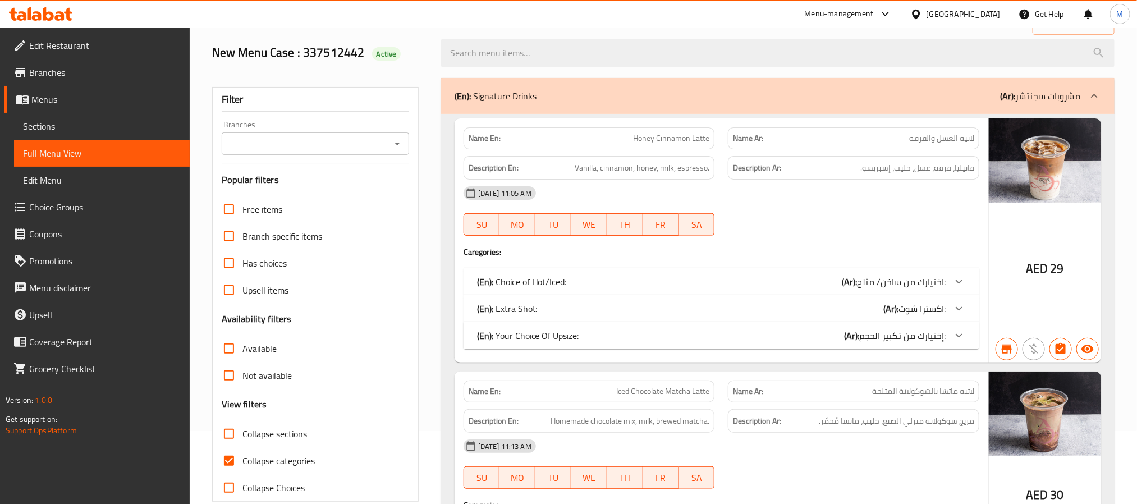
scroll to position [168, 0]
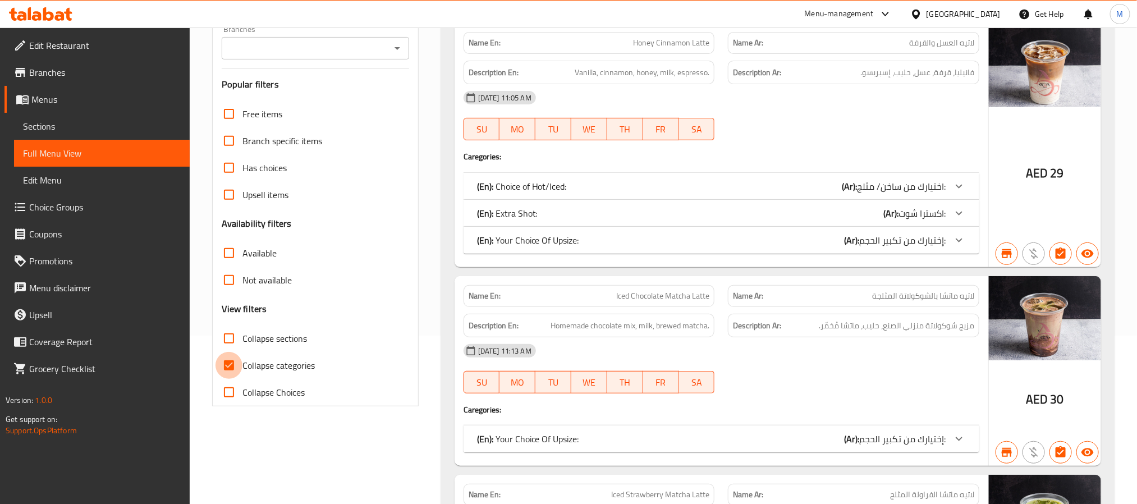
click at [229, 364] on input "Collapse categories" at bounding box center [228, 365] width 27 height 27
checkbox input "false"
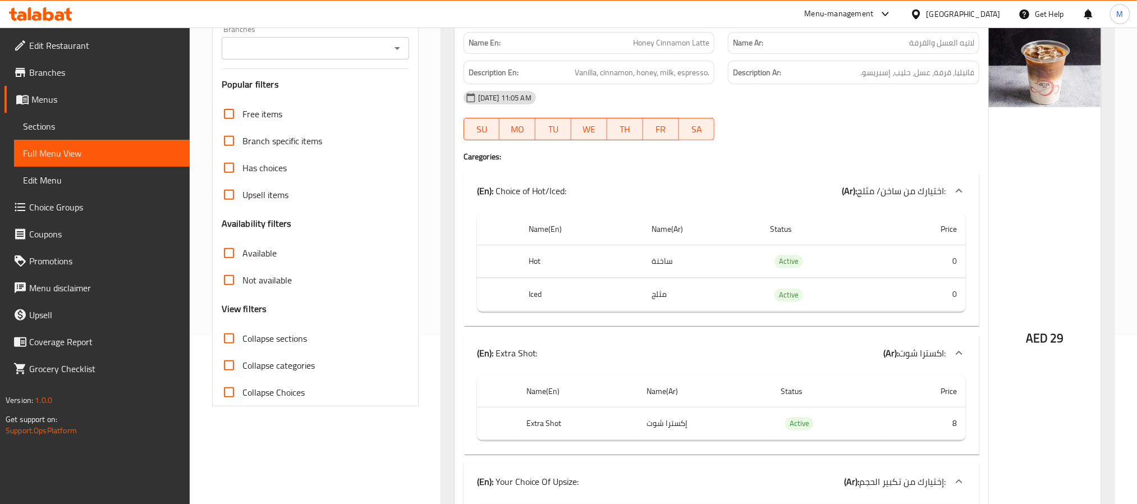
scroll to position [0, 0]
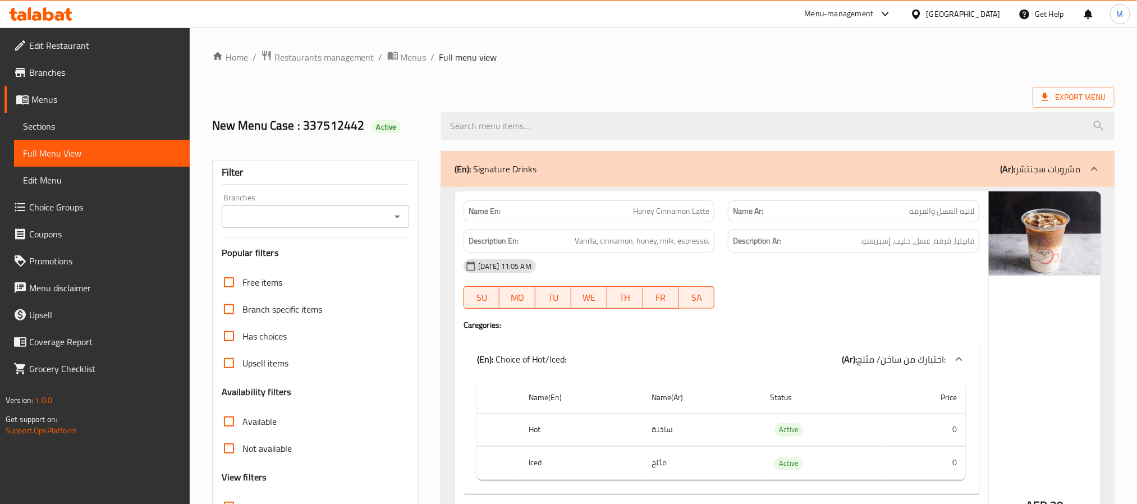
click at [643, 56] on ol "Home / Restaurants management / Menus / Full menu view" at bounding box center [663, 57] width 902 height 15
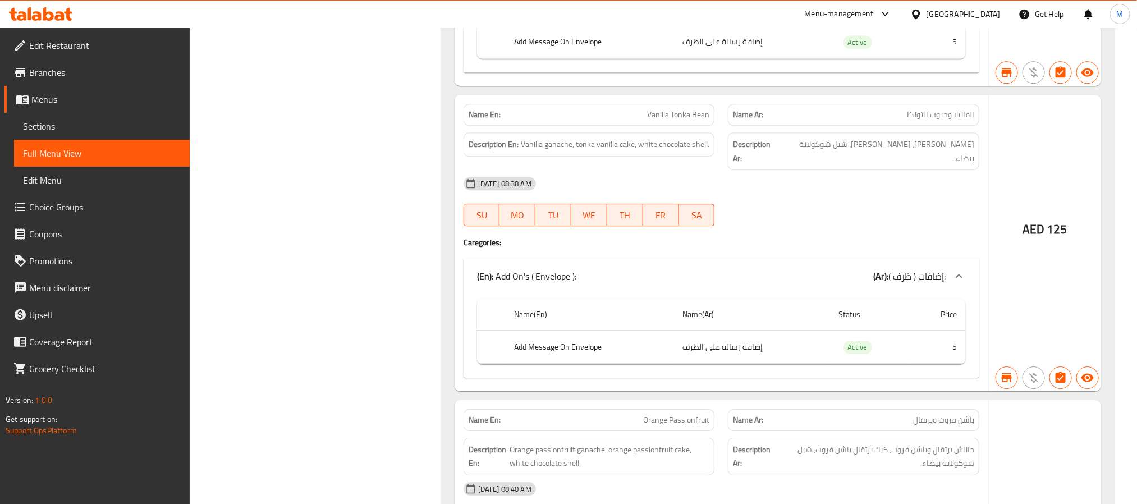
drag, startPoint x: 495, startPoint y: 251, endPoint x: 574, endPoint y: 250, distance: 79.1
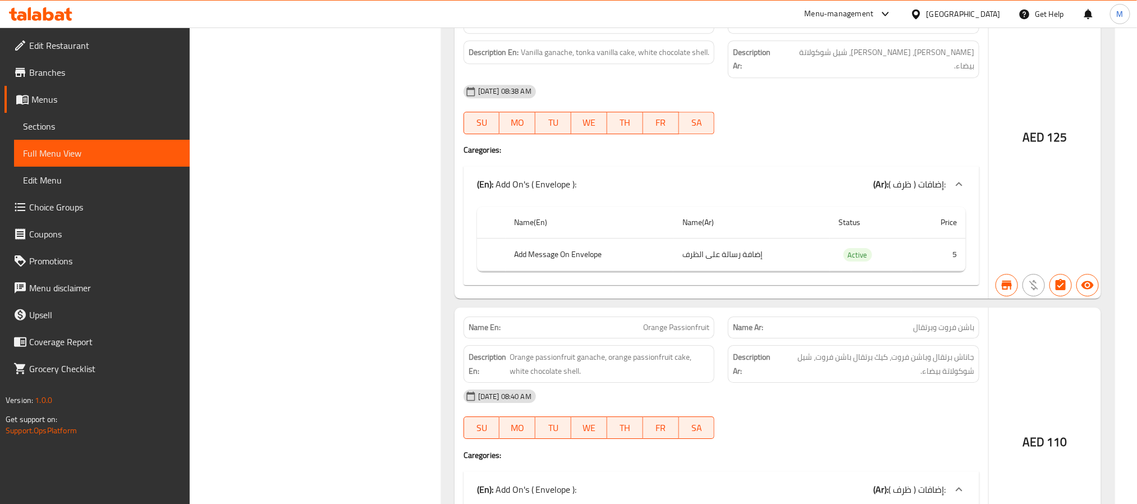
copy span "Hazelnut Chocolate"
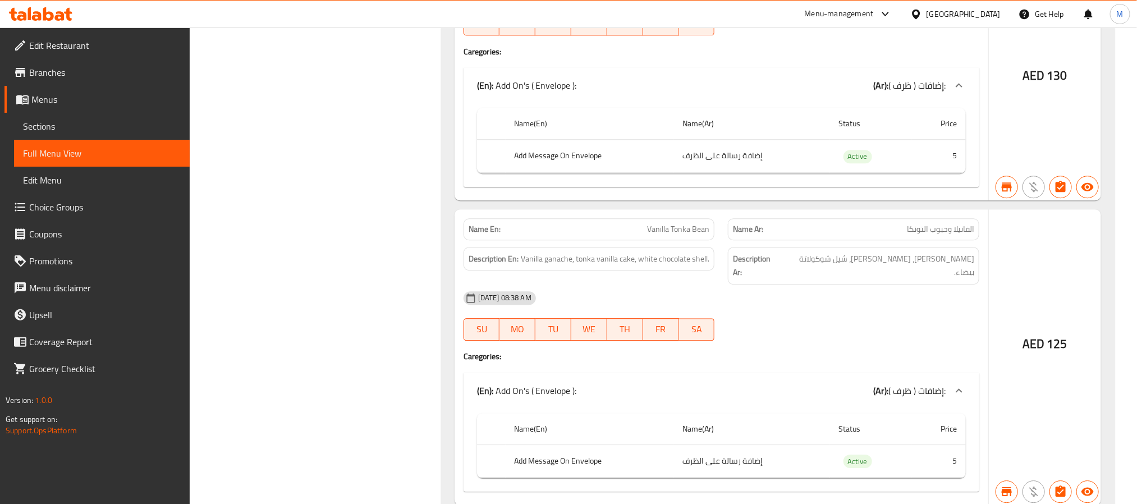
scroll to position [101470, 0]
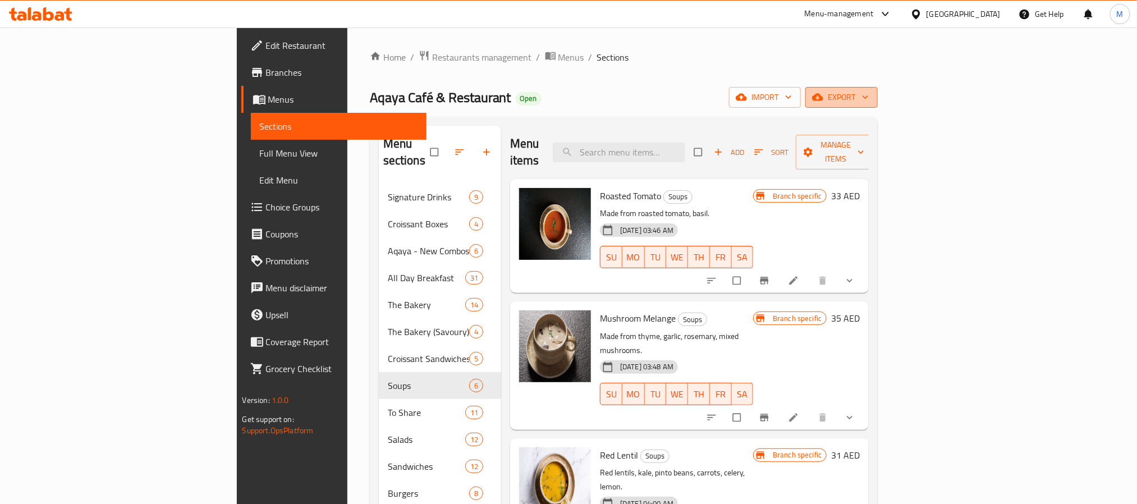
click at [869, 98] on span "export" at bounding box center [841, 97] width 54 height 14
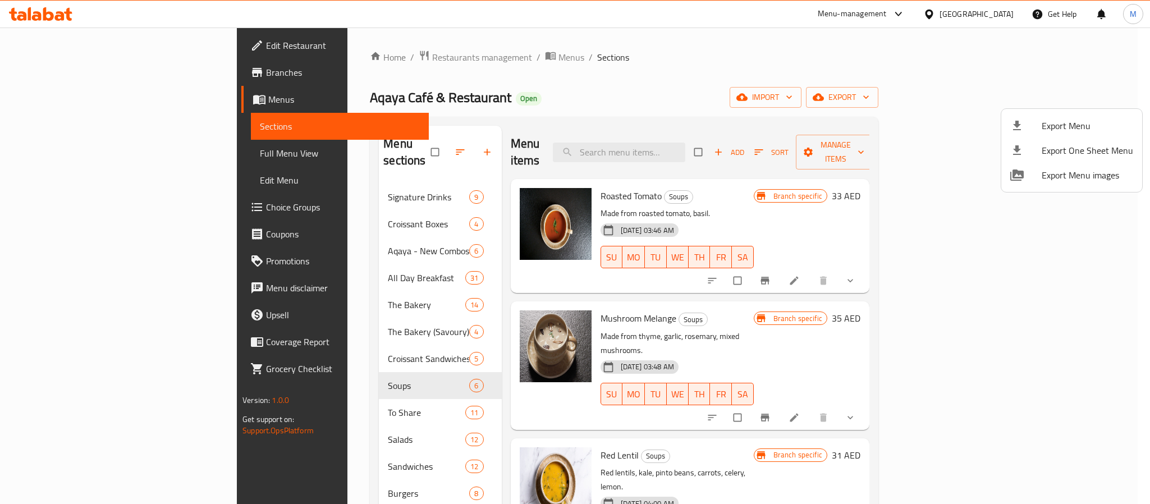
click at [524, 35] on div at bounding box center [575, 252] width 1150 height 504
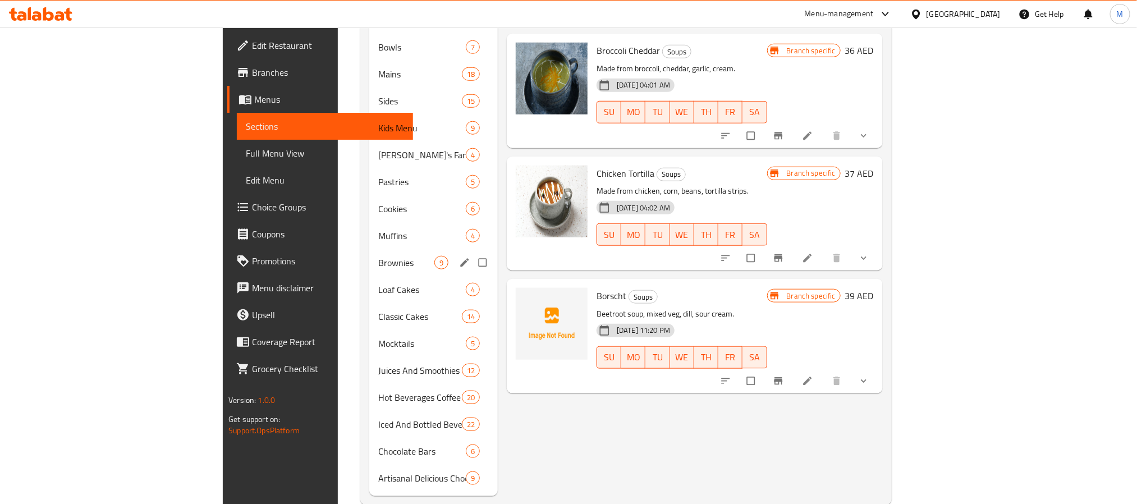
scroll to position [533, 0]
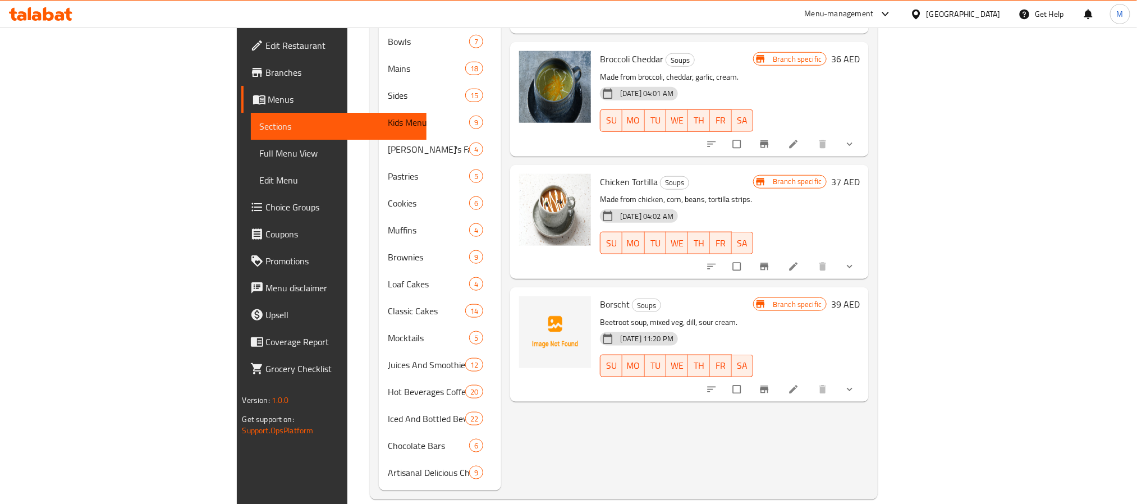
click at [501, 389] on div "Menu items Add Sort Manage items Roasted Tomato Soups Made from roasted tomato,…" at bounding box center [685, 41] width 368 height 897
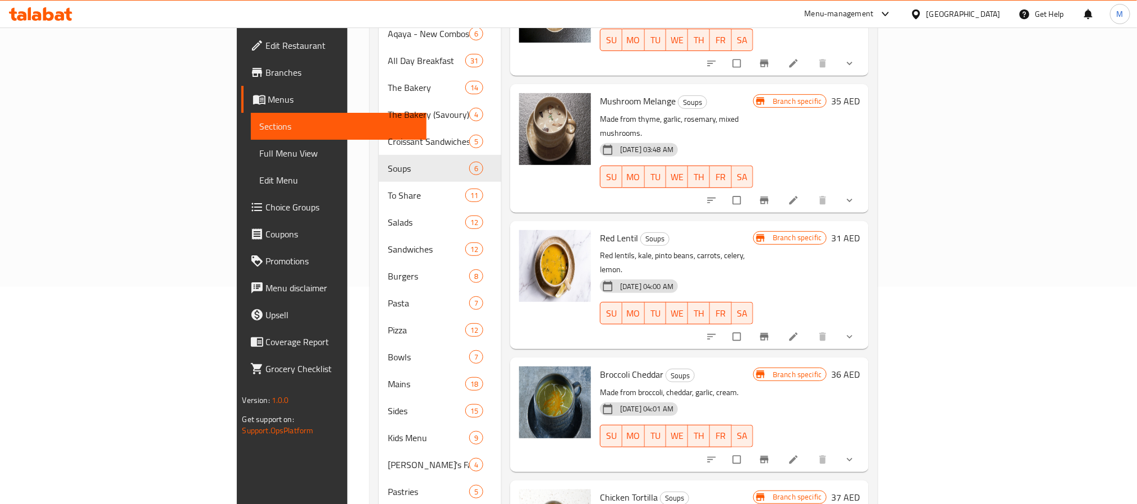
scroll to position [27, 0]
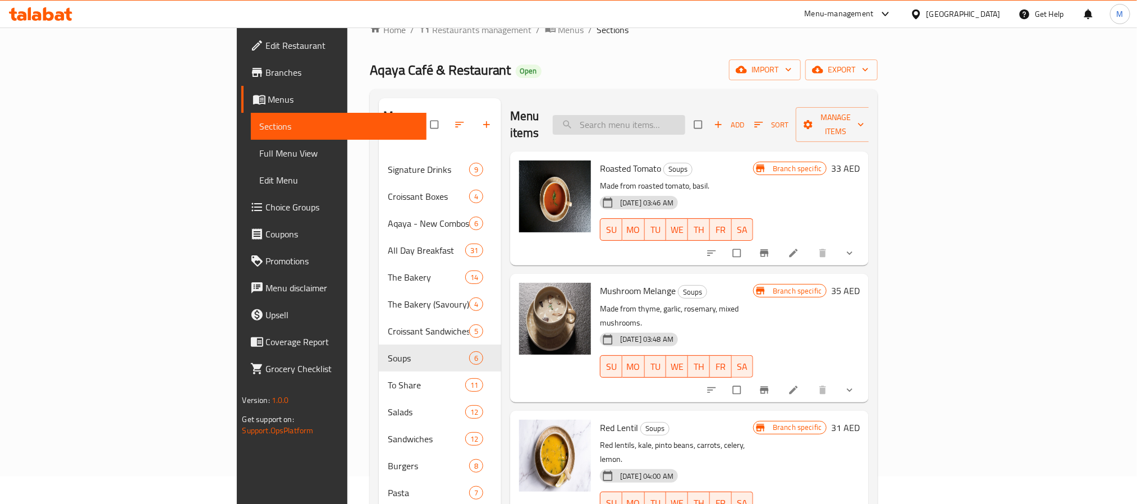
click at [685, 123] on input "search" at bounding box center [619, 125] width 132 height 20
paste input "Speciality Juices"
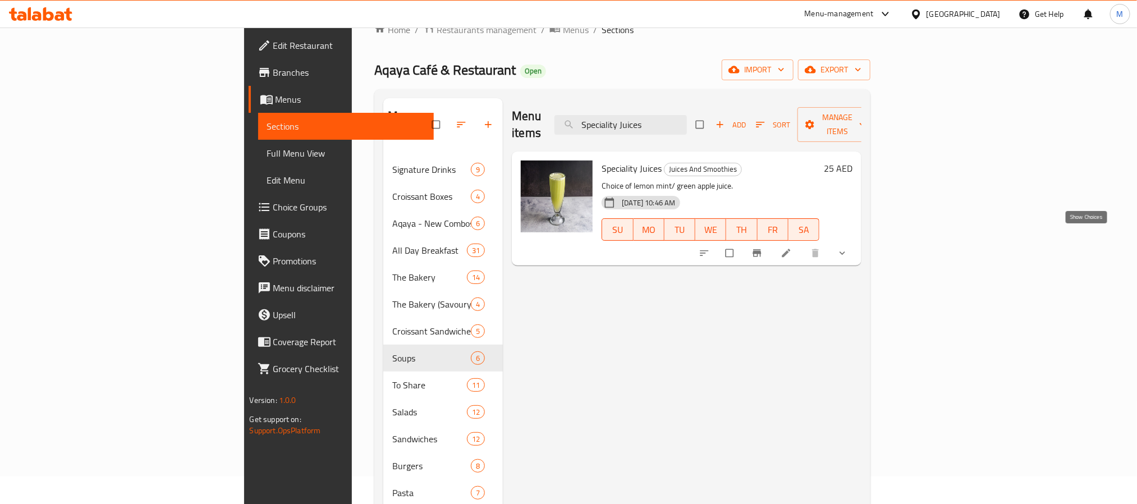
type input "Speciality Juices"
click at [848, 247] on icon "show more" at bounding box center [842, 252] width 11 height 11
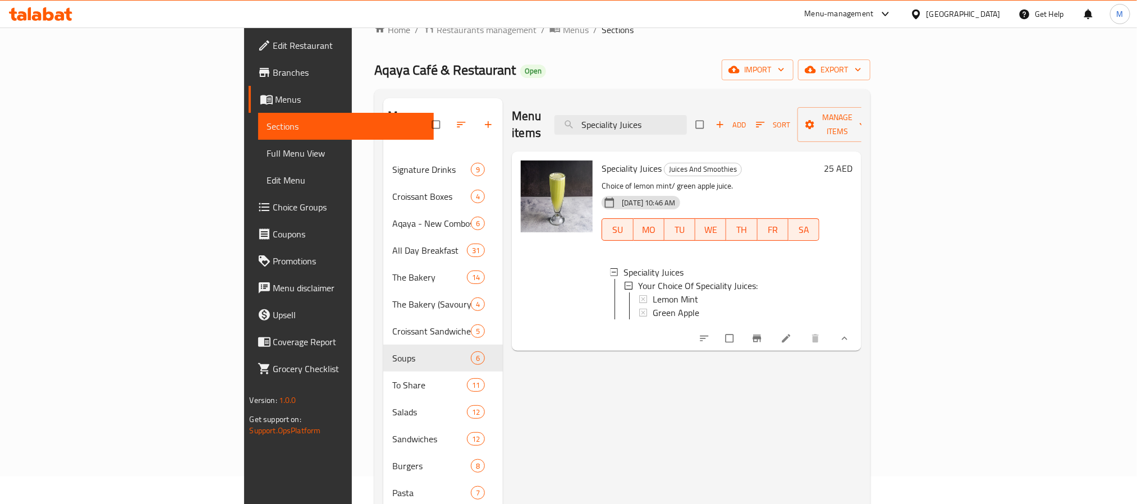
click at [589, 56] on div "Home / Restaurants management / Menus / Sections Aqaya Café & Restaurant Open i…" at bounding box center [622, 513] width 496 height 982
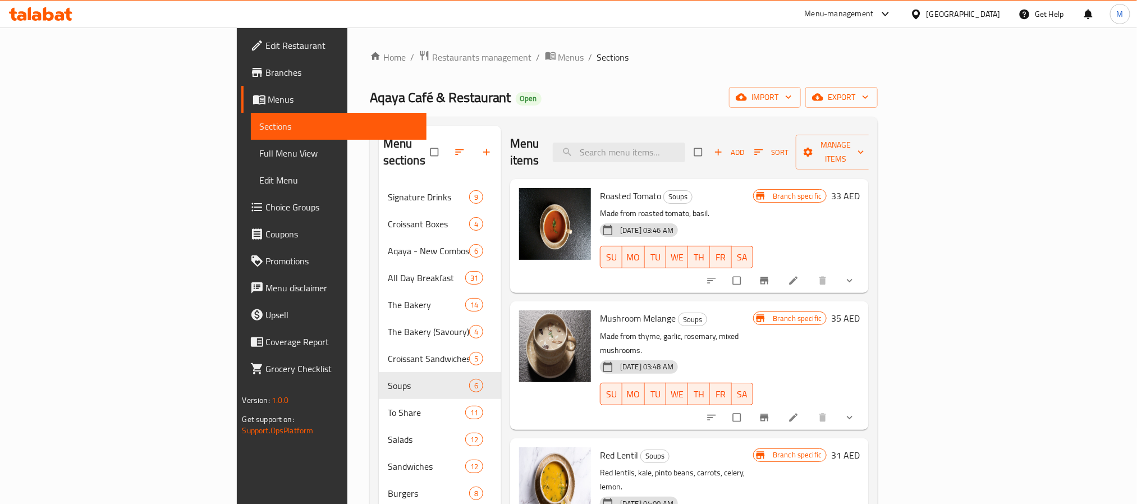
click at [878, 87] on div "Aqaya Café & Restaurant Open import export" at bounding box center [624, 97] width 508 height 21
click at [869, 97] on span "export" at bounding box center [841, 97] width 54 height 14
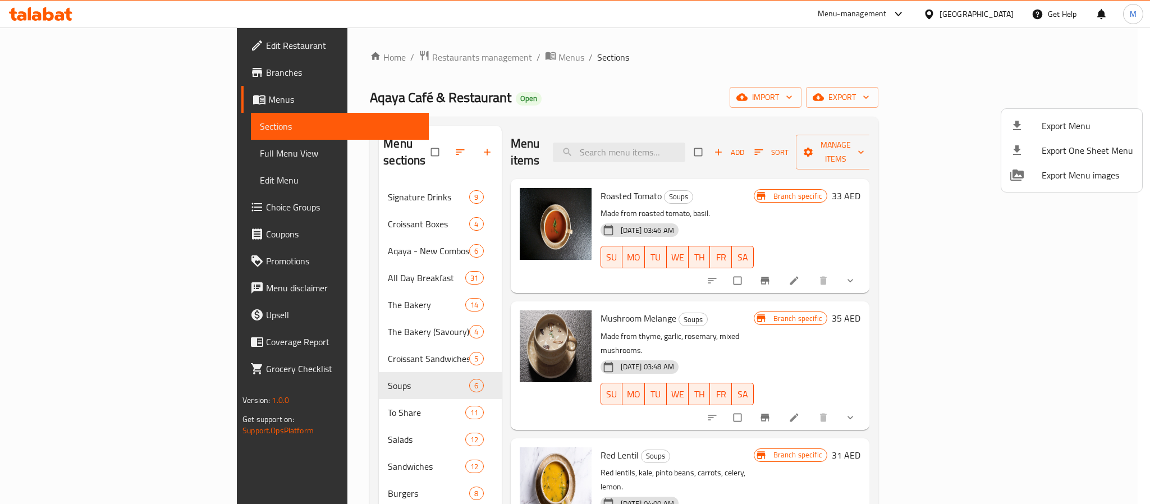
click at [731, 89] on div at bounding box center [575, 252] width 1150 height 504
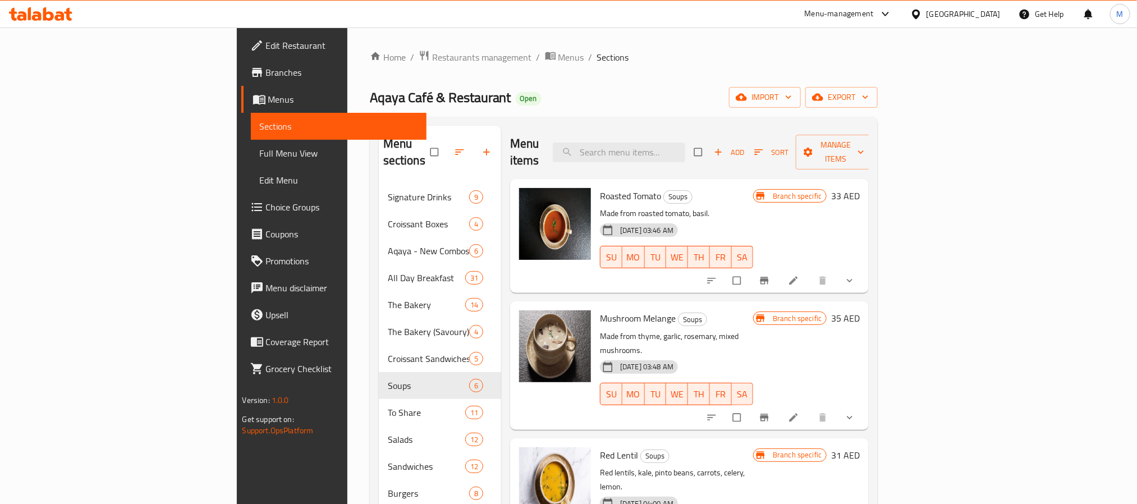
click at [673, 105] on div "Aqaya Café & Restaurant Open import export" at bounding box center [624, 97] width 508 height 21
click at [804, 100] on div "Aqaya Café & Restaurant Open import export" at bounding box center [624, 97] width 508 height 21
click at [869, 103] on span "export" at bounding box center [841, 97] width 54 height 14
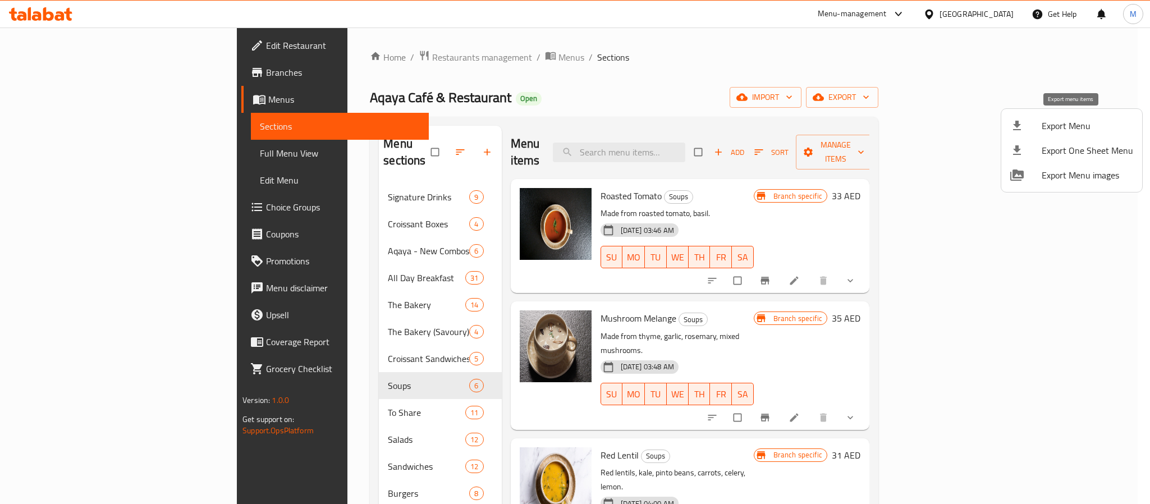
click at [1081, 123] on span "Export Menu" at bounding box center [1087, 125] width 91 height 13
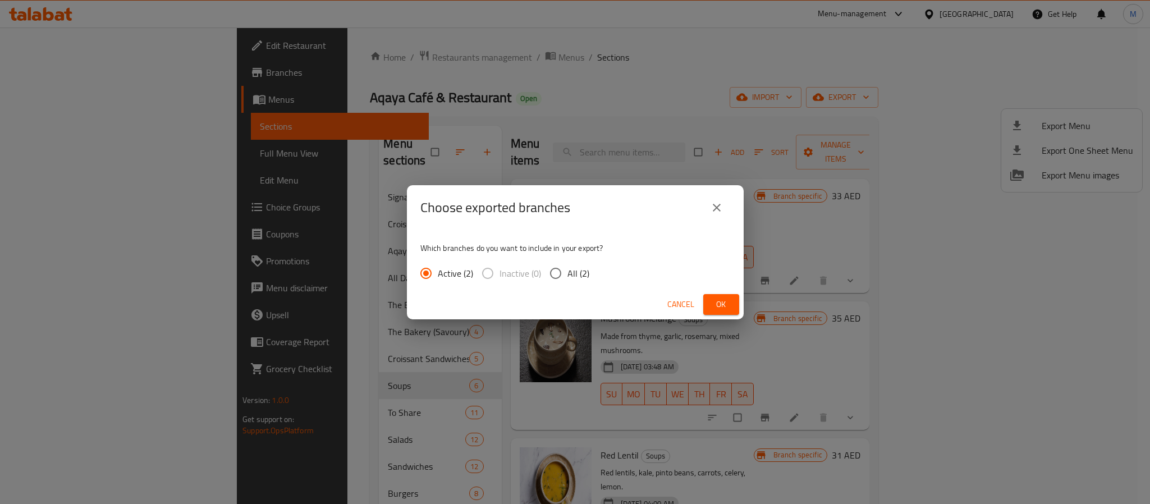
click at [576, 267] on span "All (2)" at bounding box center [578, 273] width 22 height 13
click at [567, 267] on input "All (2)" at bounding box center [556, 274] width 24 height 24
radio input "true"
click at [726, 300] on span "Ok" at bounding box center [721, 304] width 18 height 14
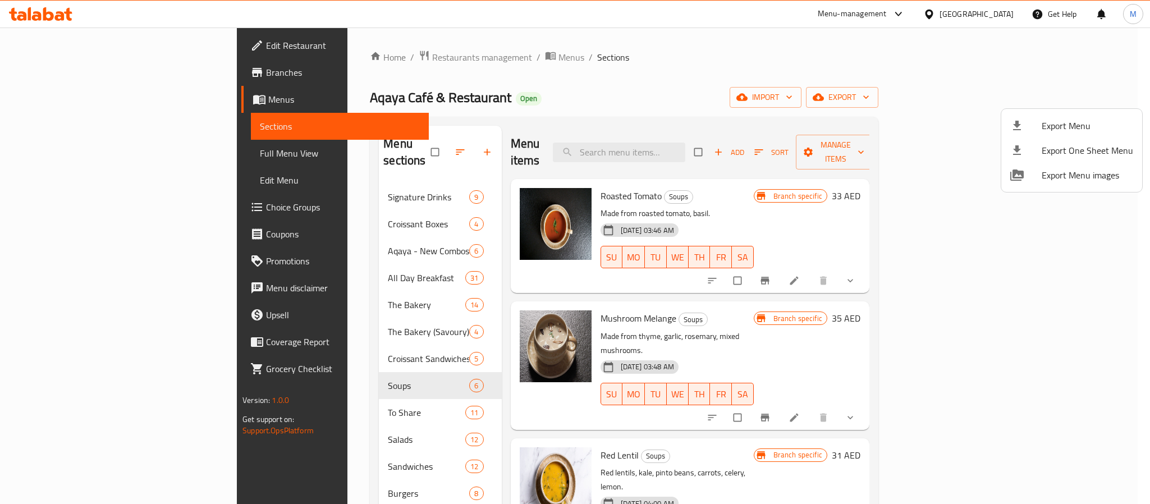
click at [742, 68] on div at bounding box center [575, 252] width 1150 height 504
